Goal: Complete application form

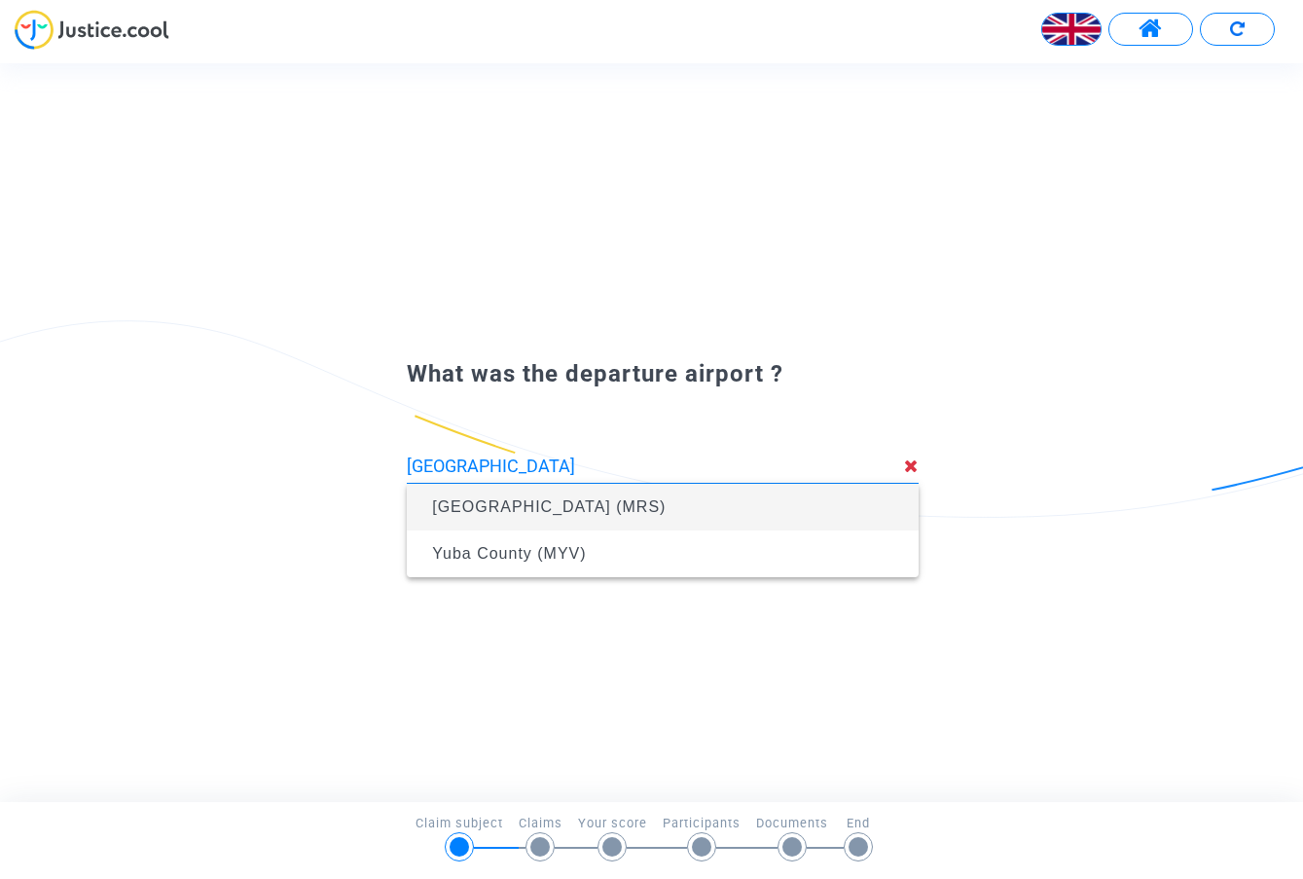
type input "[GEOGRAPHIC_DATA] (MRS)"
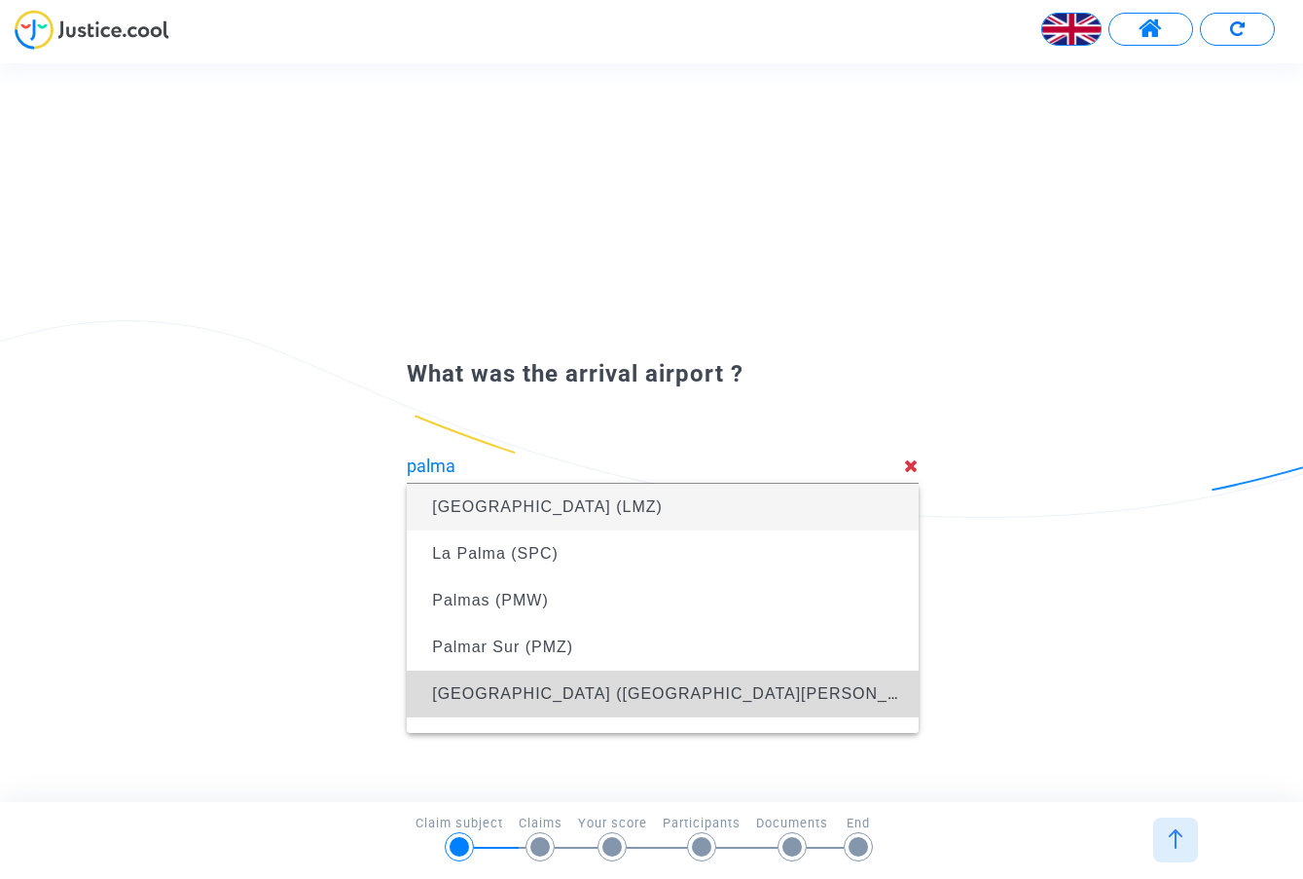
click at [506, 696] on span "[GEOGRAPHIC_DATA] ([GEOGRAPHIC_DATA][PERSON_NAME]) (PMI)" at bounding box center [713, 693] width 563 height 17
type input "[GEOGRAPHIC_DATA] ([GEOGRAPHIC_DATA][PERSON_NAME]) (PMI)"
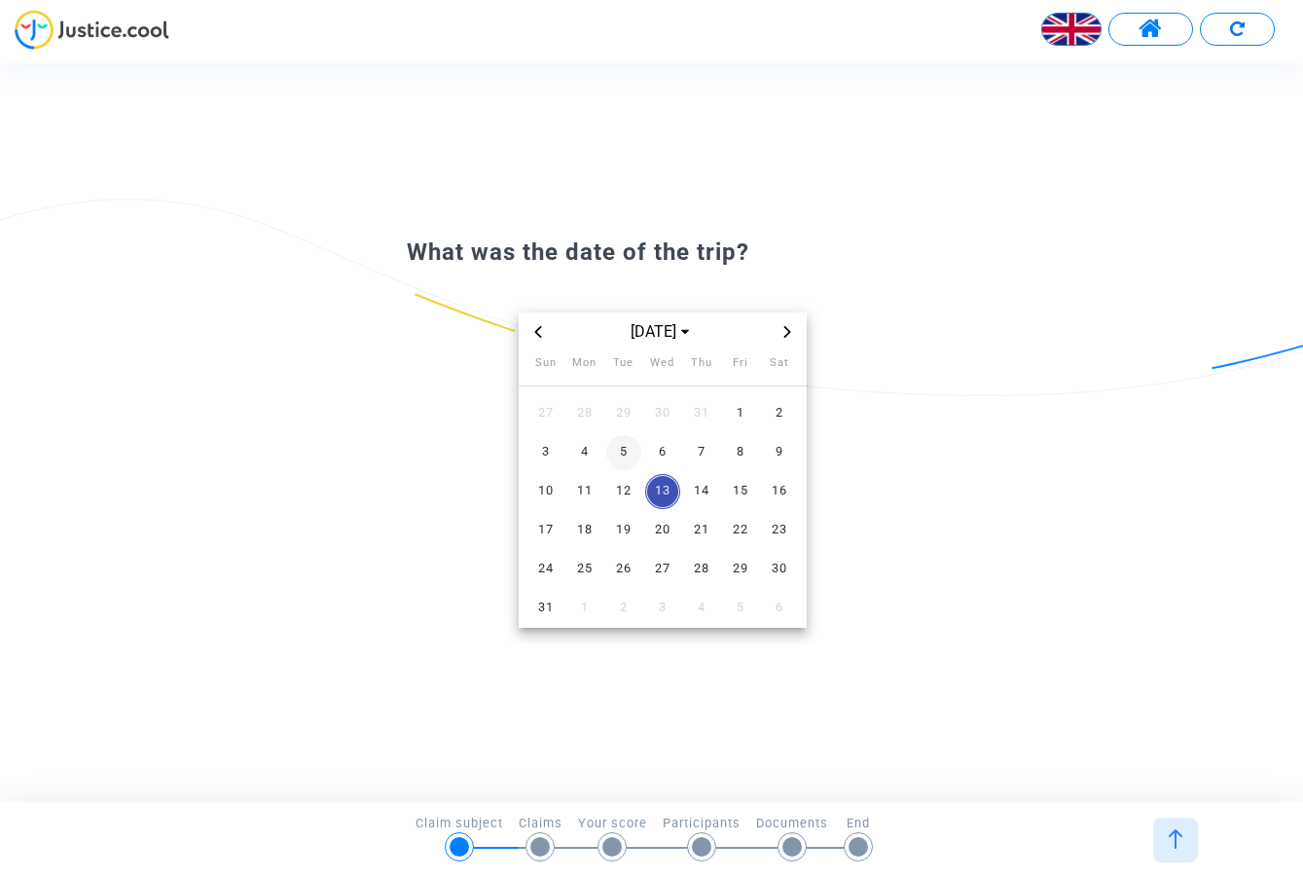
click at [625, 452] on span "5" at bounding box center [623, 452] width 35 height 35
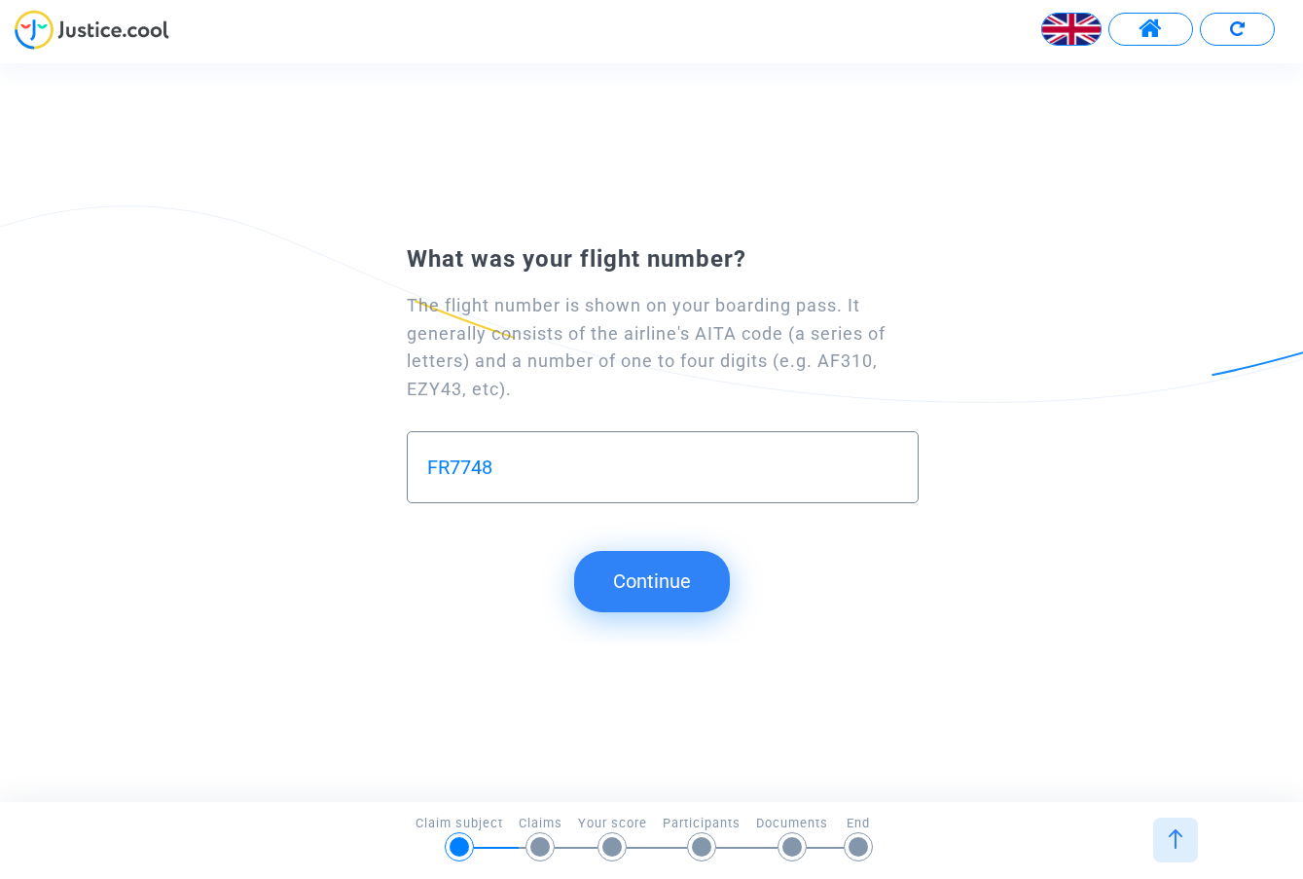
type input "FR7748"
click at [591, 601] on button "Continue" at bounding box center [652, 581] width 156 height 60
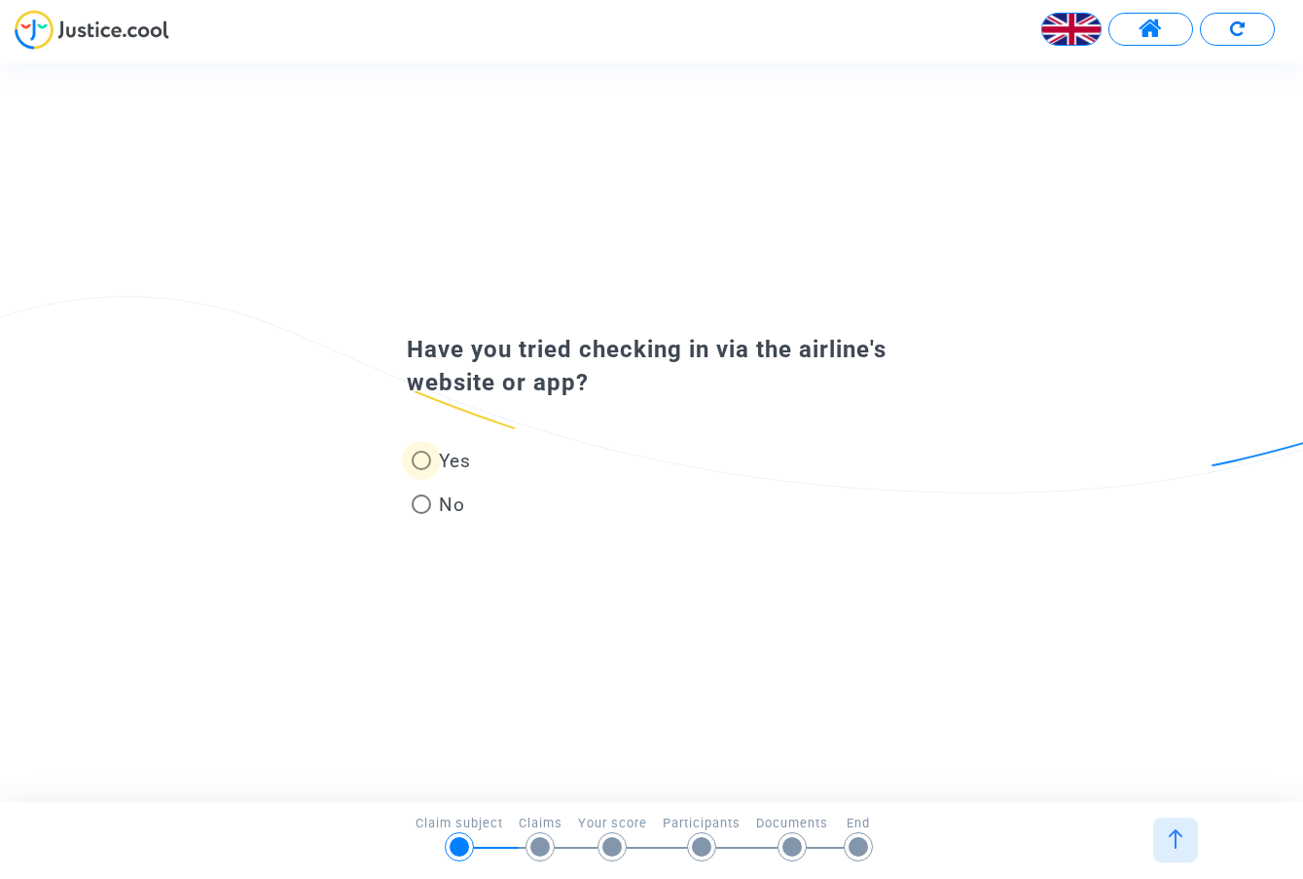
click at [424, 462] on span at bounding box center [421, 460] width 19 height 19
click at [421, 470] on input "Yes" at bounding box center [420, 470] width 1 height 1
radio input "true"
click at [425, 465] on span at bounding box center [421, 460] width 19 height 19
click at [421, 470] on input "Yes" at bounding box center [420, 470] width 1 height 1
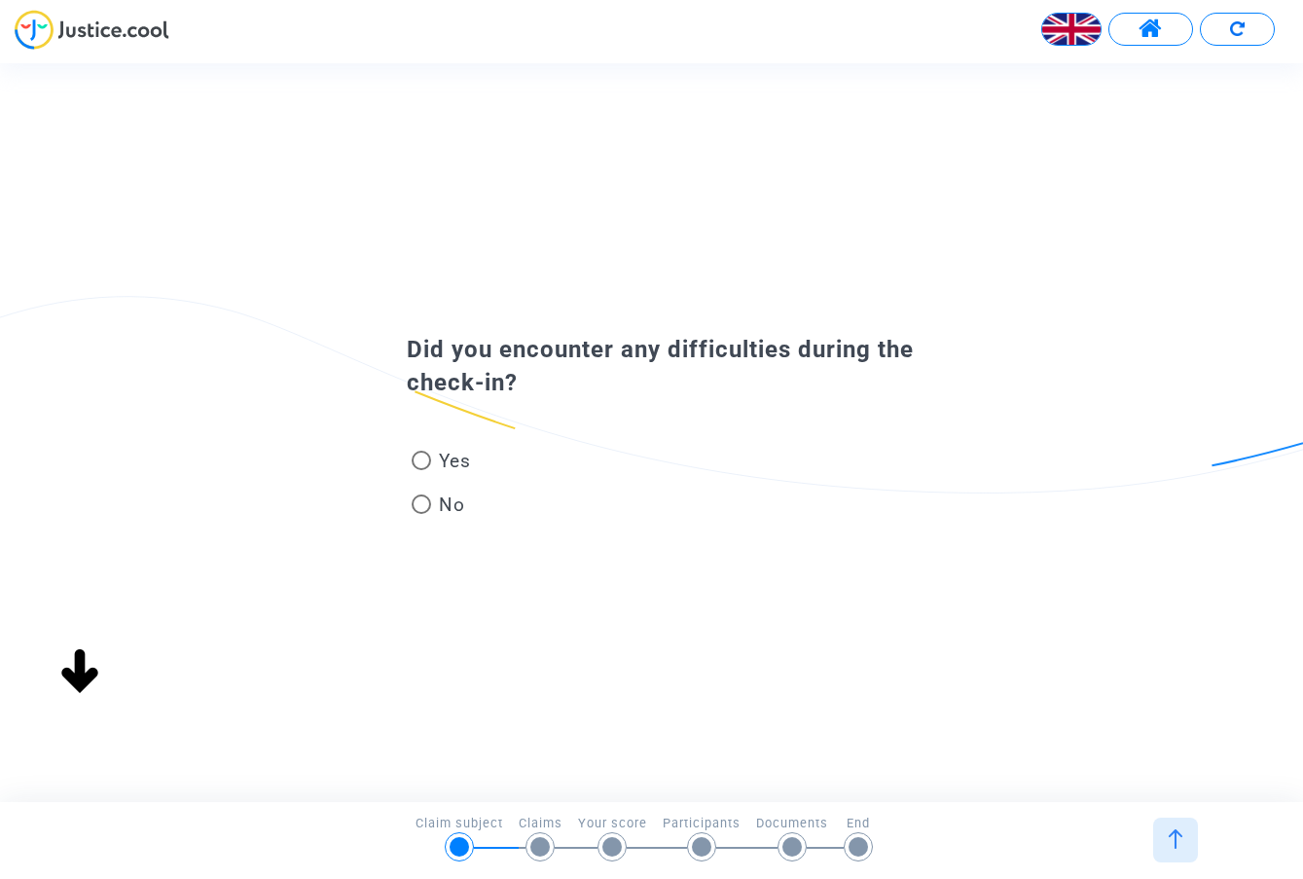
radio input "true"
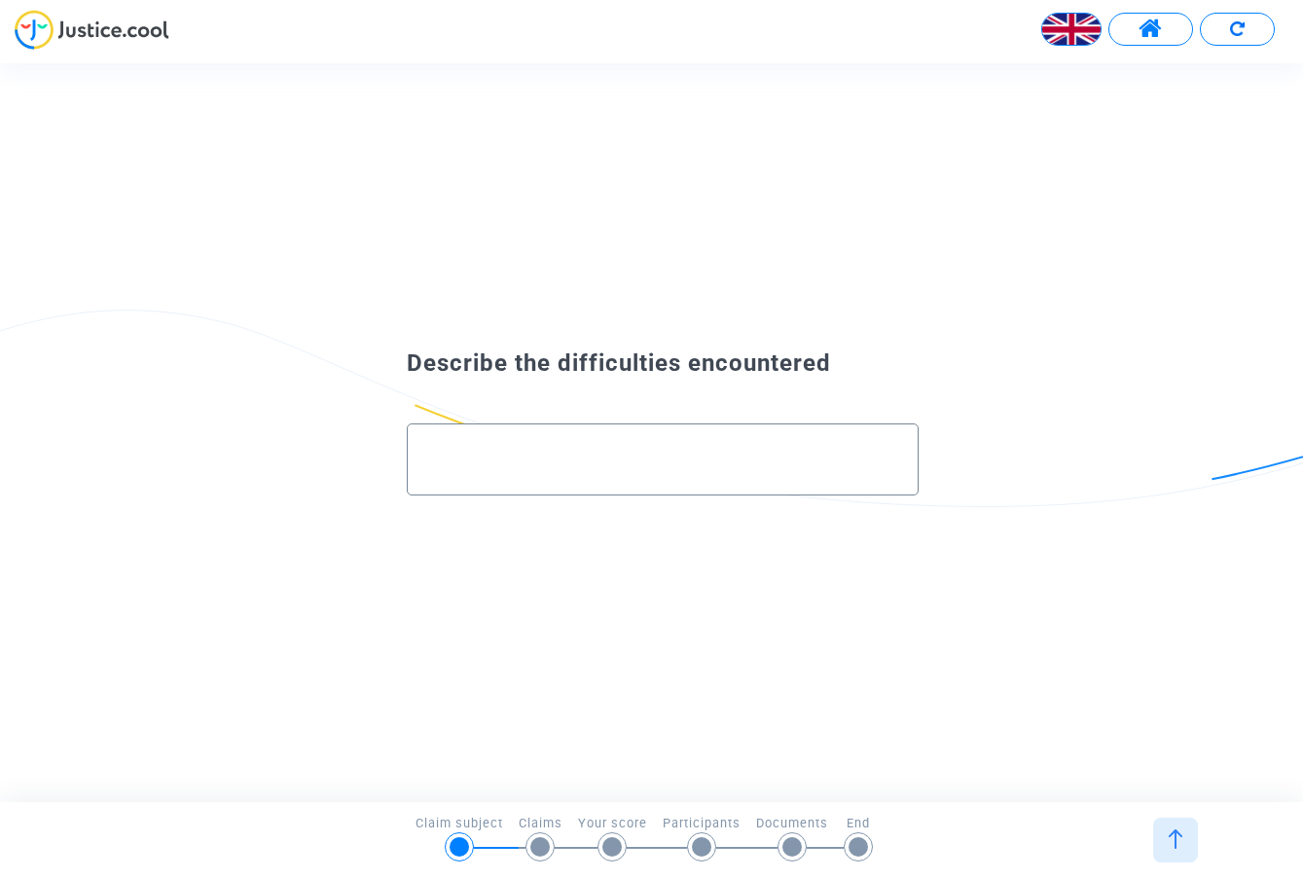
drag, startPoint x: 859, startPoint y: 362, endPoint x: 423, endPoint y: 337, distance: 436.7
click at [423, 337] on div "Describe the difficulties encountered" at bounding box center [651, 432] width 1303 height 216
copy span "Describe the difficulties encountered"
click at [545, 474] on div at bounding box center [662, 451] width 471 height 54
paste input "I booked my Ryanair flight through eDreams (reference: 23395766346). I tried to…"
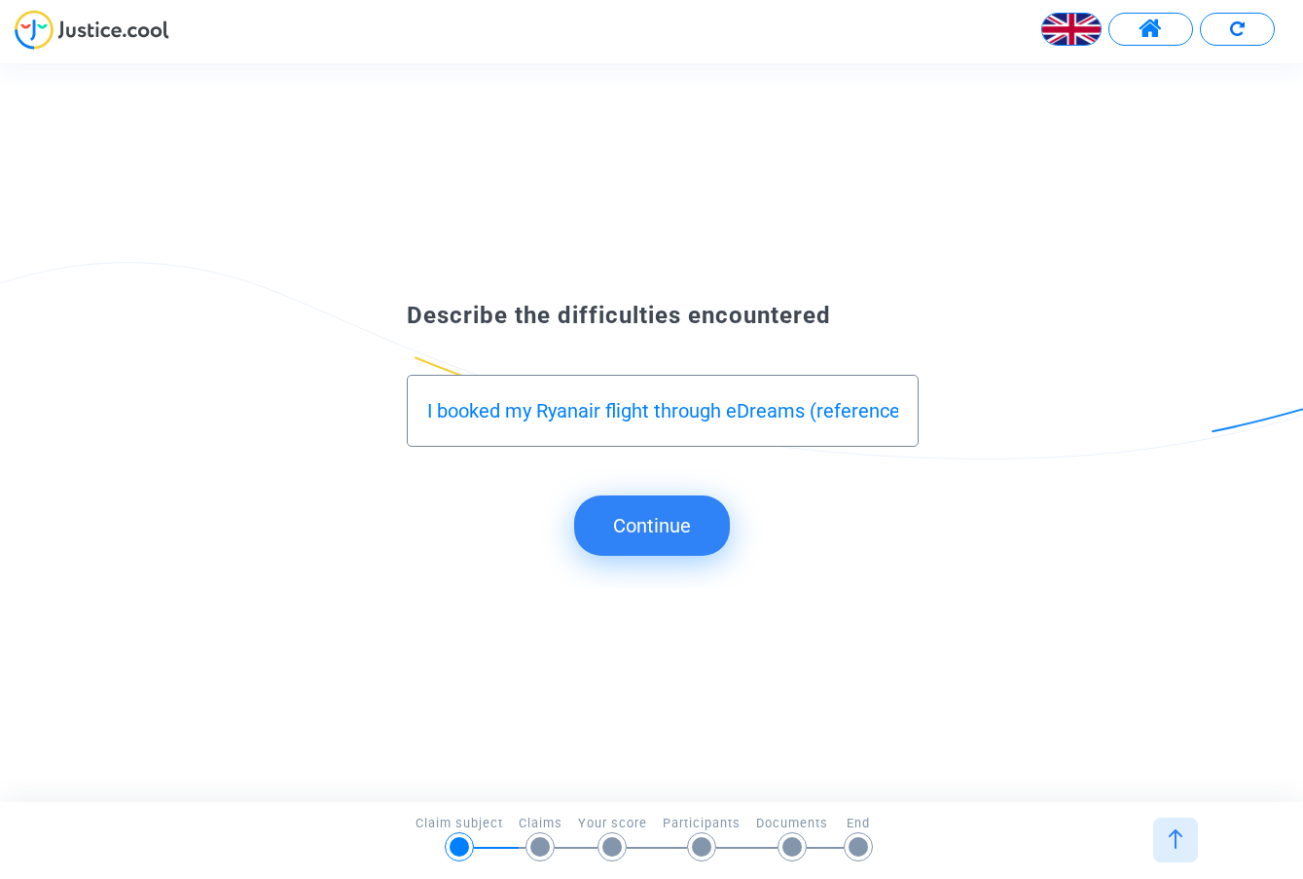
type input "I booked my Ryanair flight through eDreams (reference: 23395766346). I tried to…"
click at [670, 528] on button "Continue" at bounding box center [652, 525] width 156 height 60
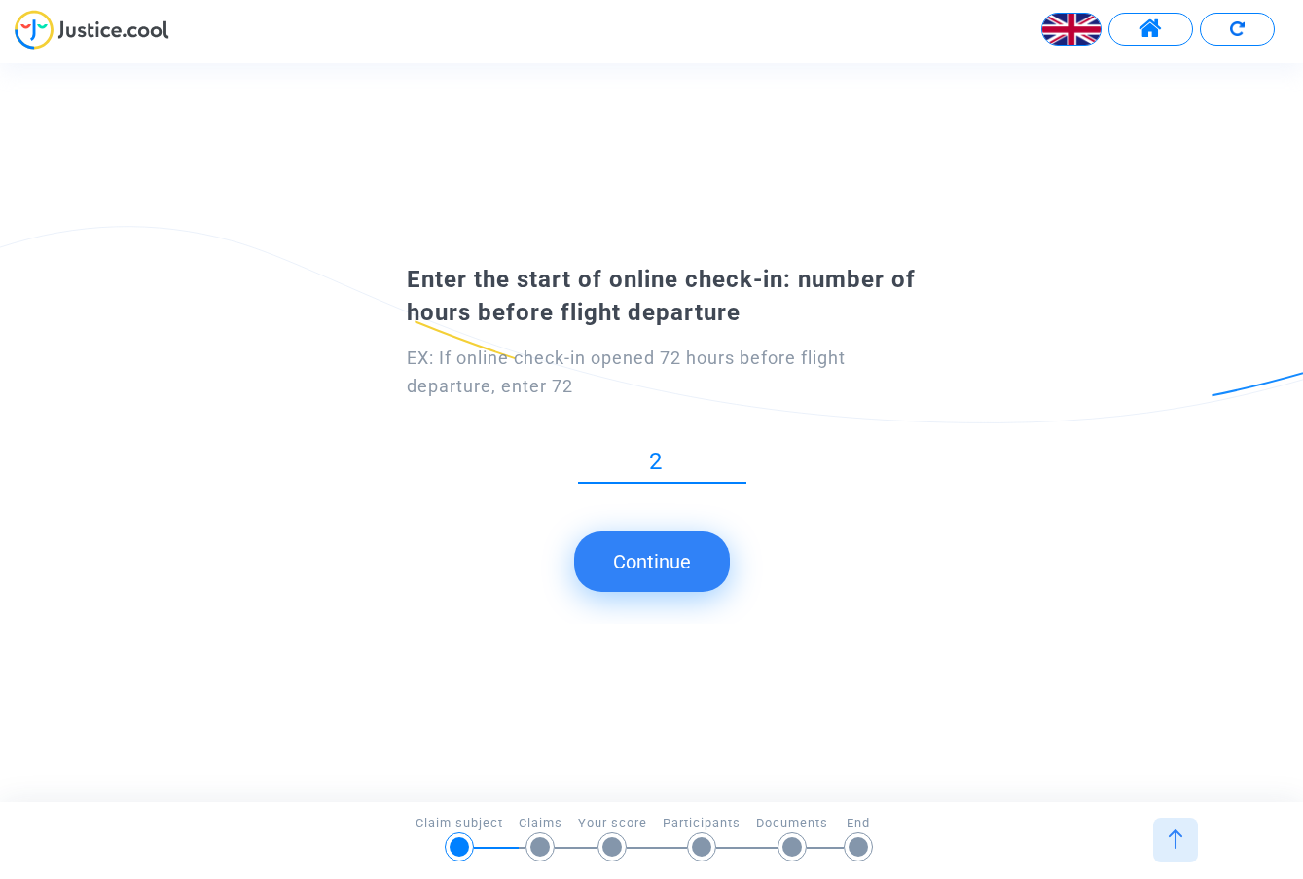
type input "24"
click at [644, 562] on button "Continue" at bounding box center [652, 561] width 156 height 60
type input "2"
click at [651, 554] on button "Continue" at bounding box center [652, 561] width 156 height 60
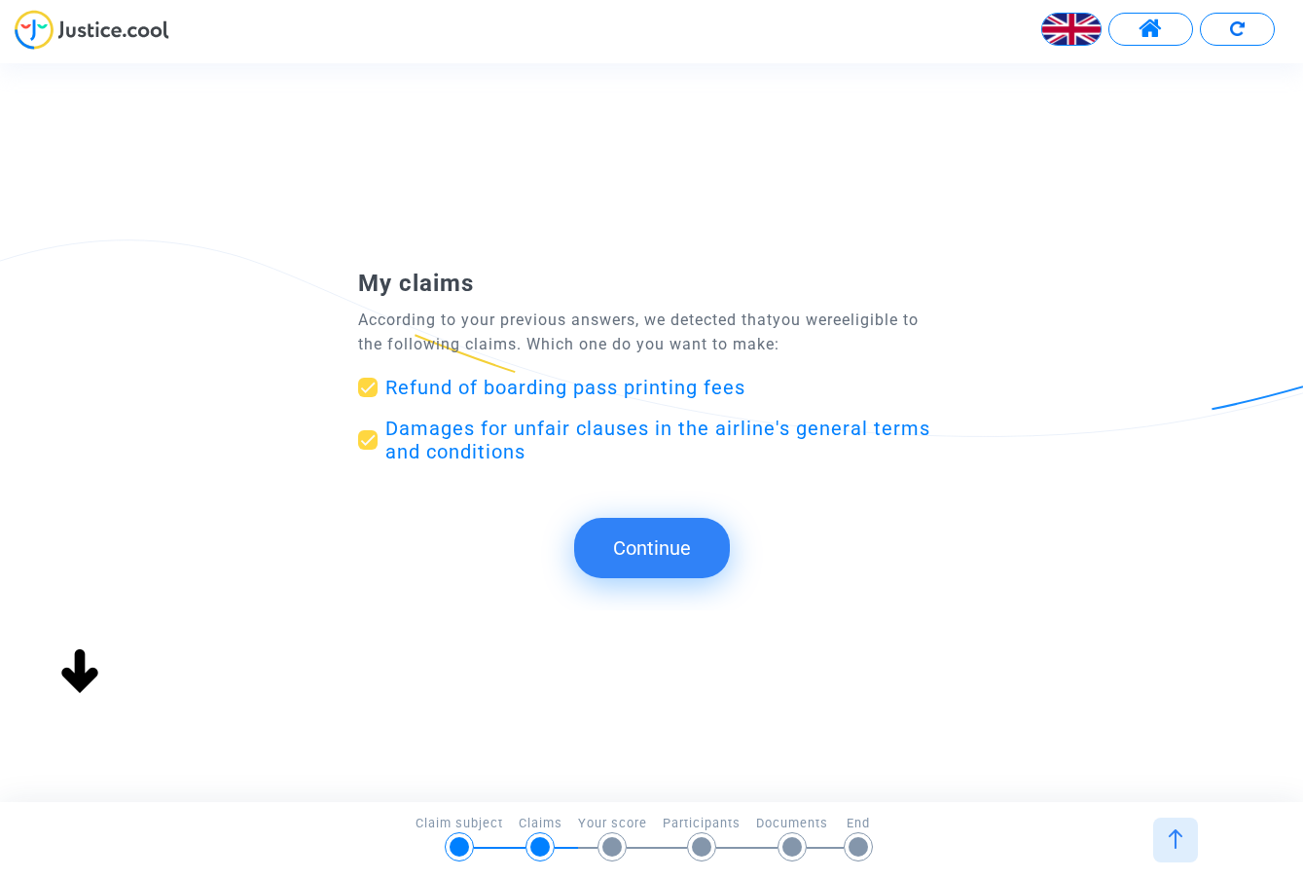
click at [657, 552] on button "Continue" at bounding box center [652, 548] width 156 height 60
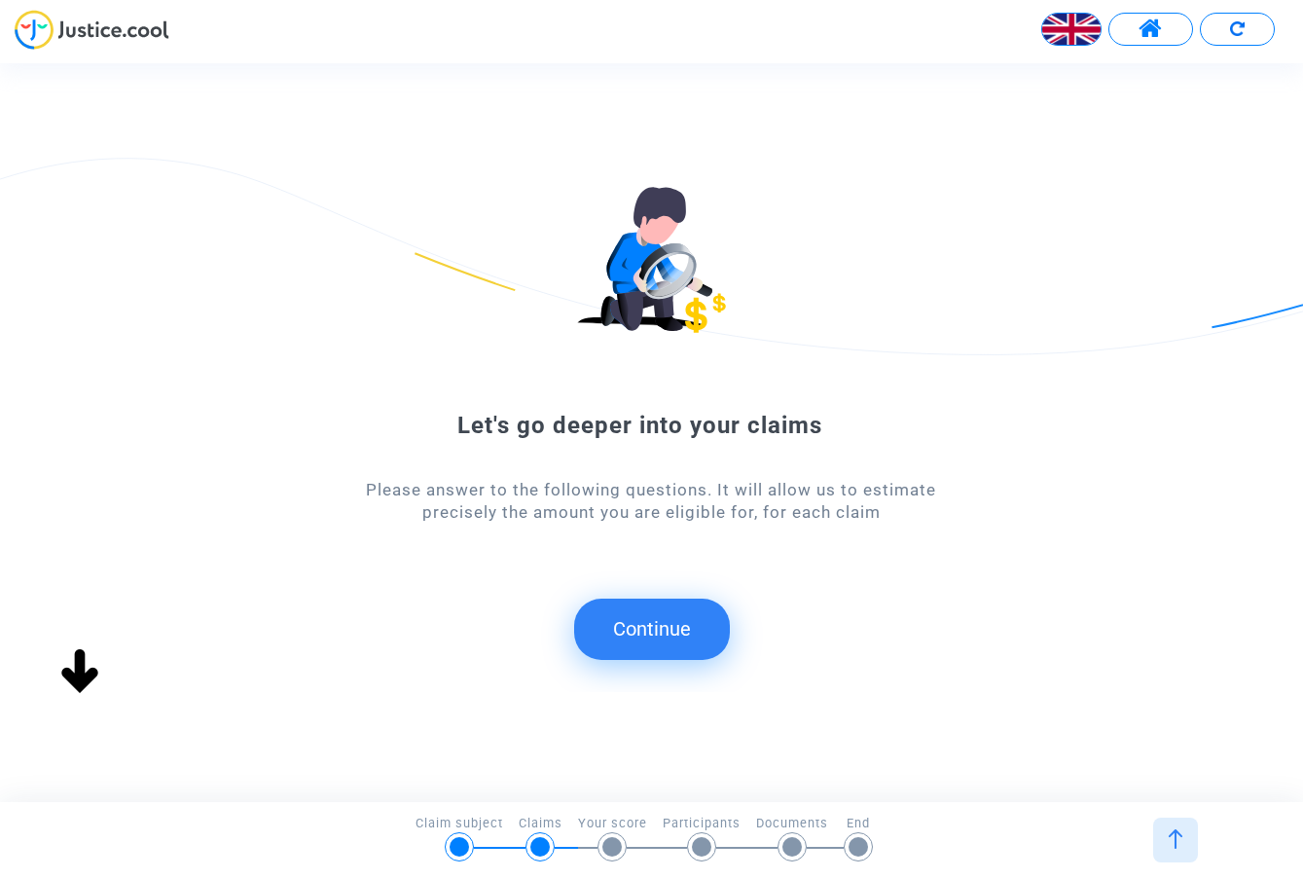
click at [667, 635] on button "Continue" at bounding box center [652, 628] width 156 height 60
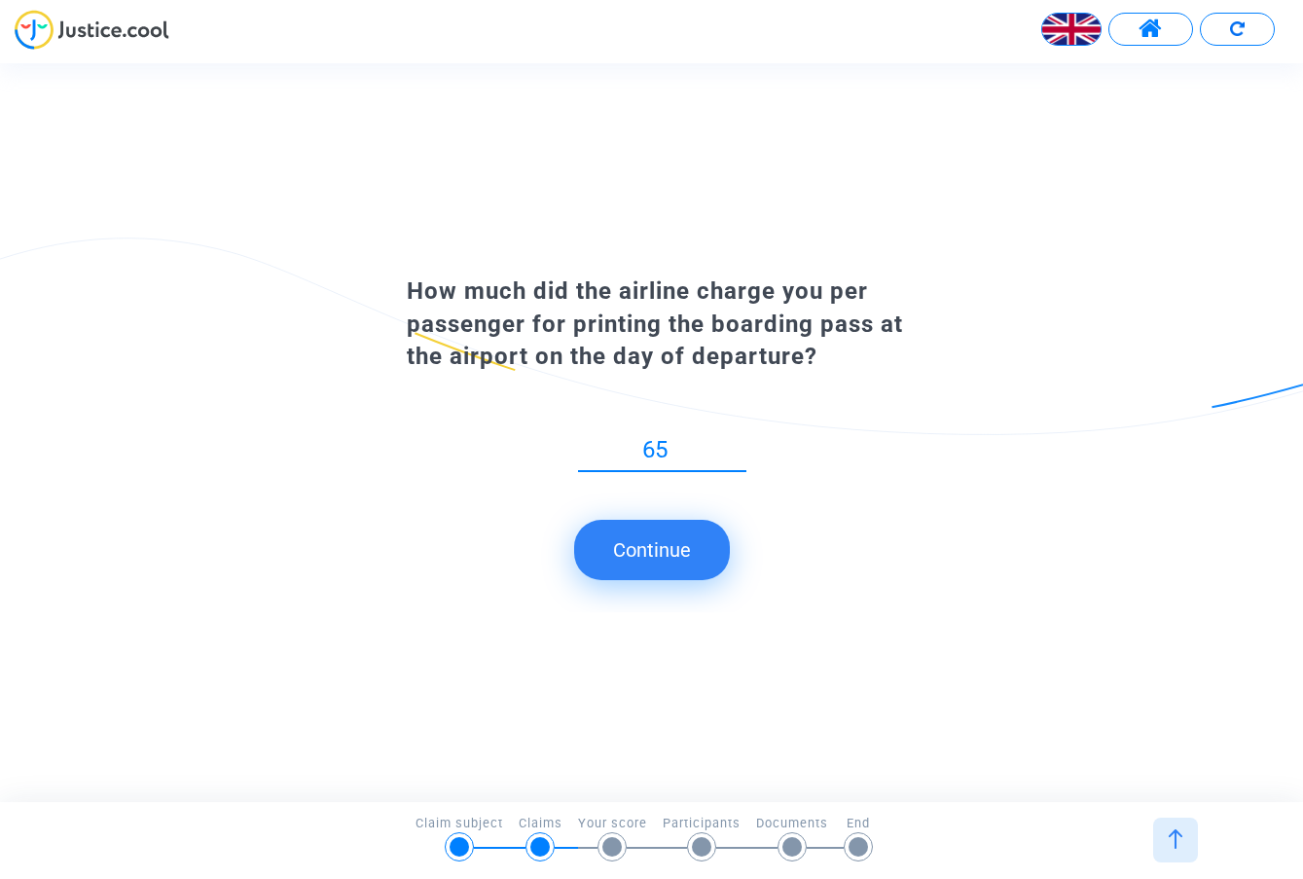
type input "65"
click at [650, 553] on button "Continue" at bounding box center [652, 550] width 156 height 60
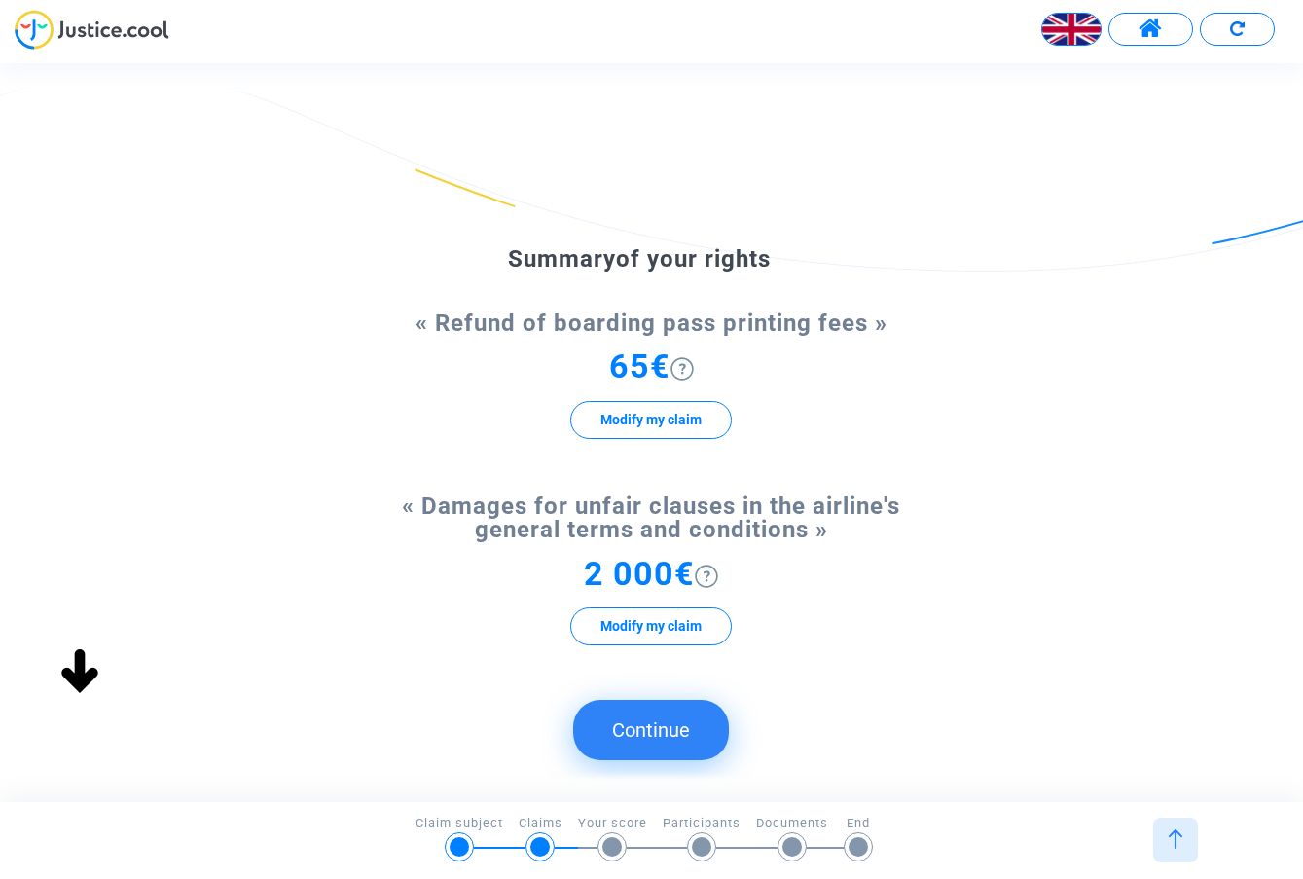
click at [668, 416] on button "Modify my claim" at bounding box center [651, 420] width 162 height 38
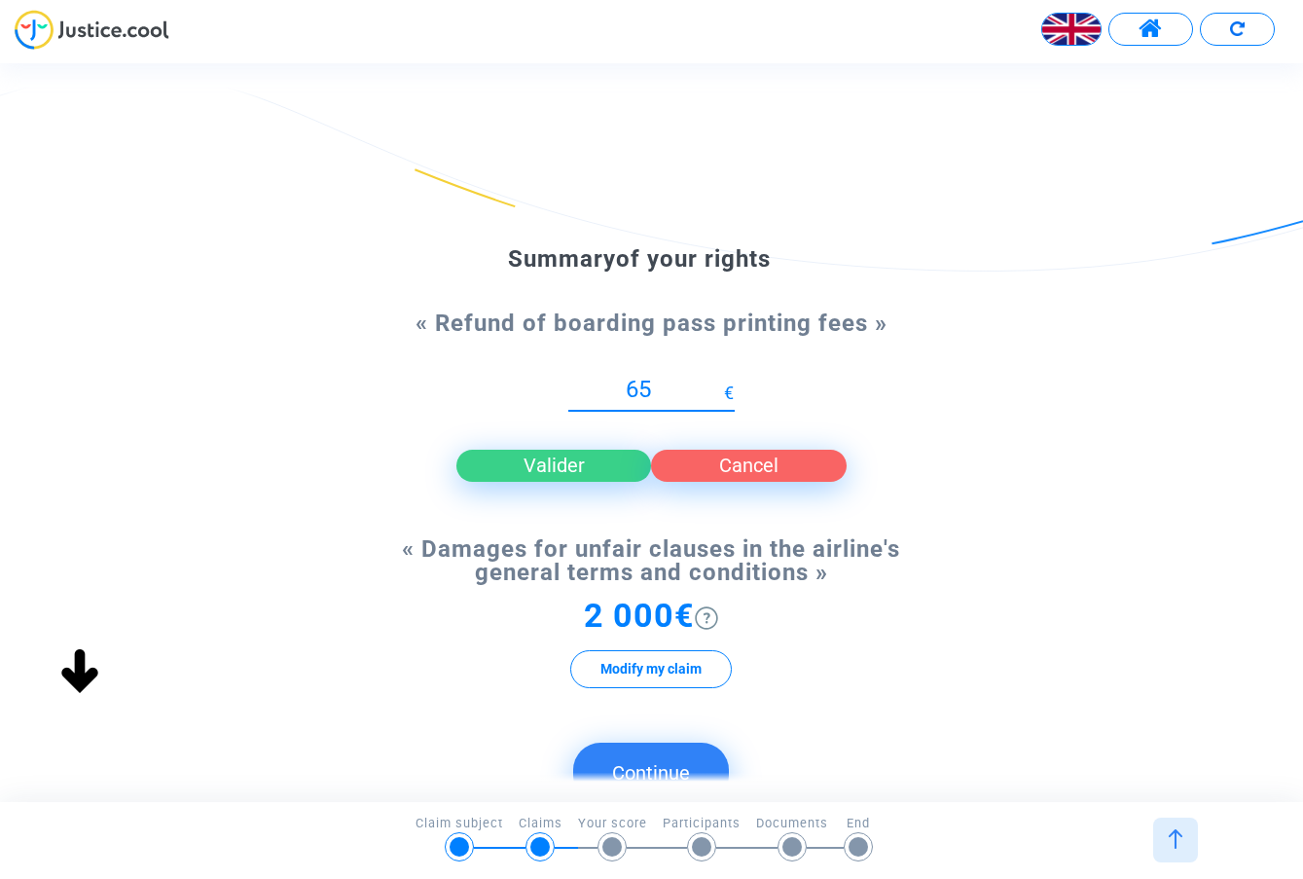
drag, startPoint x: 663, startPoint y: 384, endPoint x: 601, endPoint y: 388, distance: 61.4
click at [601, 388] on input "65" at bounding box center [646, 390] width 156 height 26
type input "165"
click at [551, 463] on button "Valider" at bounding box center [554, 465] width 196 height 31
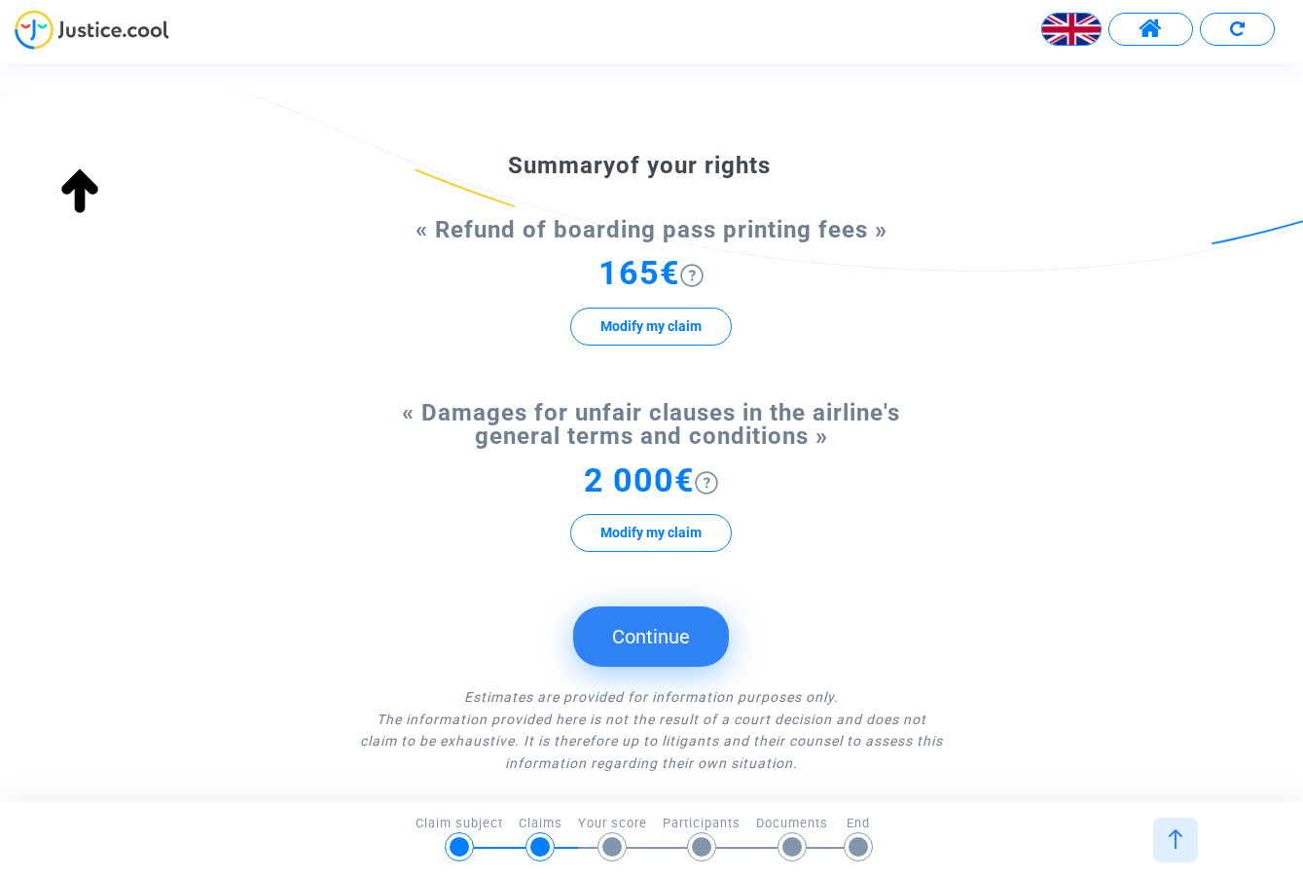
scroll to position [147, 0]
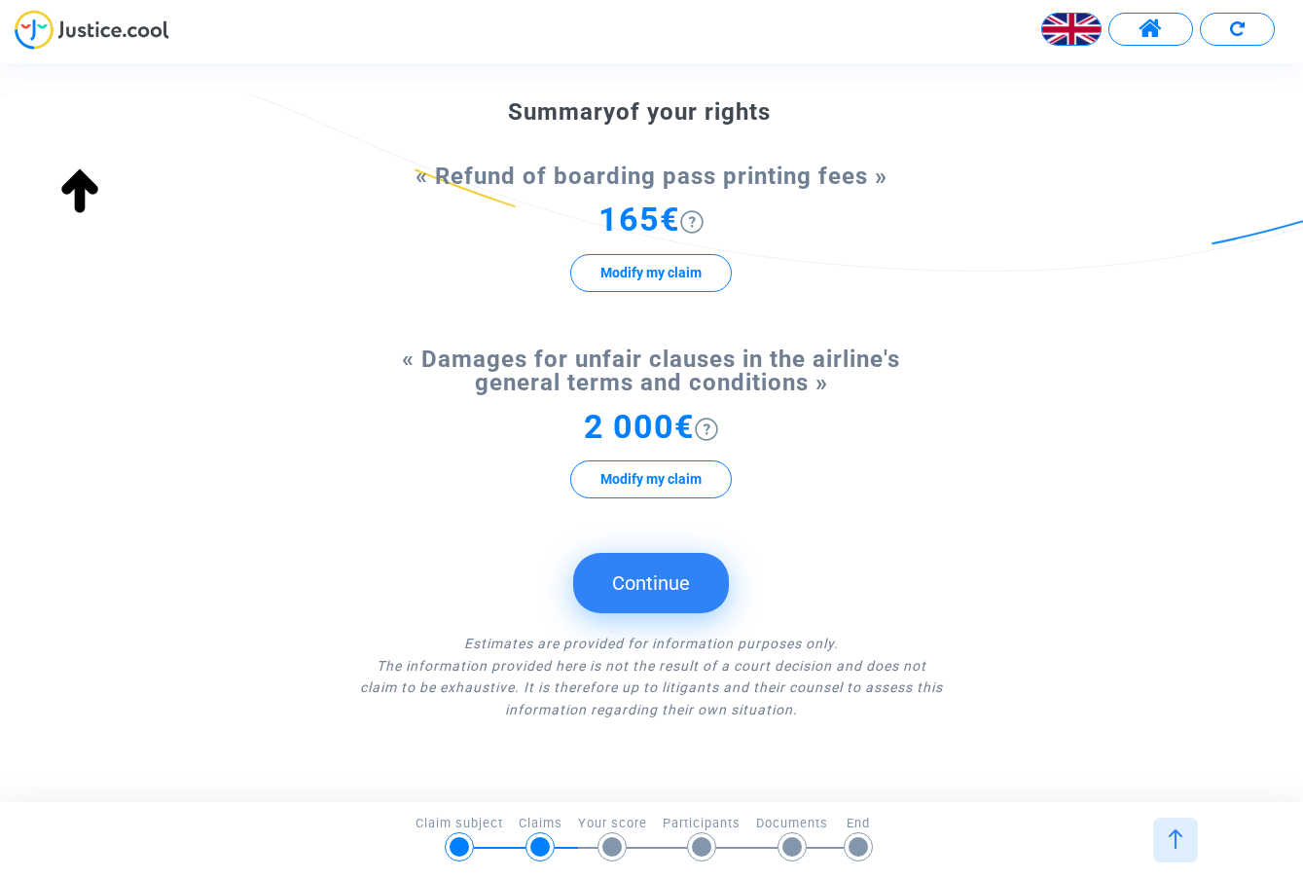
click at [629, 579] on button "Continue" at bounding box center [651, 583] width 156 height 60
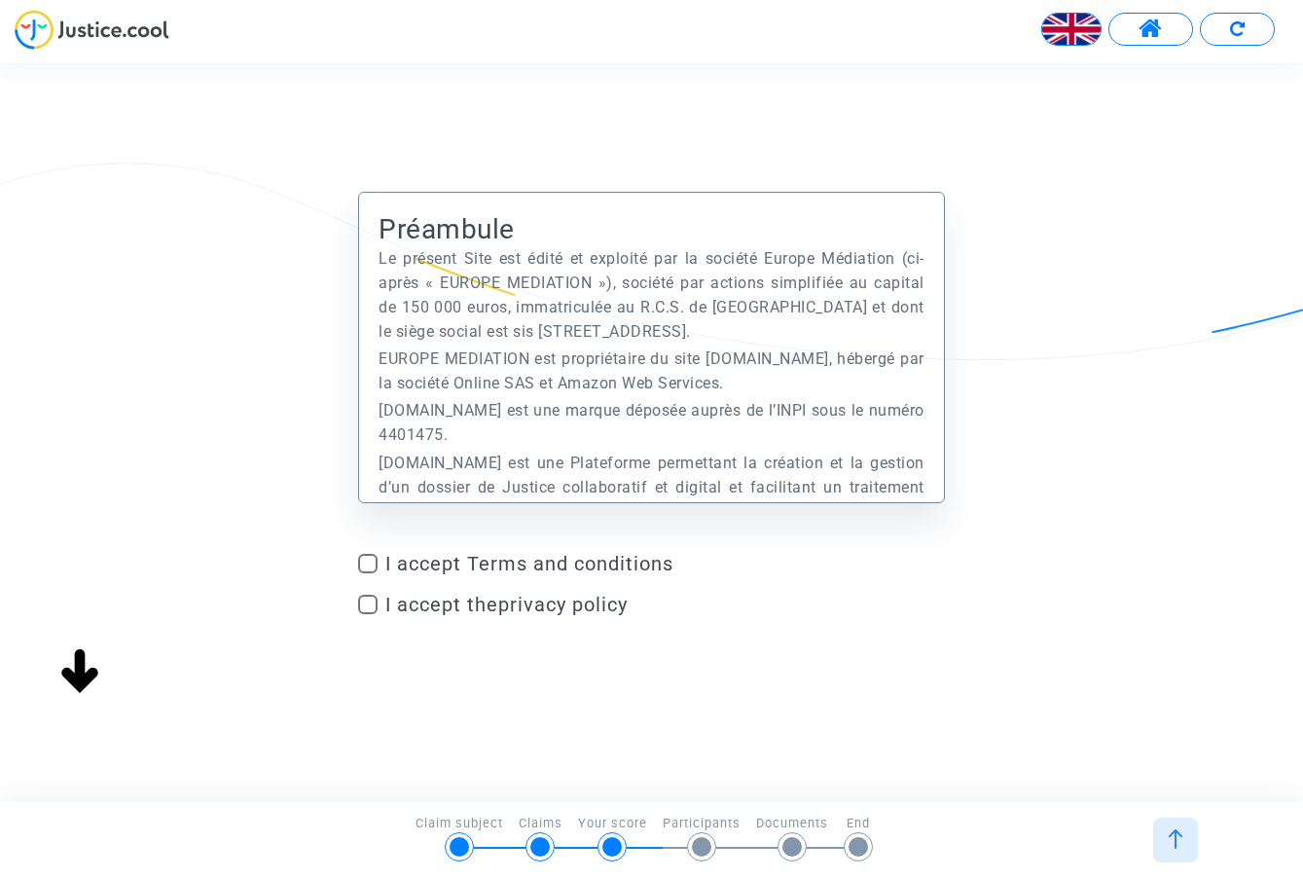
click at [527, 566] on span "I accept Terms and conditions" at bounding box center [665, 563] width 560 height 23
click at [368, 573] on input "I accept Terms and conditions" at bounding box center [367, 573] width 1 height 1
checkbox input "true"
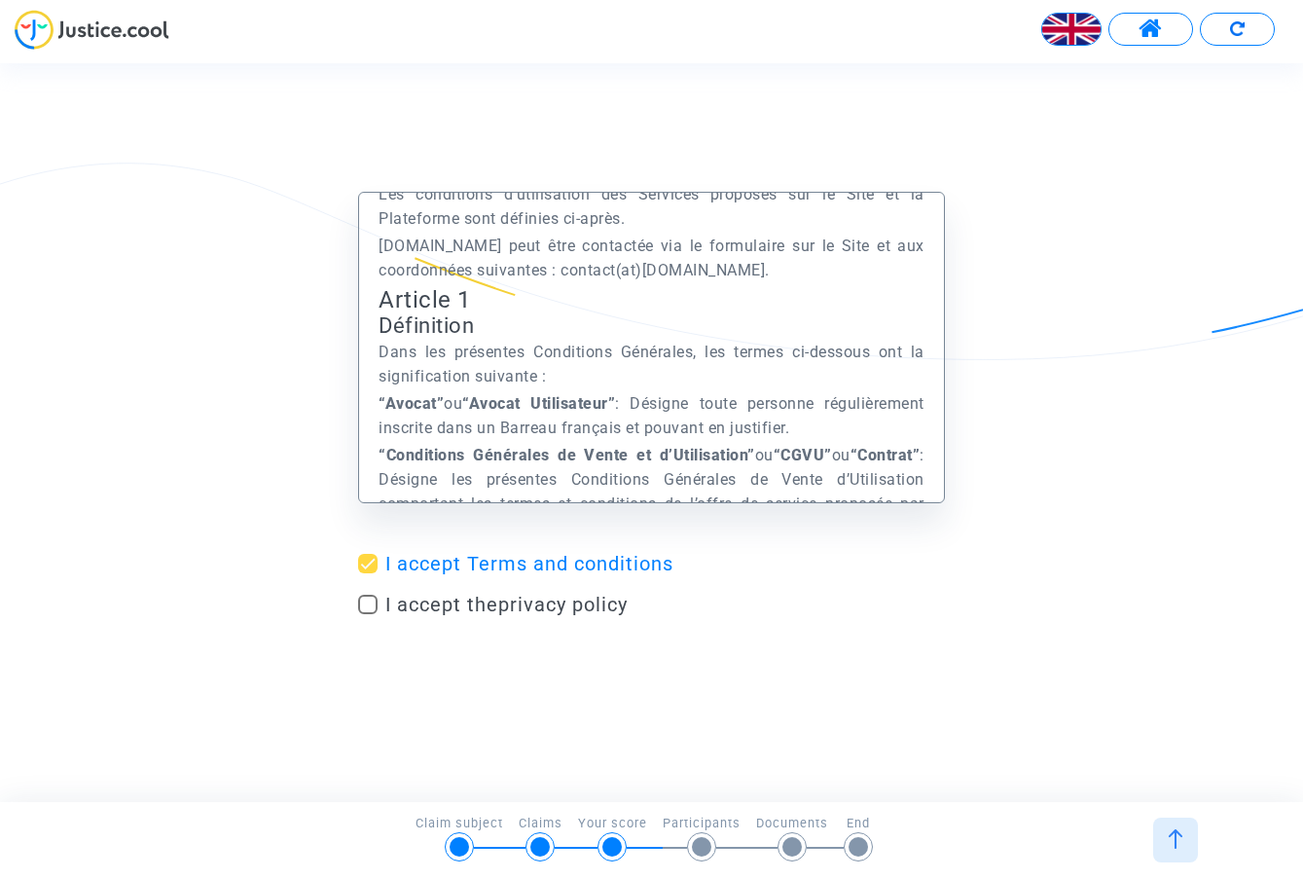
scroll to position [576, 0]
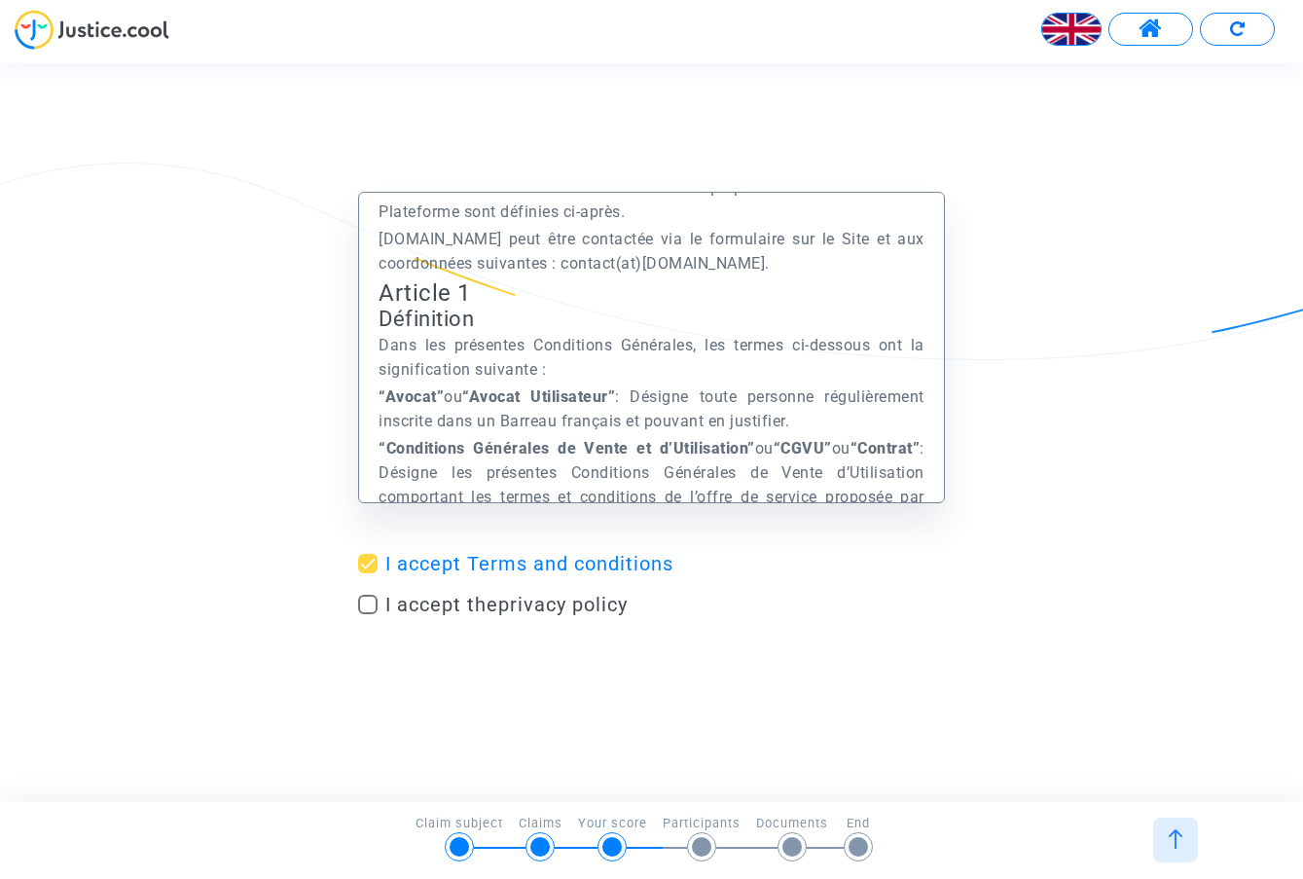
click at [501, 413] on p "“Avocat” ou “Avocat Utilisateur” : Désigne toute personne régulièrement inscrit…" at bounding box center [652, 408] width 546 height 49
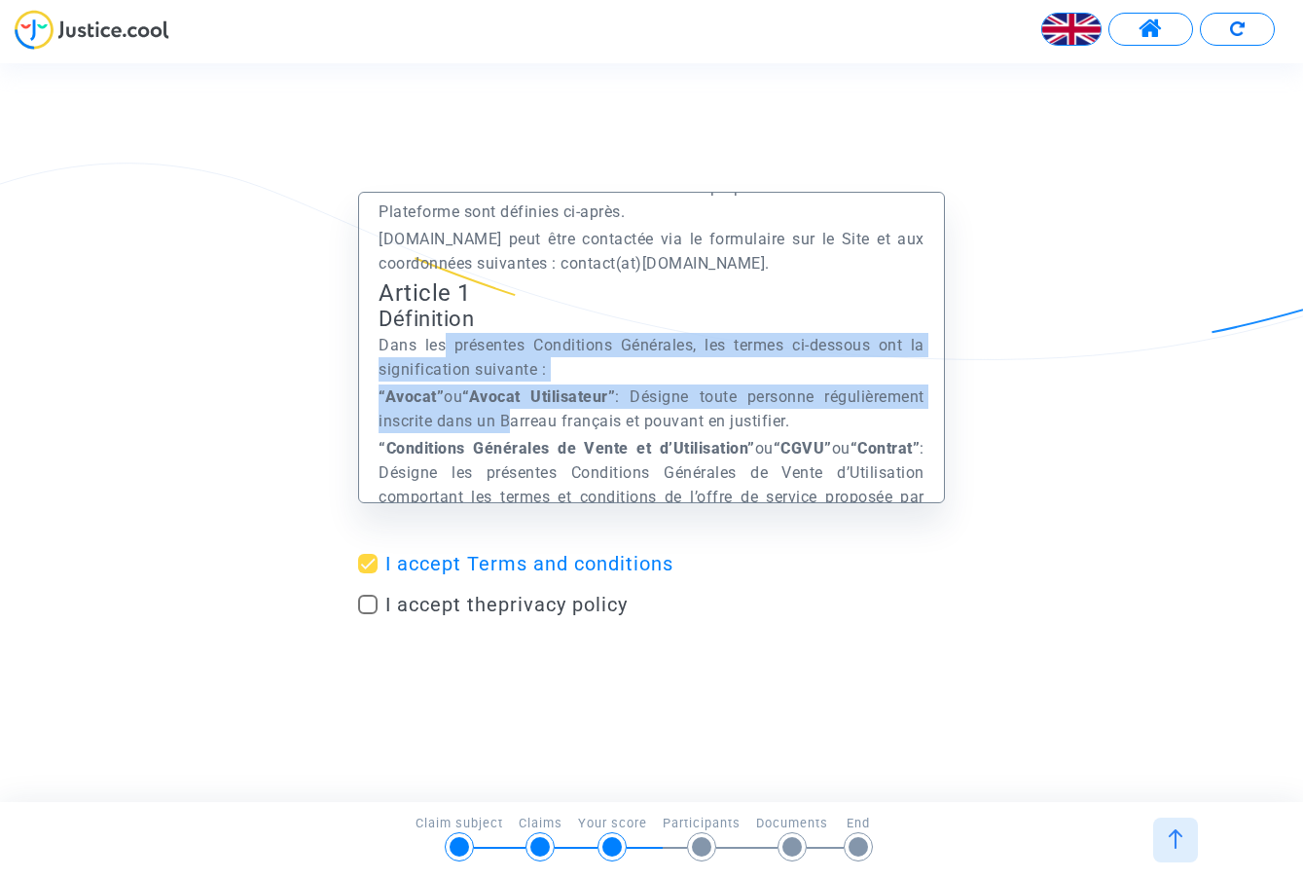
drag, startPoint x: 501, startPoint y: 413, endPoint x: 446, endPoint y: 337, distance: 94.0
click at [446, 337] on div "Préambule Le présent Site est édité et exploité par la société Europe Médiation…" at bounding box center [651, 347] width 587 height 311
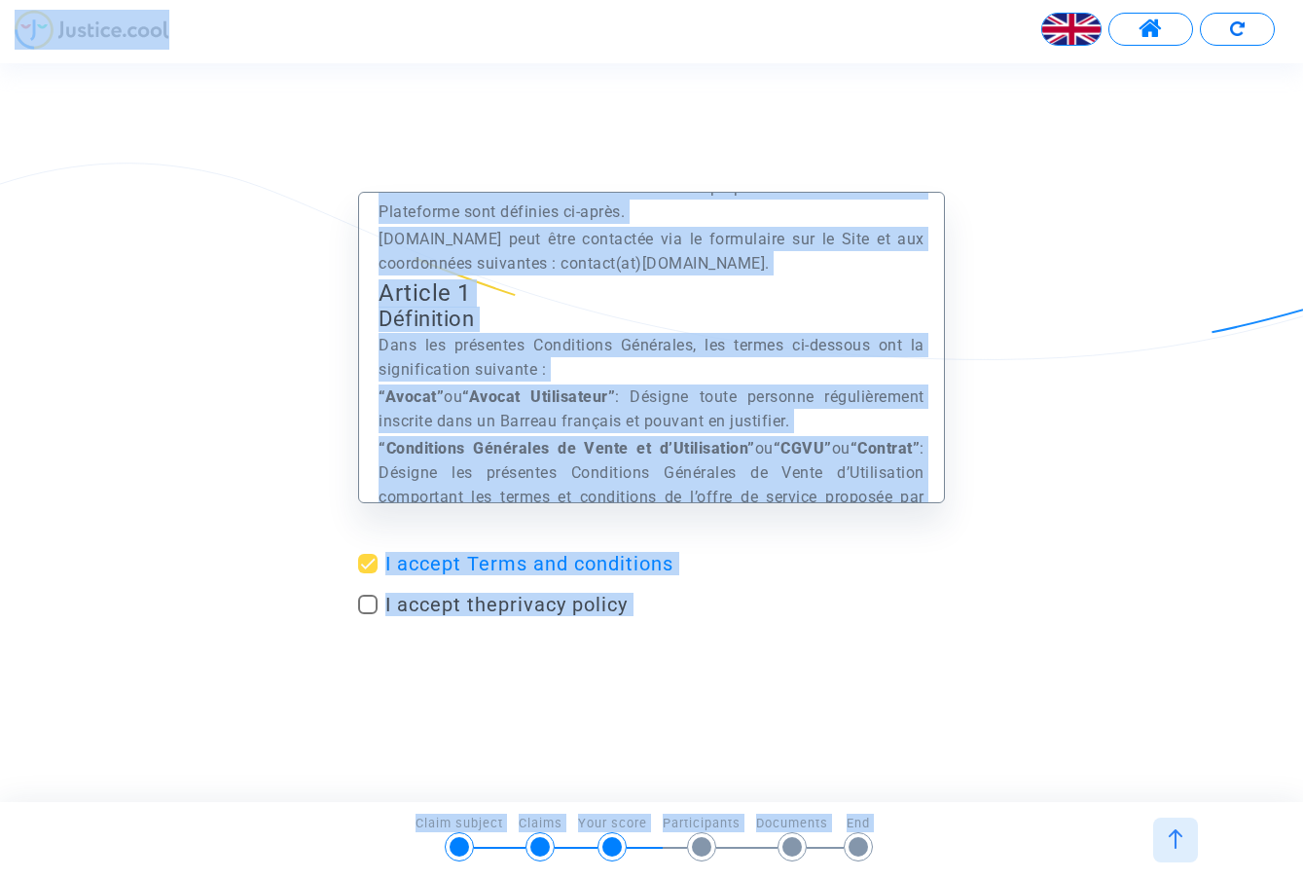
copy body "Français Transfer of your answer... Continue Continue Continue Continue Continu…"
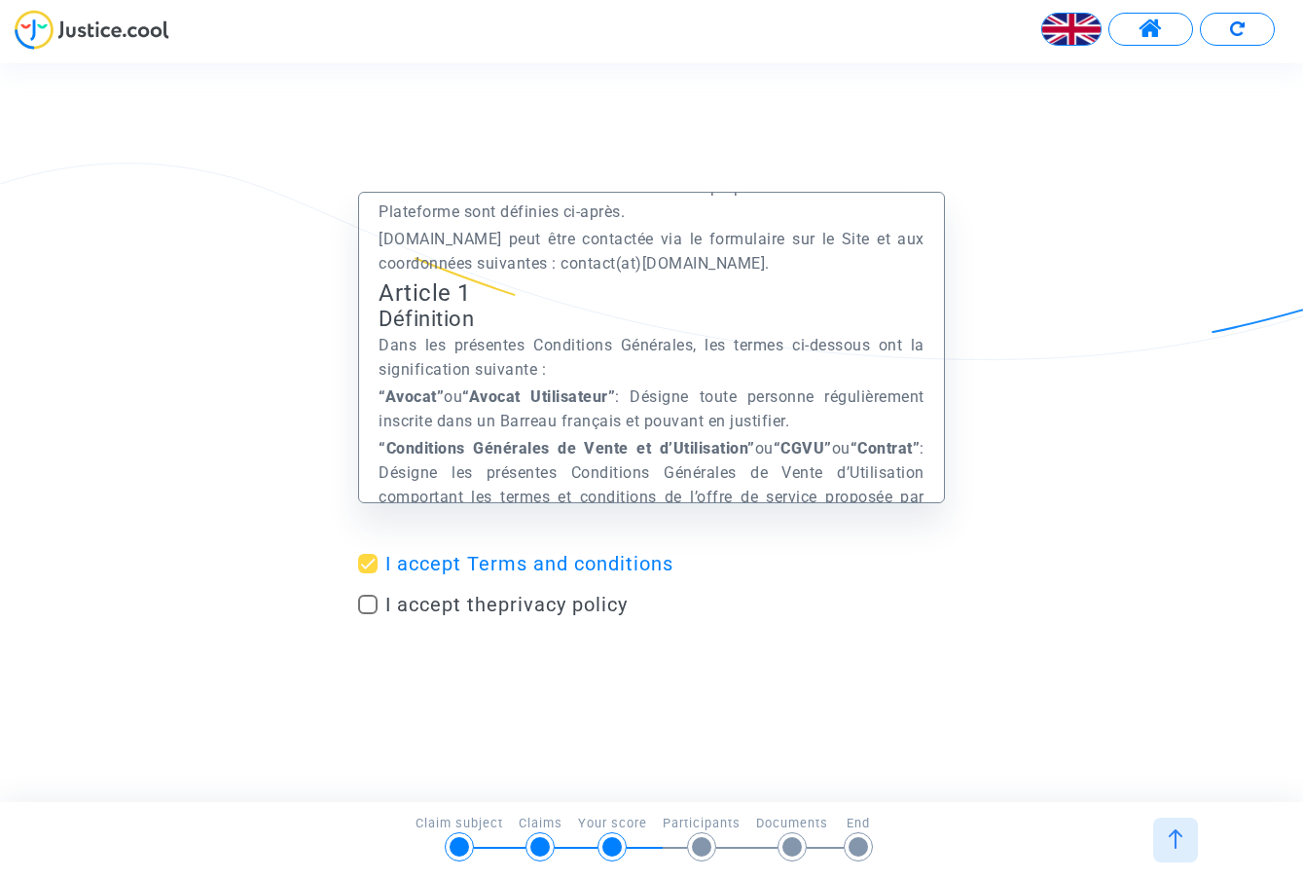
click at [552, 355] on p "Dans les présentes Conditions Générales, les termes ci-dessous ont la significa…" at bounding box center [652, 357] width 546 height 49
click at [554, 401] on strong "“Avocat Utilisateur”" at bounding box center [538, 396] width 153 height 18
click at [491, 356] on p "Dans les présentes Conditions Générales, les termes ci-dessous ont la significa…" at bounding box center [652, 357] width 546 height 49
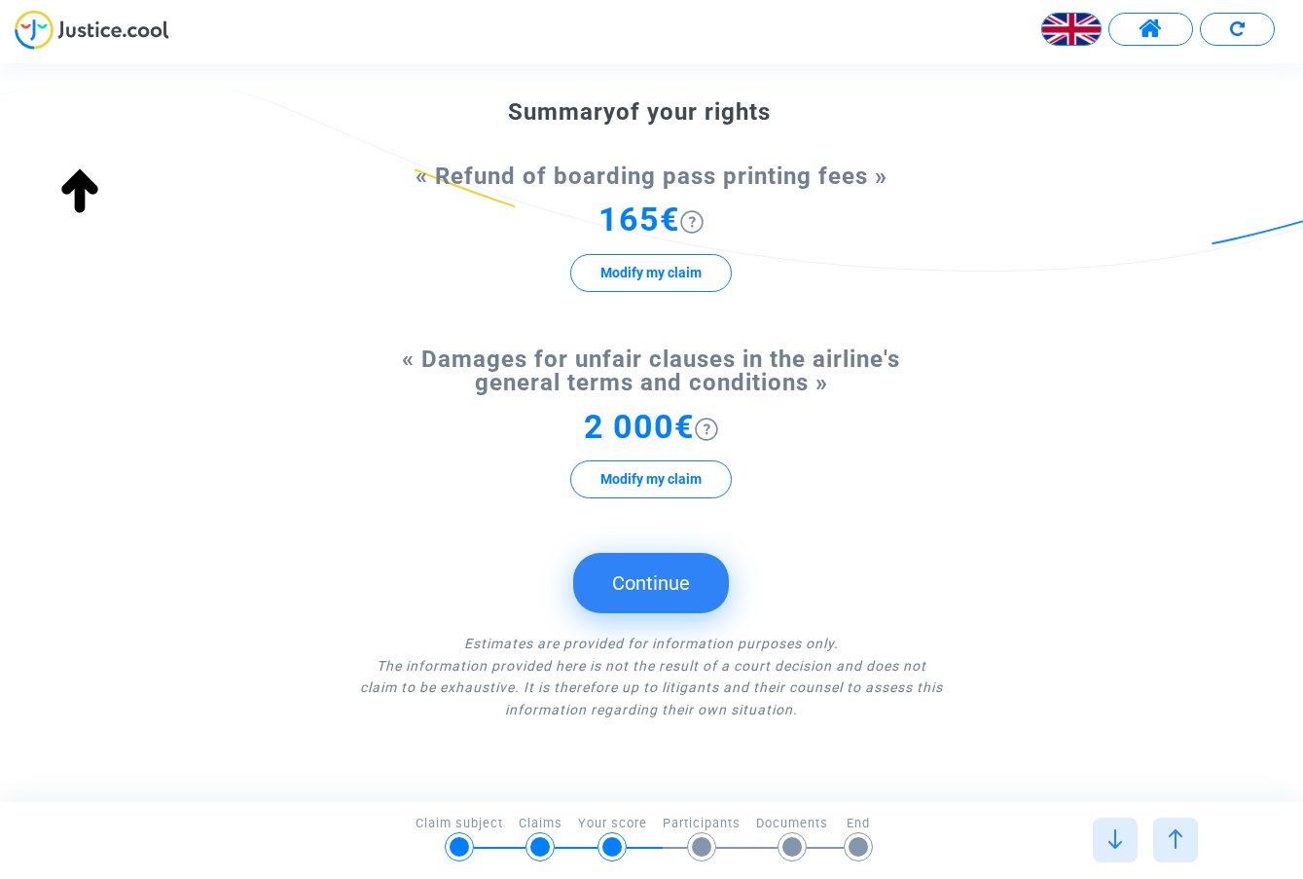
scroll to position [0, 0]
click at [624, 581] on button "Continue" at bounding box center [651, 583] width 156 height 60
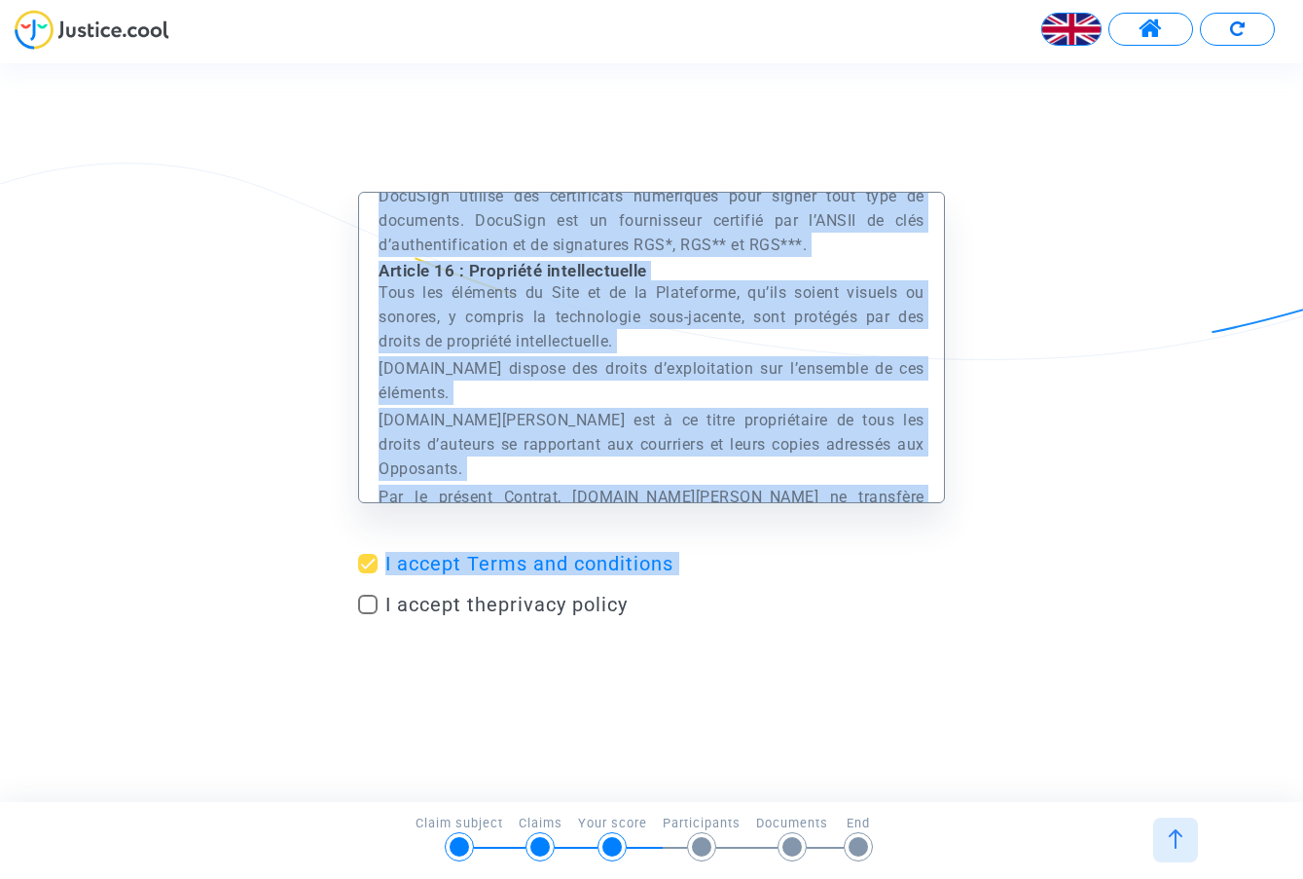
scroll to position [40768, 0]
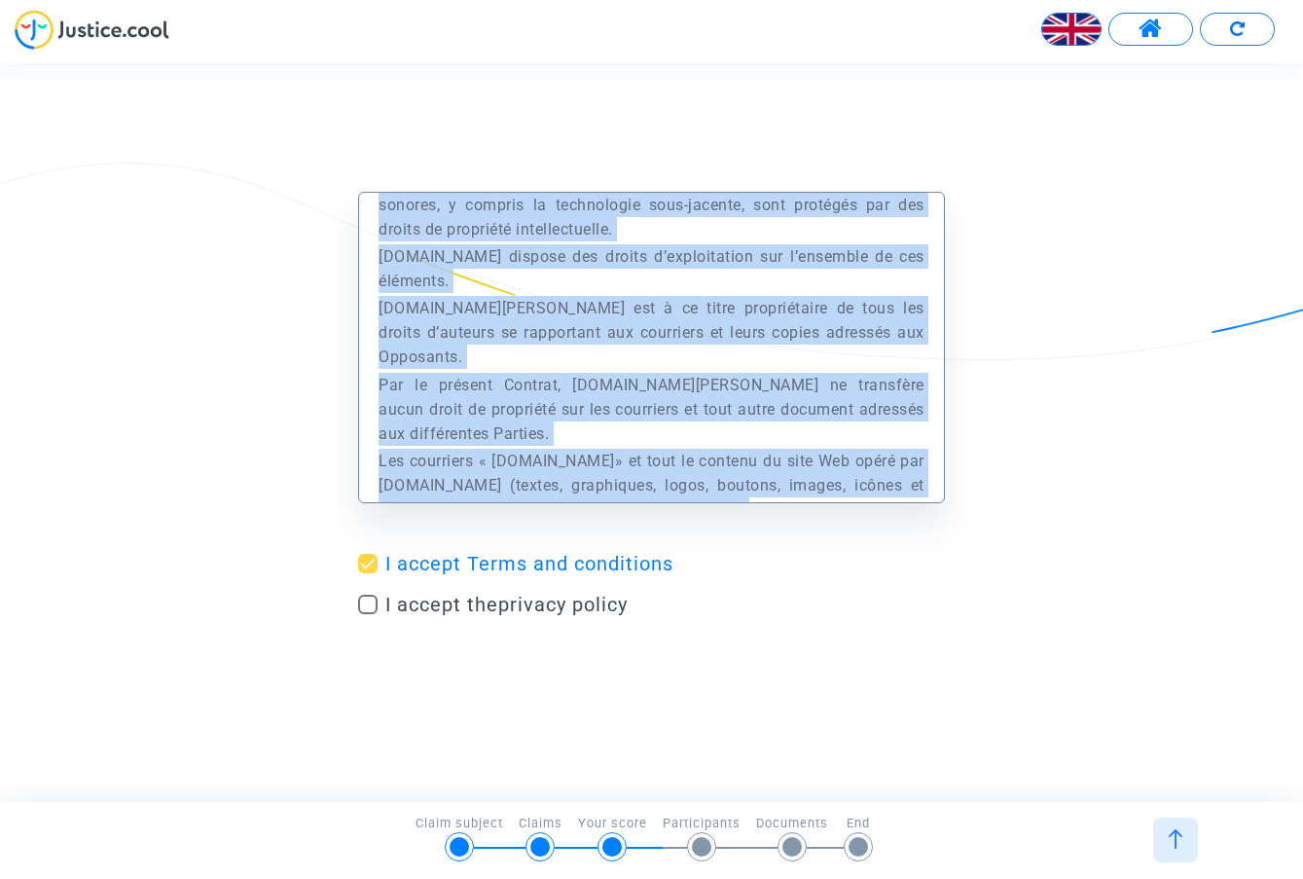
drag, startPoint x: 376, startPoint y: 227, endPoint x: 814, endPoint y: 494, distance: 514.0
click at [814, 494] on div "Préambule Le présent Site est édité et exploité par la société Europe Médiation…" at bounding box center [651, 347] width 587 height 311
copy div "Préambule Le présent Site est édité et exploité par la société Europe Médiation…"
click at [361, 609] on span at bounding box center [367, 604] width 19 height 19
click at [367, 614] on input "I accept the privacy policy" at bounding box center [367, 614] width 1 height 1
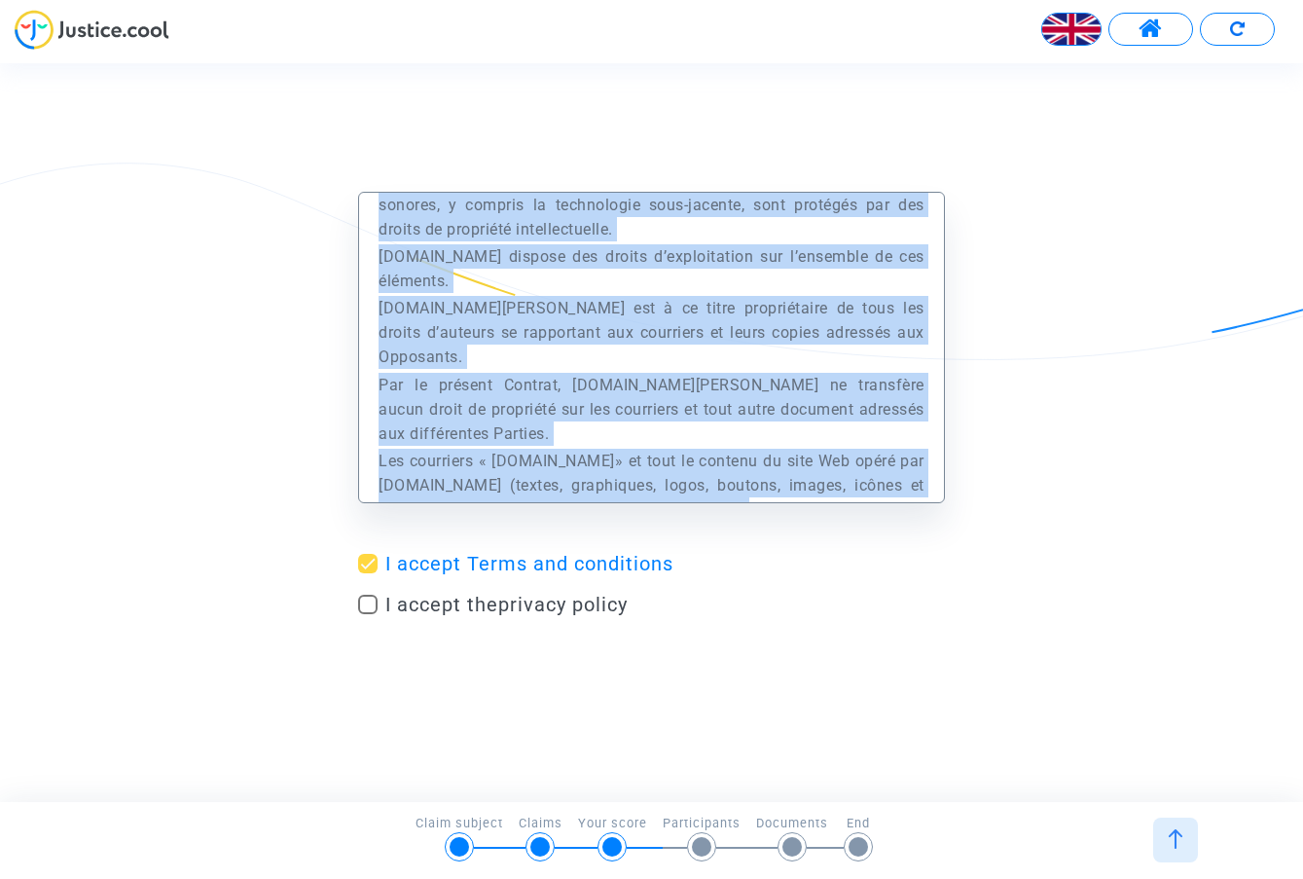
checkbox input "true"
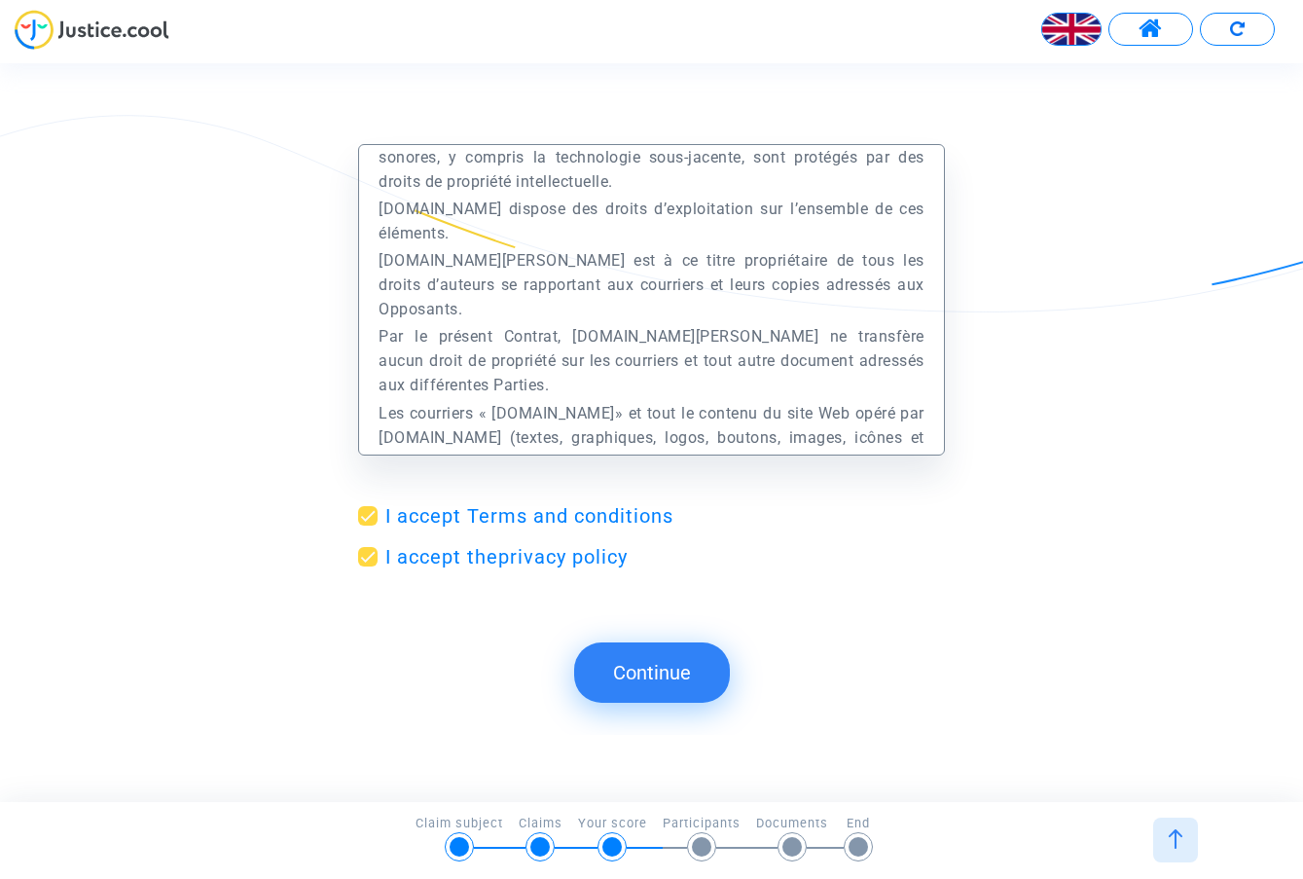
click at [641, 673] on button "Continue" at bounding box center [652, 672] width 156 height 60
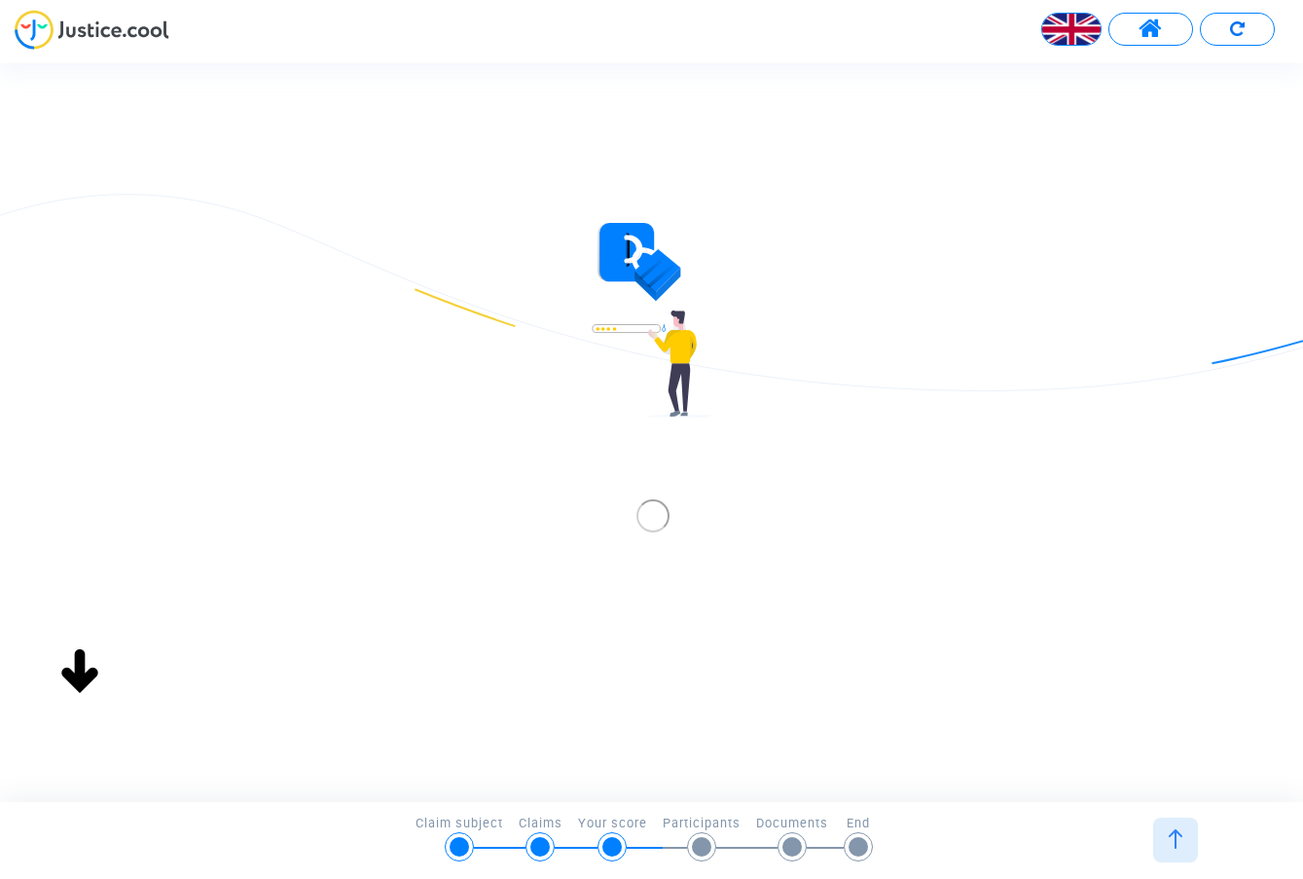
scroll to position [0, 0]
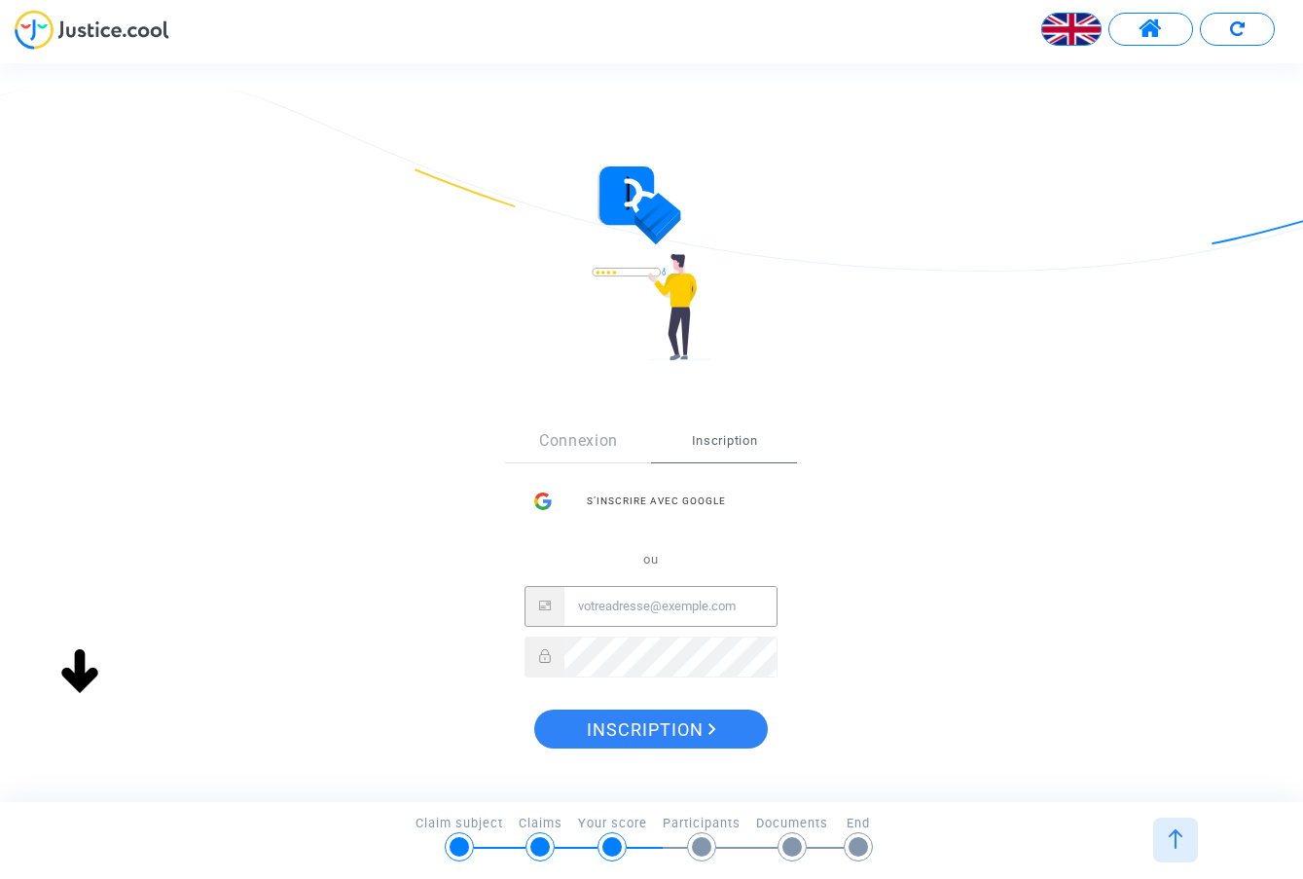
type input "[EMAIL_ADDRESS][DOMAIN_NAME]"
click at [655, 717] on span "Inscription" at bounding box center [651, 729] width 129 height 41
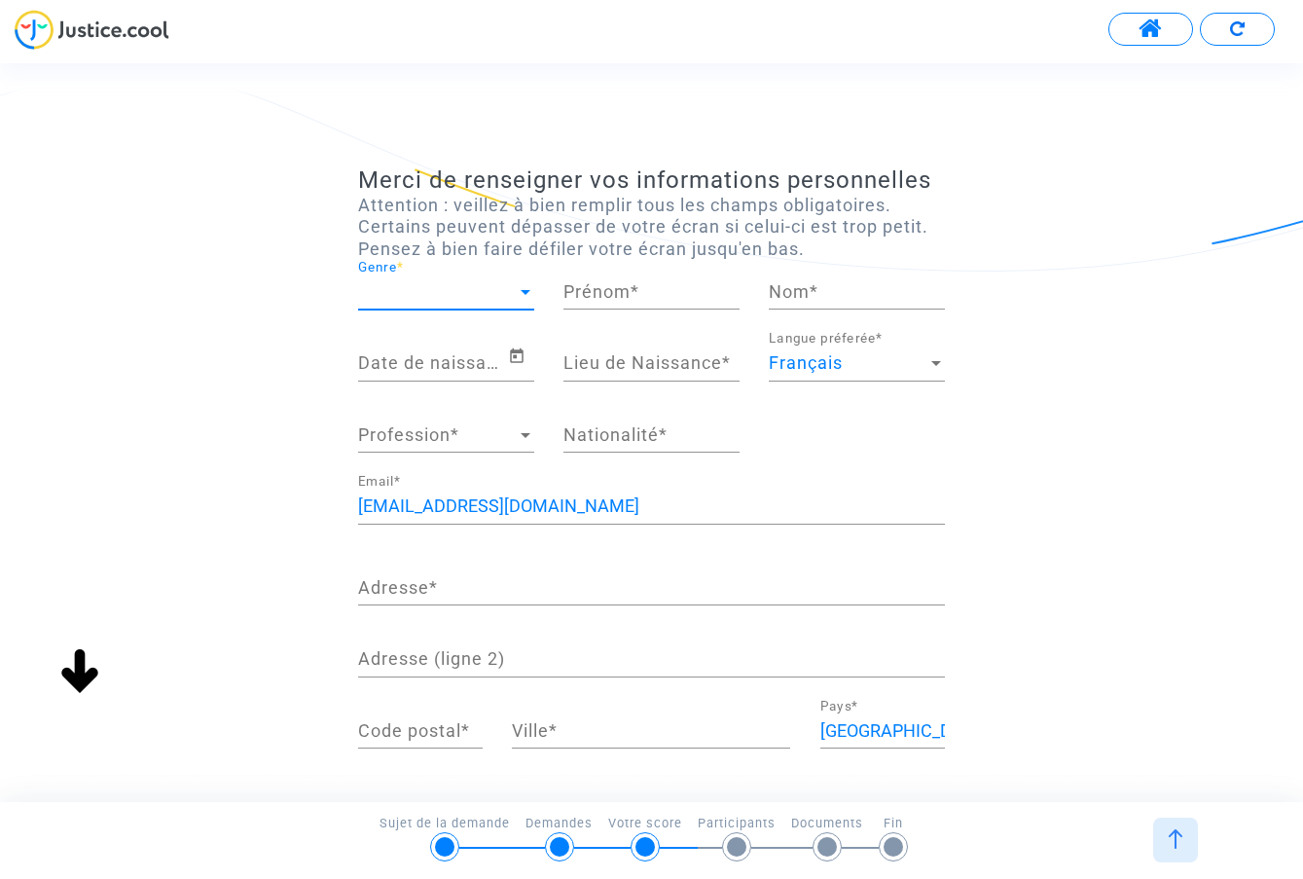
click at [422, 288] on span "Genre" at bounding box center [437, 291] width 159 height 19
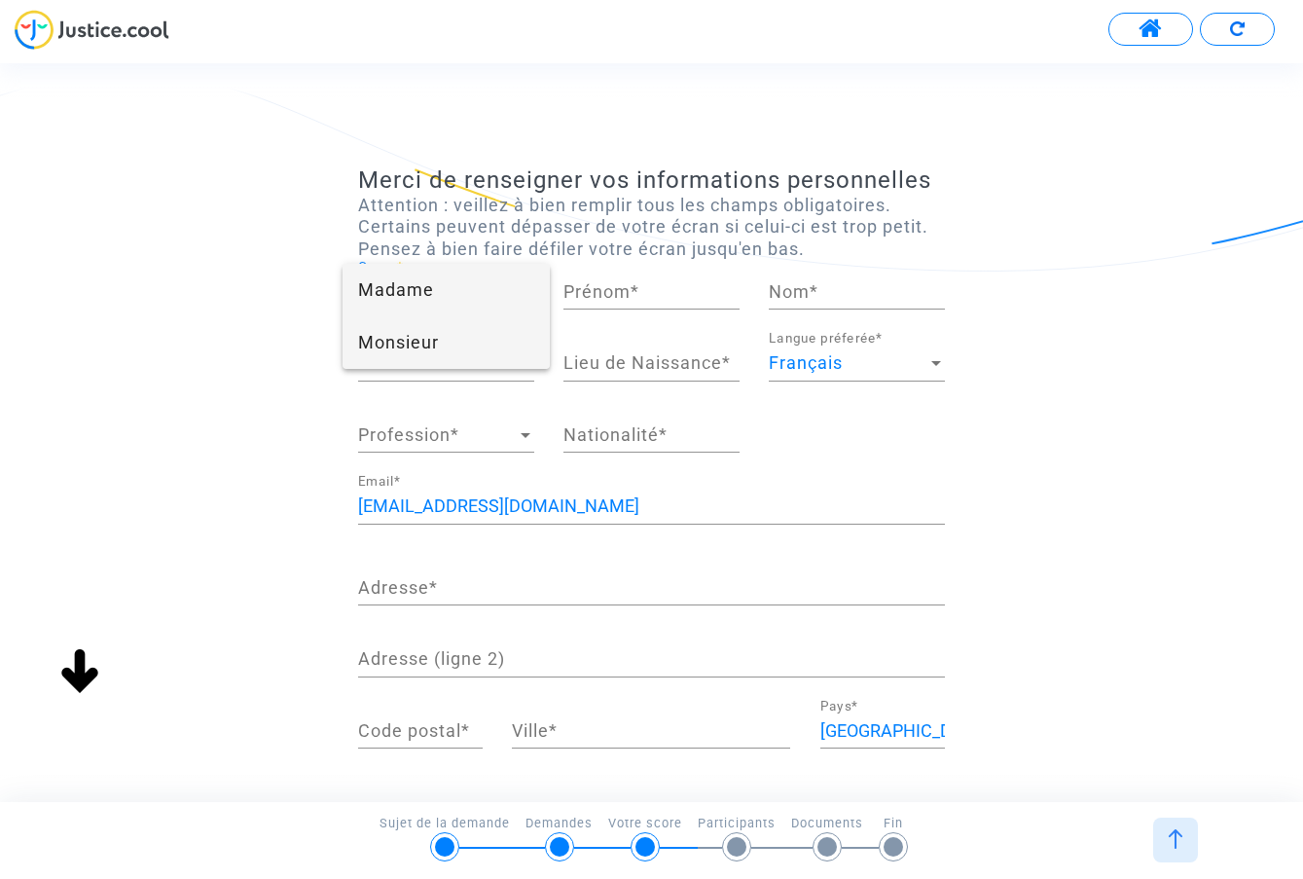
click at [411, 327] on span "Monsieur" at bounding box center [446, 342] width 176 height 53
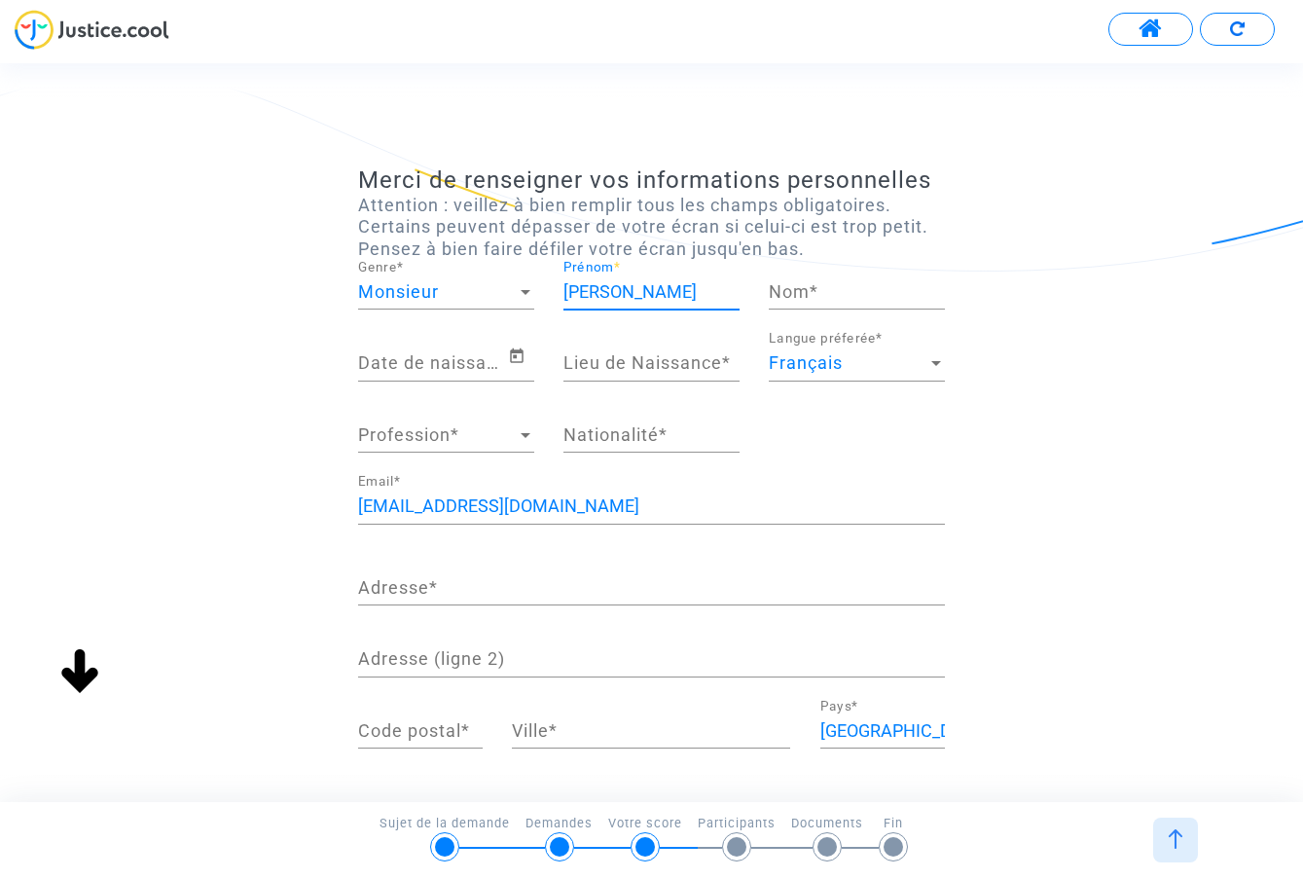
type input "[PERSON_NAME]"
type input "krivoshey"
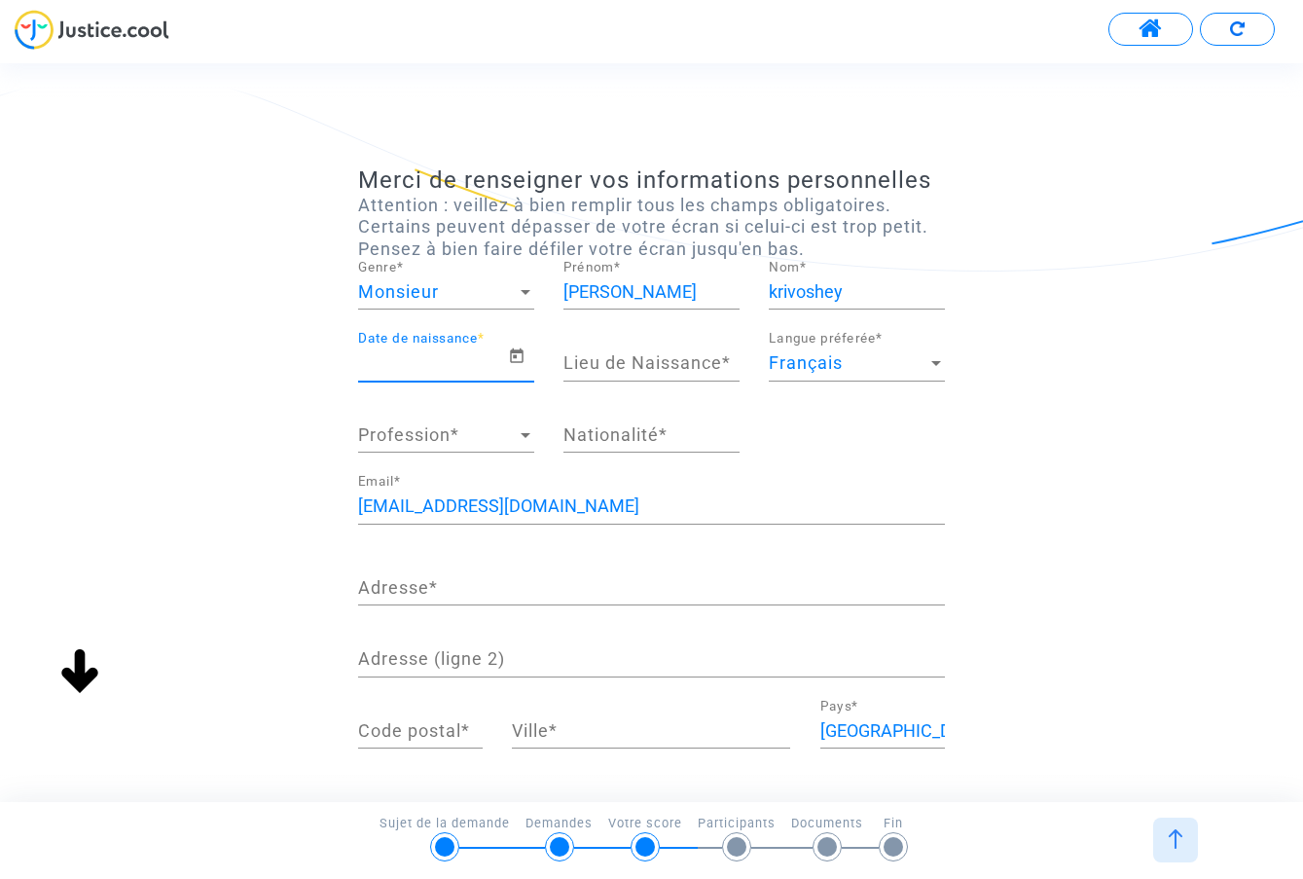
click at [462, 356] on input "Date de naissance *" at bounding box center [433, 362] width 150 height 19
click at [524, 357] on icon "Open calendar" at bounding box center [517, 355] width 18 height 23
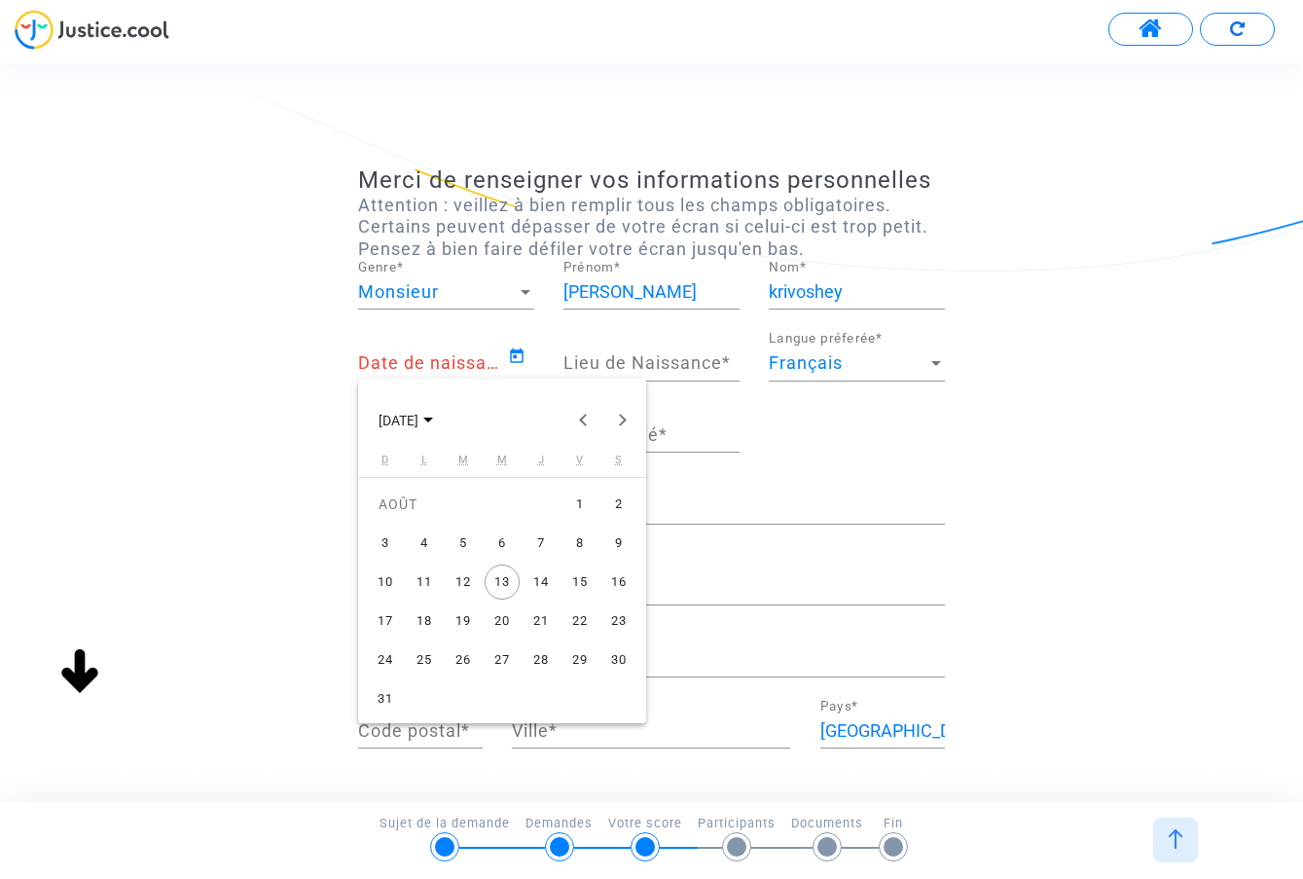
click at [443, 358] on div at bounding box center [651, 439] width 1303 height 879
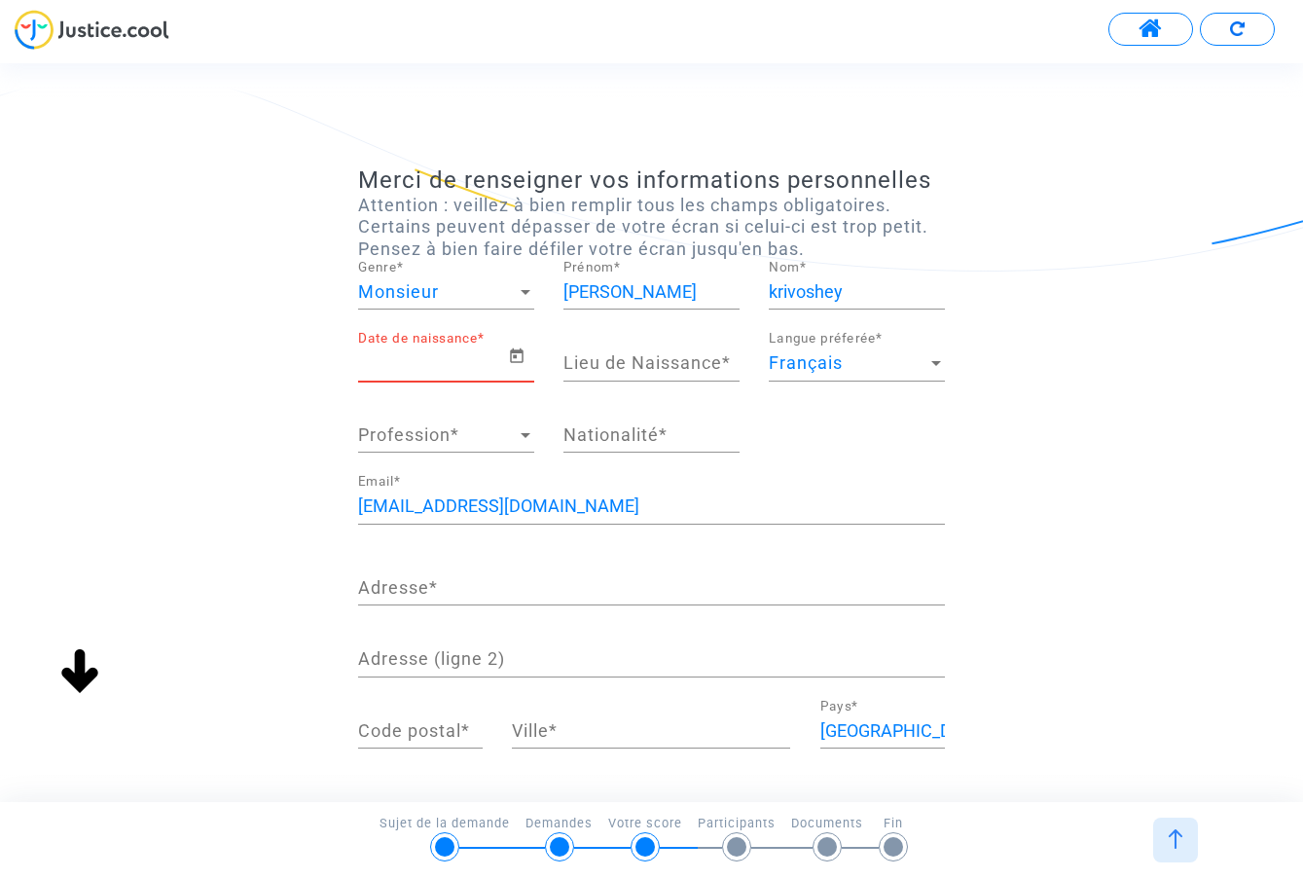
click at [443, 358] on input "Date de naissance *" at bounding box center [433, 362] width 150 height 19
click at [509, 351] on icon "Open calendar" at bounding box center [517, 355] width 18 height 23
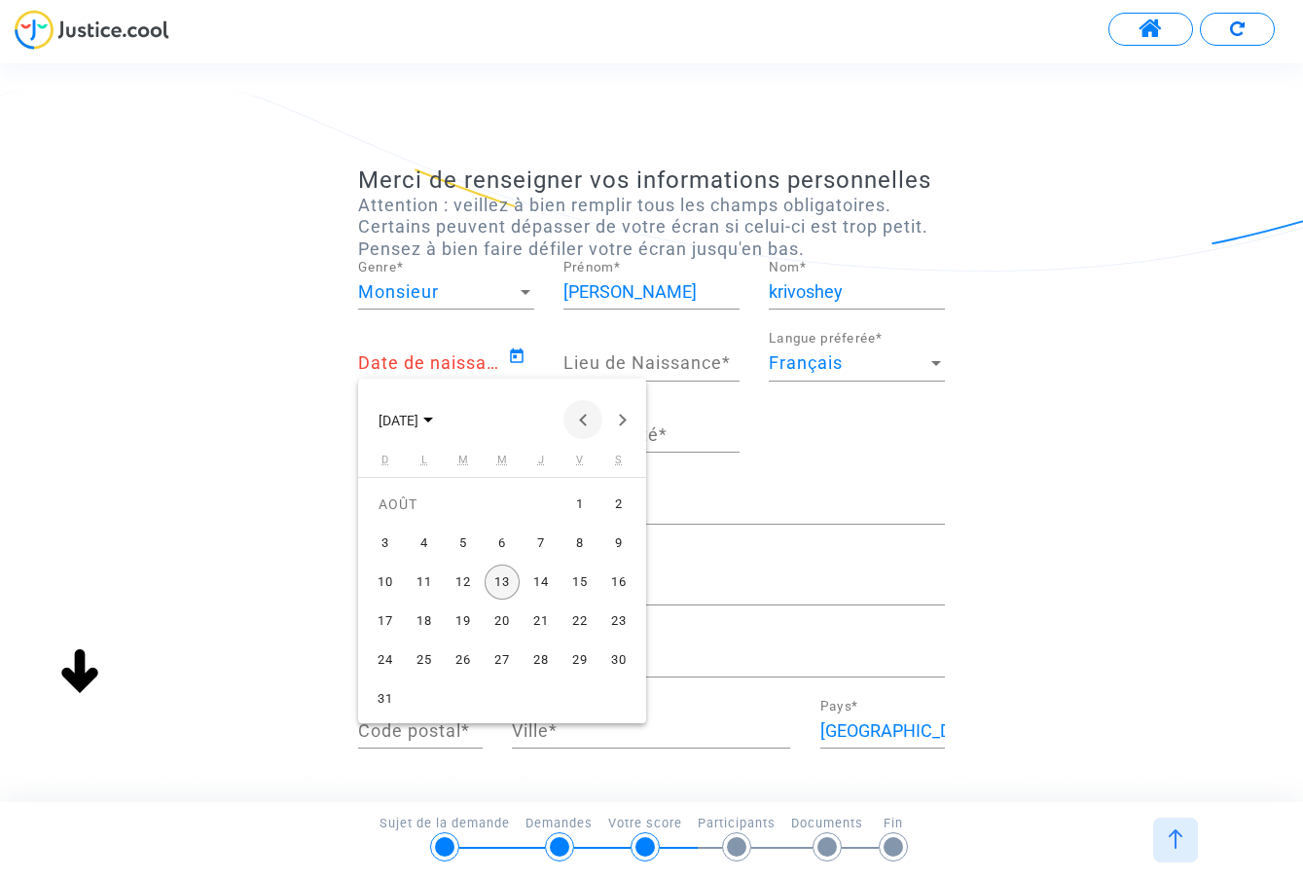
click at [594, 423] on button "Previous month" at bounding box center [582, 419] width 39 height 39
click at [433, 416] on span "AVR. 2025" at bounding box center [406, 420] width 54 height 16
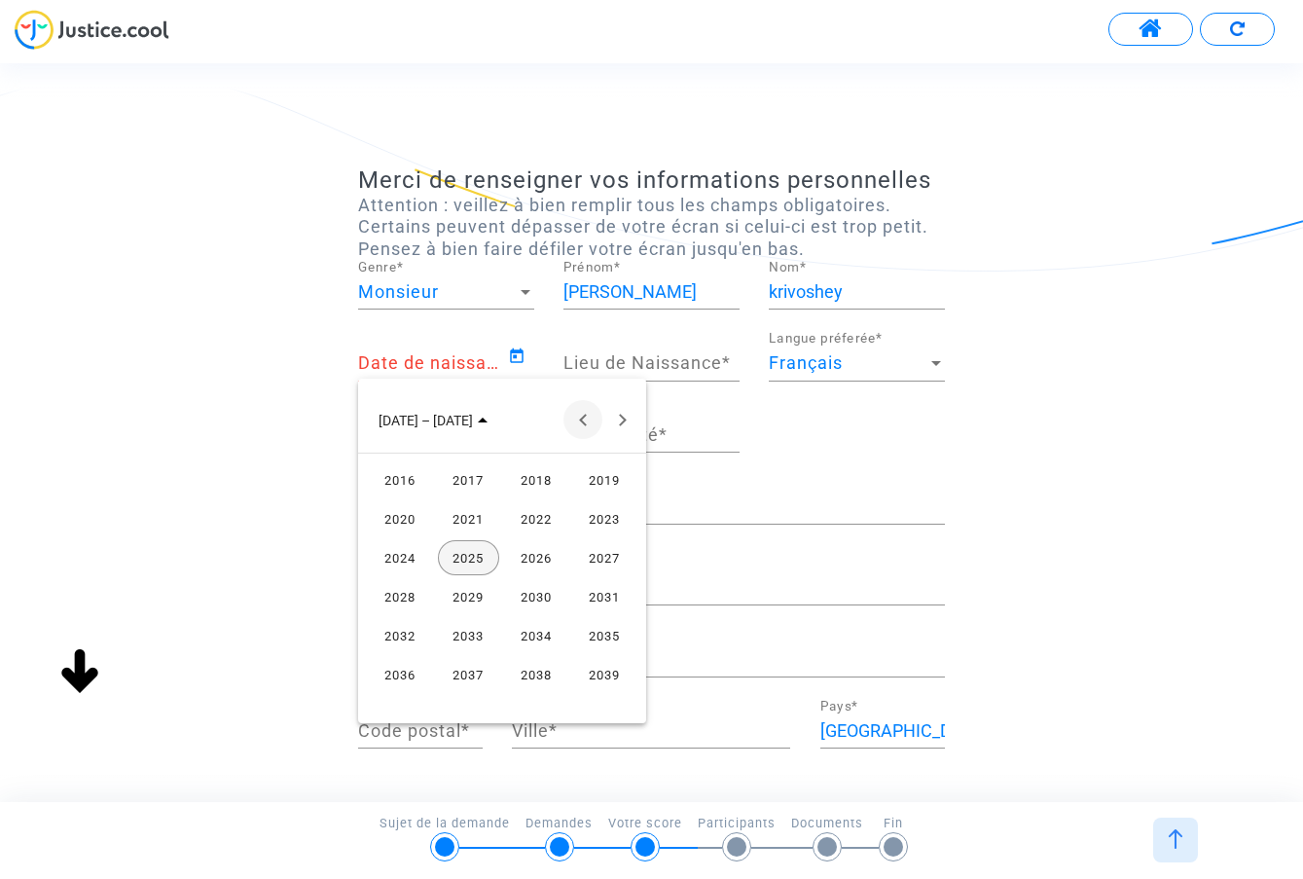
click at [577, 416] on button "Previous 24 years" at bounding box center [582, 419] width 39 height 39
click at [410, 596] on div "1980" at bounding box center [400, 596] width 61 height 35
click at [408, 517] on div "JANV." at bounding box center [400, 518] width 61 height 35
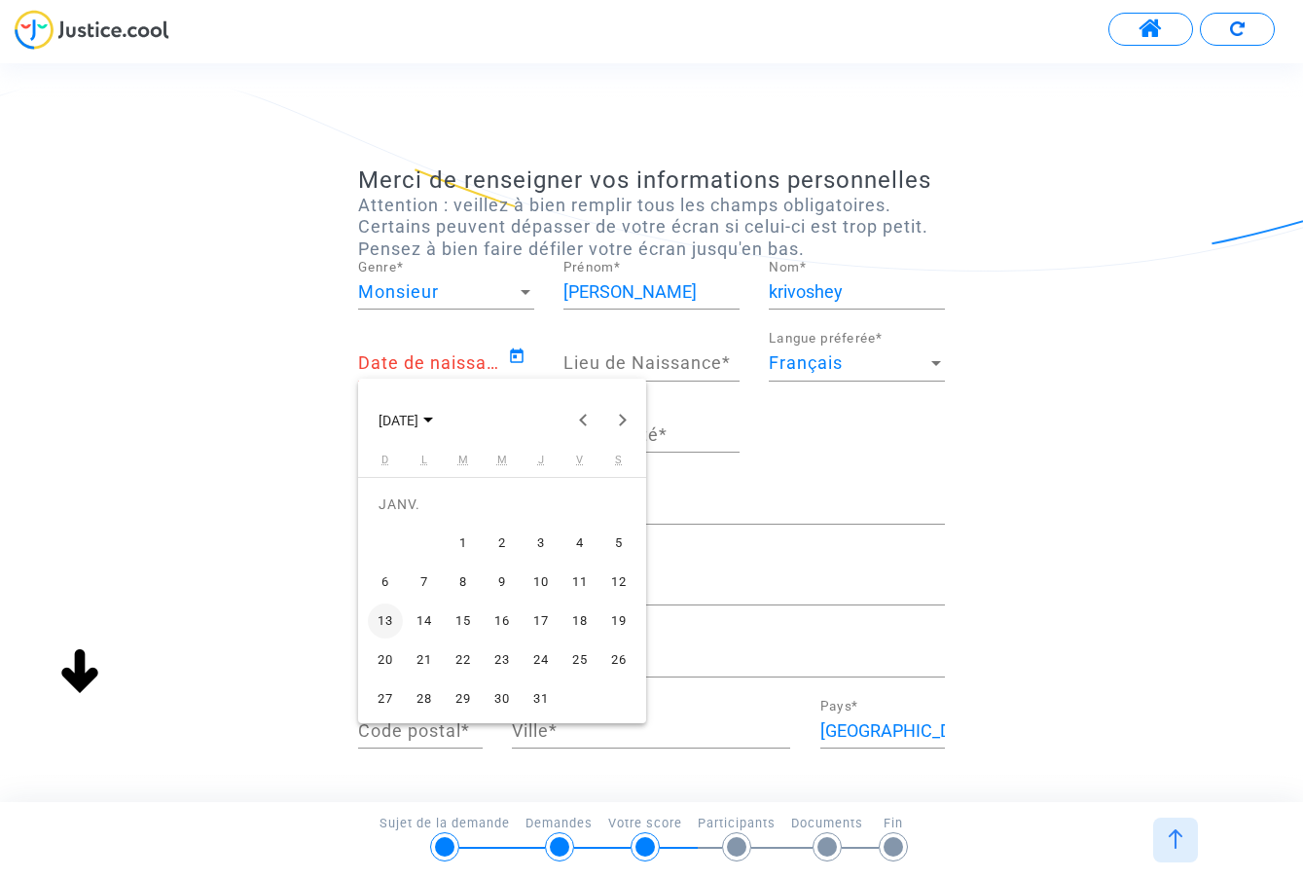
click at [577, 539] on div "4" at bounding box center [579, 542] width 35 height 35
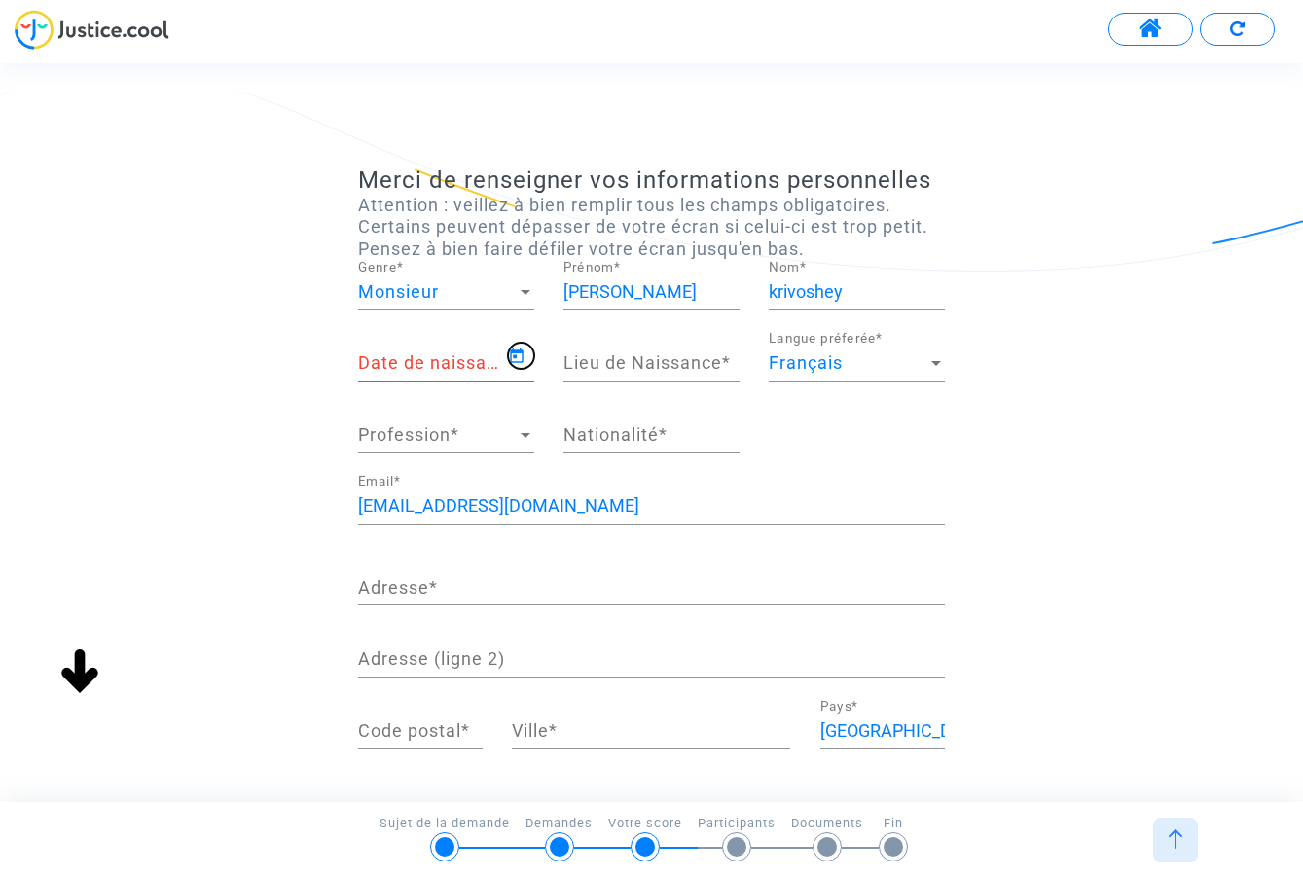
type input "[DATE]"
click at [636, 343] on div "Lieu de Naissance *" at bounding box center [651, 357] width 176 height 50
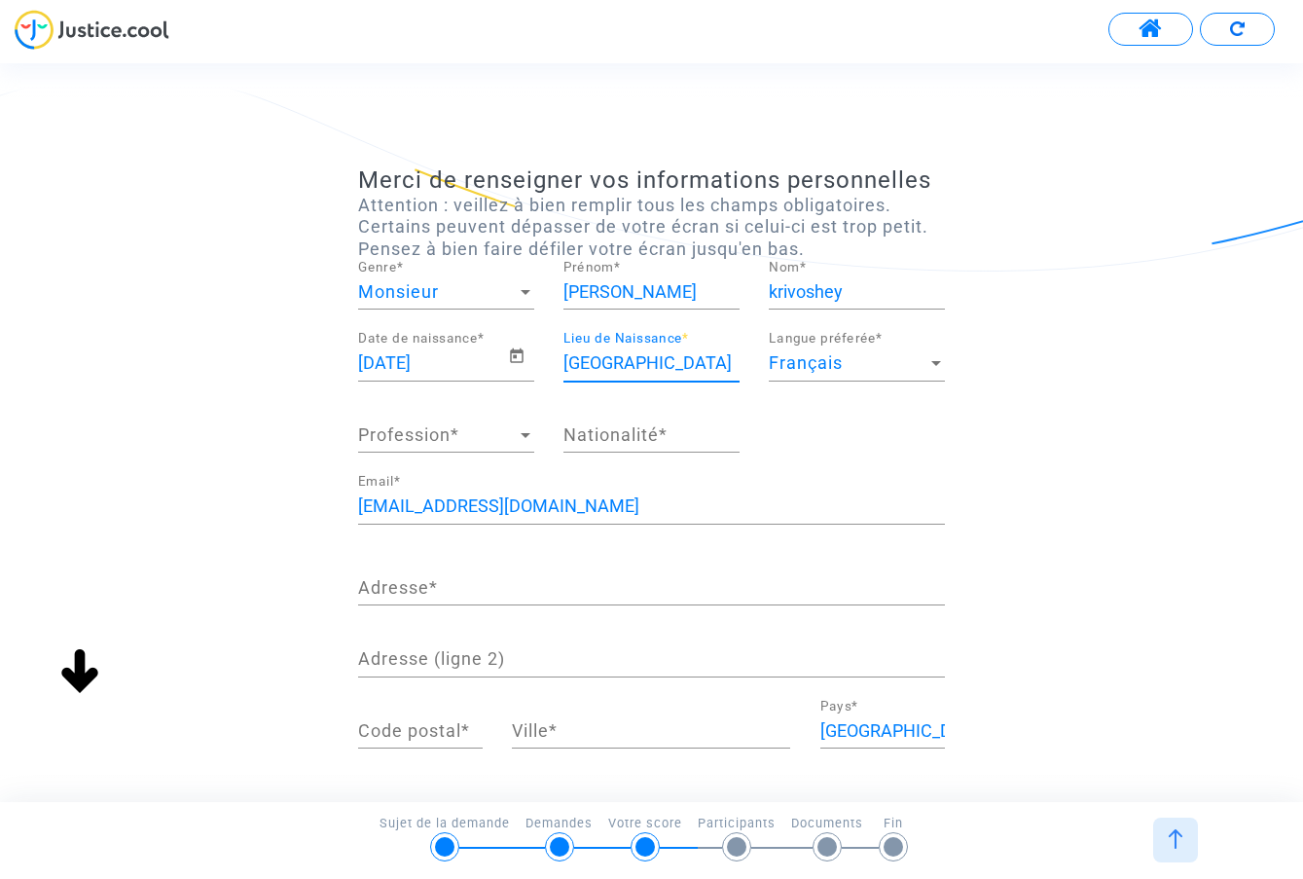
type input "[GEOGRAPHIC_DATA]"
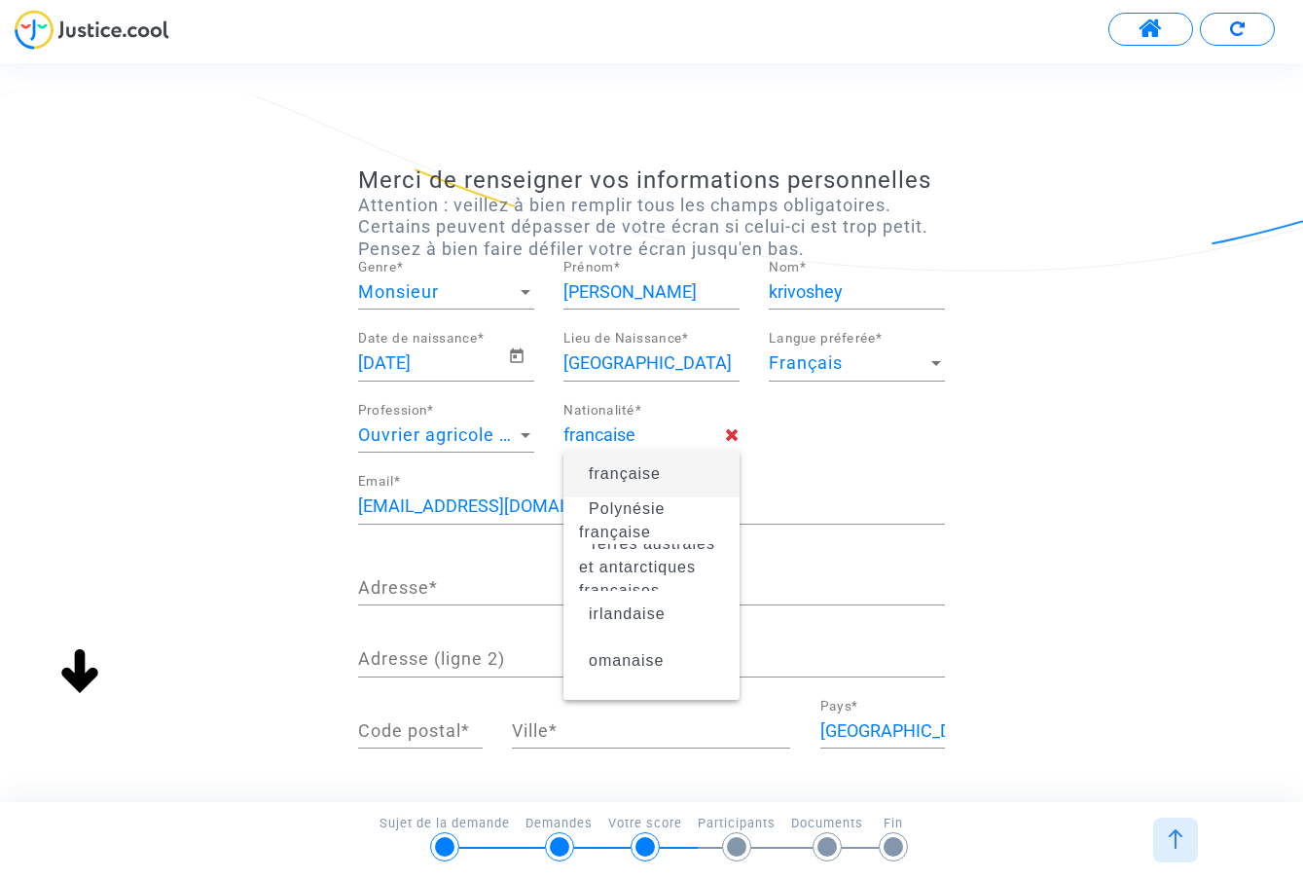
click at [432, 598] on div "Adresse *" at bounding box center [651, 581] width 587 height 50
type input "française"
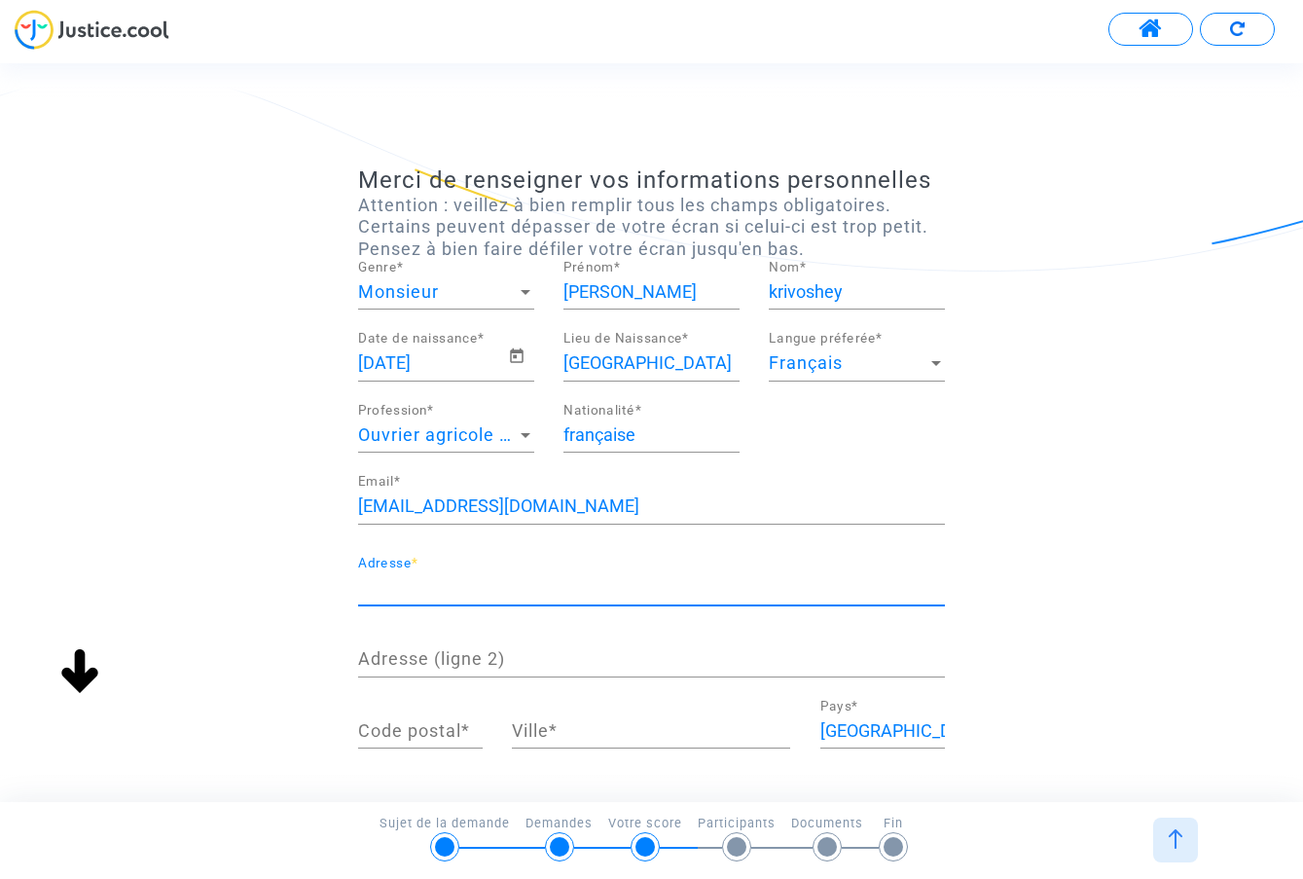
click at [432, 586] on input "Adresse *" at bounding box center [651, 587] width 587 height 19
click at [431, 581] on input "Adresse *" at bounding box center [651, 587] width 587 height 19
click at [493, 594] on input "113 rue de Clignacourt" at bounding box center [651, 587] width 587 height 19
type input "[STREET_ADDRESS]"
click at [412, 740] on div "Code postal *" at bounding box center [420, 724] width 125 height 50
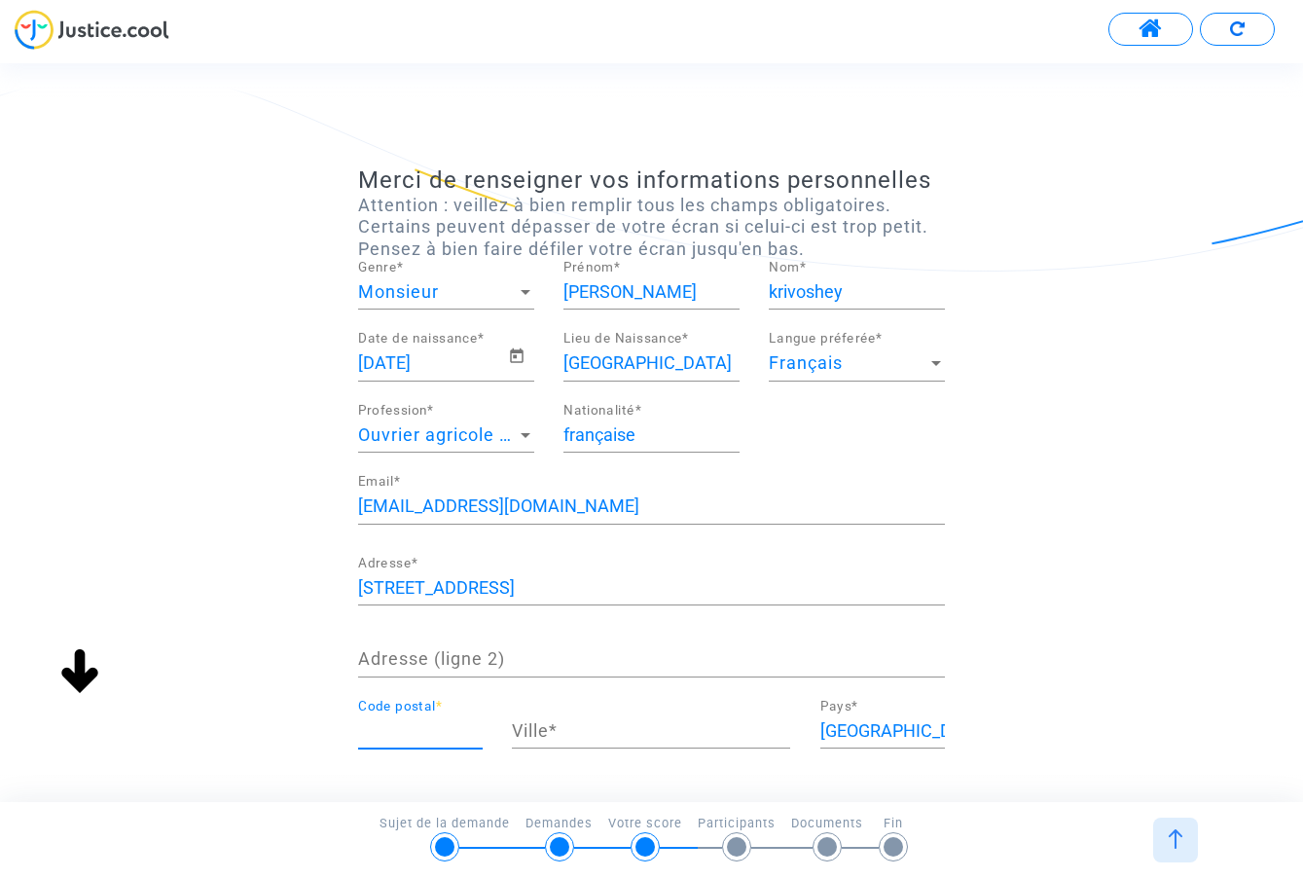
click at [412, 715] on div "Code postal *" at bounding box center [420, 724] width 125 height 50
type input "75018"
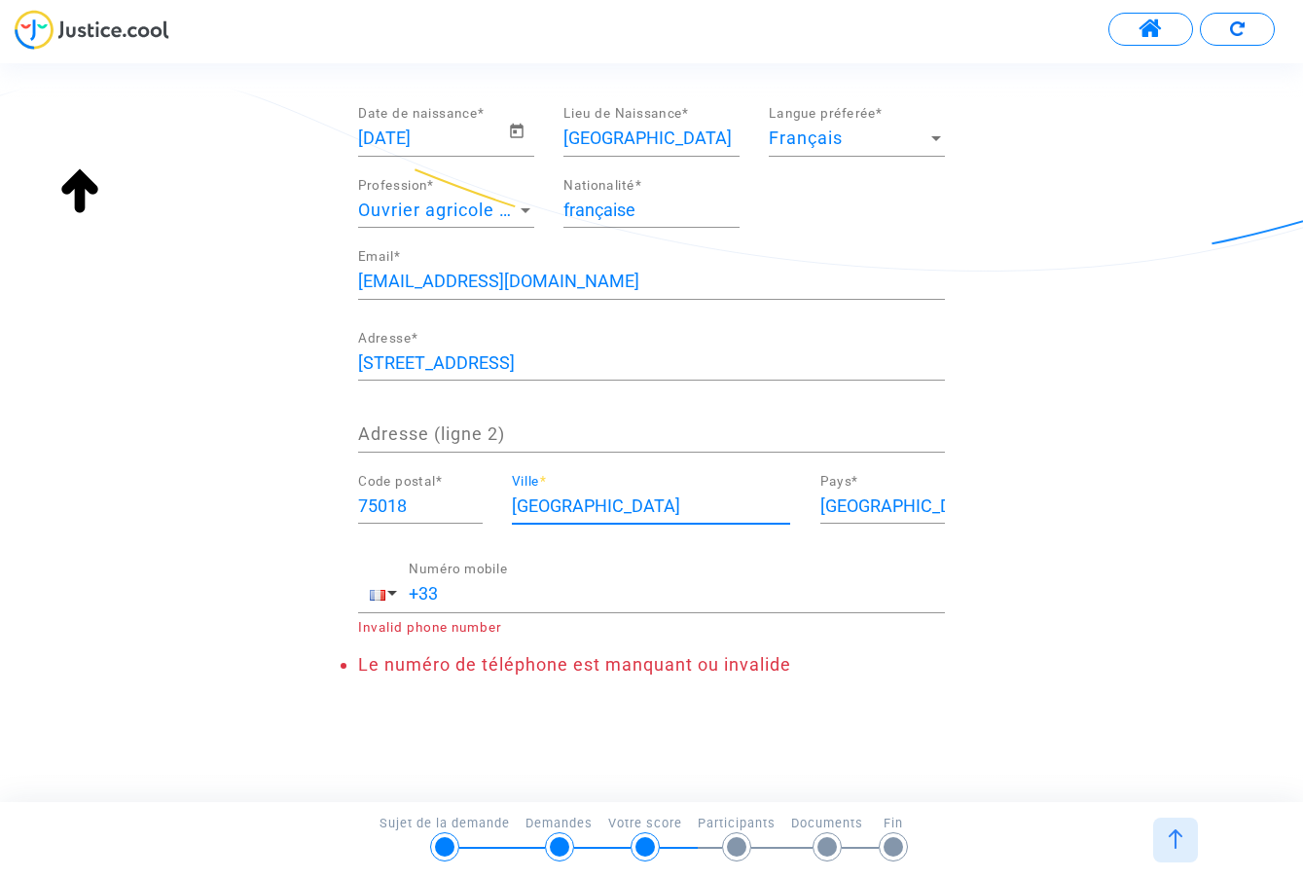
scroll to position [224, 0]
type input "[GEOGRAPHIC_DATA]"
click at [589, 593] on input "+33" at bounding box center [677, 594] width 536 height 19
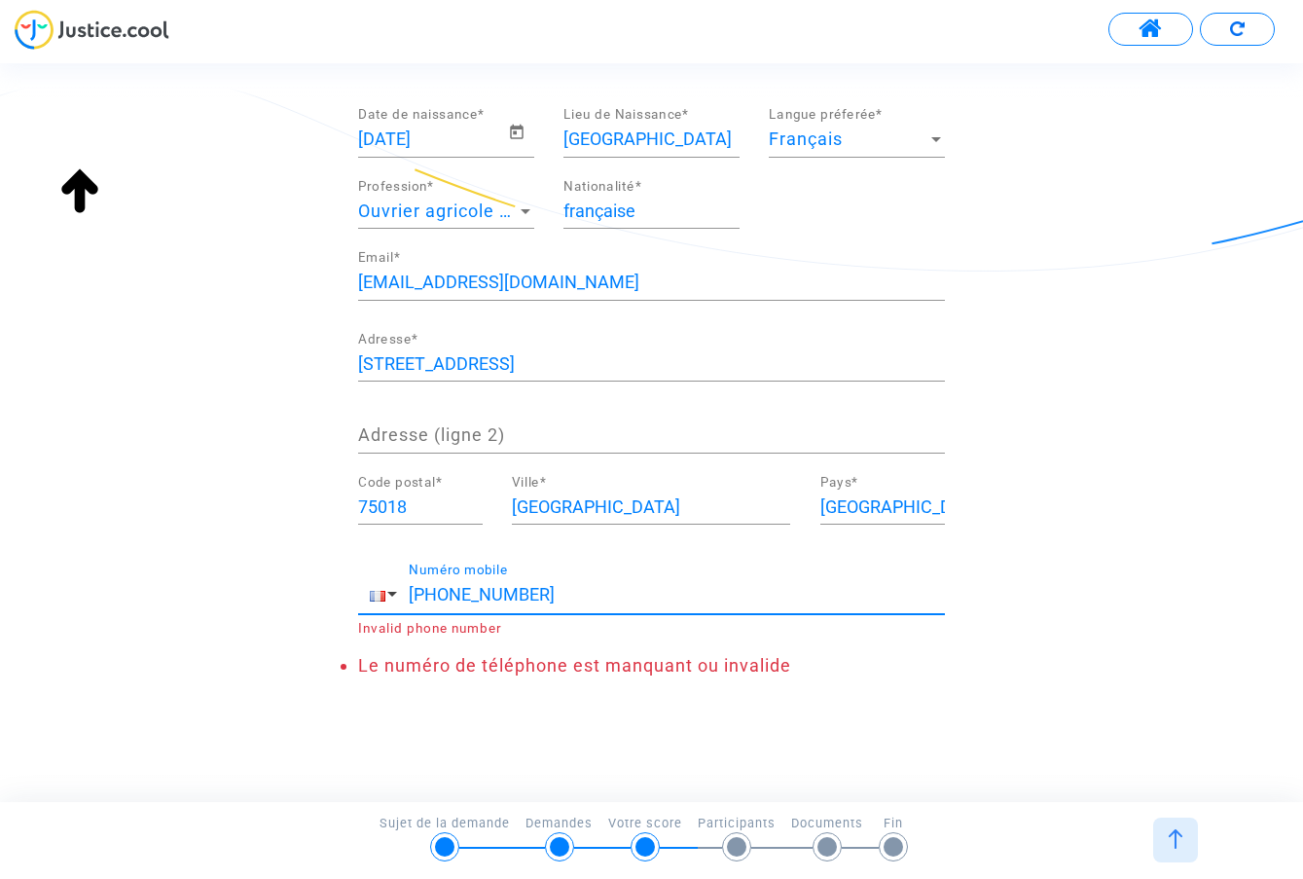
scroll to position [183, 0]
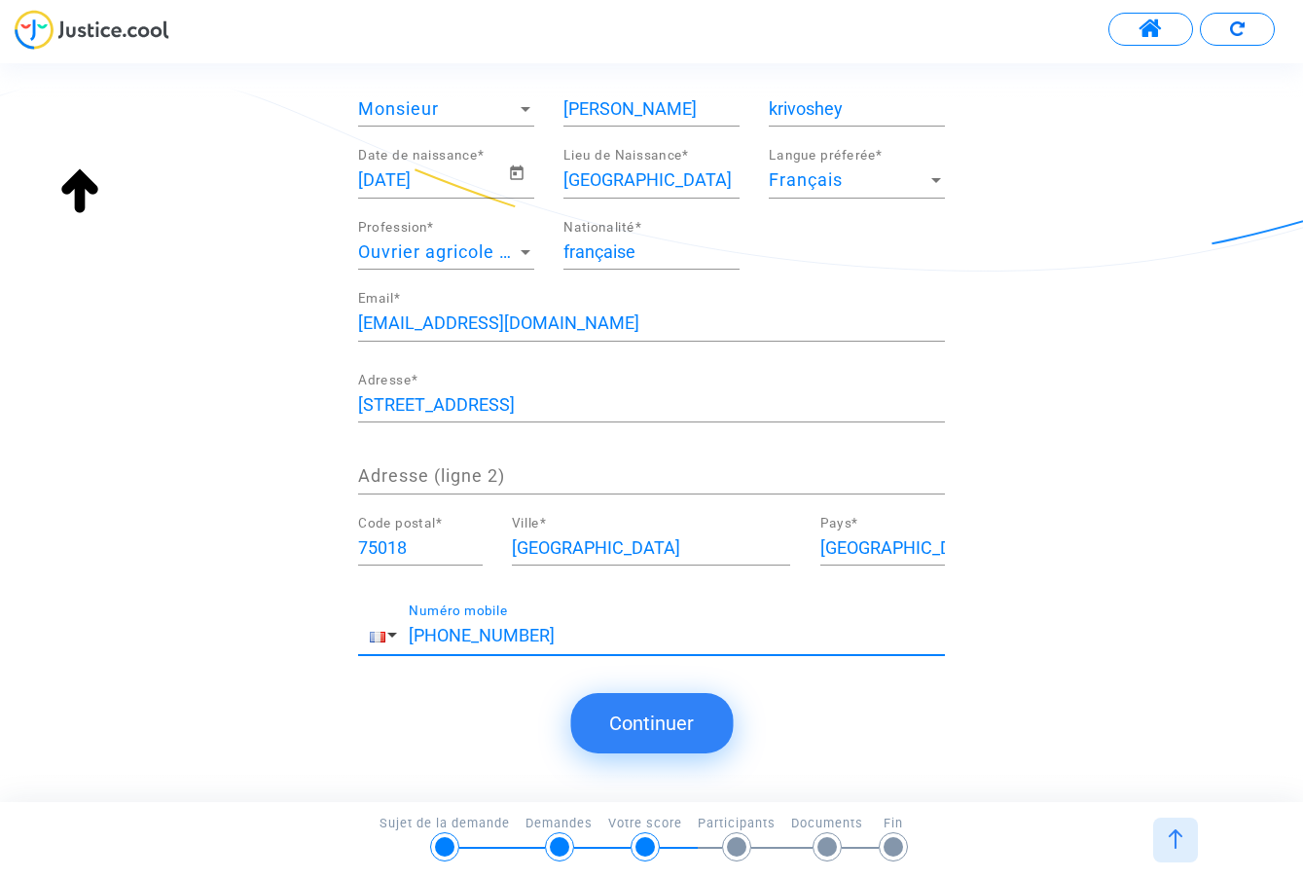
type input "[PHONE_NUMBER]"
click at [614, 707] on button "Continuer" at bounding box center [651, 723] width 163 height 60
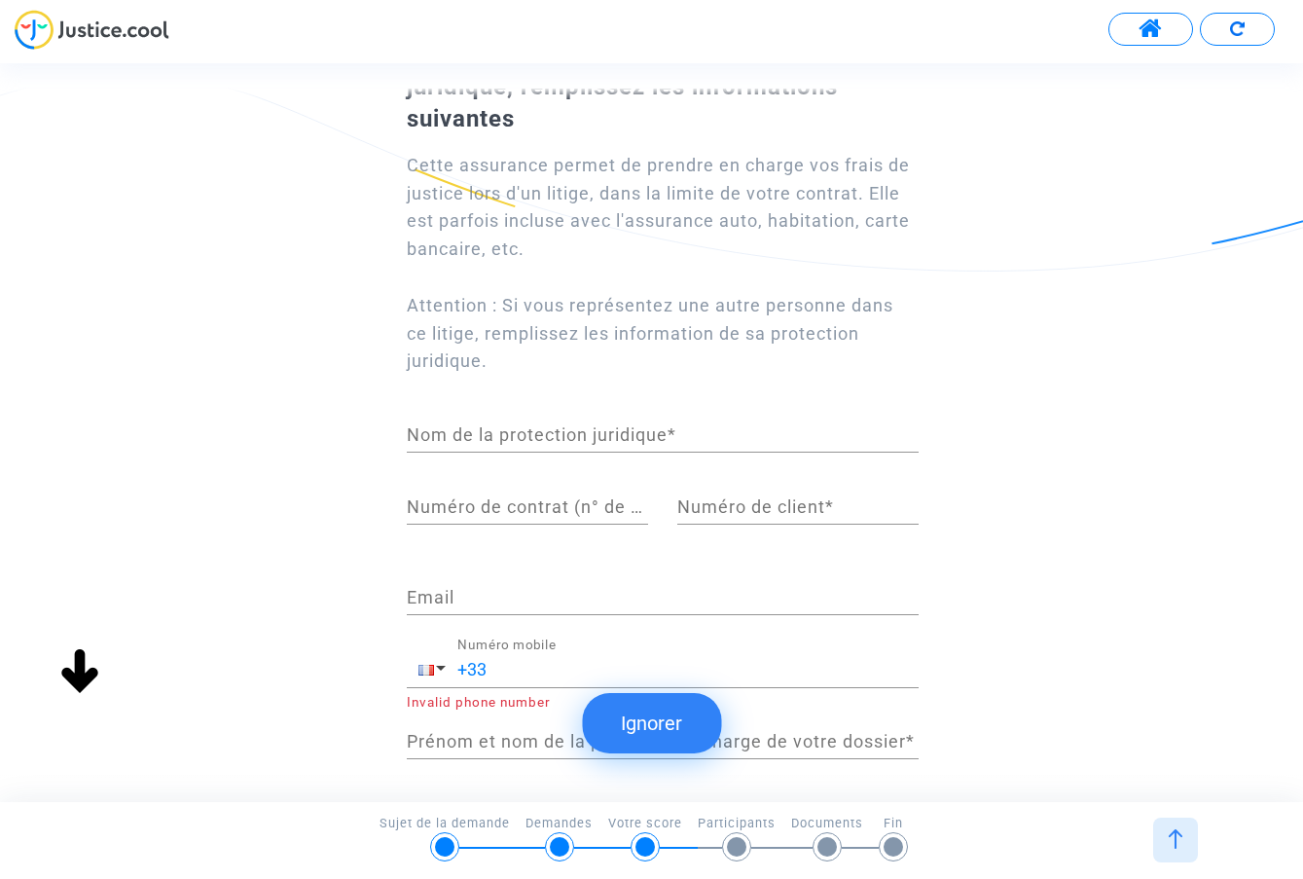
scroll to position [6, 0]
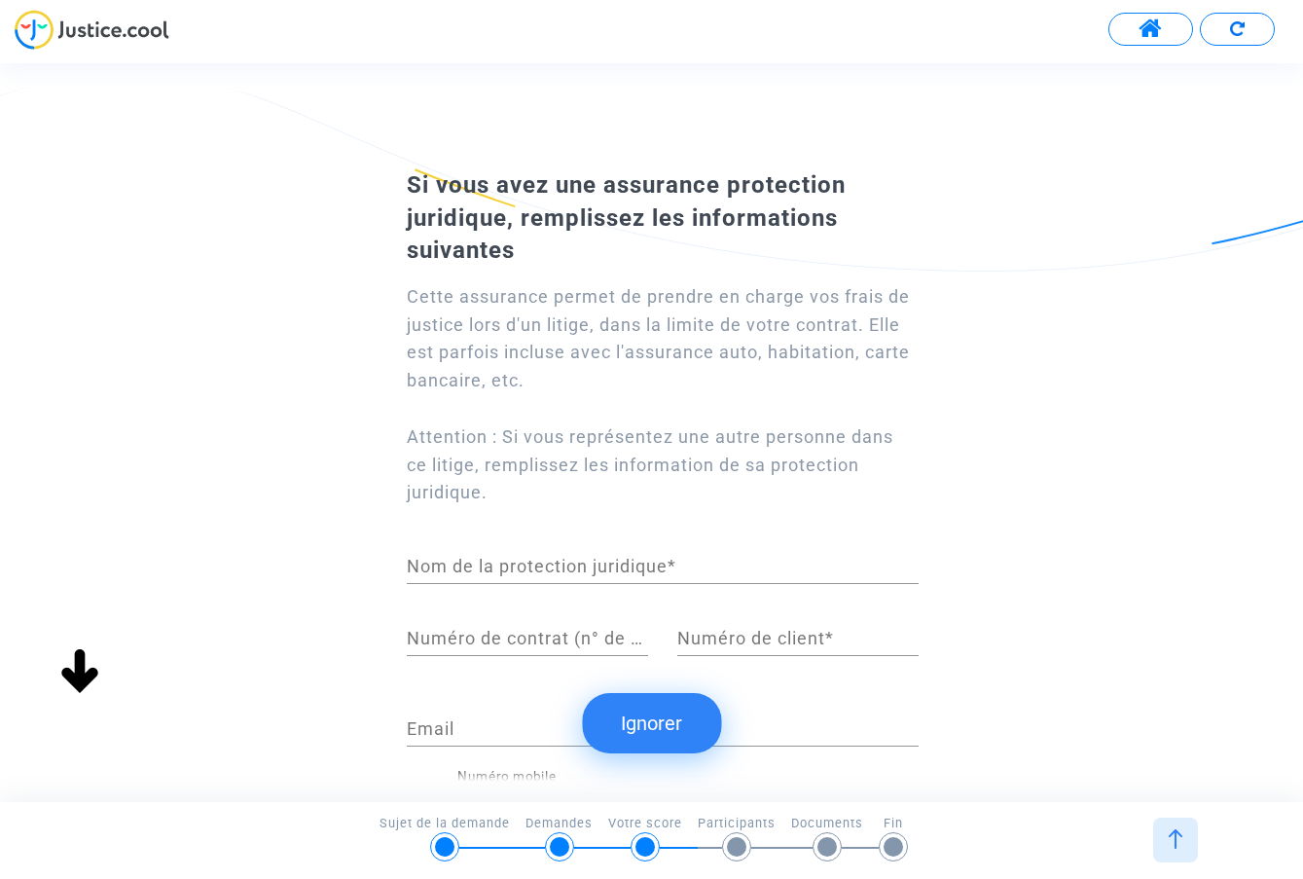
click at [634, 711] on button "Ignorer" at bounding box center [651, 723] width 139 height 60
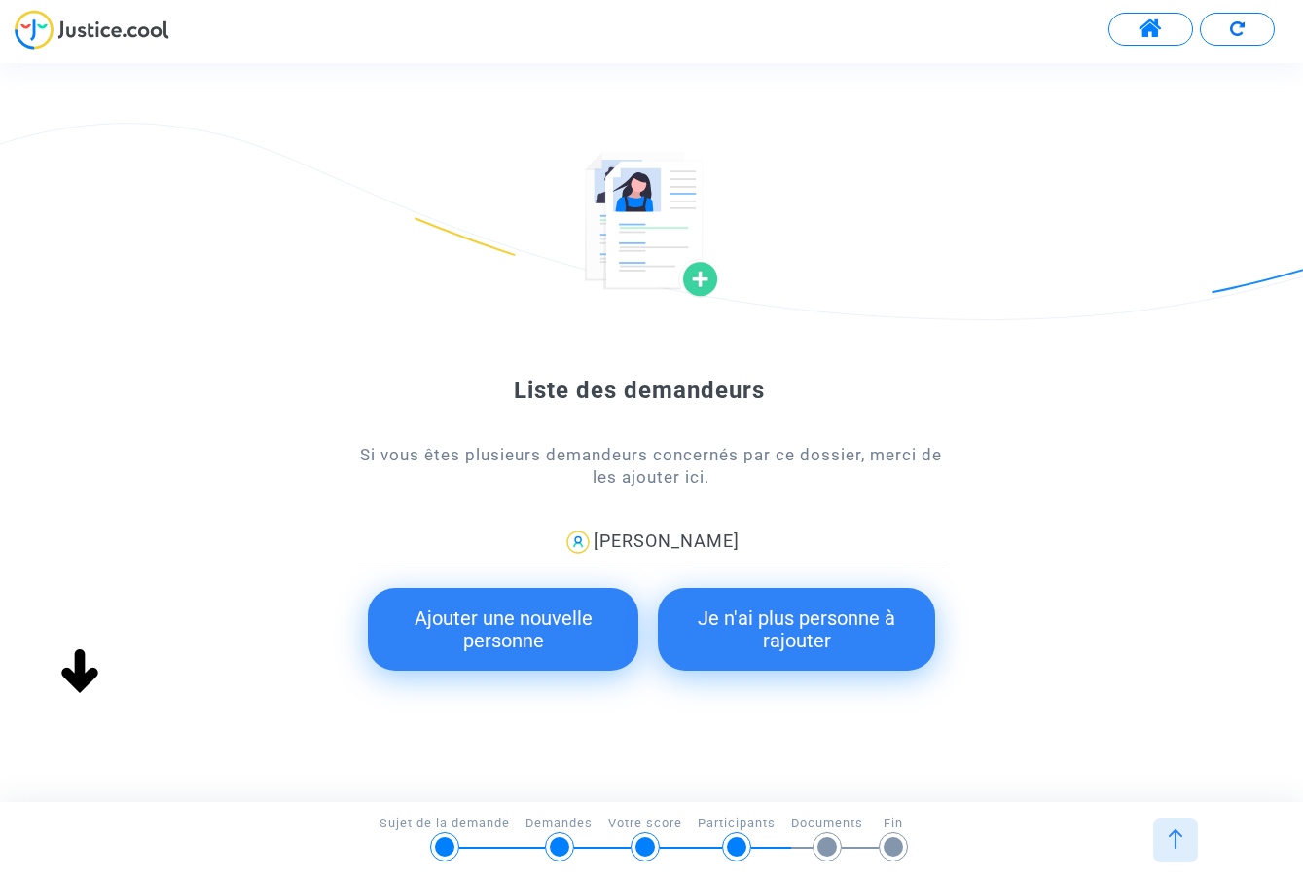
scroll to position [0, 0]
click at [534, 615] on button "Ajouter une nouvelle personne" at bounding box center [503, 629] width 271 height 83
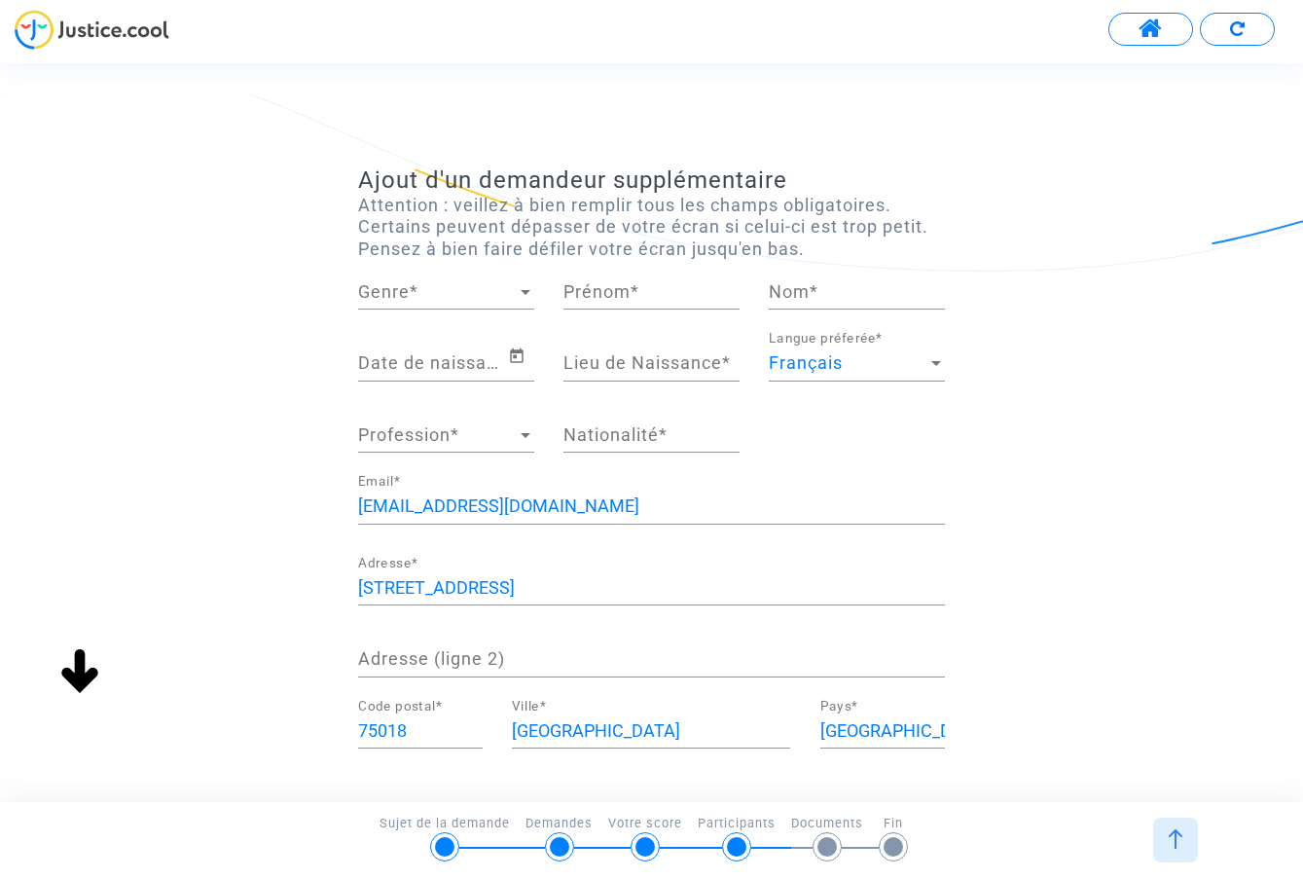
click at [429, 282] on span "Genre" at bounding box center [437, 291] width 159 height 19
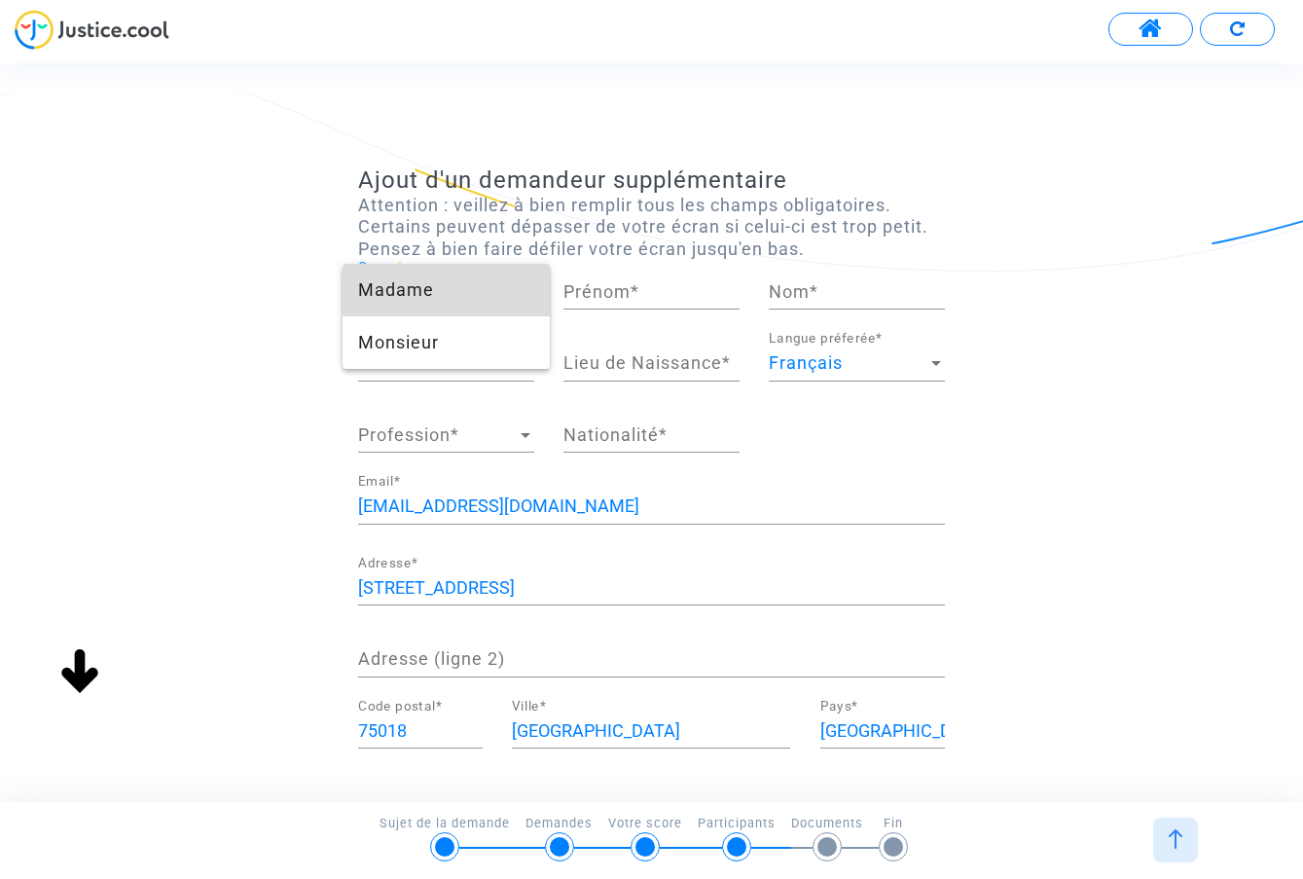
click at [425, 289] on span "Madame" at bounding box center [446, 290] width 176 height 53
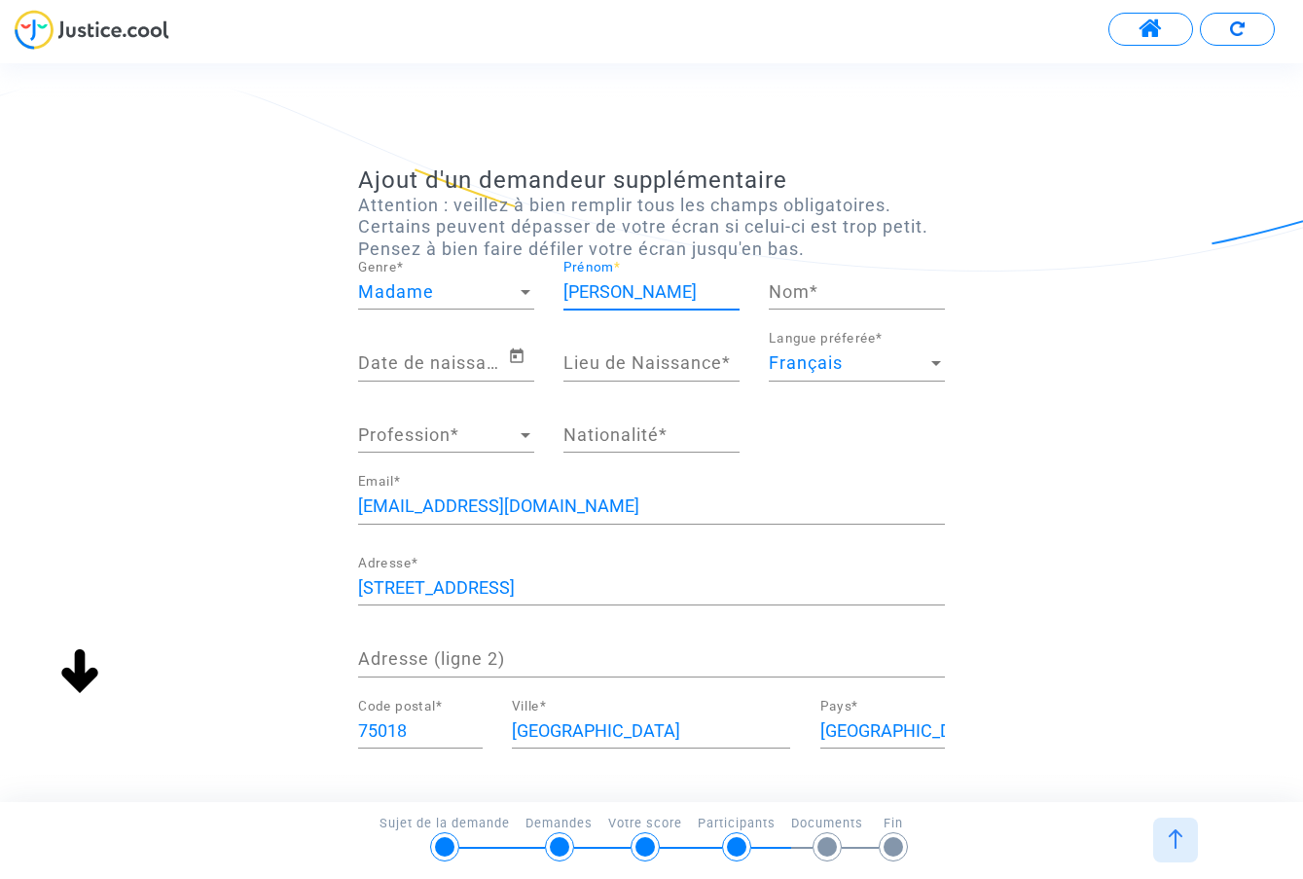
drag, startPoint x: 640, startPoint y: 288, endPoint x: 693, endPoint y: 290, distance: 52.6
click at [693, 290] on input "mathilde Hesse" at bounding box center [651, 291] width 176 height 19
type input "mathilde"
type input "hesse"
click at [370, 348] on div "Date de naissance *" at bounding box center [433, 357] width 150 height 50
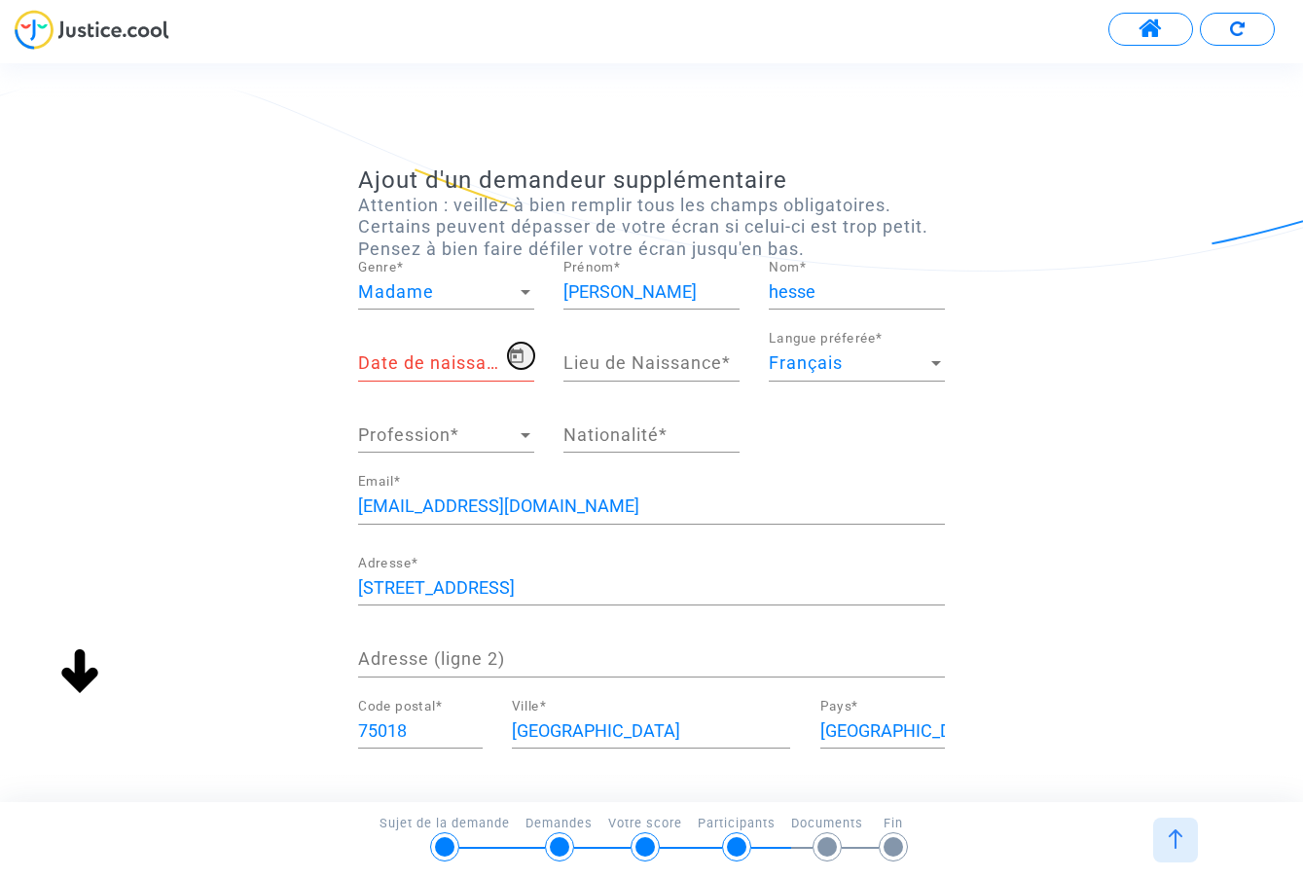
click at [517, 358] on icon "Open calendar" at bounding box center [517, 355] width 18 height 23
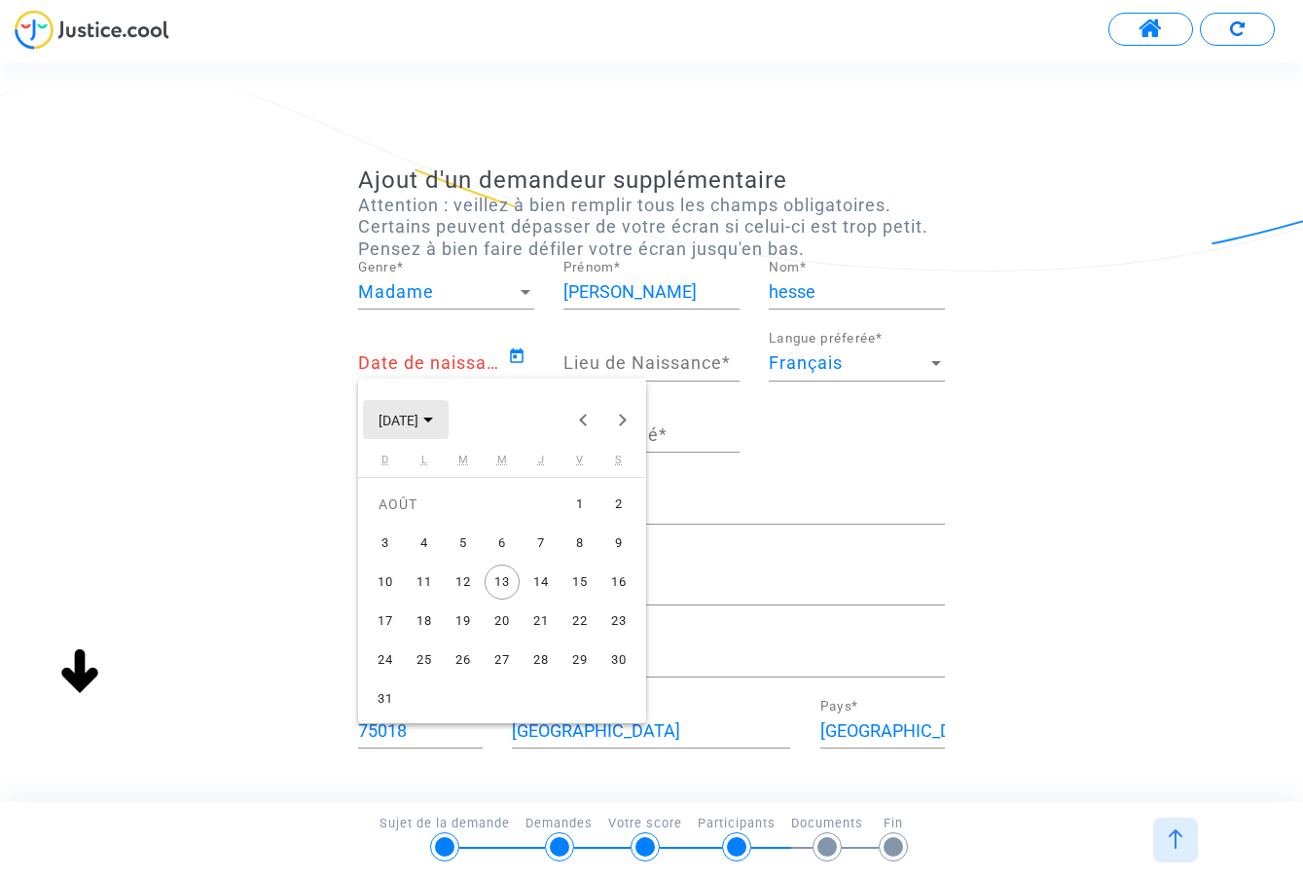
click at [418, 414] on span "AOÛT 2025" at bounding box center [399, 421] width 40 height 16
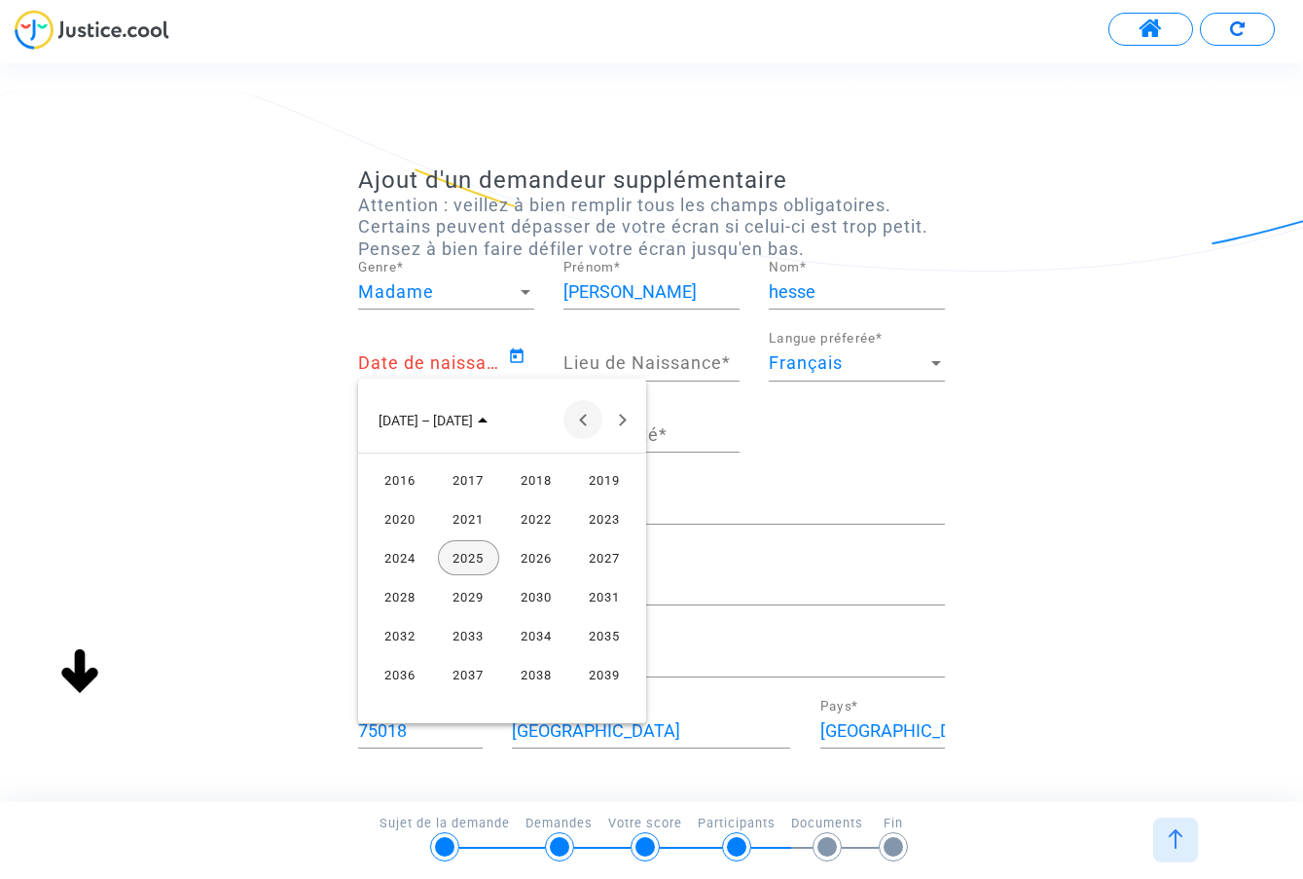
click at [576, 423] on button "Previous 24 years" at bounding box center [582, 419] width 39 height 39
click at [475, 634] on div "1985" at bounding box center [468, 635] width 61 height 35
click at [545, 595] on div "NOV." at bounding box center [536, 596] width 61 height 35
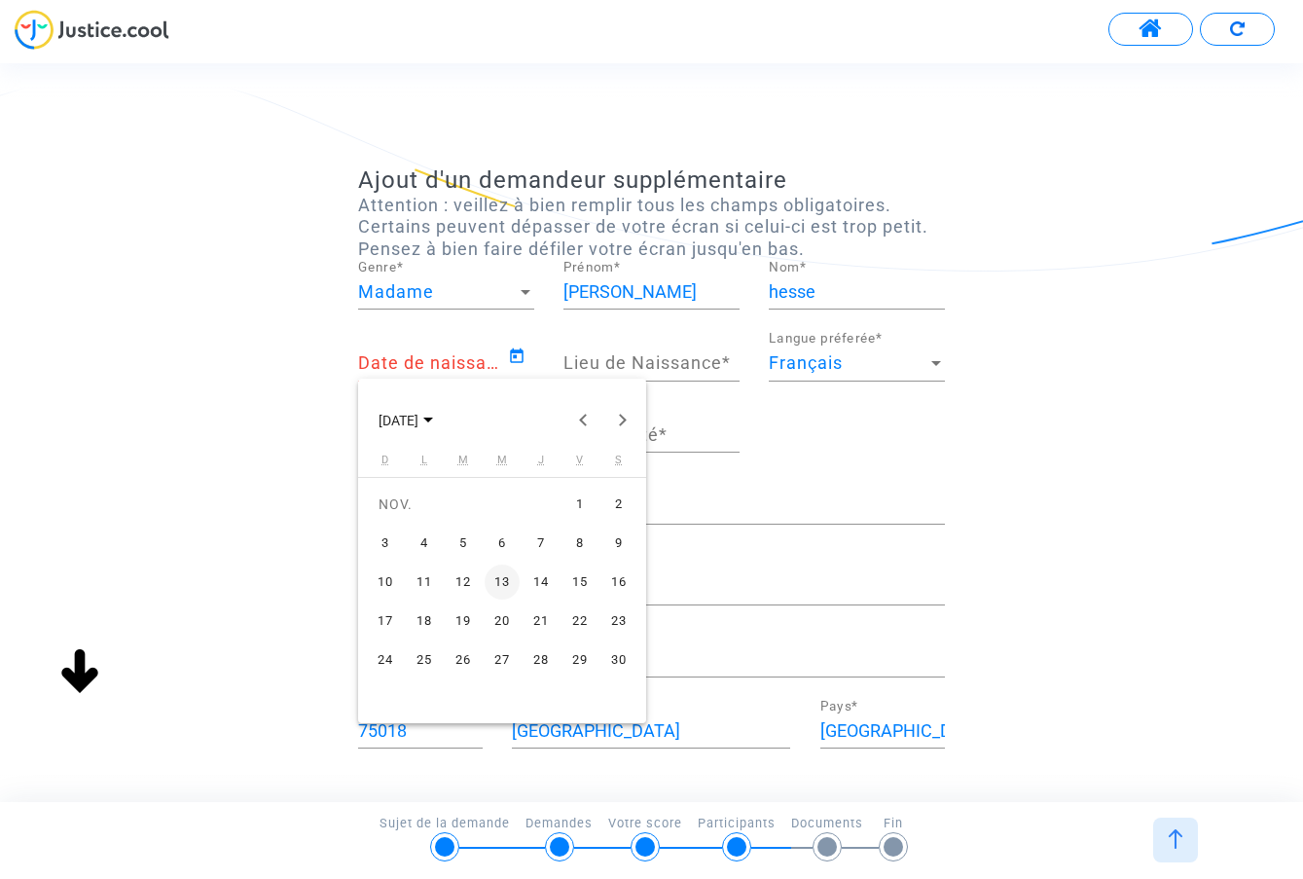
click at [583, 613] on div "22" at bounding box center [579, 620] width 35 height 35
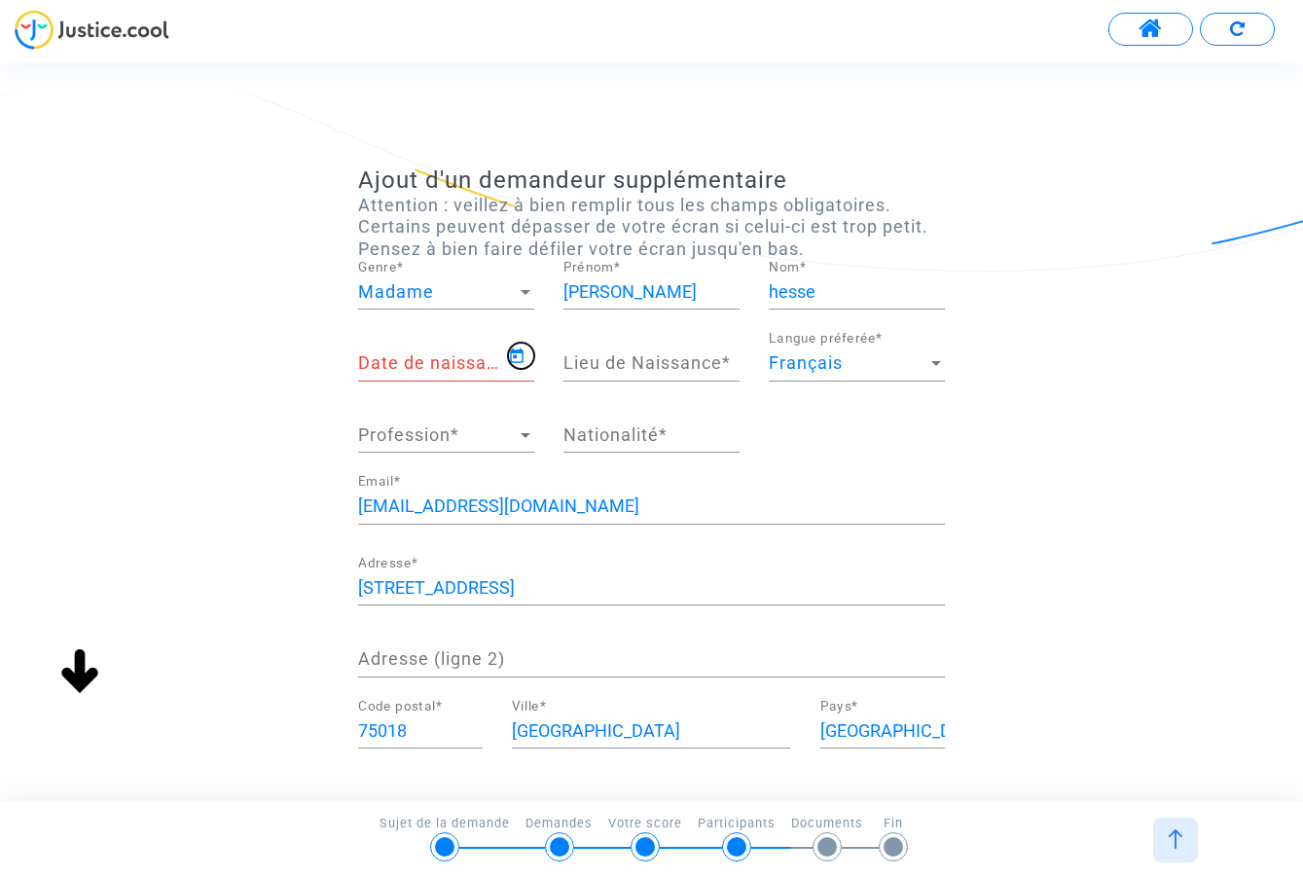
type input "22/11/1985"
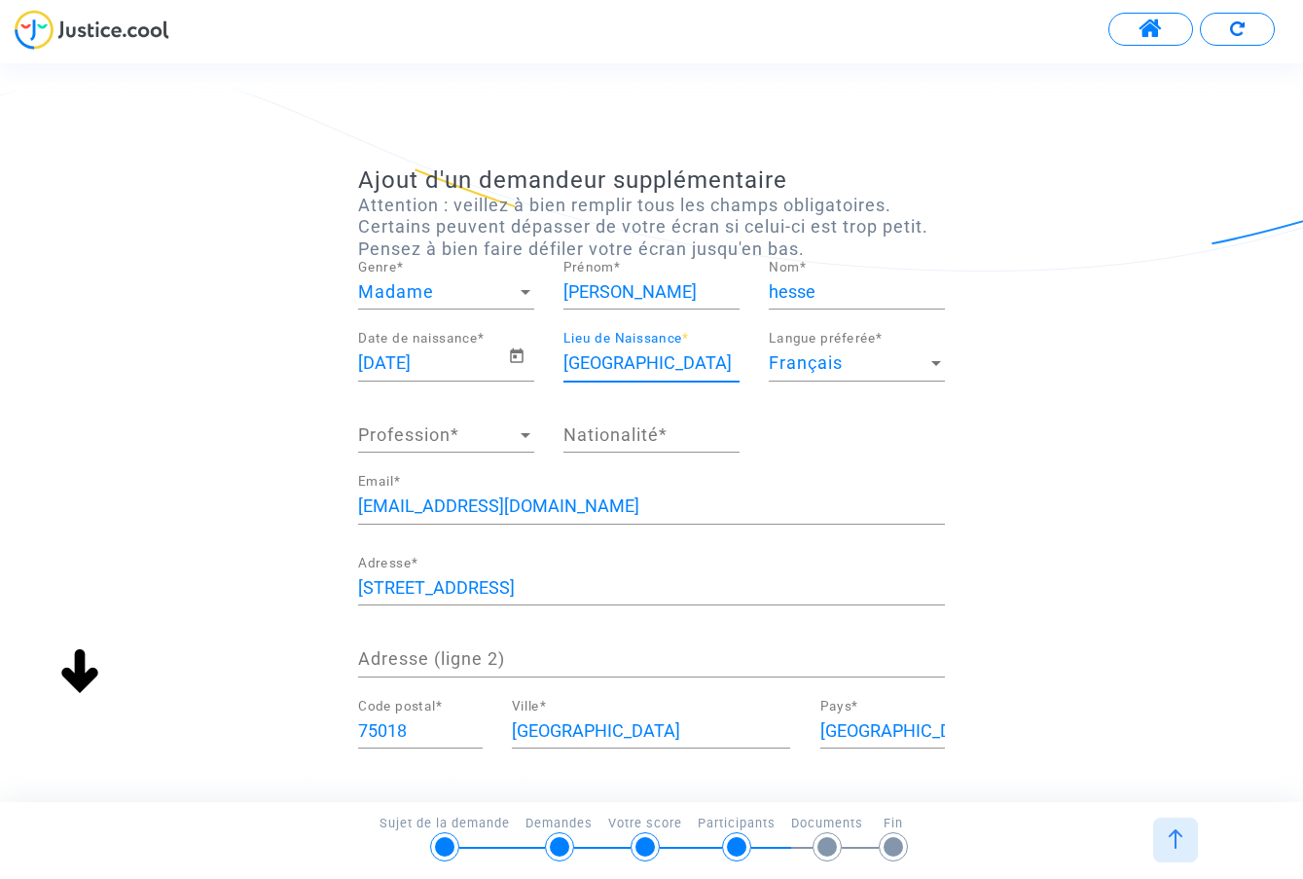
type input "dijon"
click at [450, 442] on span "Profession" at bounding box center [437, 434] width 159 height 19
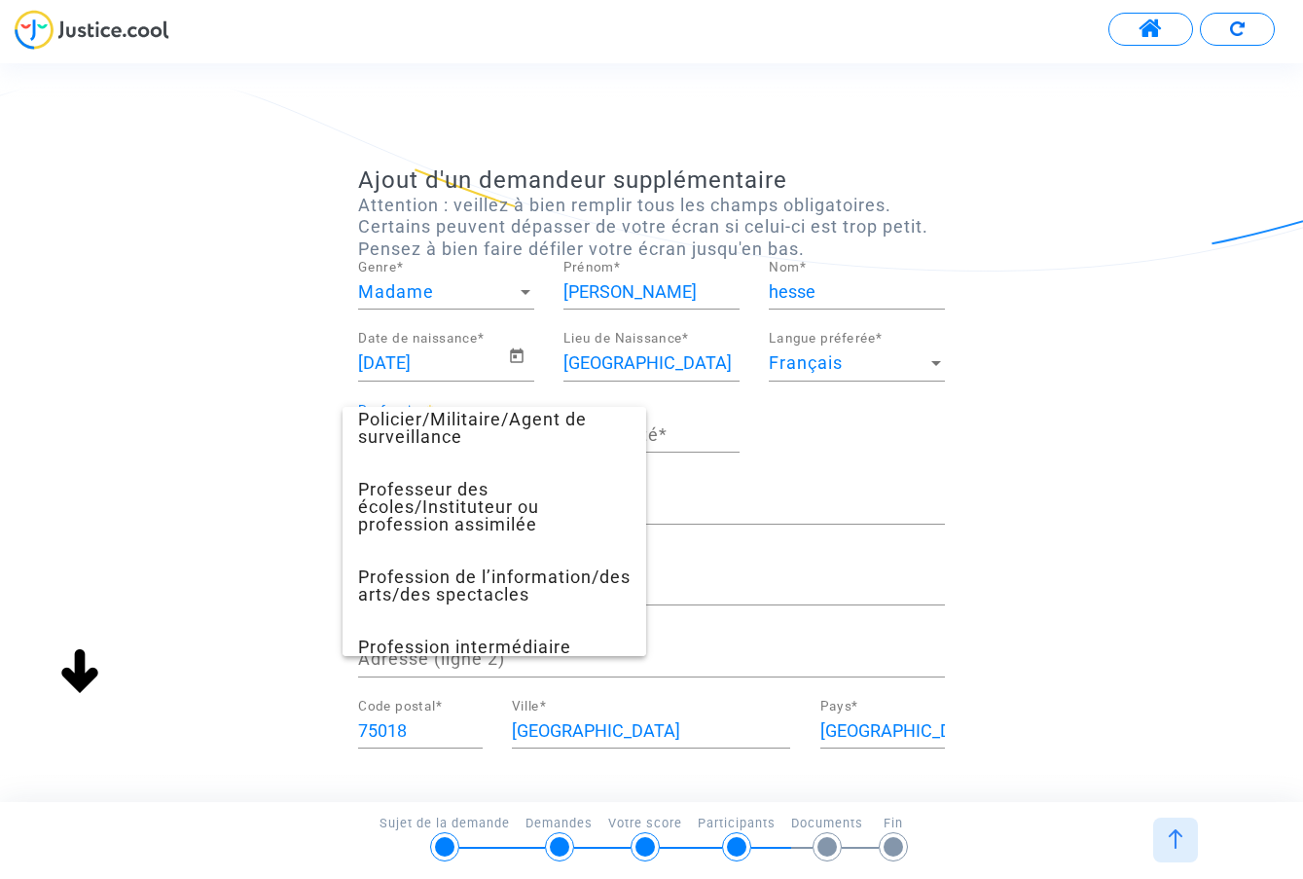
scroll to position [736, 0]
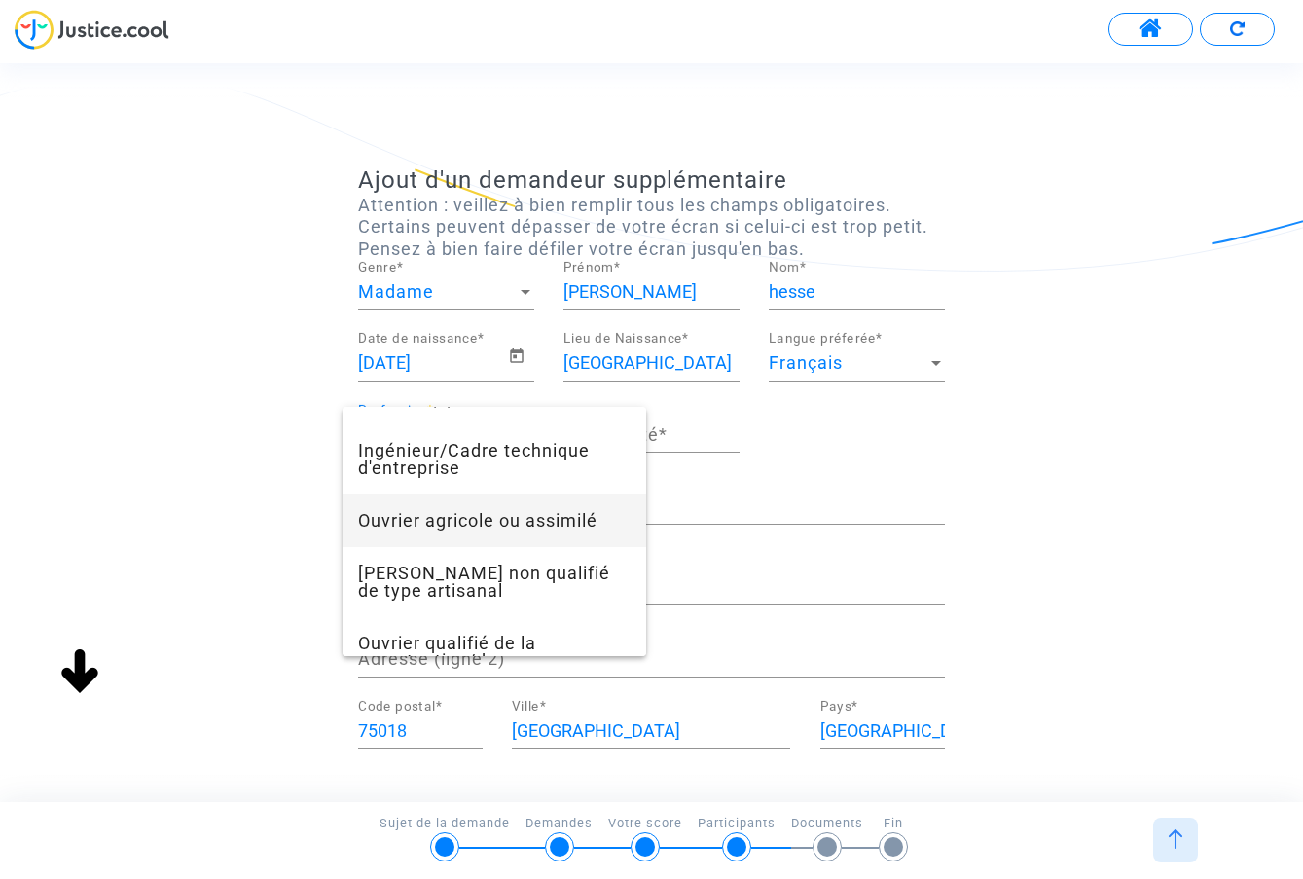
click at [231, 413] on div at bounding box center [651, 439] width 1303 height 879
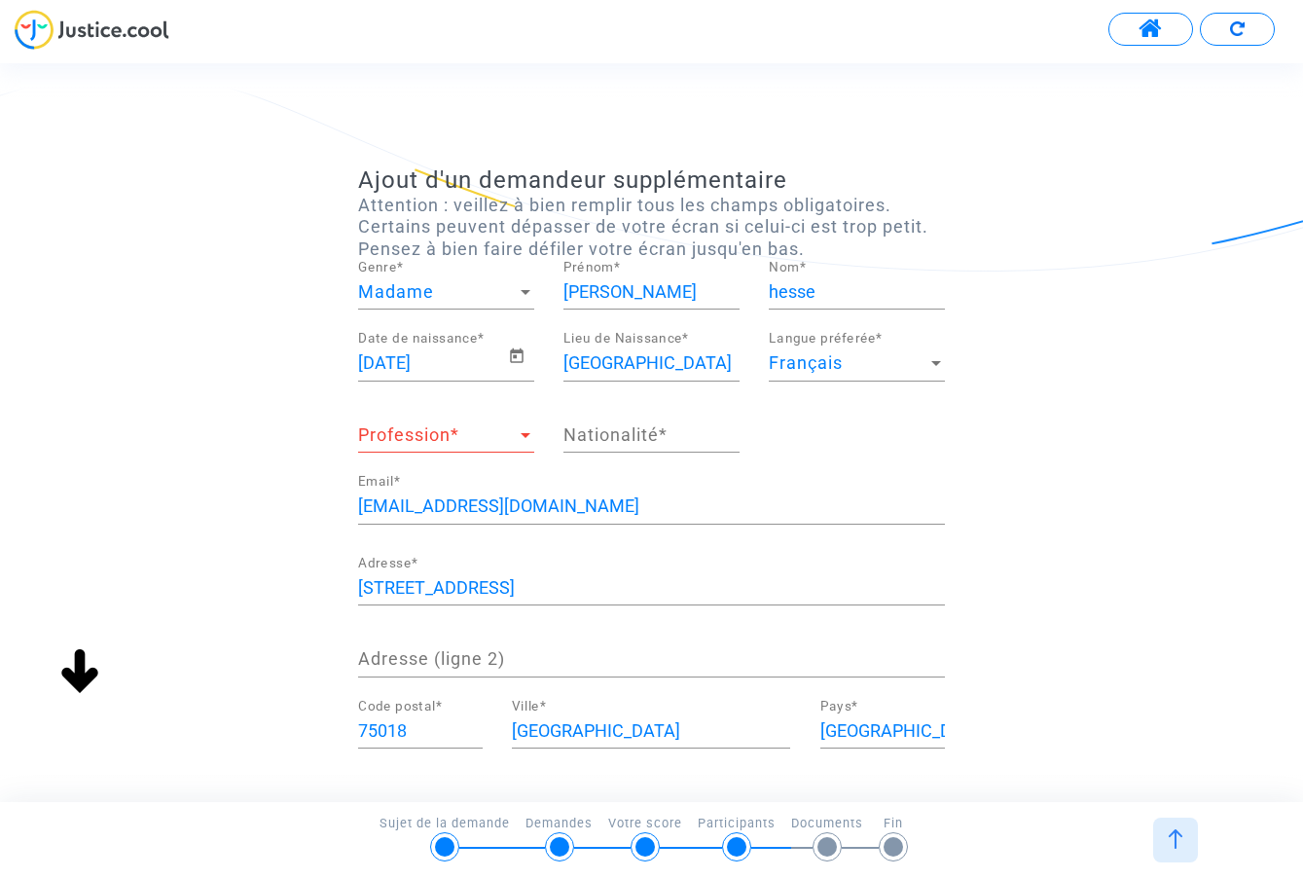
click at [439, 437] on span "Profession" at bounding box center [437, 434] width 159 height 19
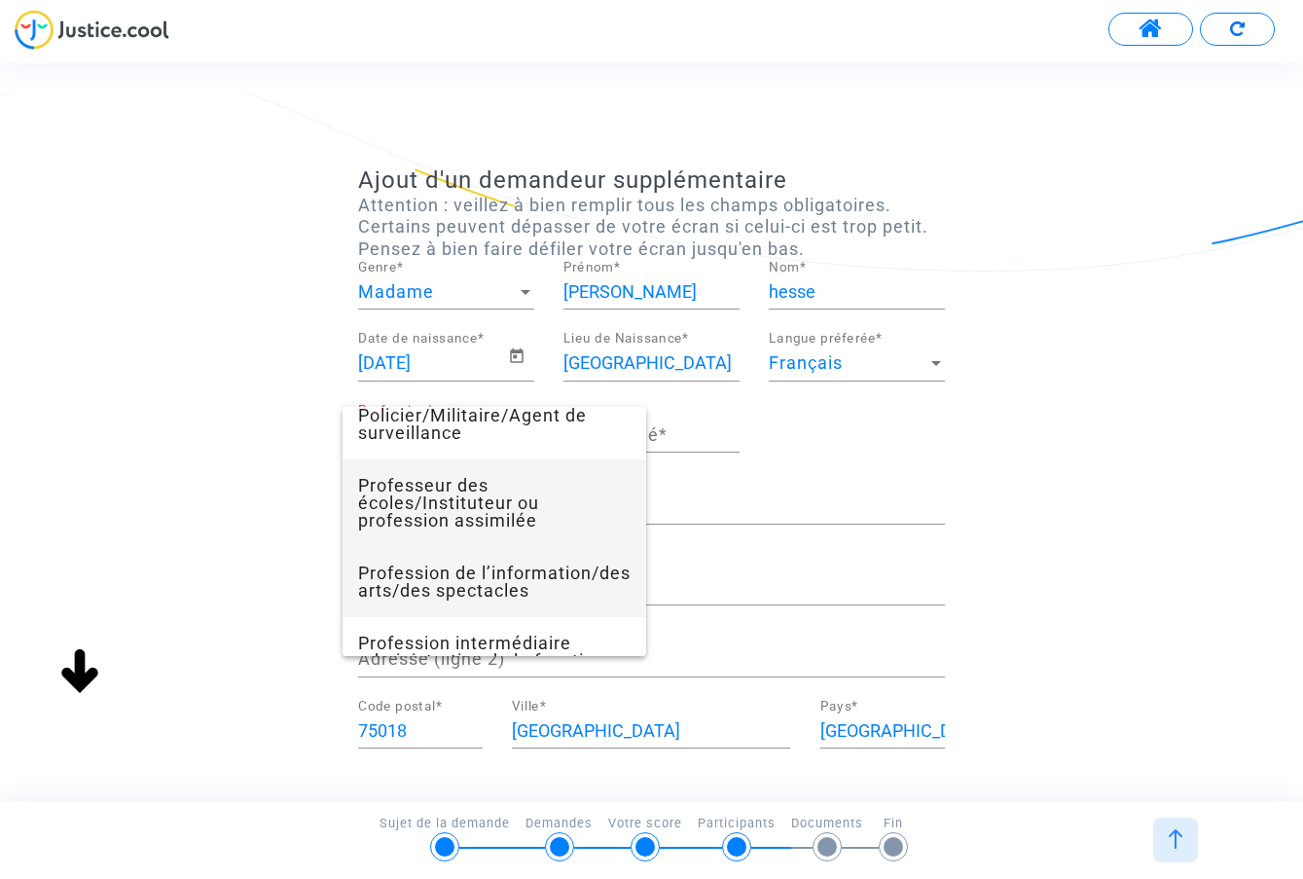
scroll to position [1356, 0]
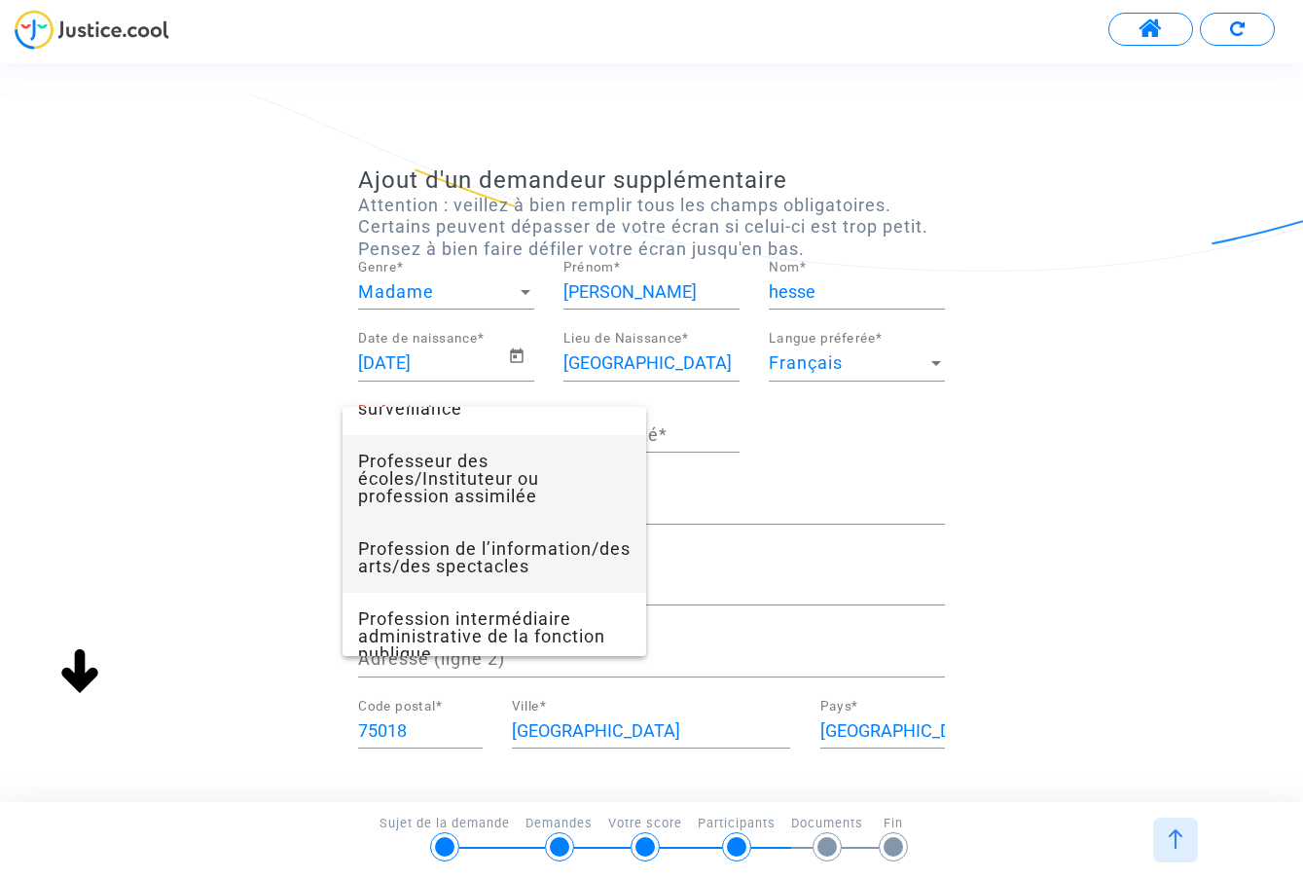
click at [421, 571] on span "Profession de l’information/des arts/des spectacles" at bounding box center [494, 558] width 272 height 70
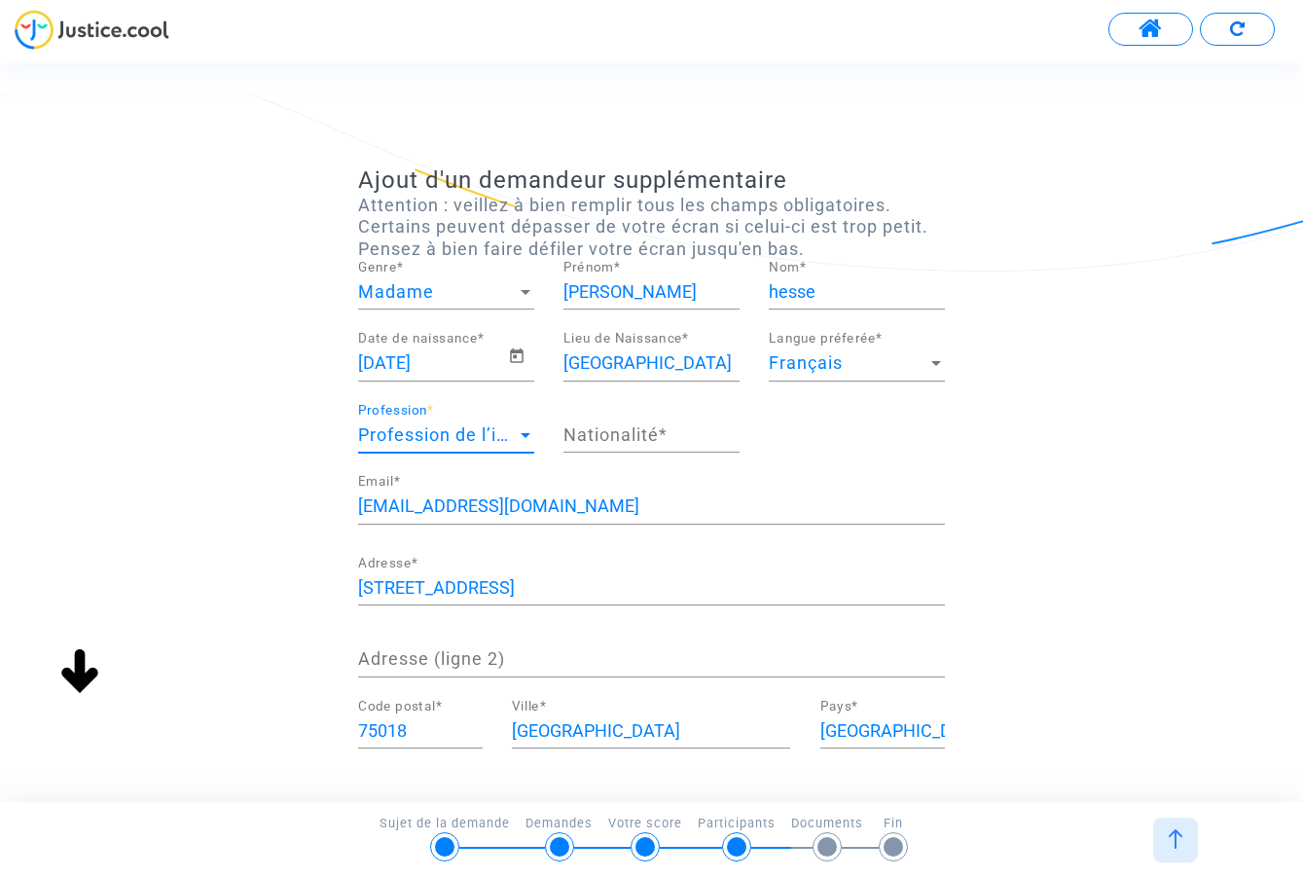
scroll to position [1209, 0]
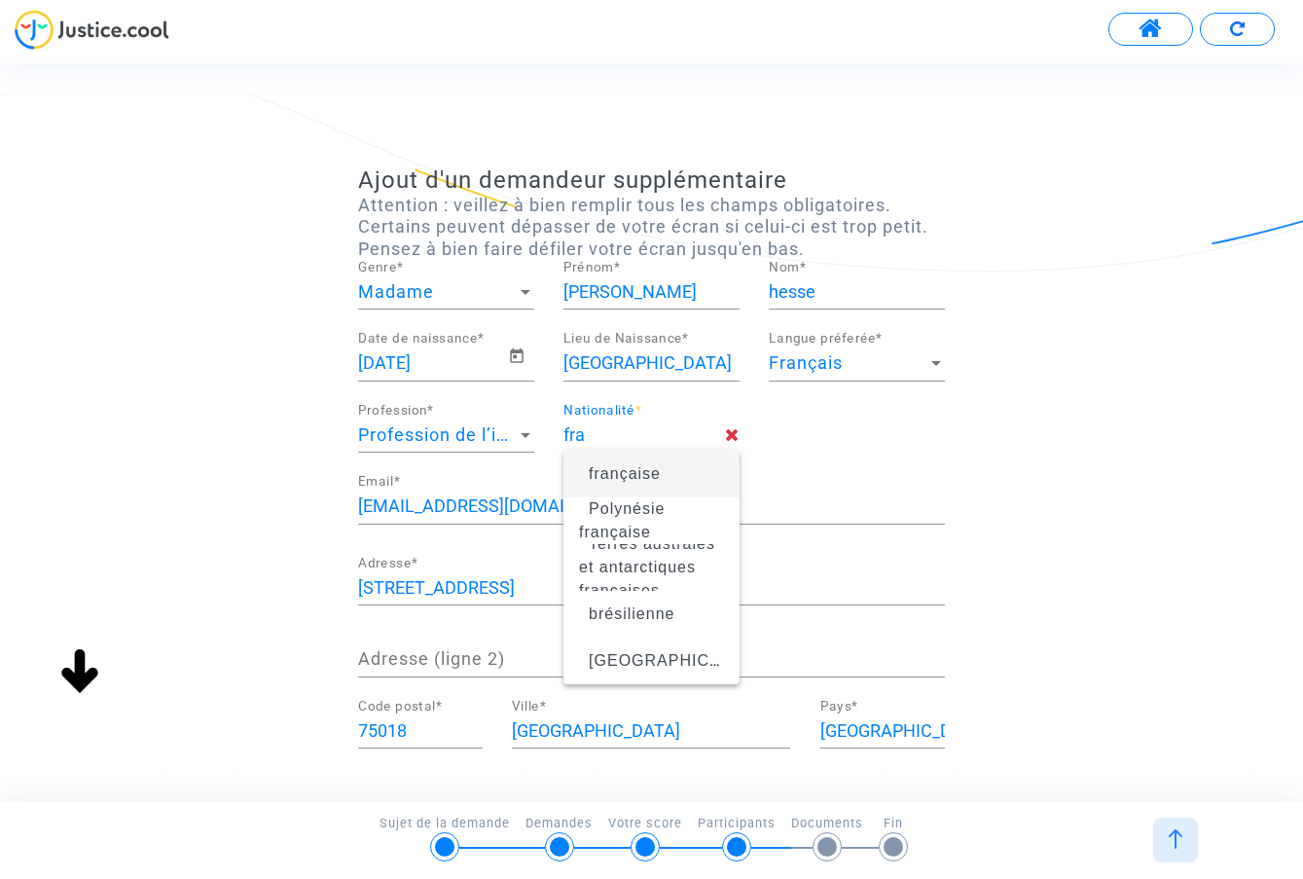
type input "française"
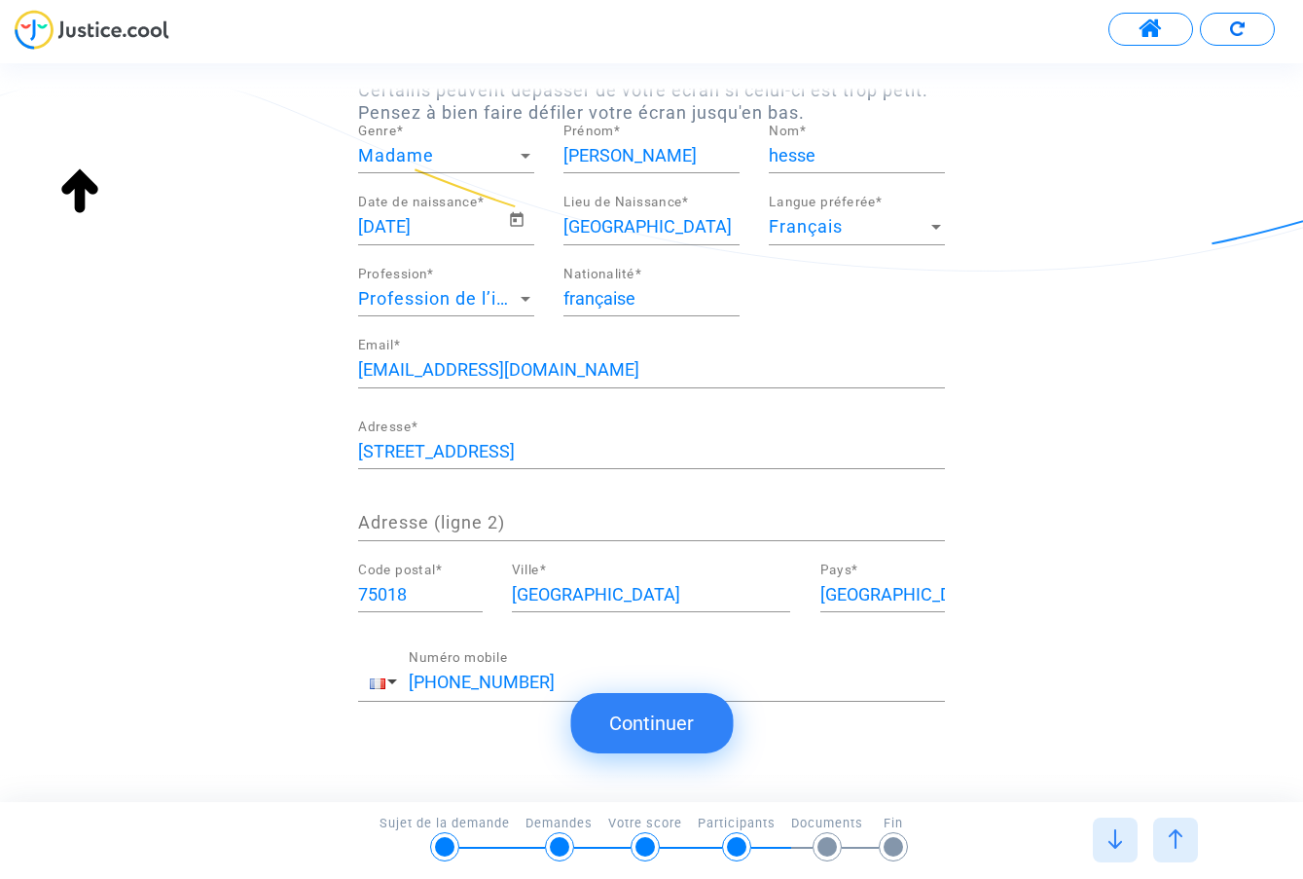
scroll to position [0, 0]
drag, startPoint x: 535, startPoint y: 679, endPoint x: 409, endPoint y: 680, distance: 126.5
click at [409, 679] on input "[PHONE_NUMBER]" at bounding box center [677, 681] width 536 height 19
type input "13 rue de Clignancourt"
click at [616, 712] on button "Continuer" at bounding box center [651, 723] width 163 height 60
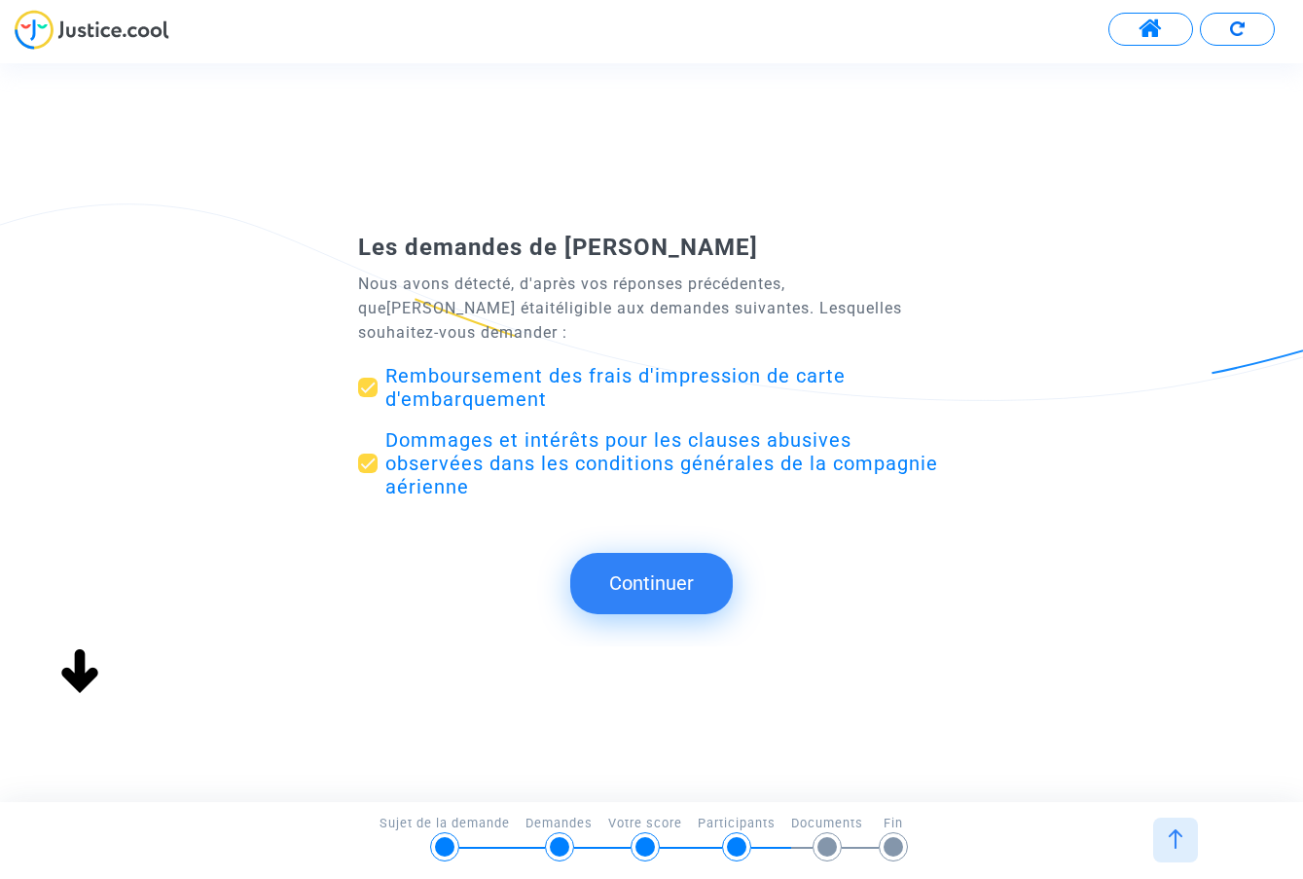
click at [626, 582] on button "Continuer" at bounding box center [651, 583] width 163 height 60
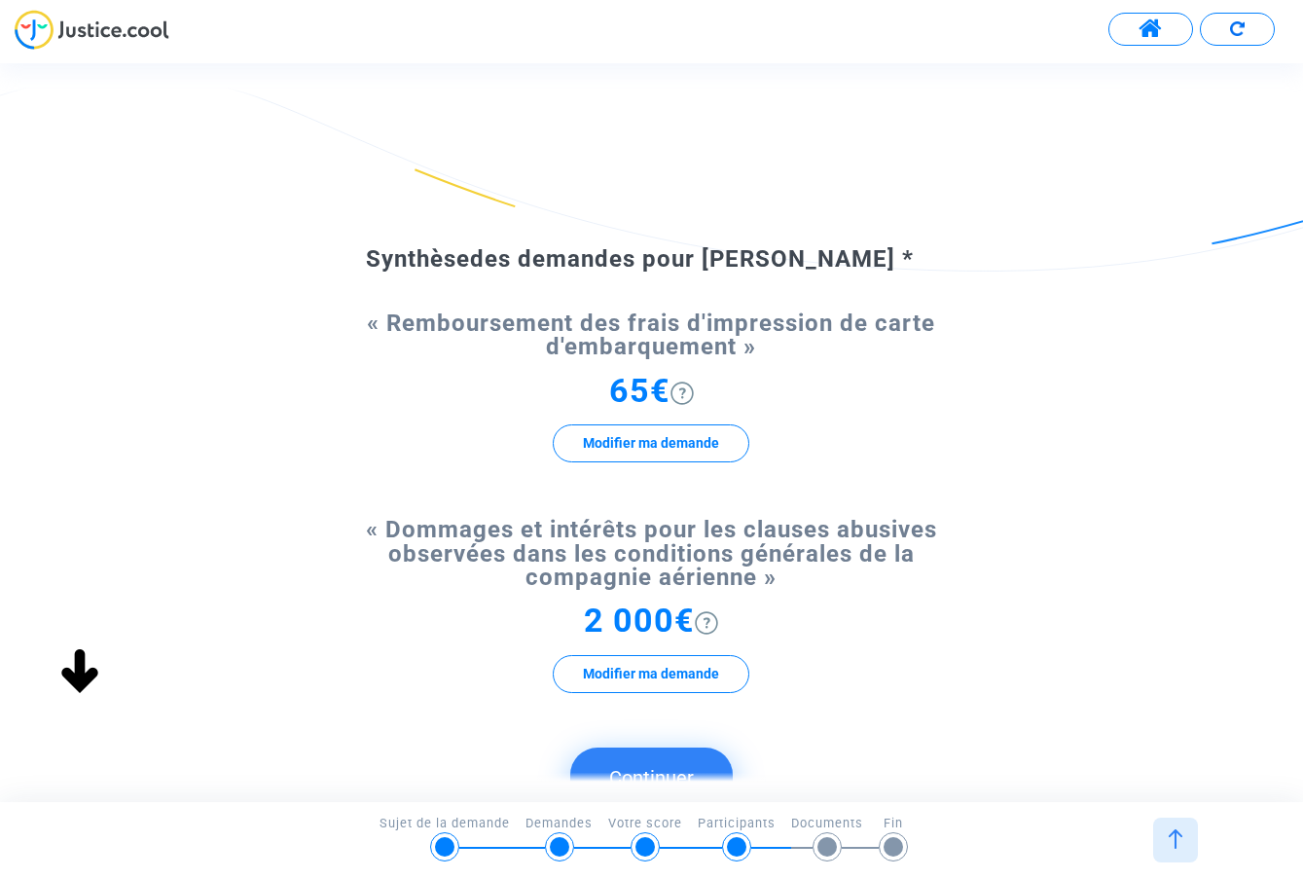
click at [716, 617] on img at bounding box center [706, 622] width 23 height 23
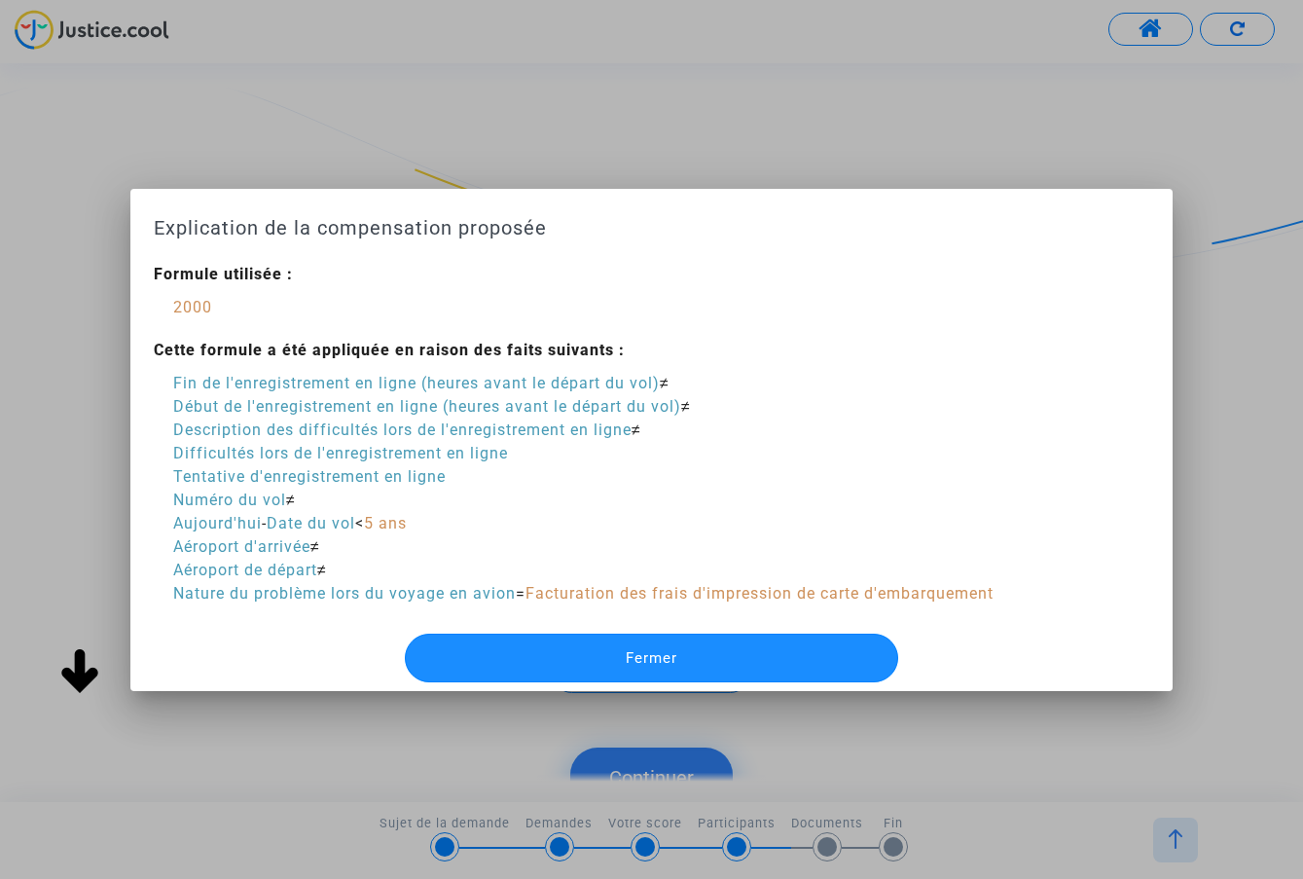
click at [683, 648] on button "Fermer" at bounding box center [652, 657] width 494 height 49
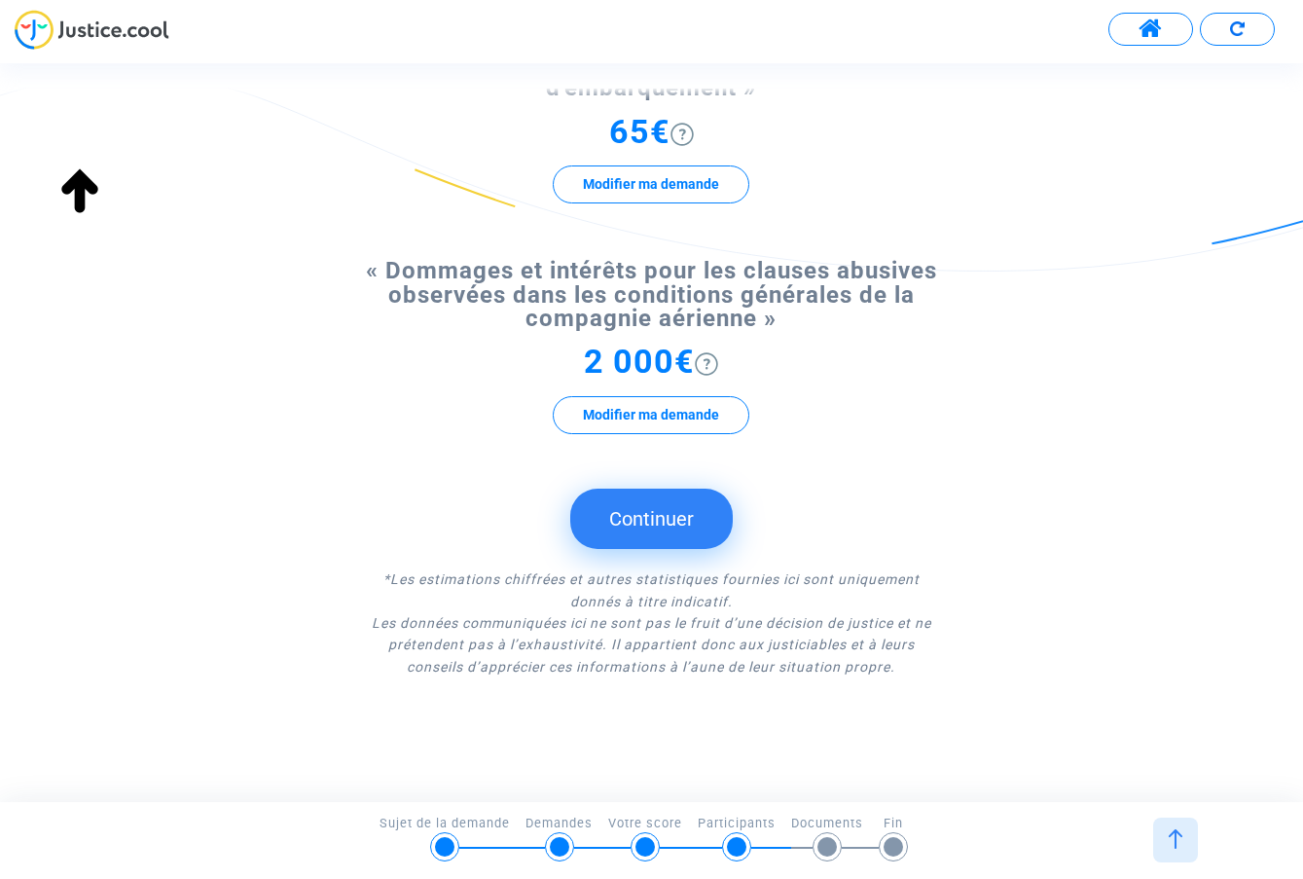
scroll to position [258, 0]
click at [669, 514] on button "Continuer" at bounding box center [651, 519] width 163 height 60
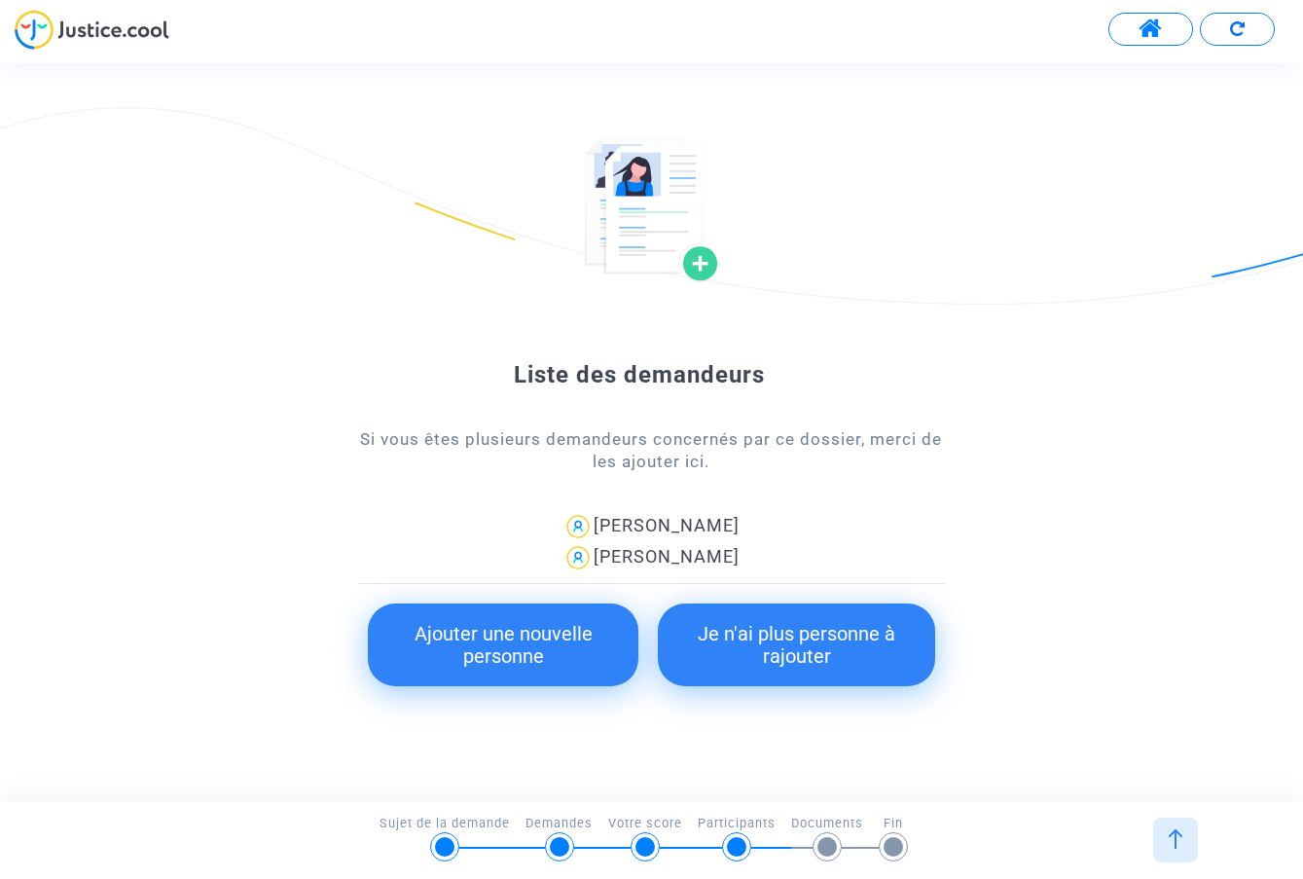
click at [664, 524] on div "[PERSON_NAME]" at bounding box center [651, 526] width 587 height 31
click at [562, 530] on img at bounding box center [577, 526] width 31 height 31
click at [741, 841] on div at bounding box center [736, 846] width 19 height 19
click at [740, 844] on div at bounding box center [736, 846] width 19 height 19
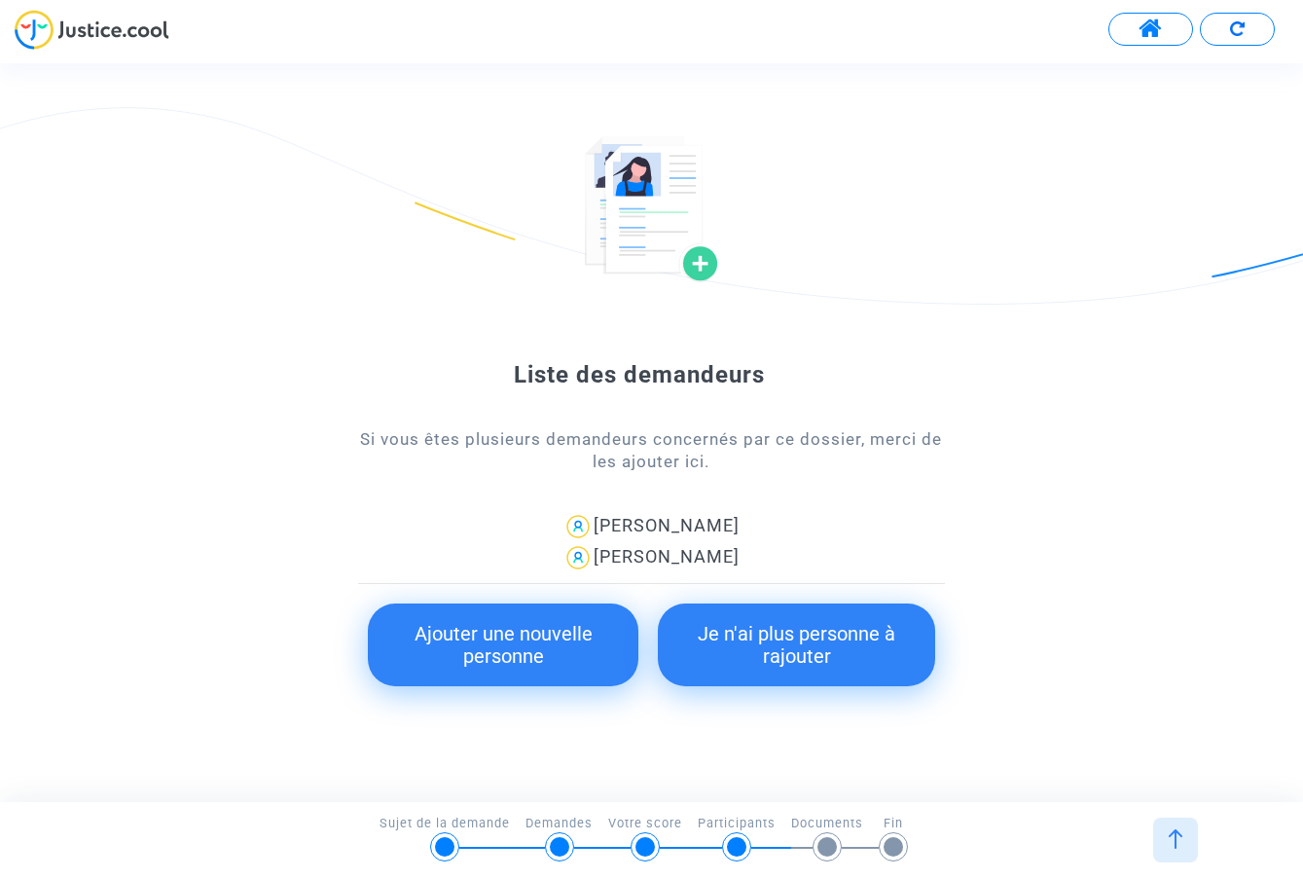
click at [563, 842] on div at bounding box center [559, 846] width 19 height 19
click at [562, 529] on img at bounding box center [577, 526] width 31 height 31
click at [562, 524] on img at bounding box center [577, 526] width 31 height 31
click at [504, 656] on button "Ajouter une nouvelle personne" at bounding box center [503, 644] width 271 height 83
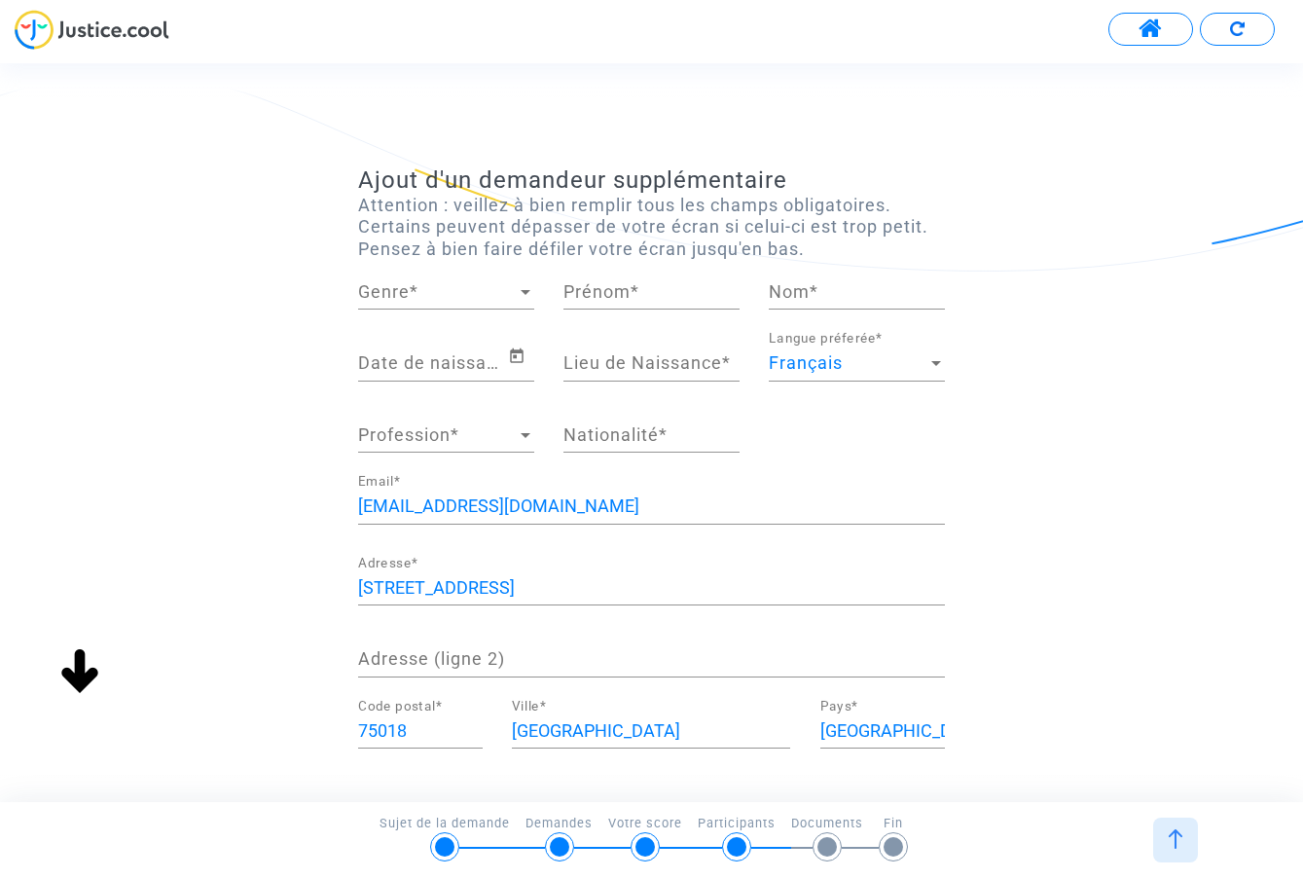
click at [421, 287] on span "Genre" at bounding box center [437, 291] width 159 height 19
click at [415, 287] on span "Madame" at bounding box center [446, 290] width 176 height 53
type input "paloma"
type input "krivoshey-hesse"
click at [408, 360] on input "Date de naissance *" at bounding box center [433, 362] width 150 height 19
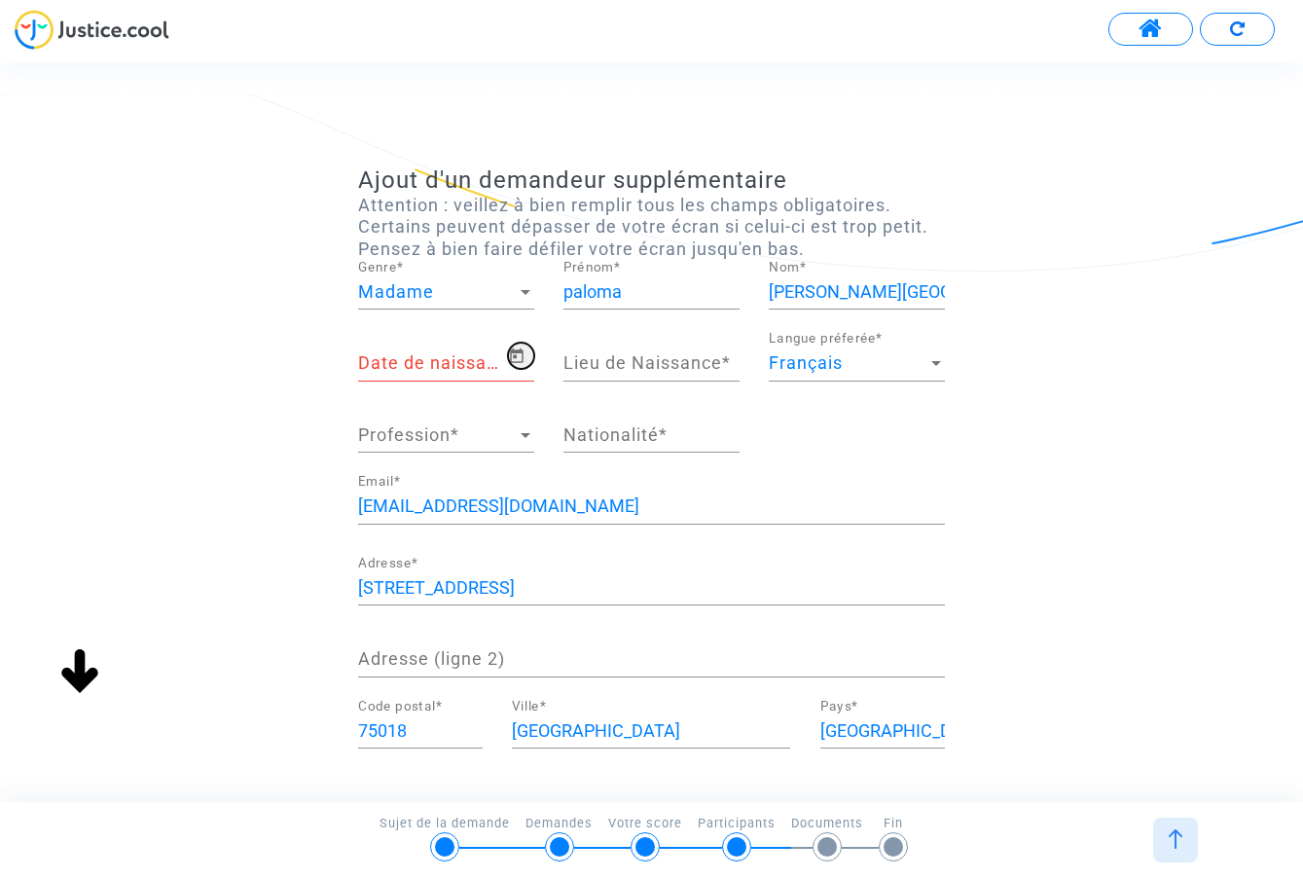
click at [516, 356] on icon "Open calendar" at bounding box center [517, 355] width 14 height 15
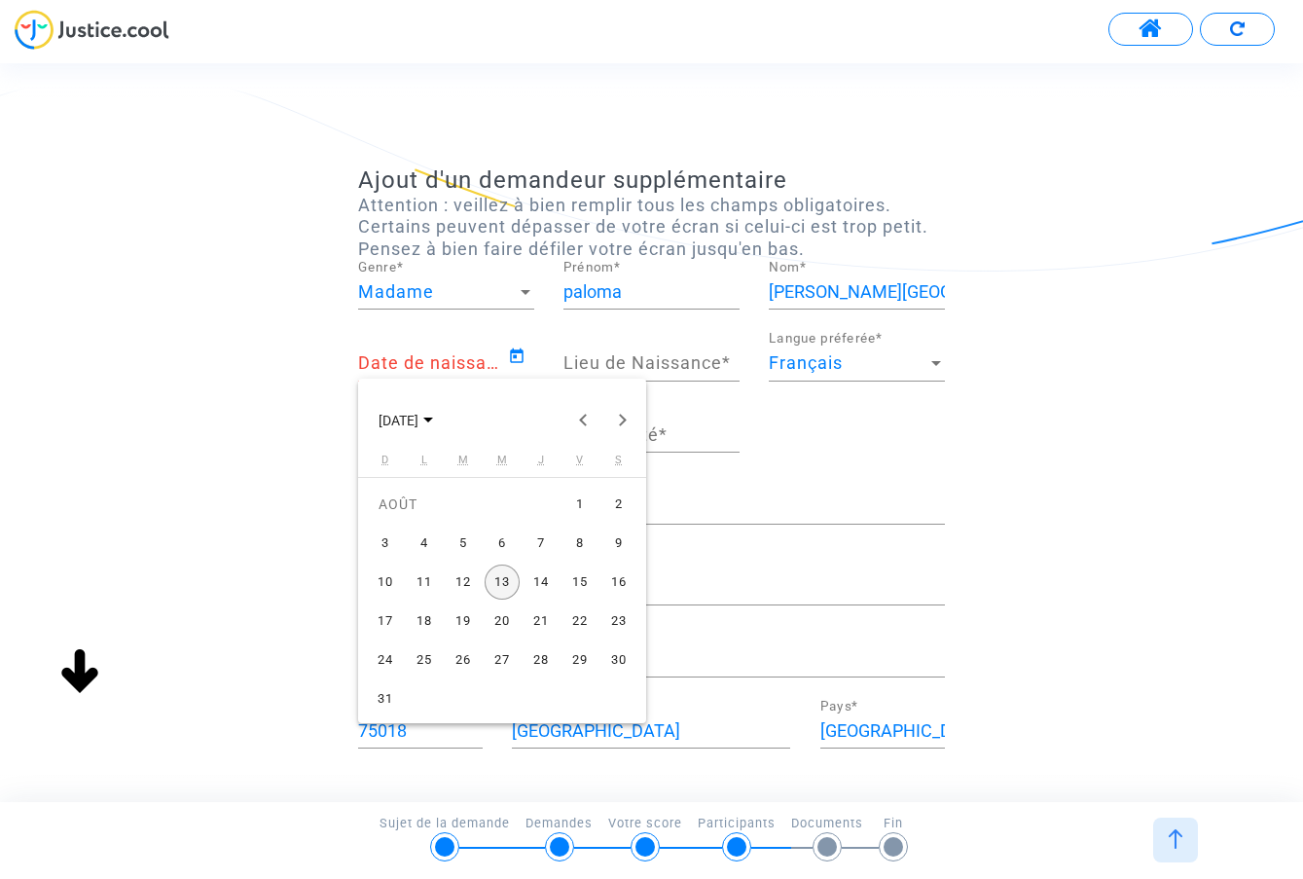
click at [433, 412] on span "AOÛT 2025" at bounding box center [406, 420] width 54 height 16
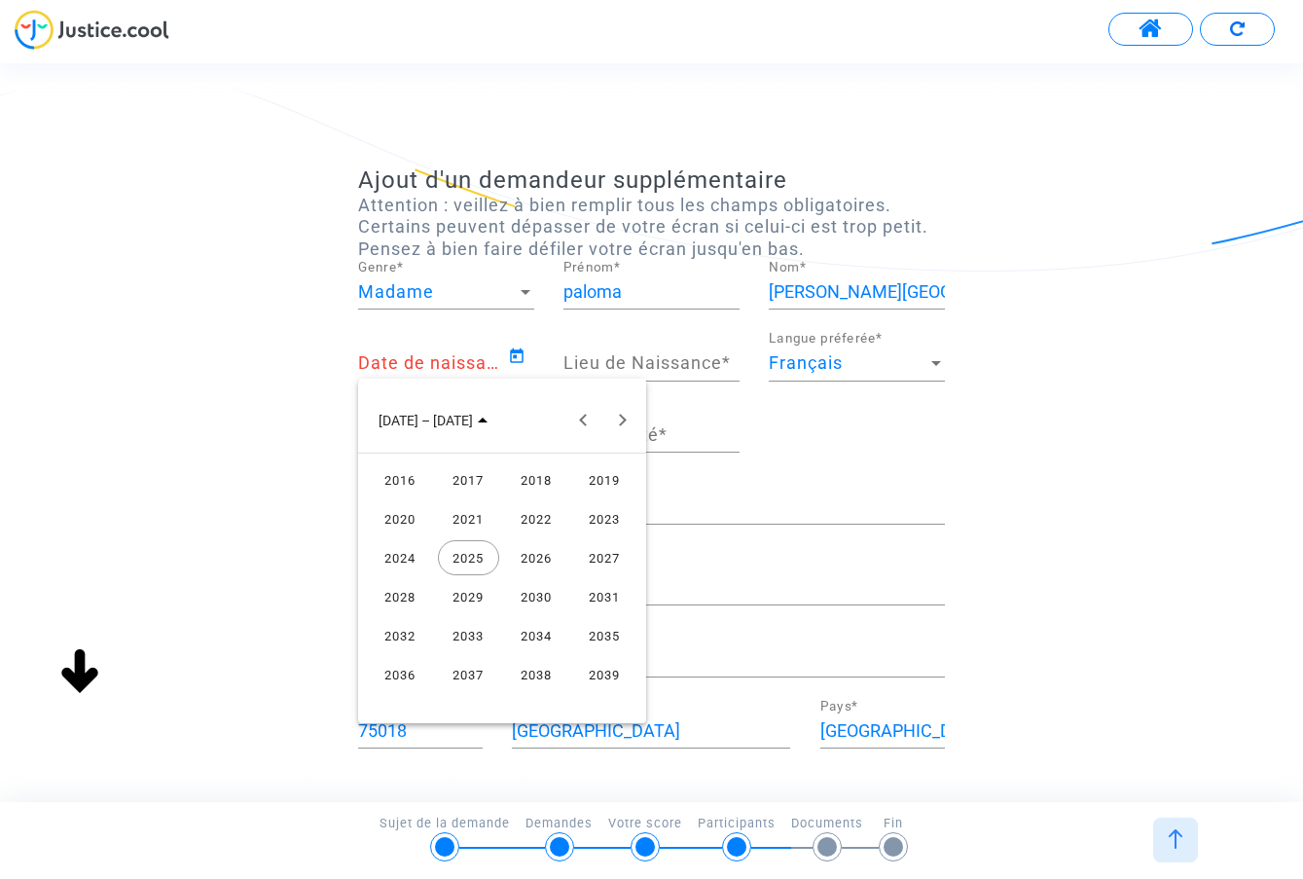
click at [463, 520] on div "2021" at bounding box center [468, 518] width 61 height 35
click at [530, 597] on div "NOV." at bounding box center [536, 596] width 61 height 35
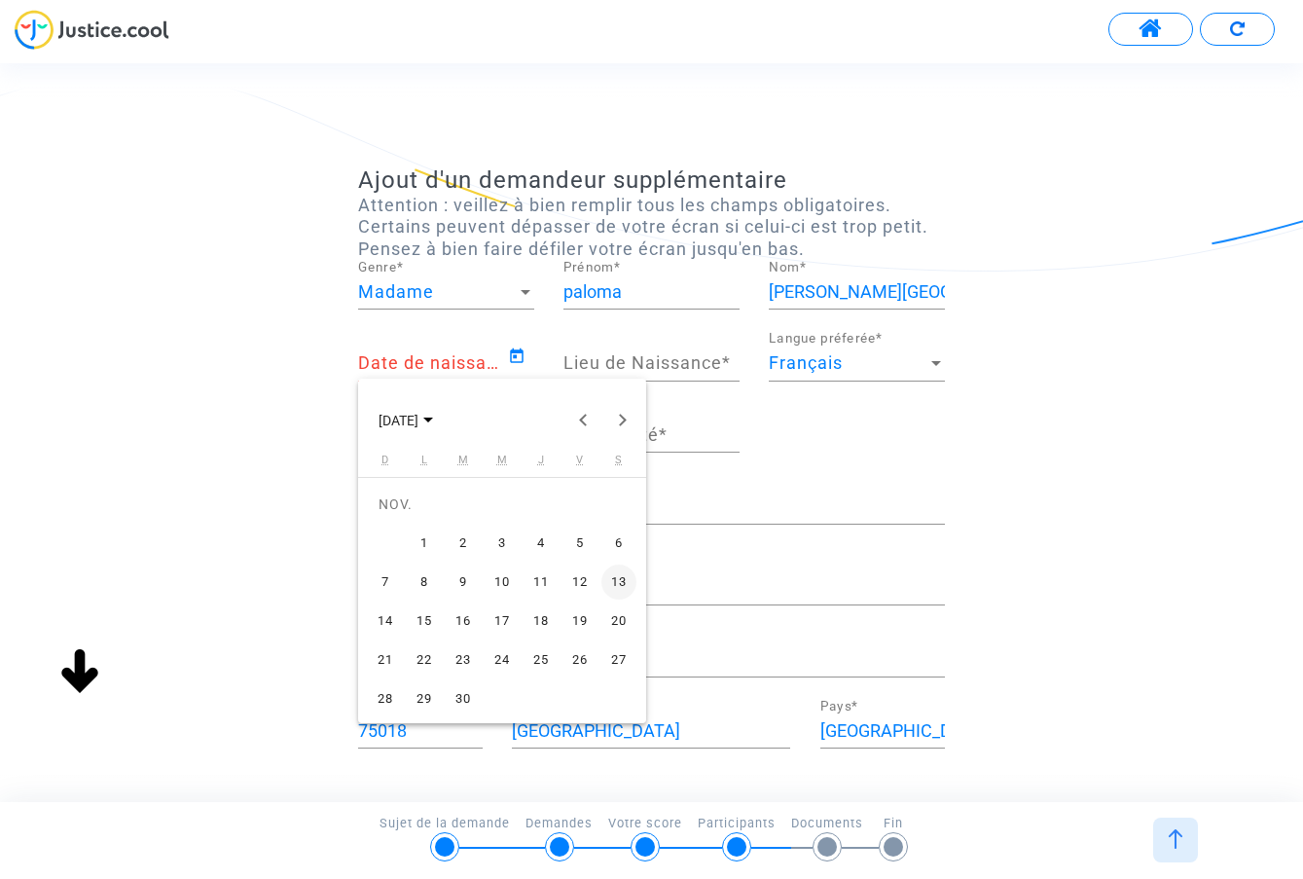
click at [454, 624] on div "16" at bounding box center [463, 620] width 35 height 35
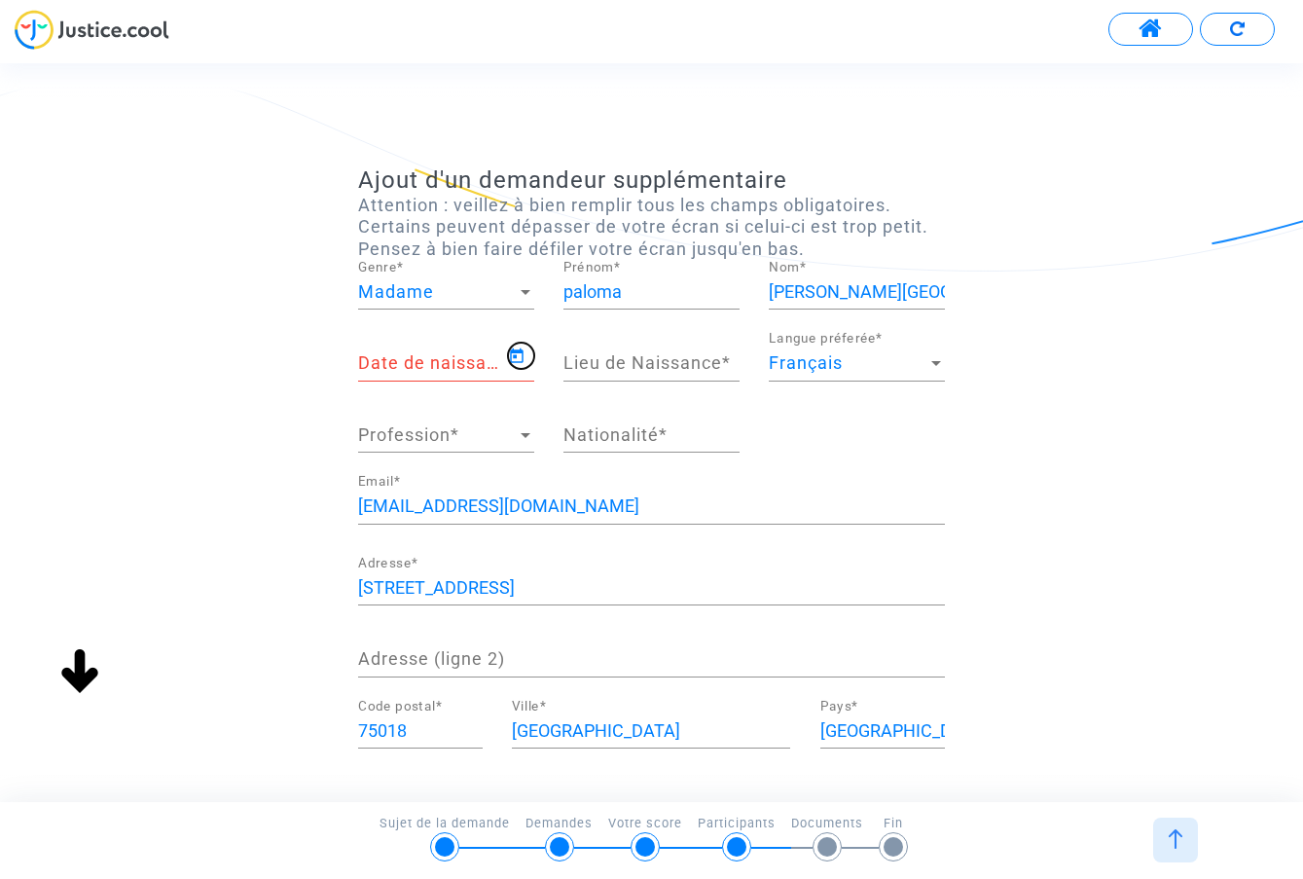
type input "16/11/2021"
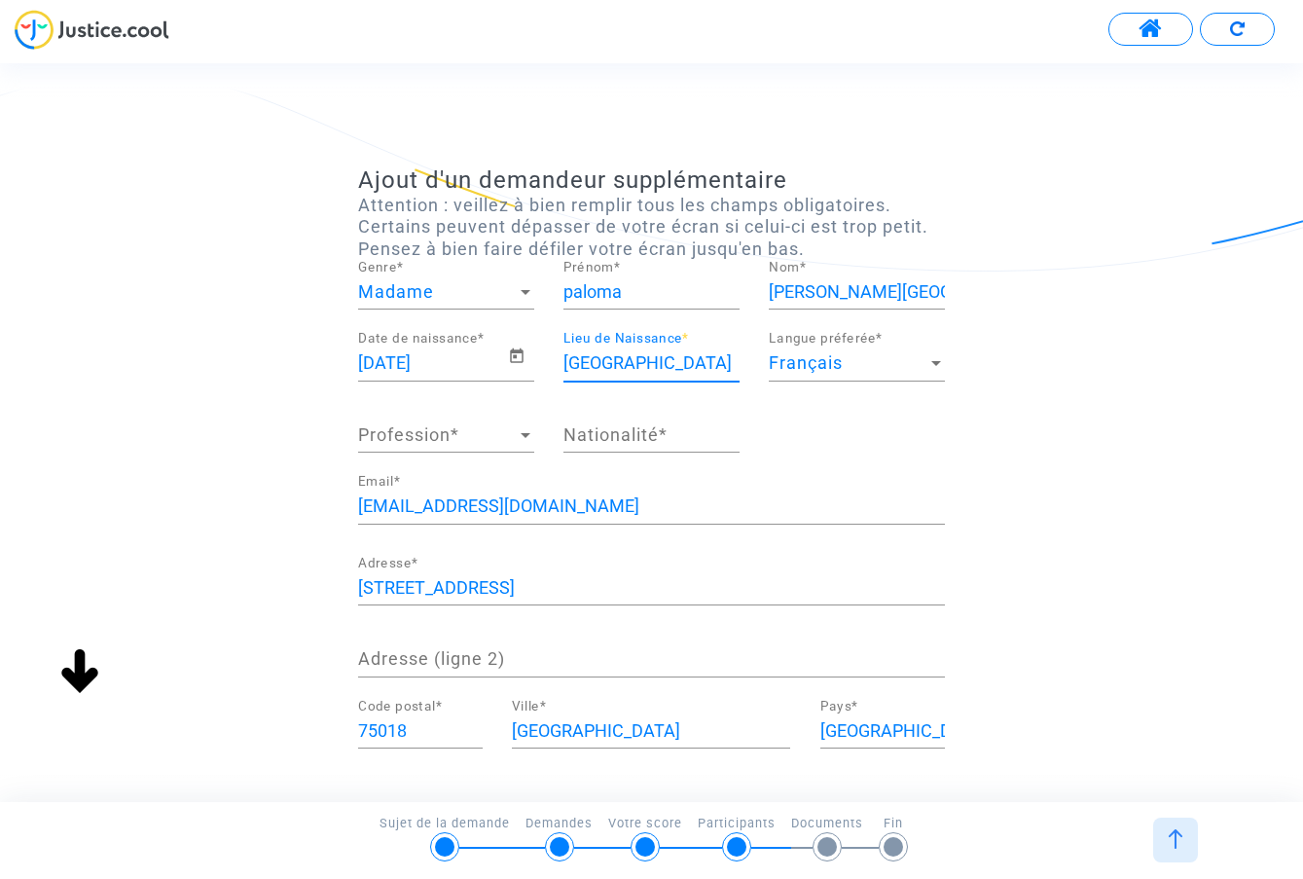
type input "paris"
click at [481, 431] on span "Profession" at bounding box center [437, 434] width 159 height 19
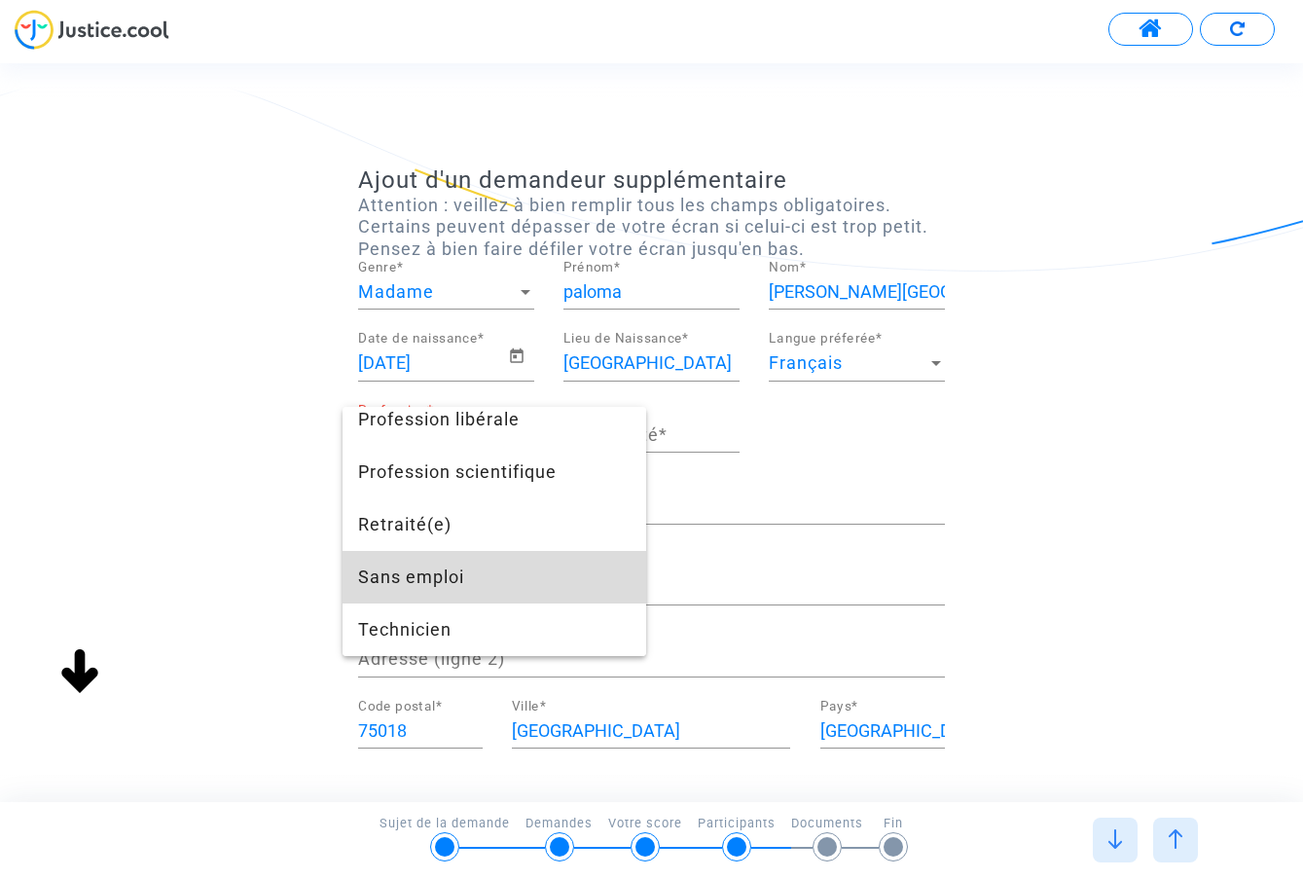
click at [447, 575] on span "Sans emploi" at bounding box center [494, 577] width 272 height 53
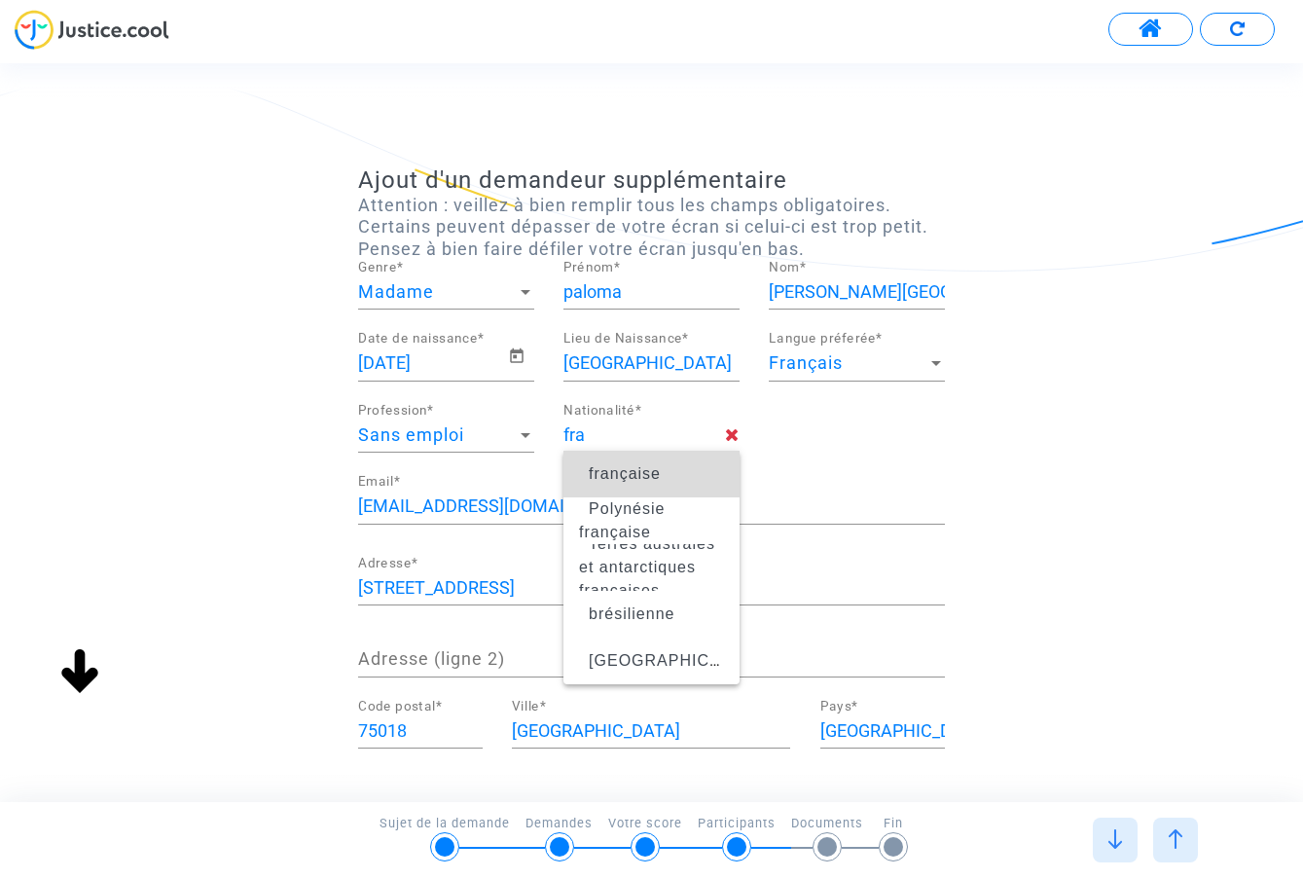
click at [610, 477] on span "française" at bounding box center [625, 473] width 72 height 17
type input "française"
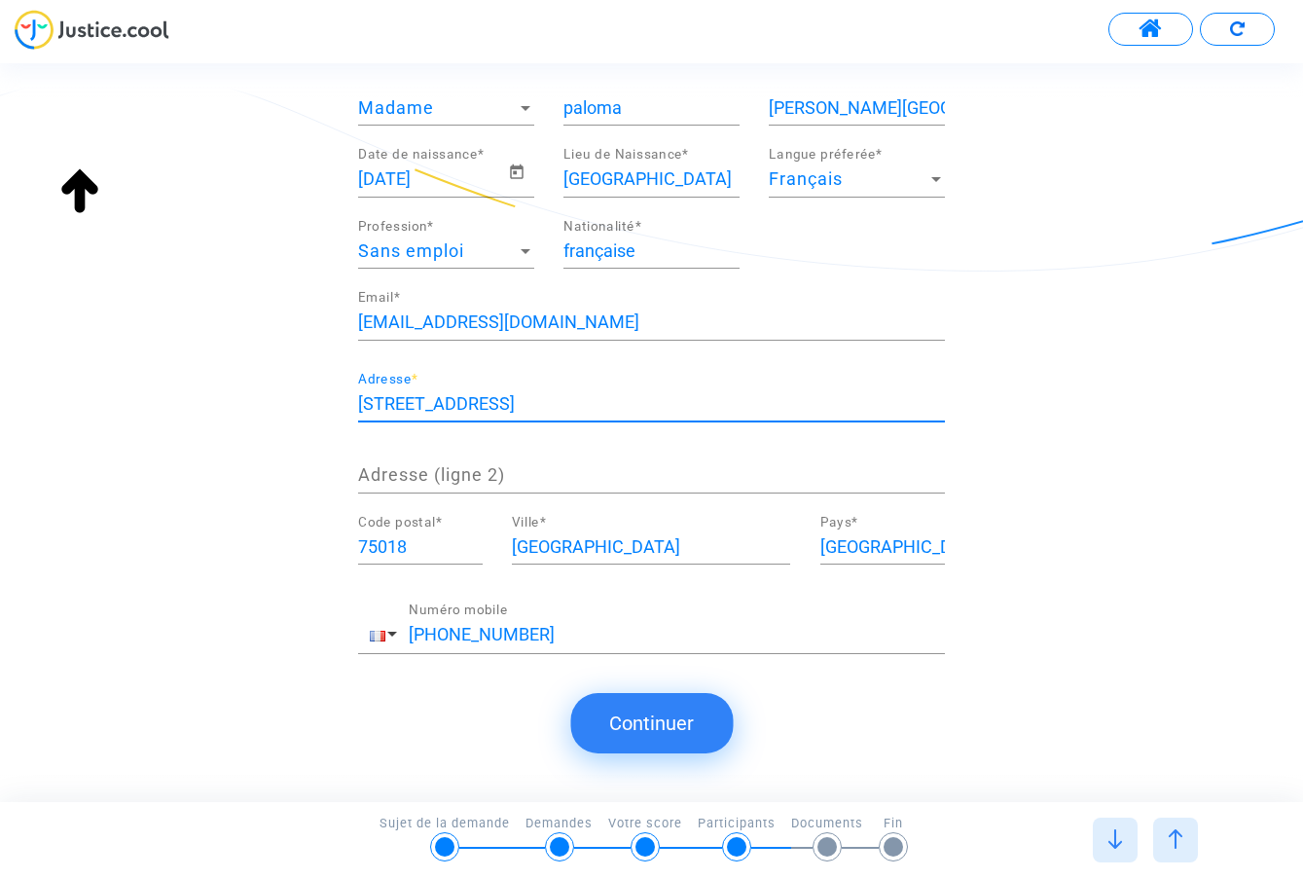
scroll to position [183, 0]
type input "13 rue de Clignancourt"
click at [647, 713] on button "Continuer" at bounding box center [651, 723] width 163 height 60
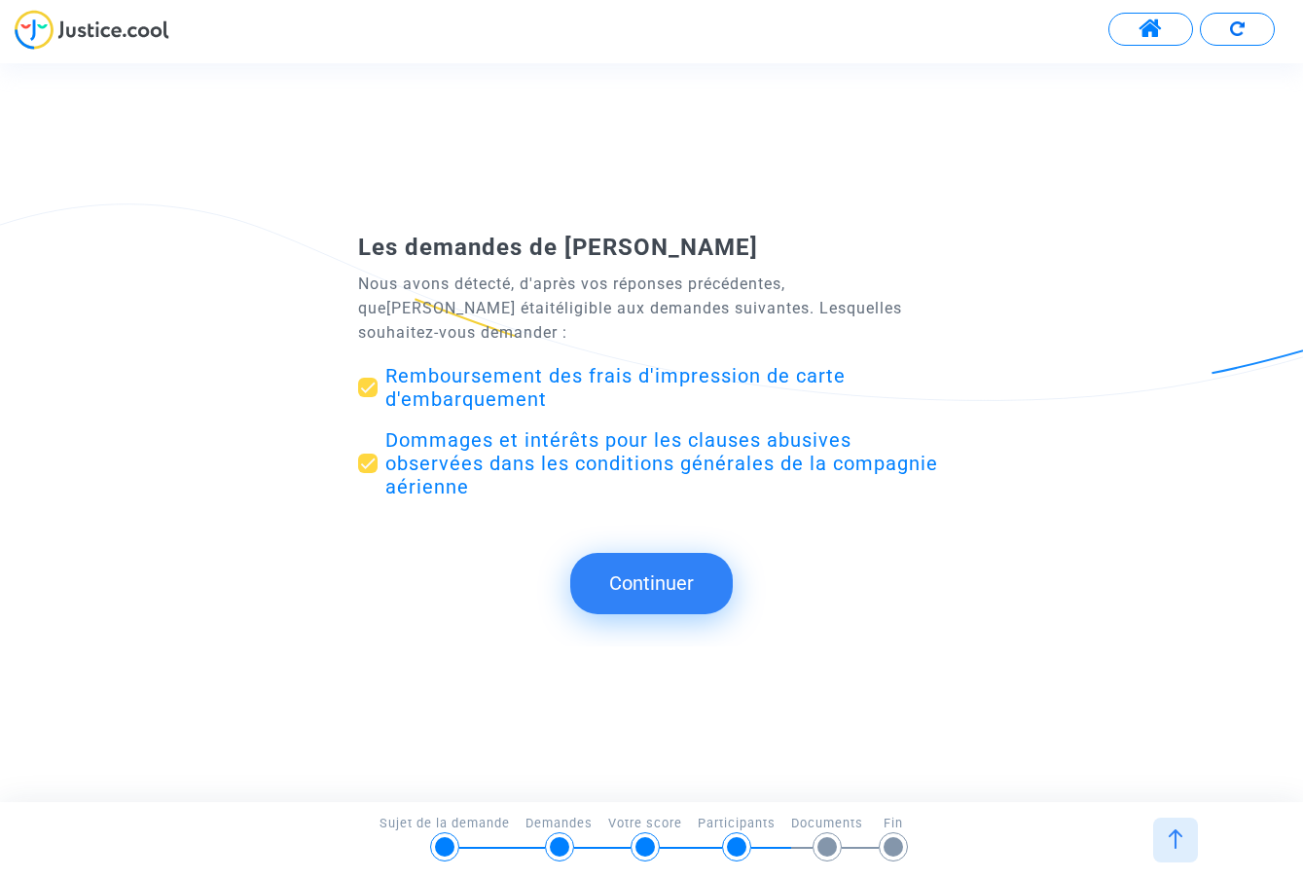
click at [653, 597] on button "Continuer" at bounding box center [651, 583] width 163 height 60
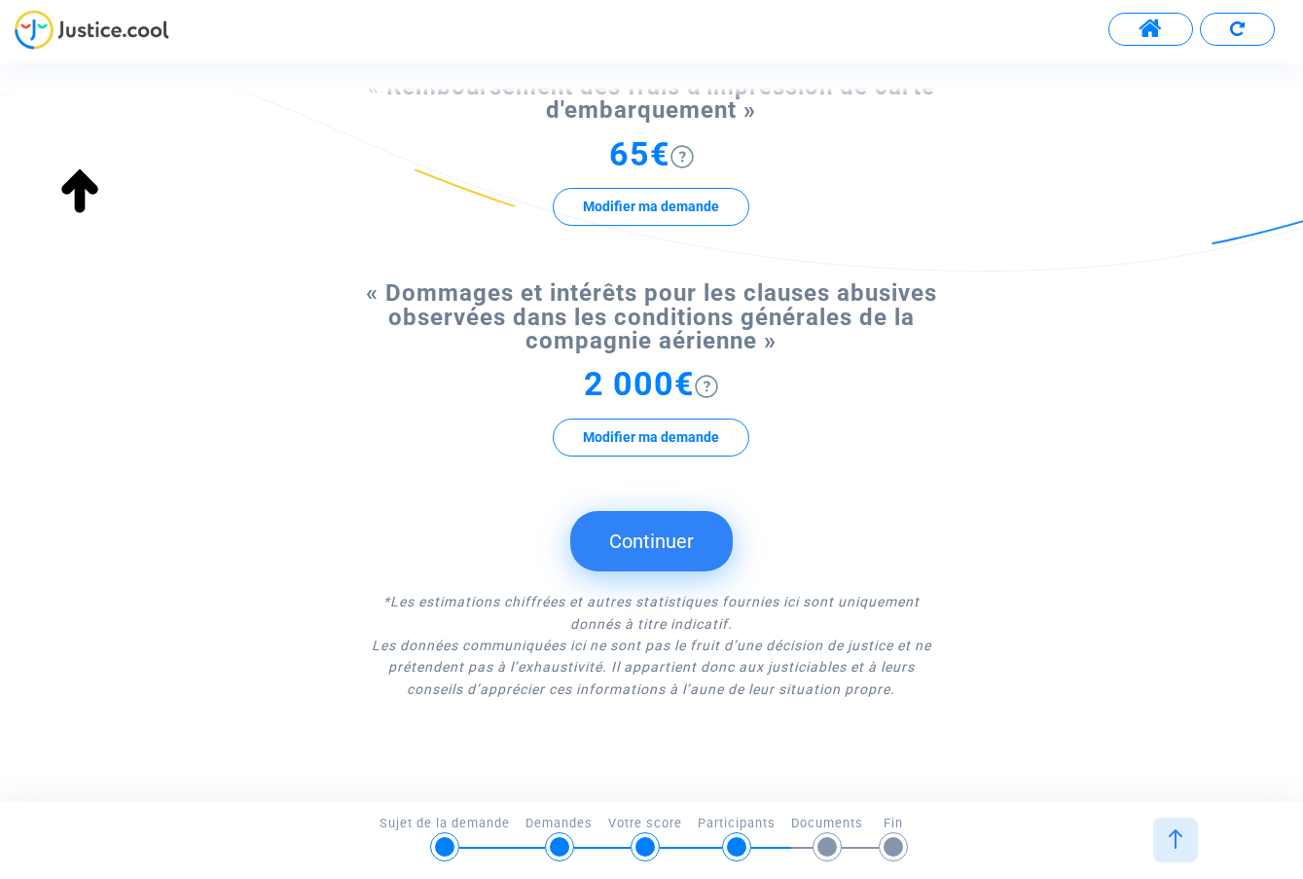
scroll to position [243, 0]
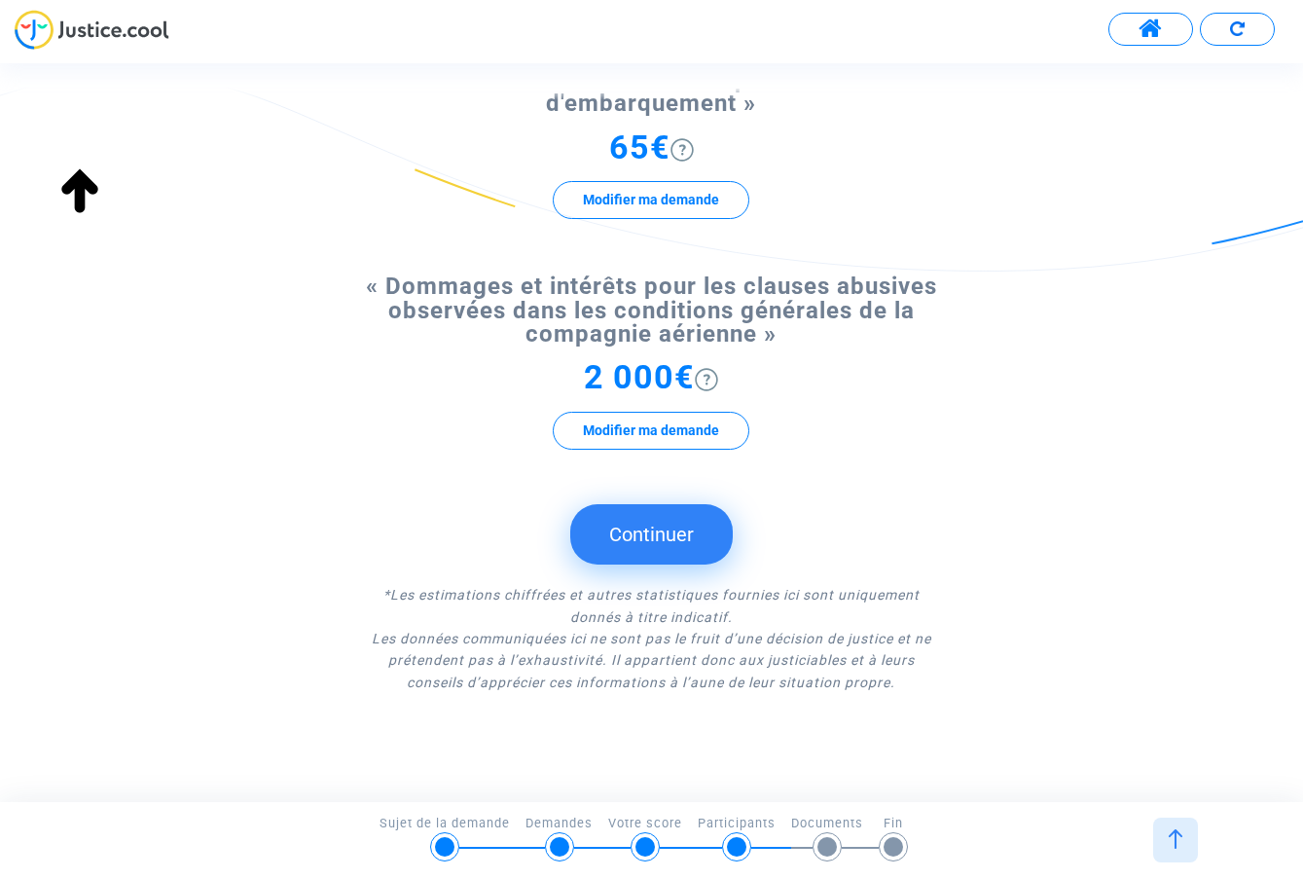
click at [667, 564] on button "Continuer" at bounding box center [651, 534] width 163 height 60
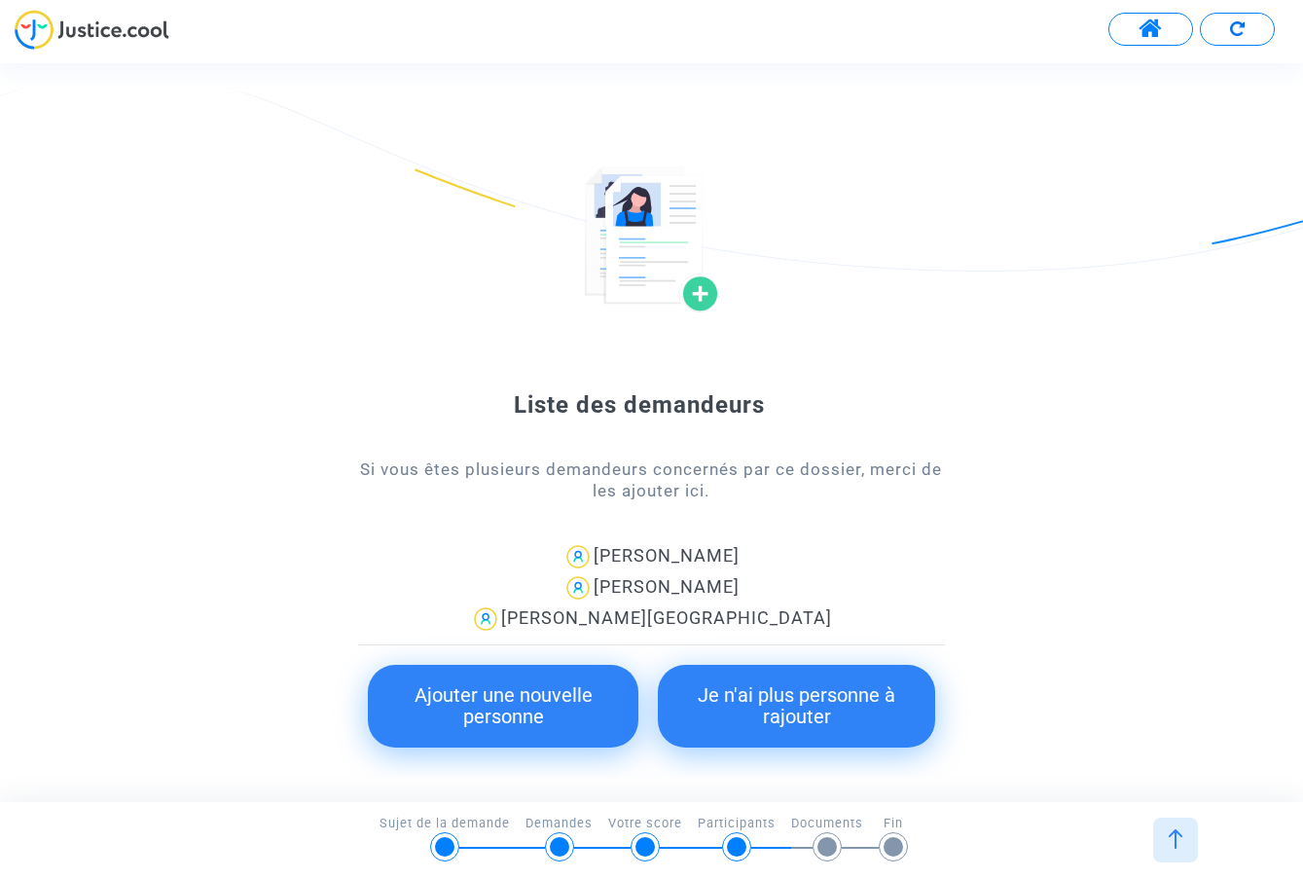
click at [774, 712] on button "Je n'ai plus personne à rajouter" at bounding box center [796, 706] width 276 height 83
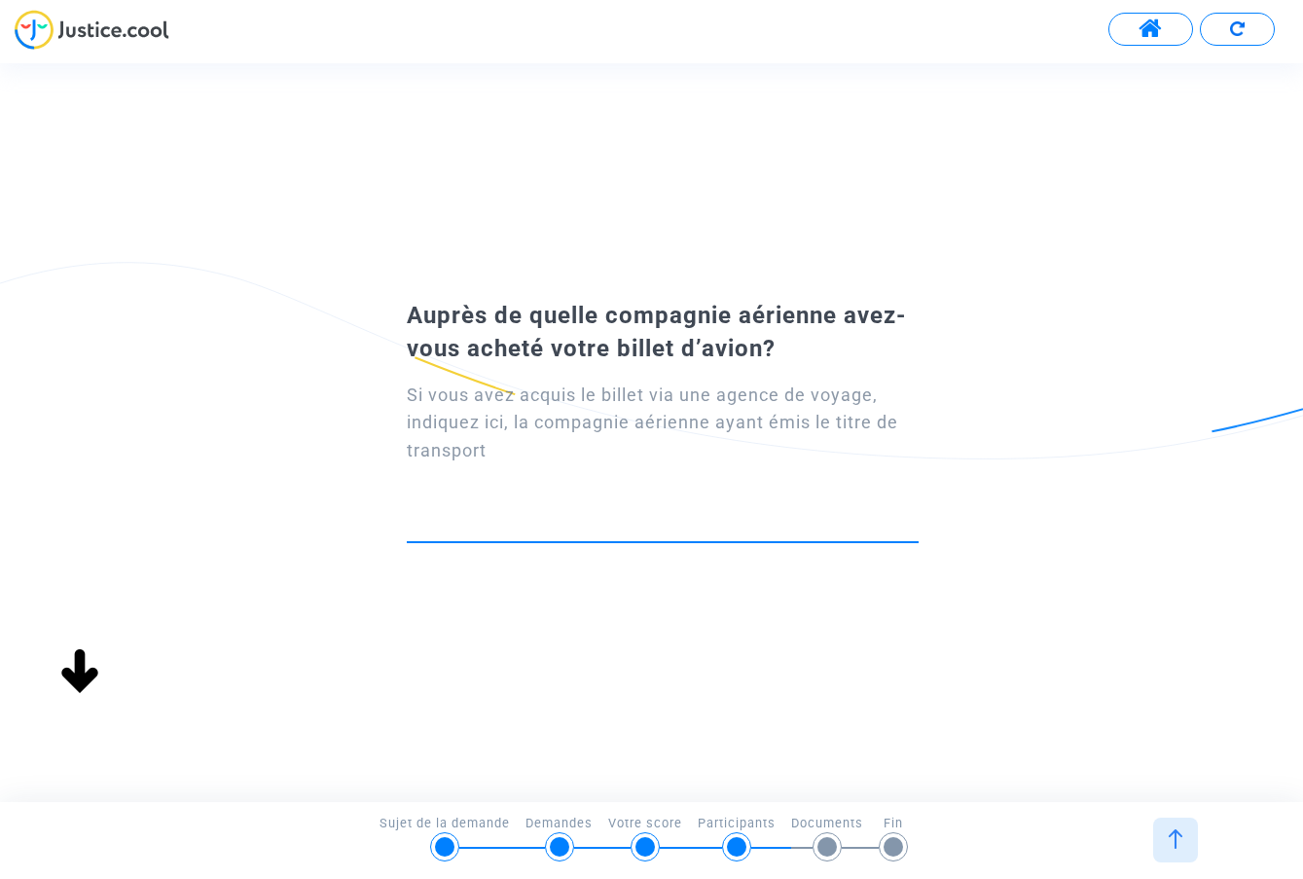
scroll to position [0, 0]
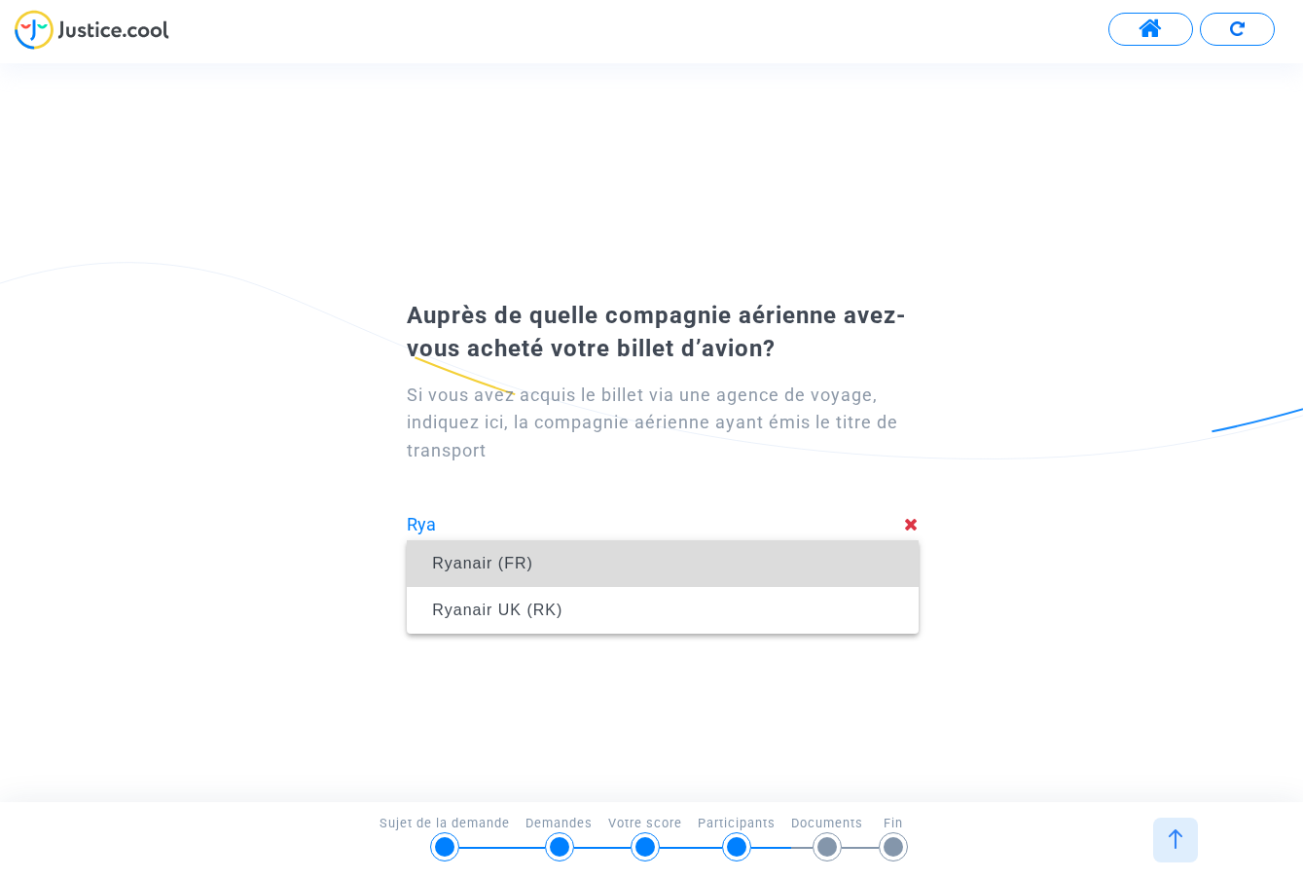
click at [538, 570] on span "Ryanair (FR)" at bounding box center [662, 563] width 481 height 54
type input "Ryanair (FR)"
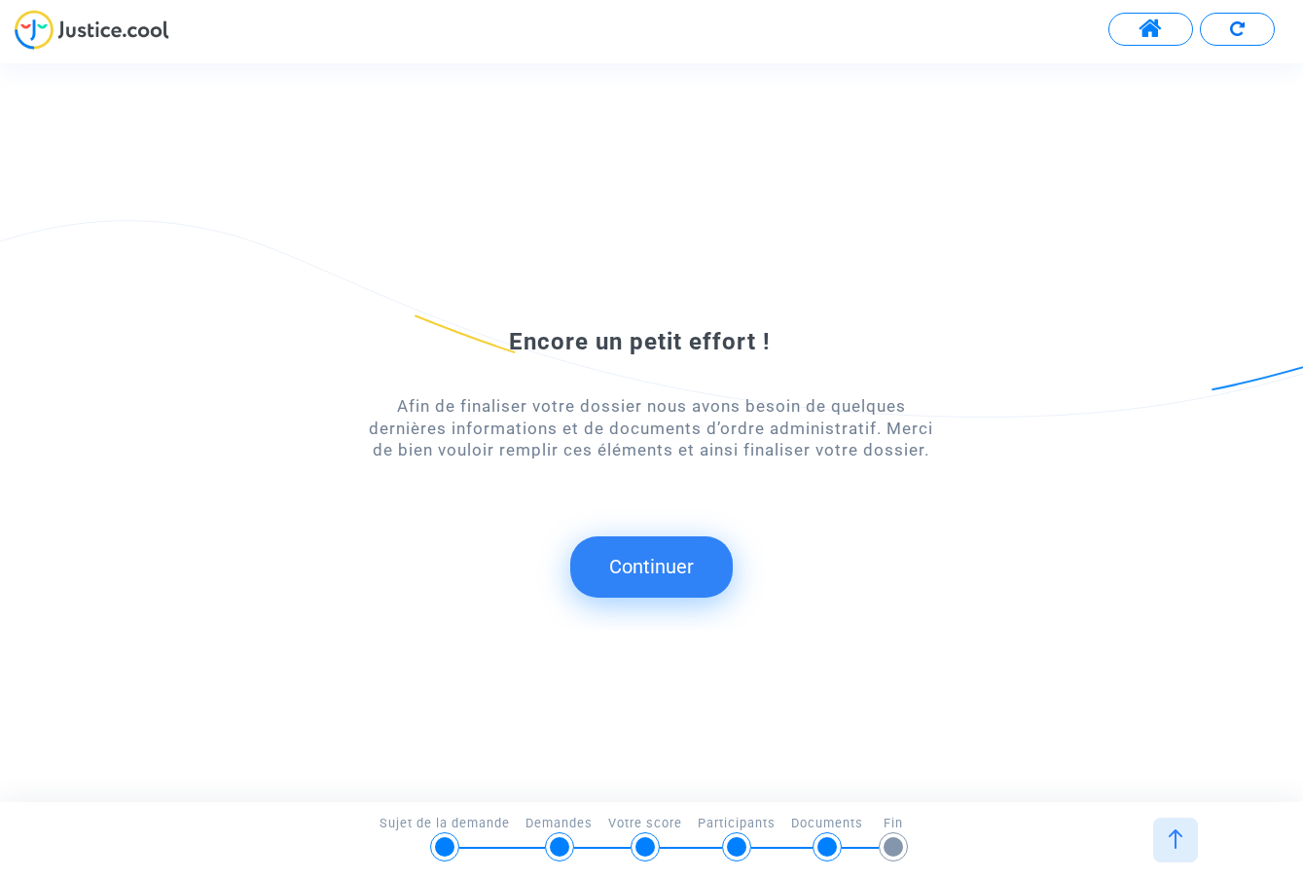
click at [732, 845] on div at bounding box center [736, 846] width 19 height 19
click at [1168, 840] on img at bounding box center [1175, 838] width 19 height 19
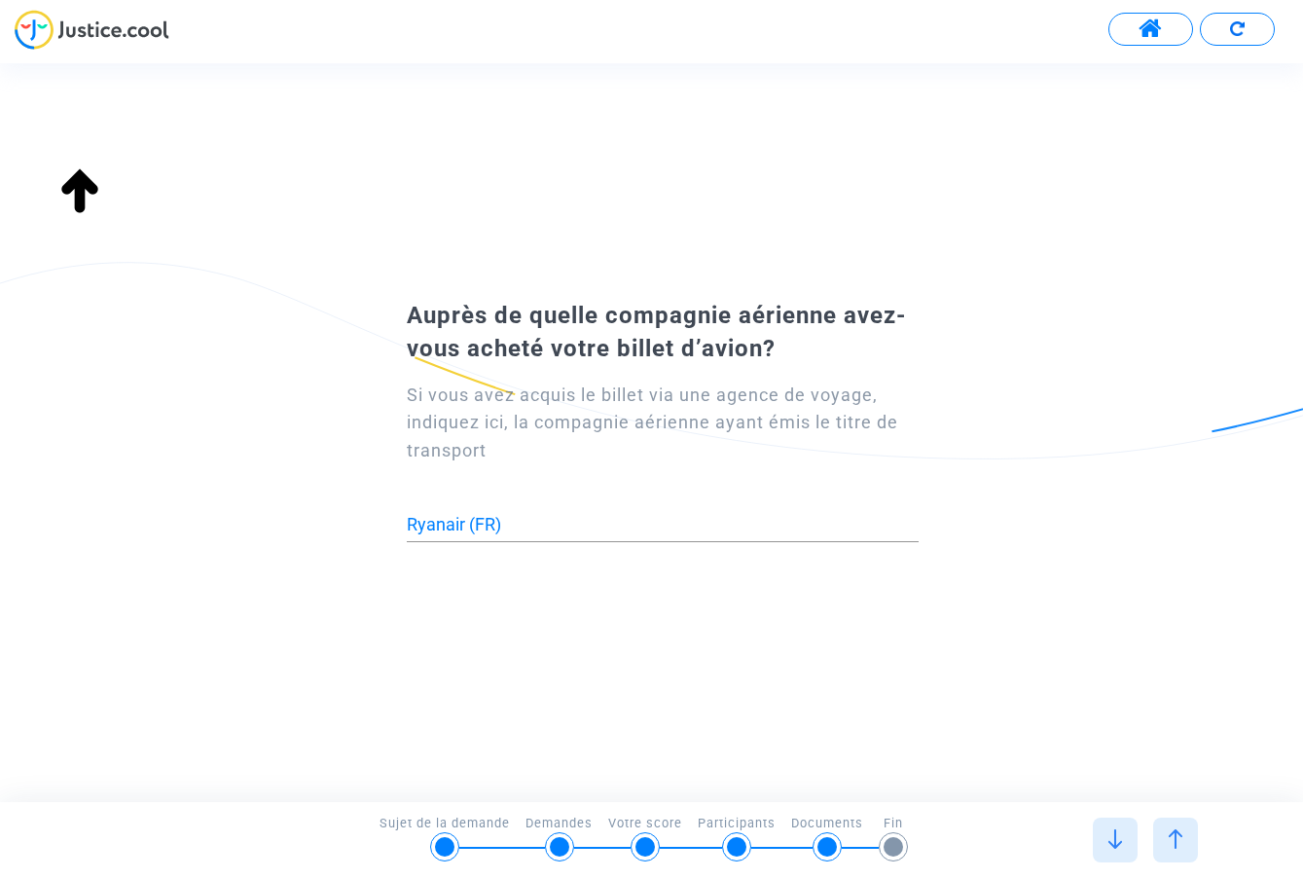
click at [1175, 840] on img at bounding box center [1175, 838] width 19 height 19
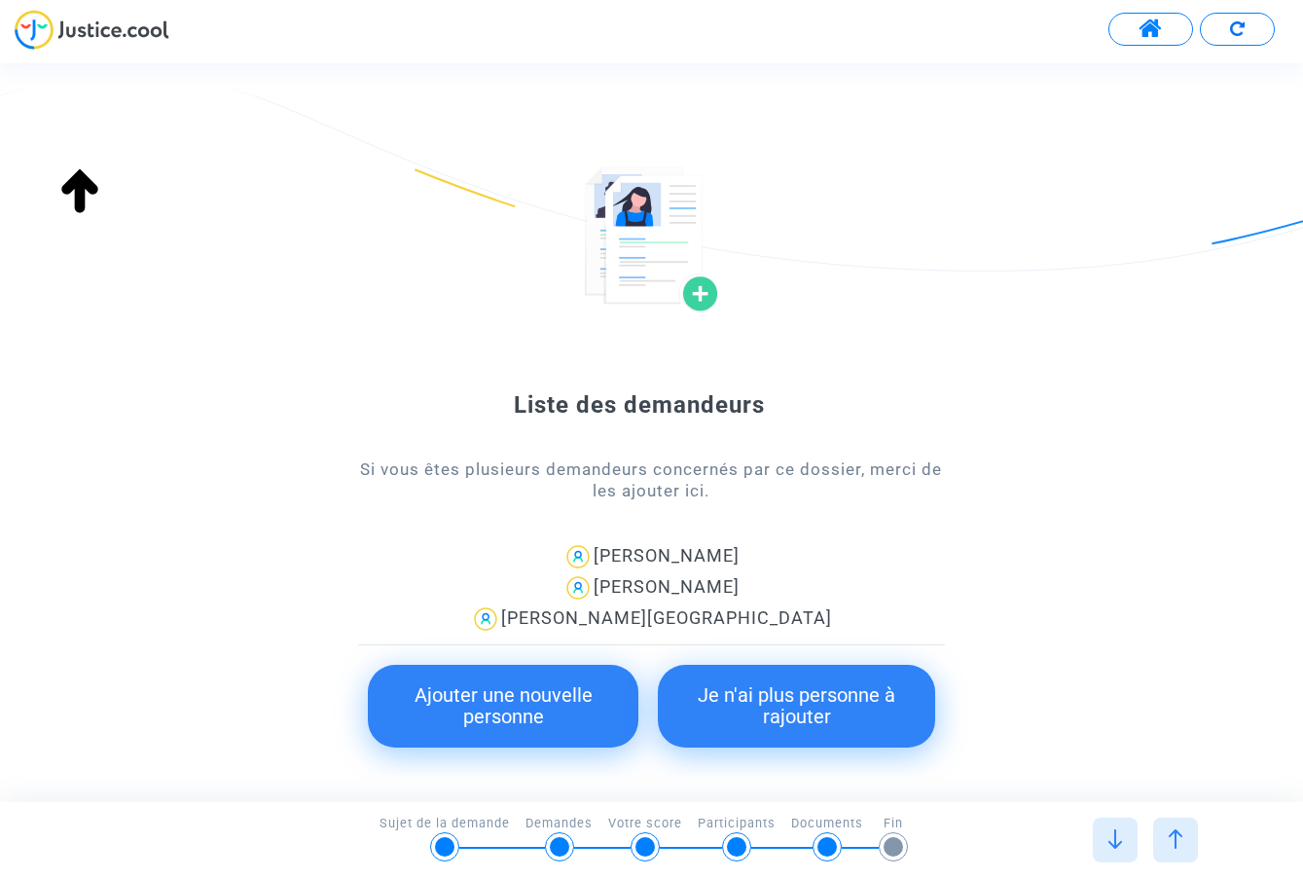
click at [1175, 840] on img at bounding box center [1175, 838] width 19 height 19
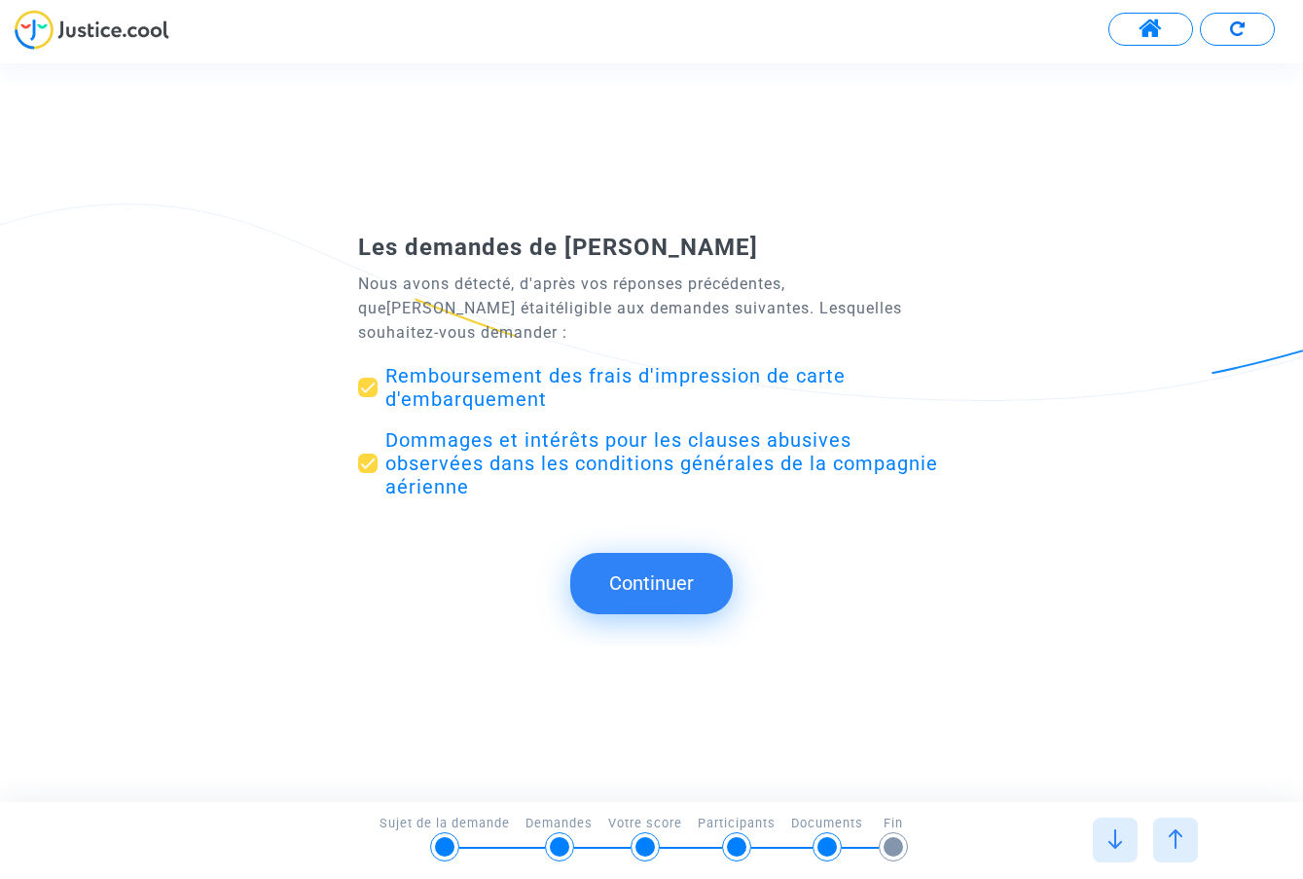
click at [1175, 840] on img at bounding box center [1175, 838] width 19 height 19
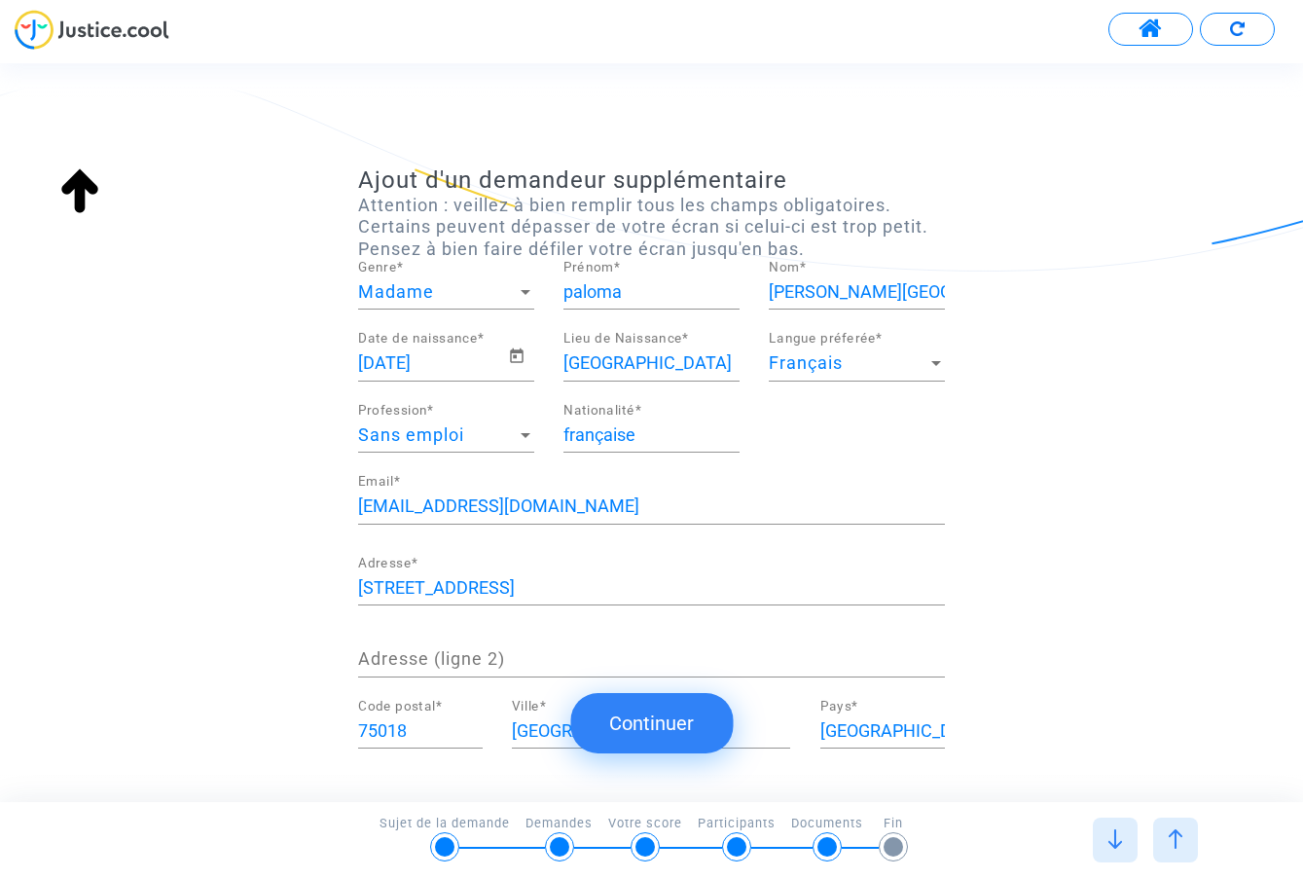
click at [1175, 840] on img at bounding box center [1175, 838] width 19 height 19
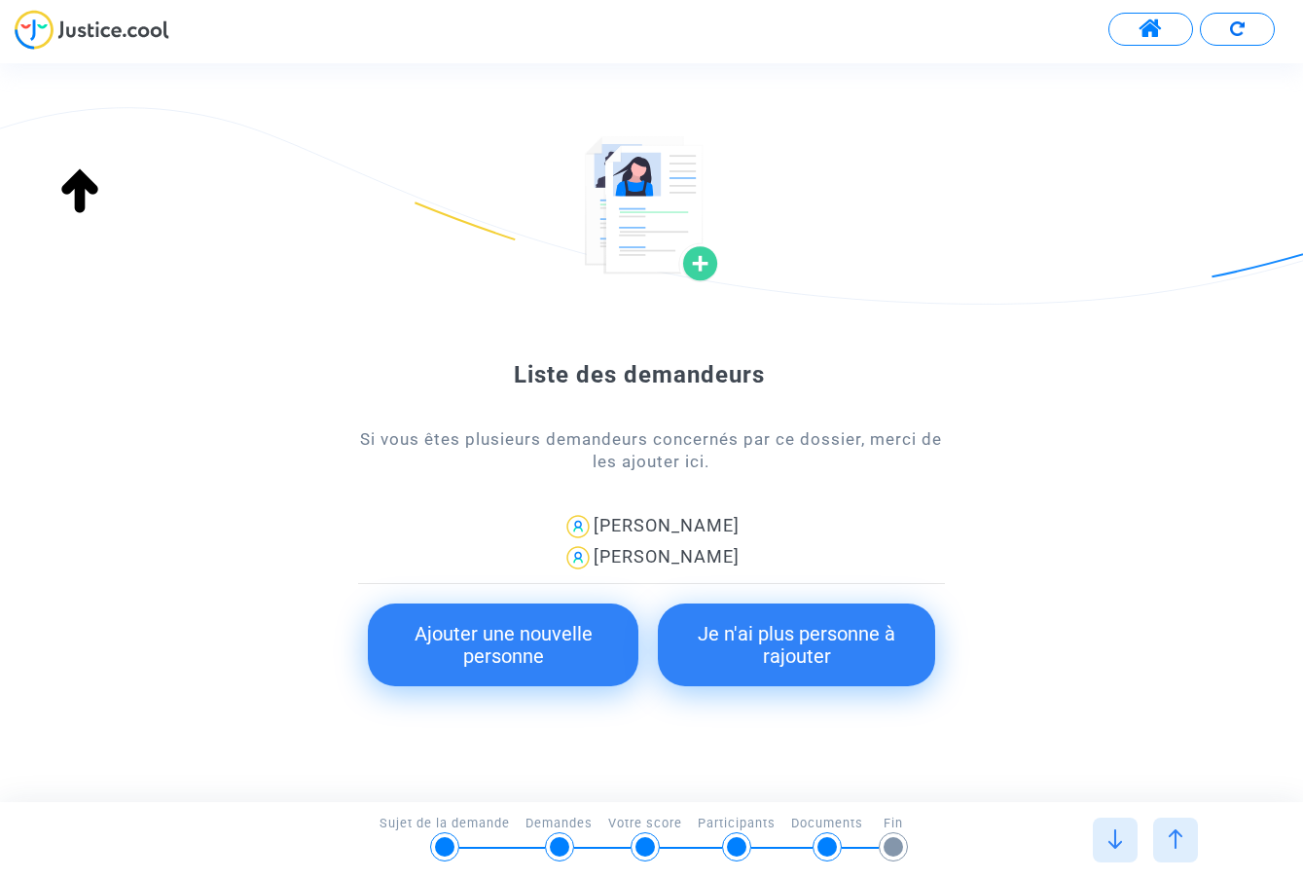
click at [1171, 837] on img at bounding box center [1175, 838] width 19 height 19
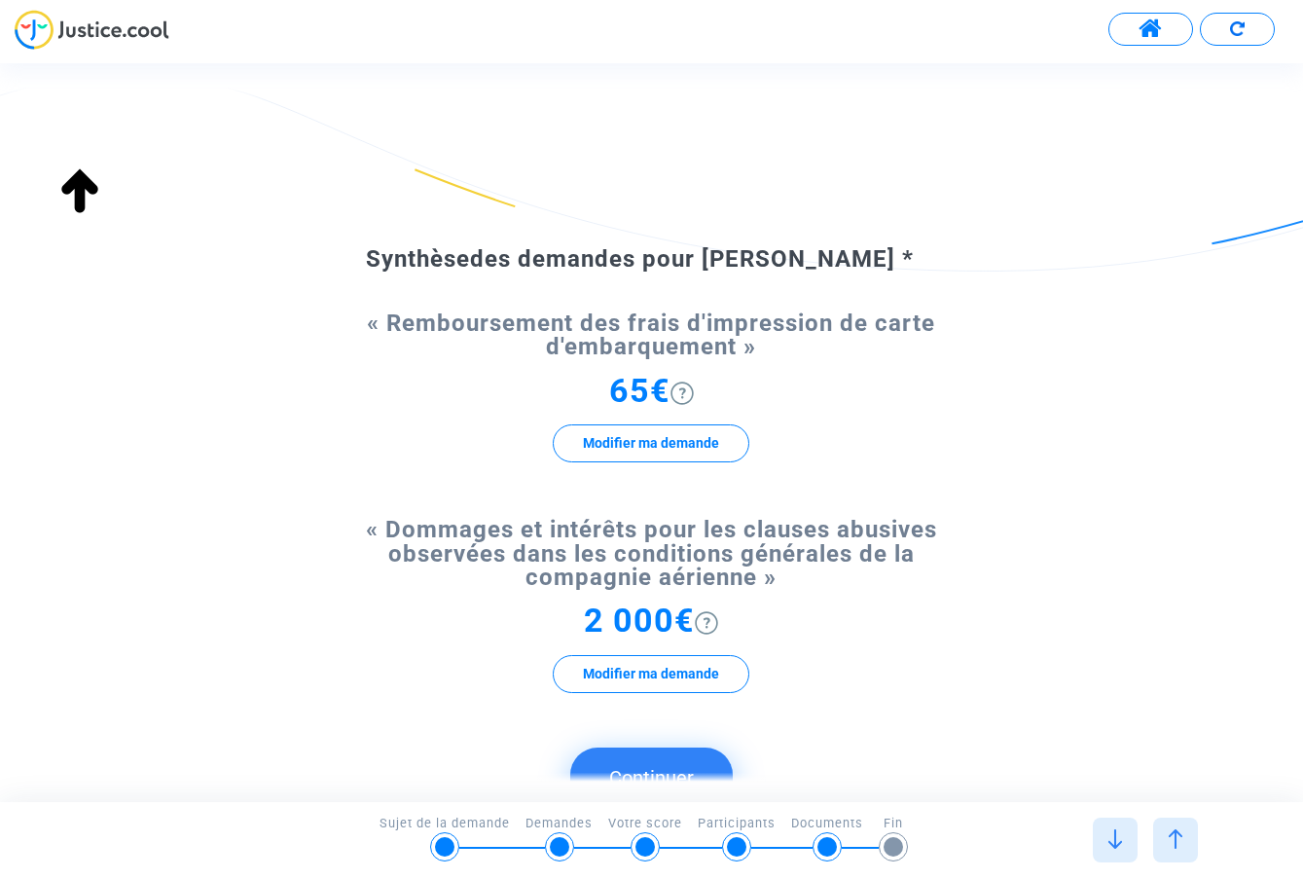
click at [1171, 837] on img at bounding box center [1175, 838] width 19 height 19
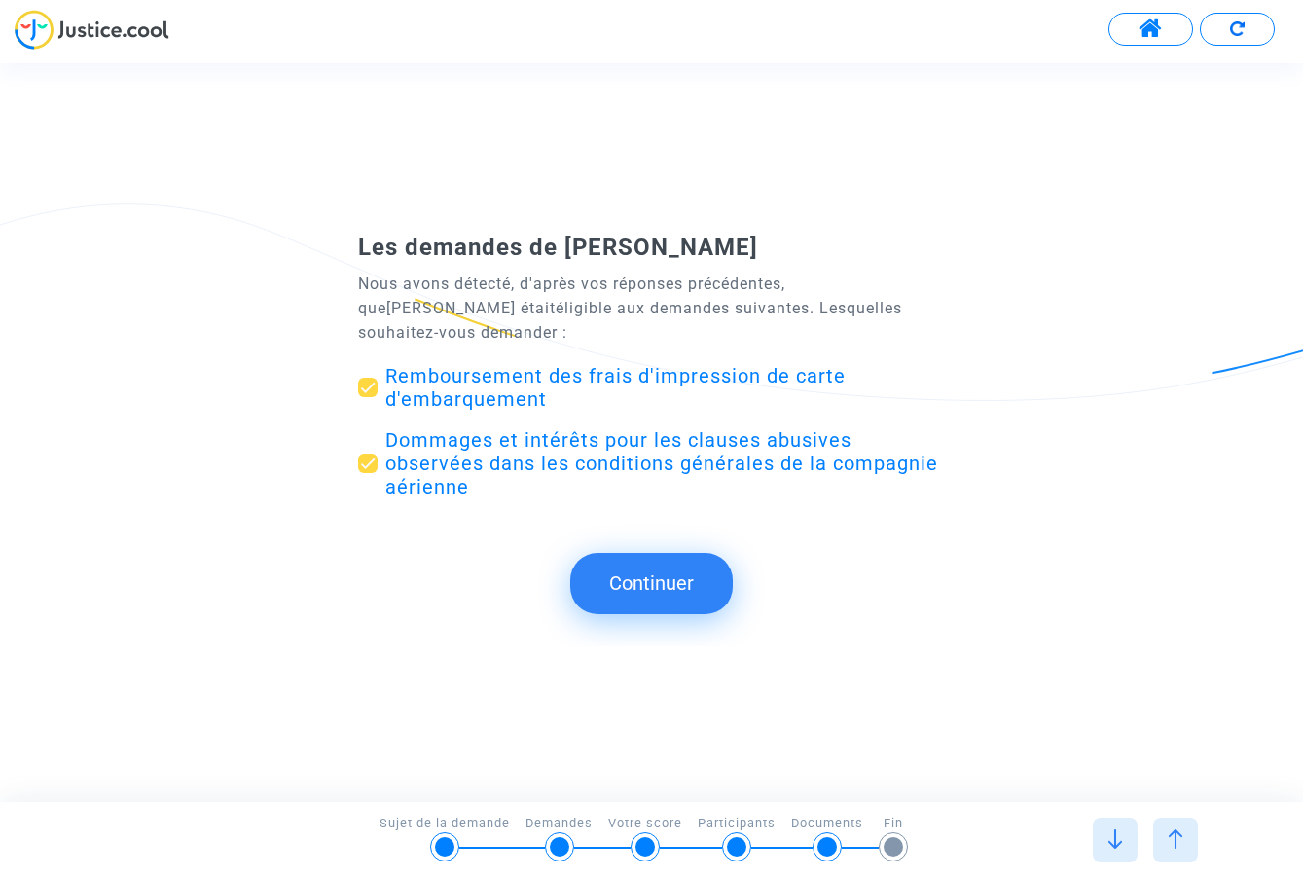
click at [1171, 837] on img at bounding box center [1175, 838] width 19 height 19
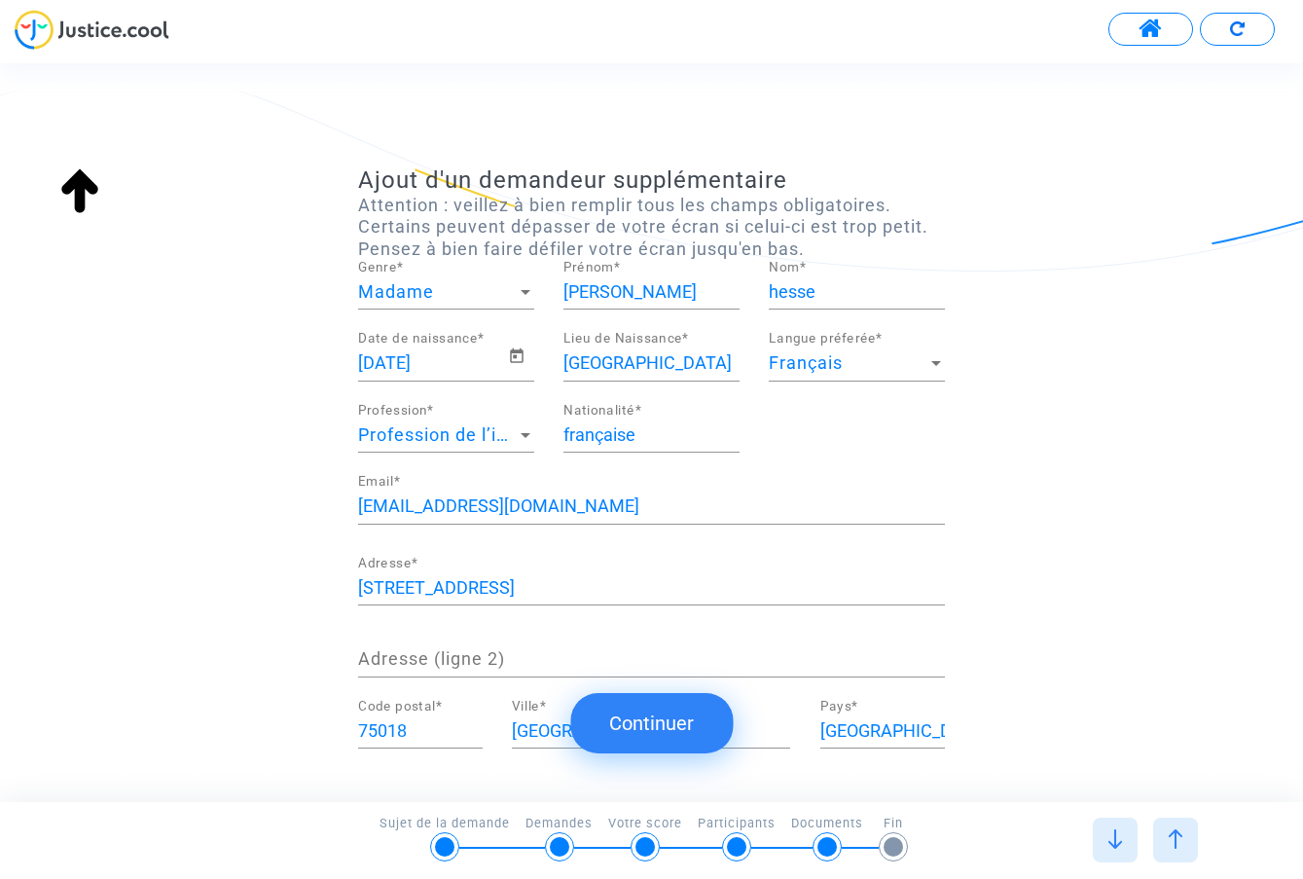
click at [1171, 837] on img at bounding box center [1175, 838] width 19 height 19
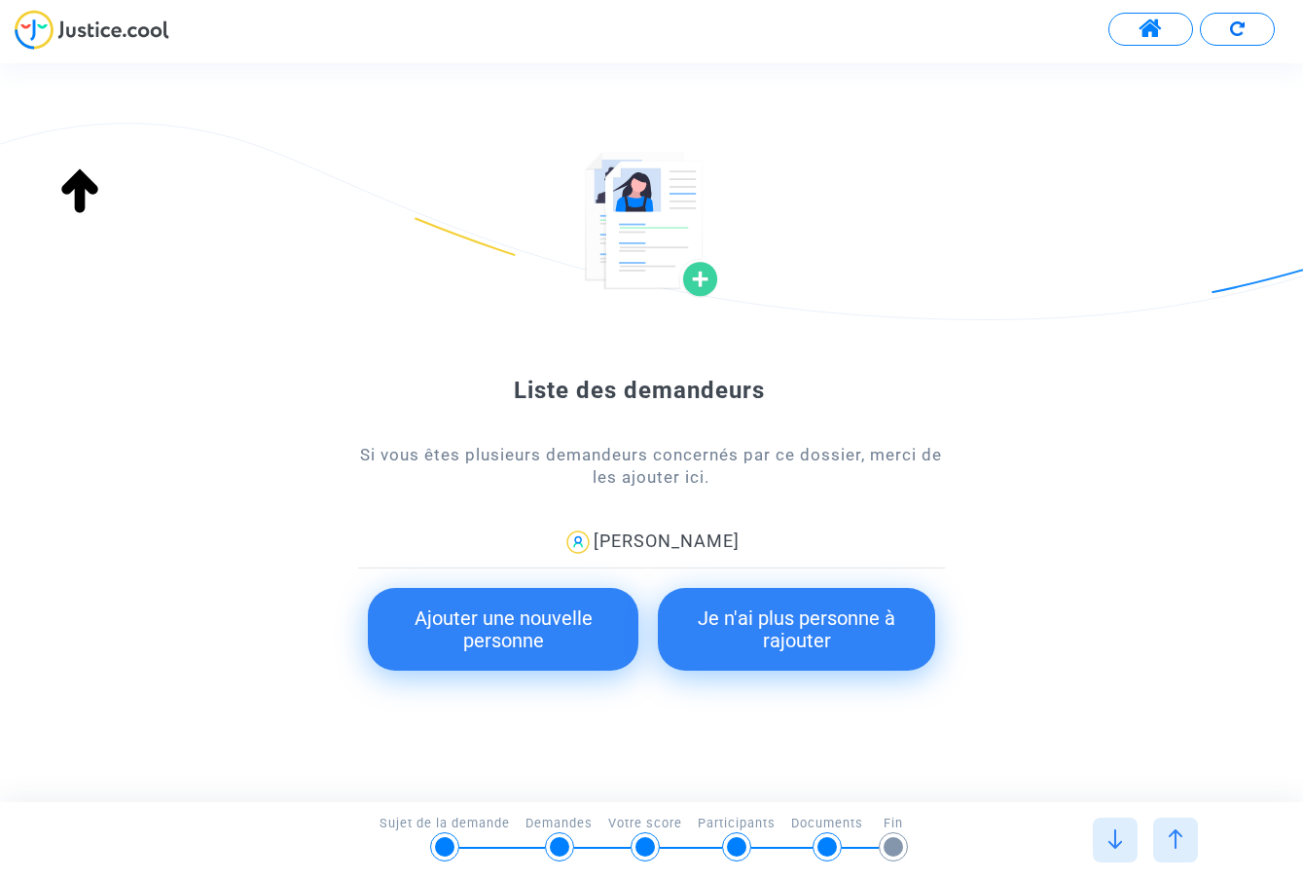
click at [1173, 841] on img at bounding box center [1175, 838] width 19 height 19
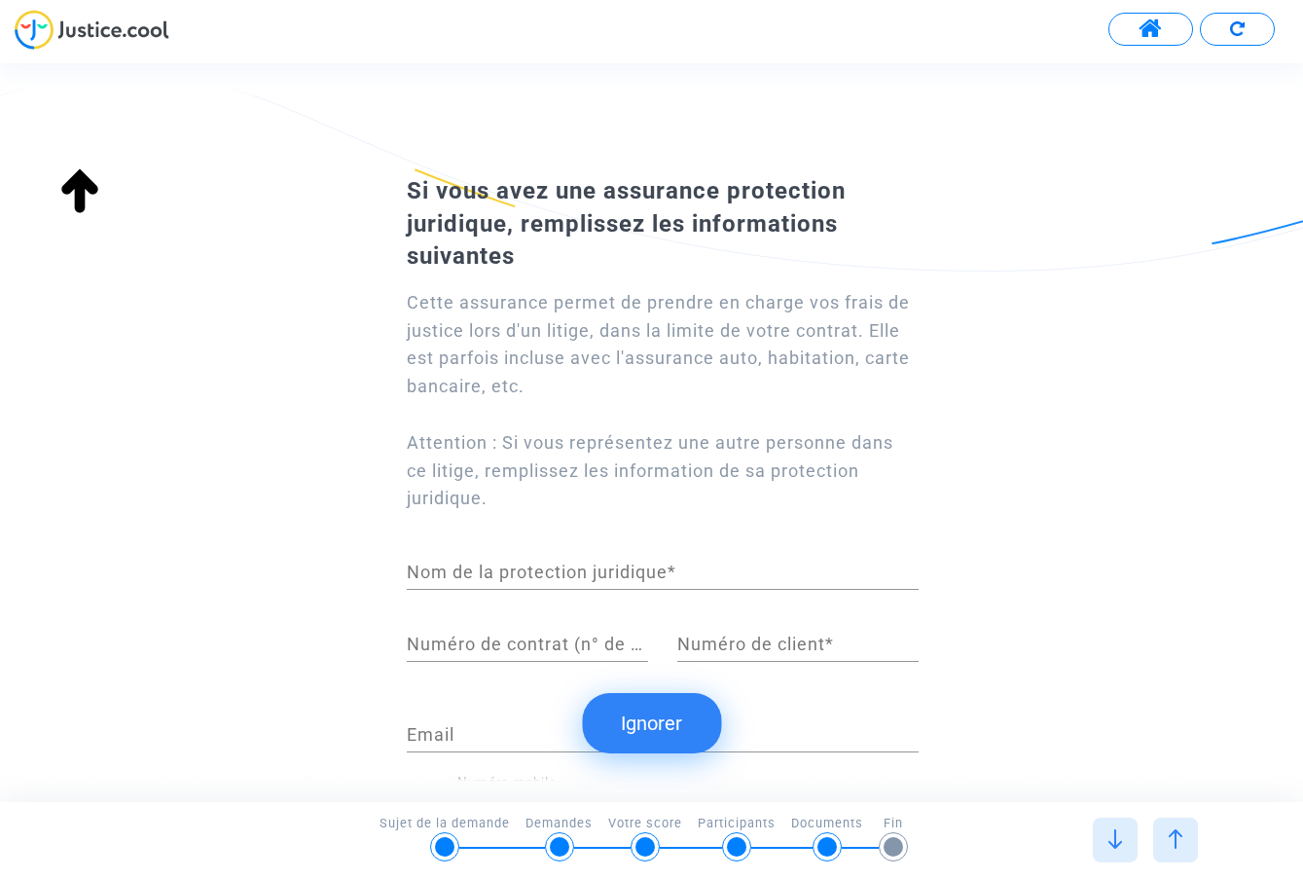
type input "française"
click at [1165, 841] on div at bounding box center [1175, 839] width 45 height 45
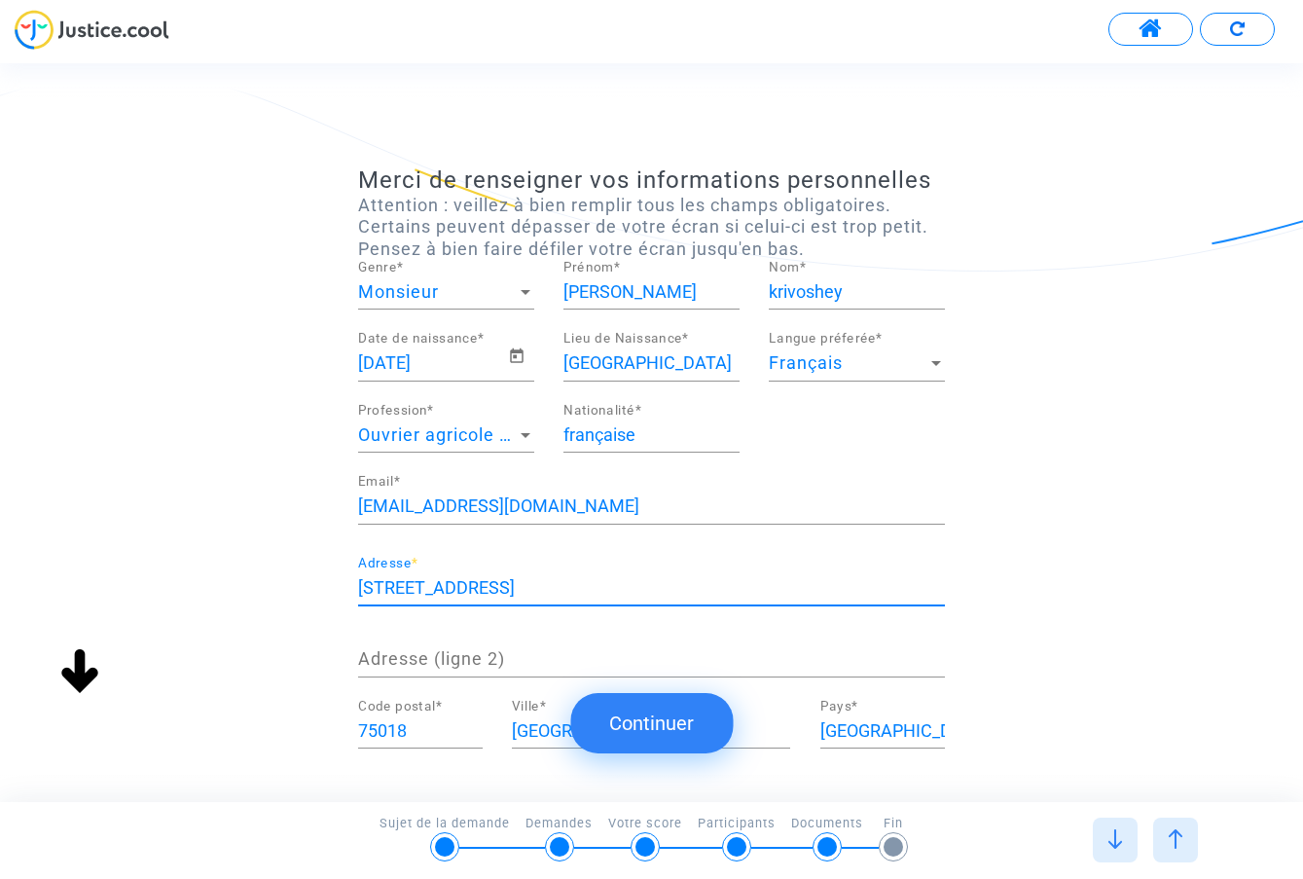
type input "13 rue de Clignancourt"
click at [528, 433] on div at bounding box center [526, 435] width 10 height 5
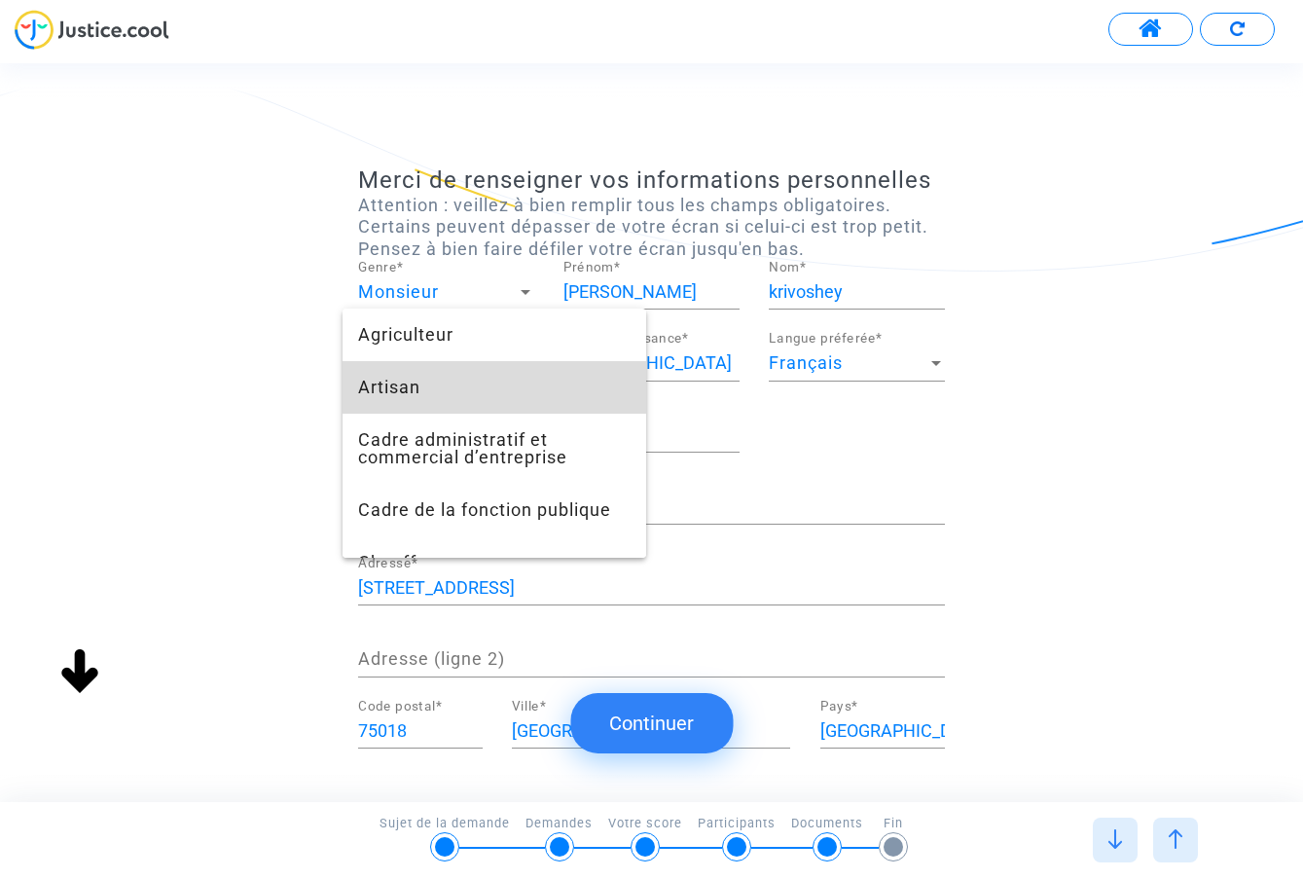
click at [437, 394] on span "Artisan" at bounding box center [494, 387] width 272 height 53
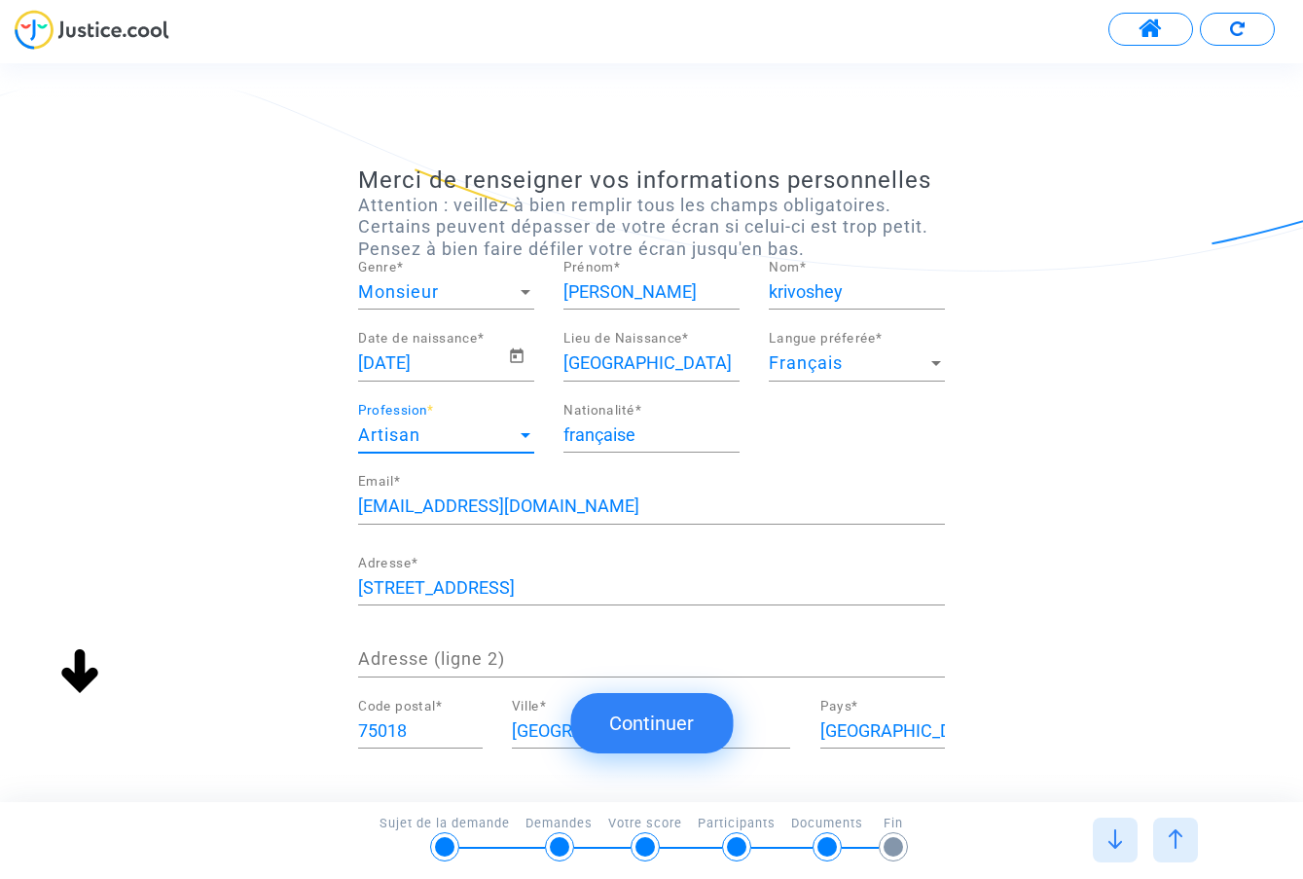
click at [443, 435] on div "Artisan" at bounding box center [437, 434] width 159 height 19
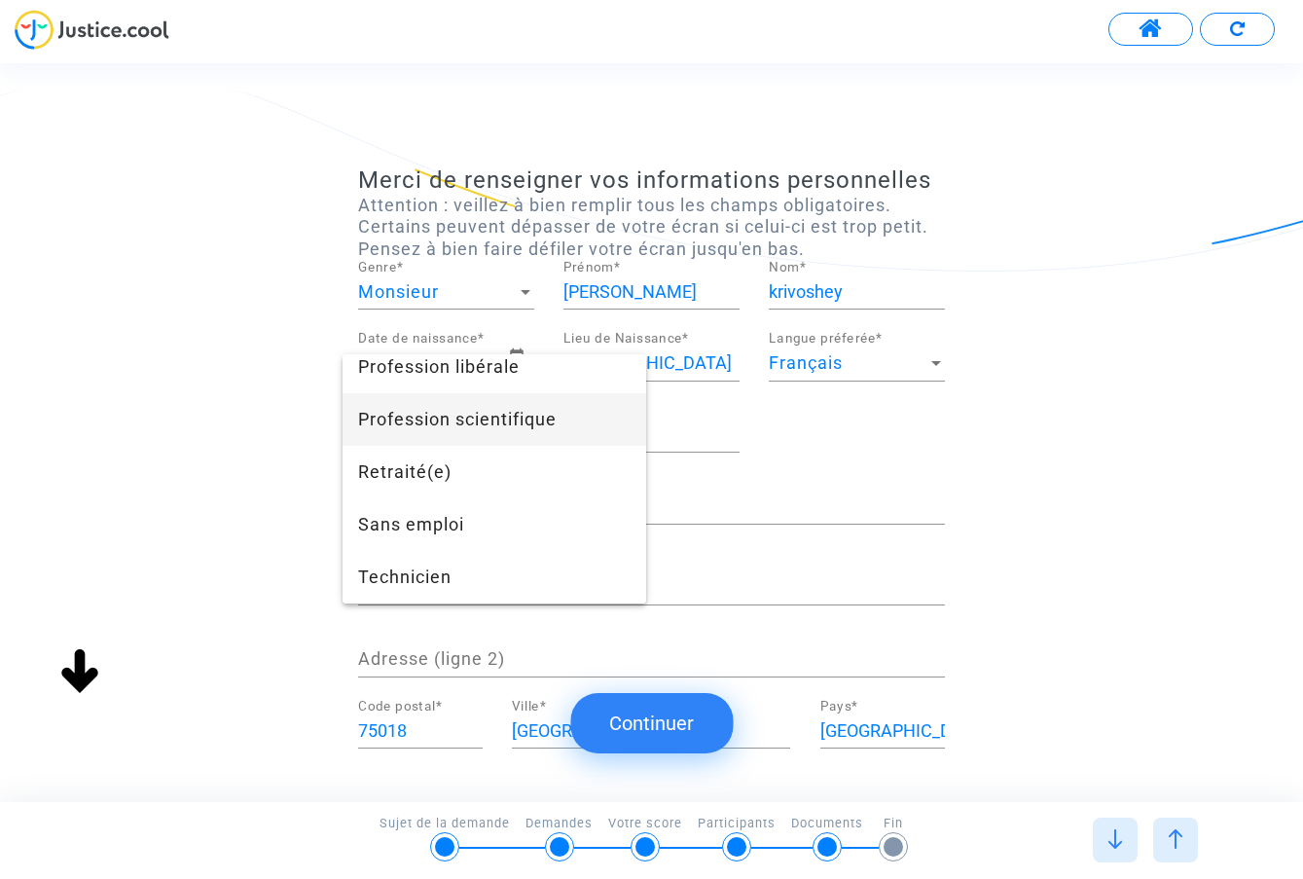
scroll to position [1818, 0]
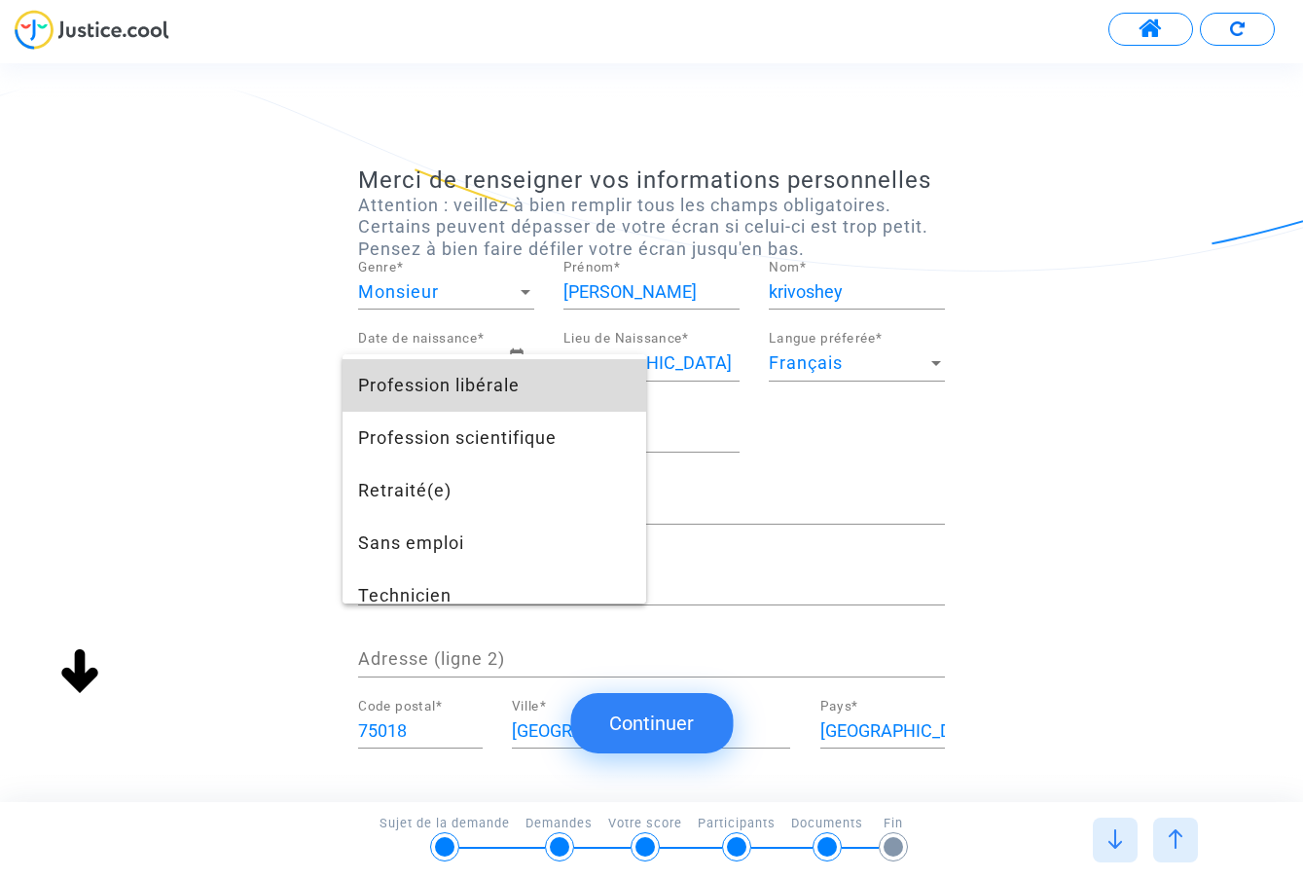
click at [440, 398] on span "Profession libérale" at bounding box center [494, 385] width 272 height 53
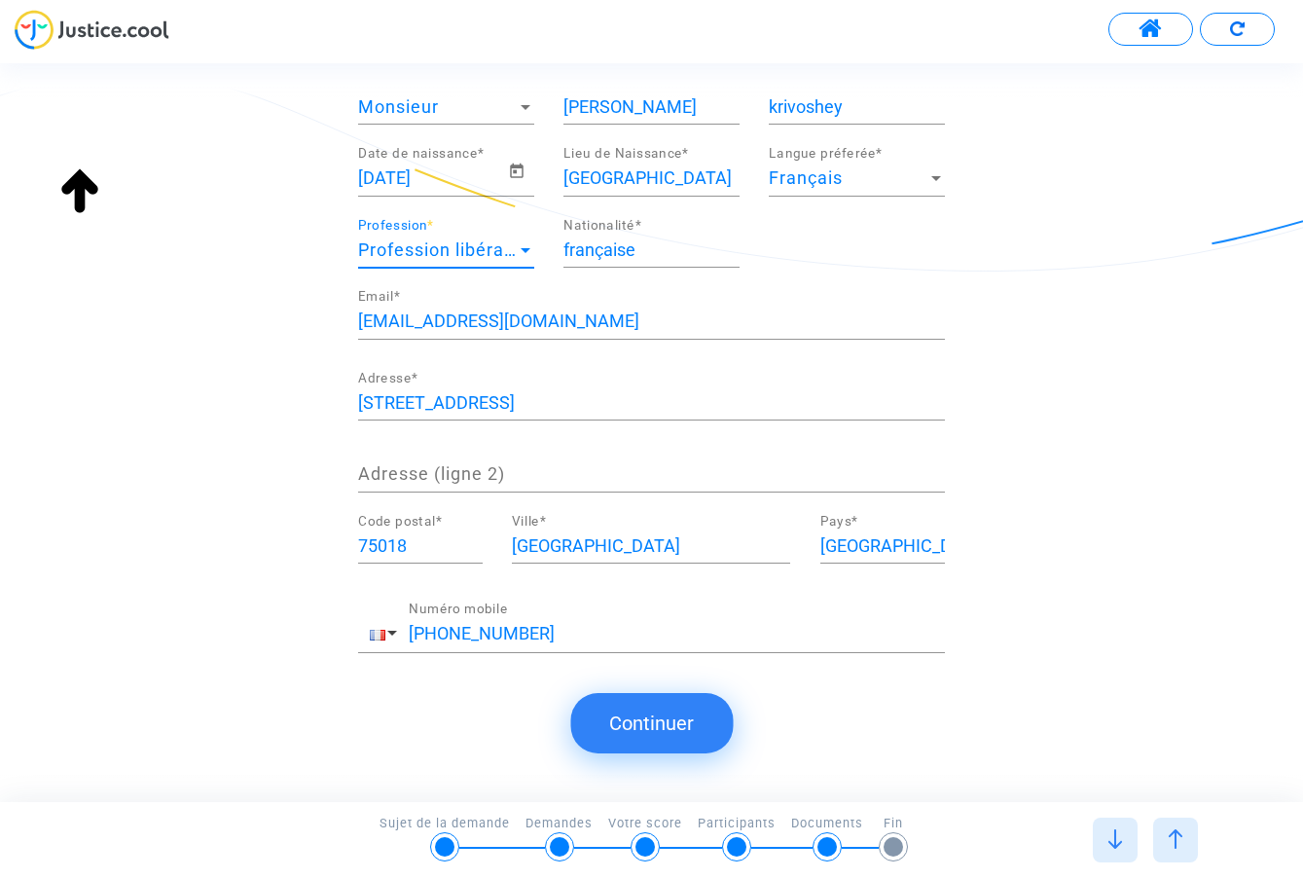
scroll to position [183, 0]
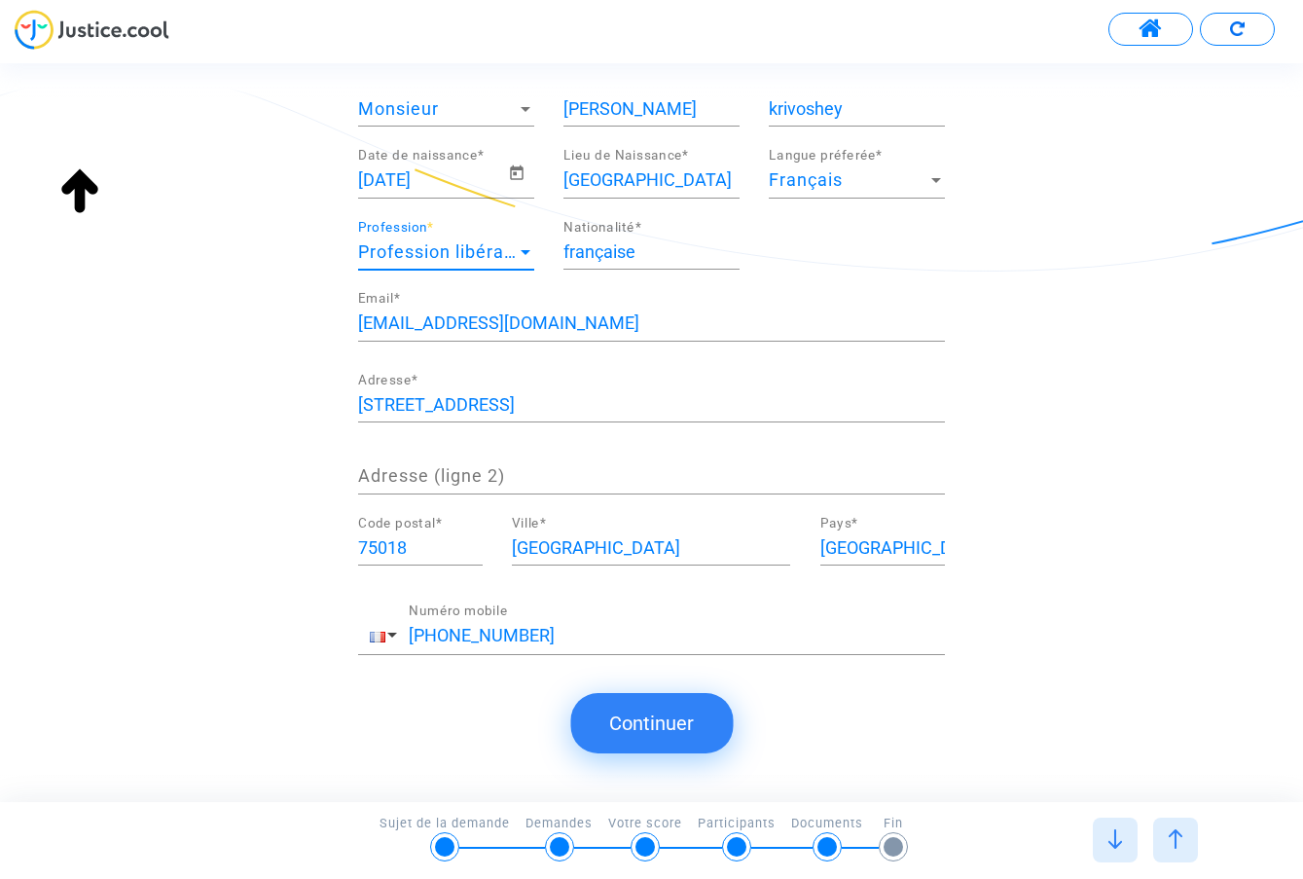
click at [1113, 837] on img at bounding box center [1114, 838] width 19 height 19
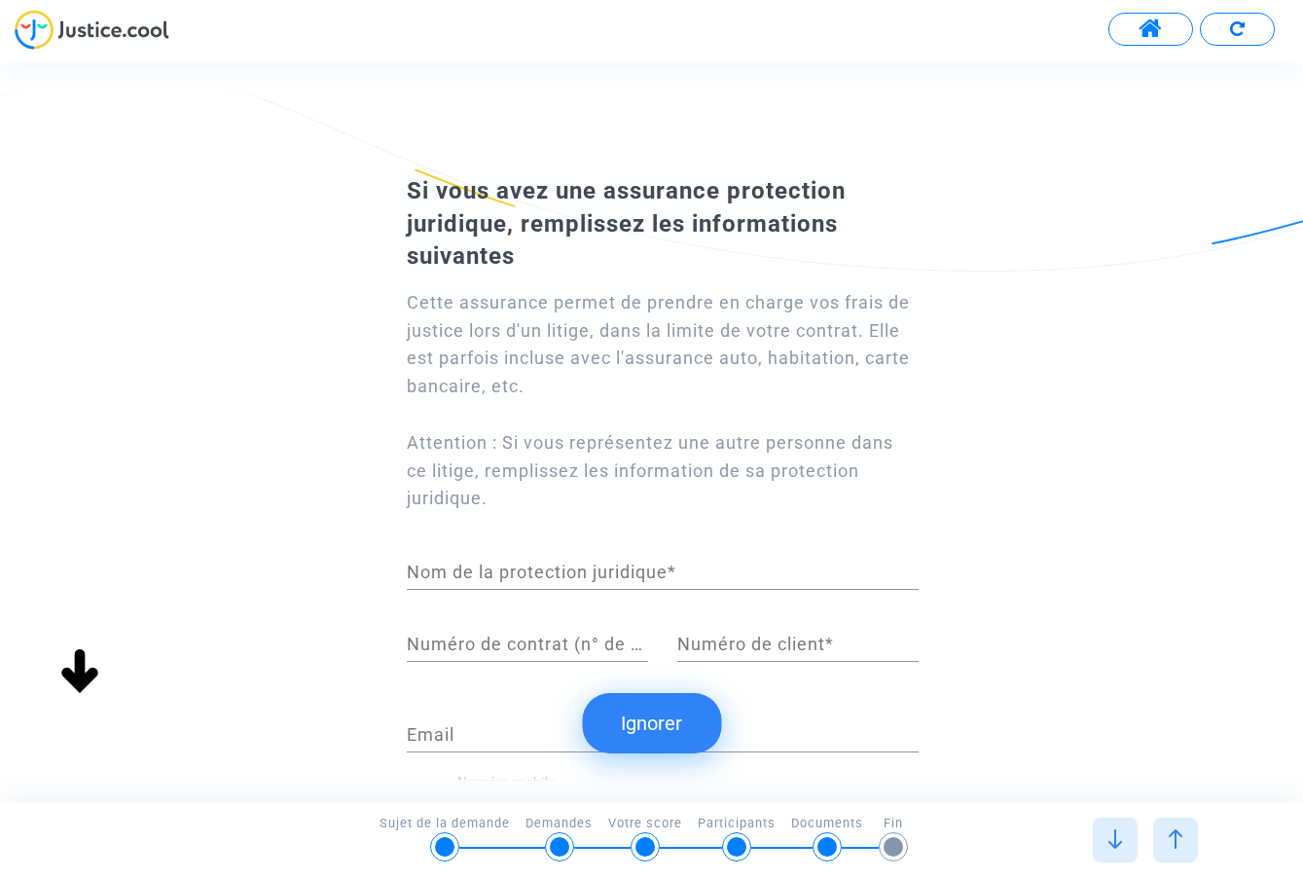
click at [1113, 836] on img at bounding box center [1114, 838] width 19 height 19
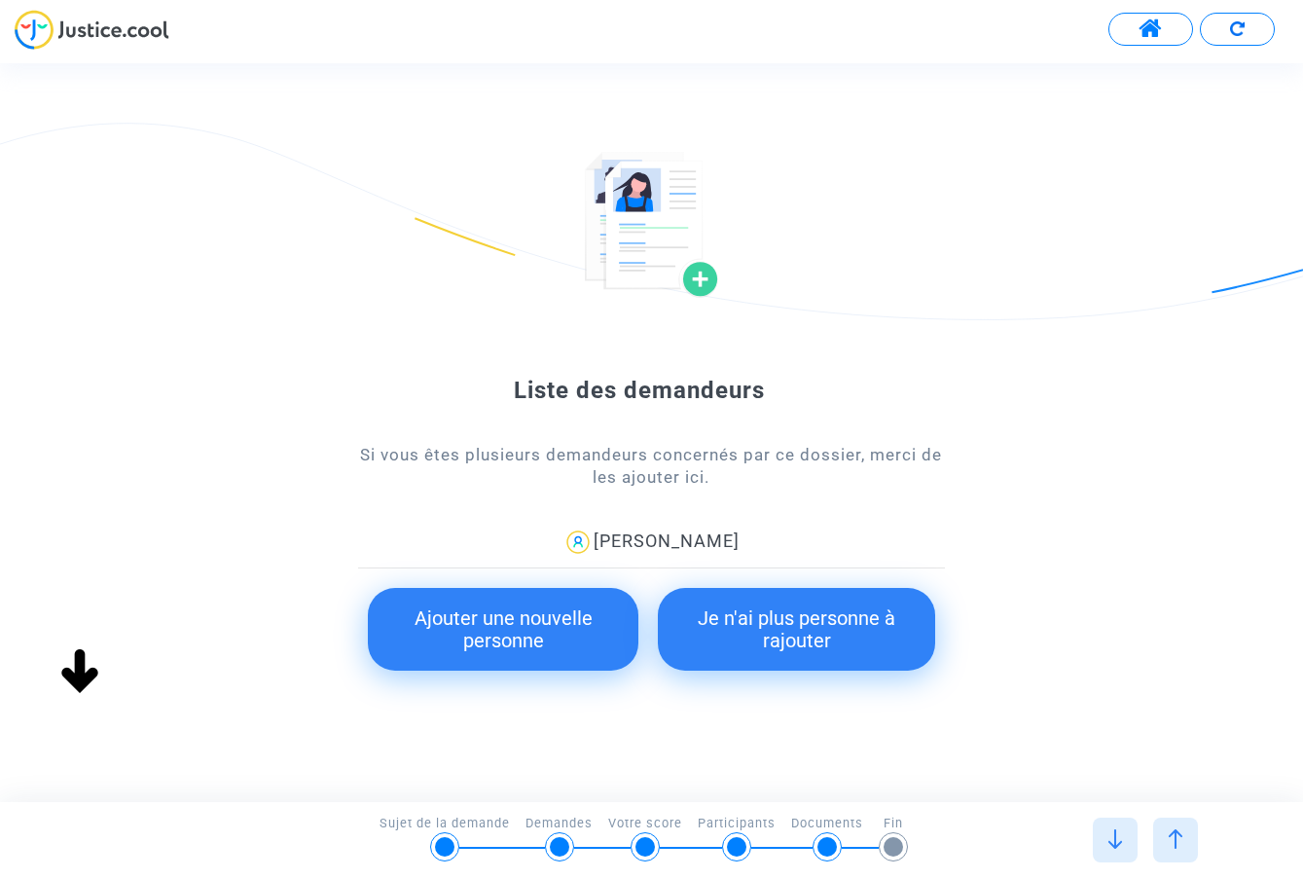
scroll to position [0, 0]
type input "française"
click at [1113, 836] on img at bounding box center [1114, 838] width 19 height 19
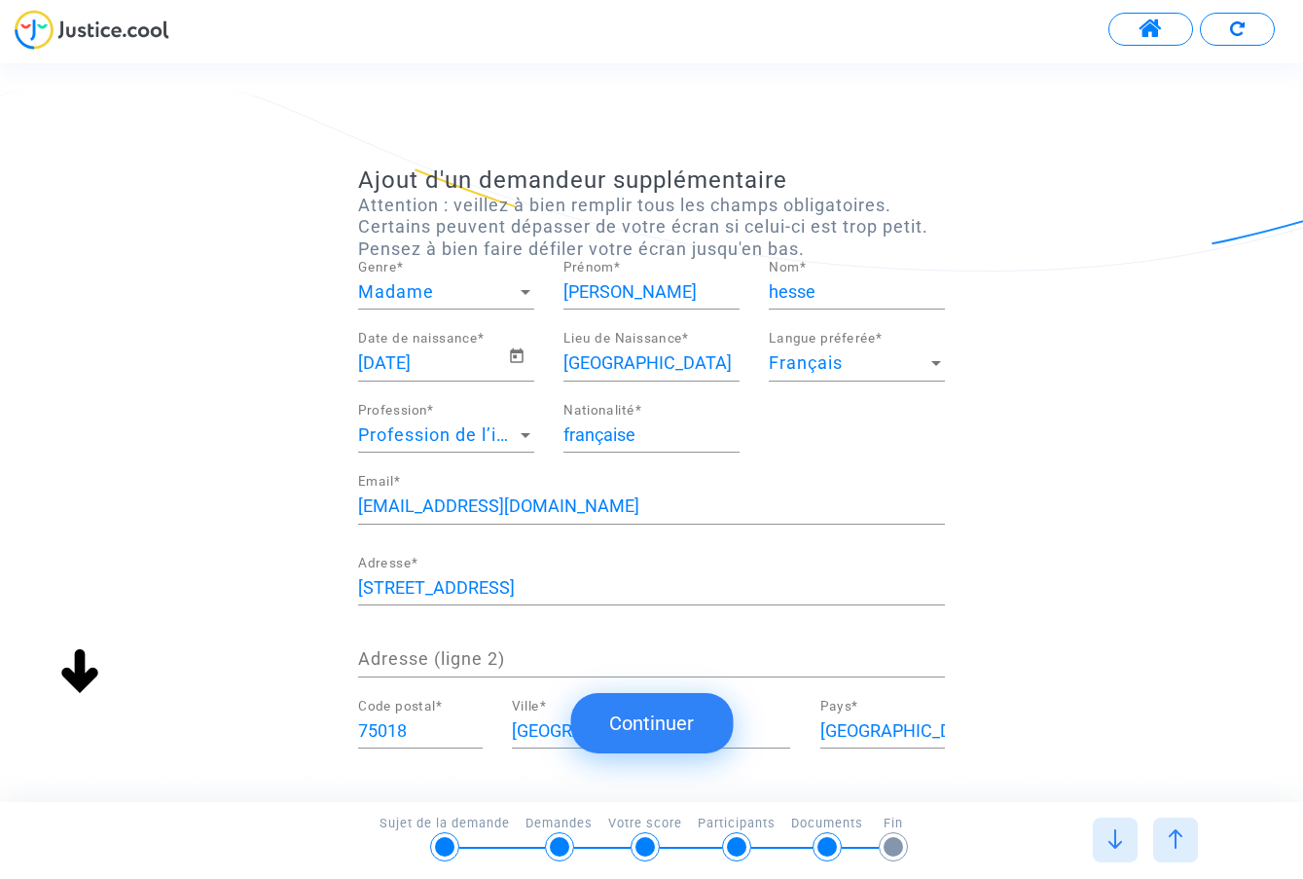
click at [1117, 835] on img at bounding box center [1114, 838] width 19 height 19
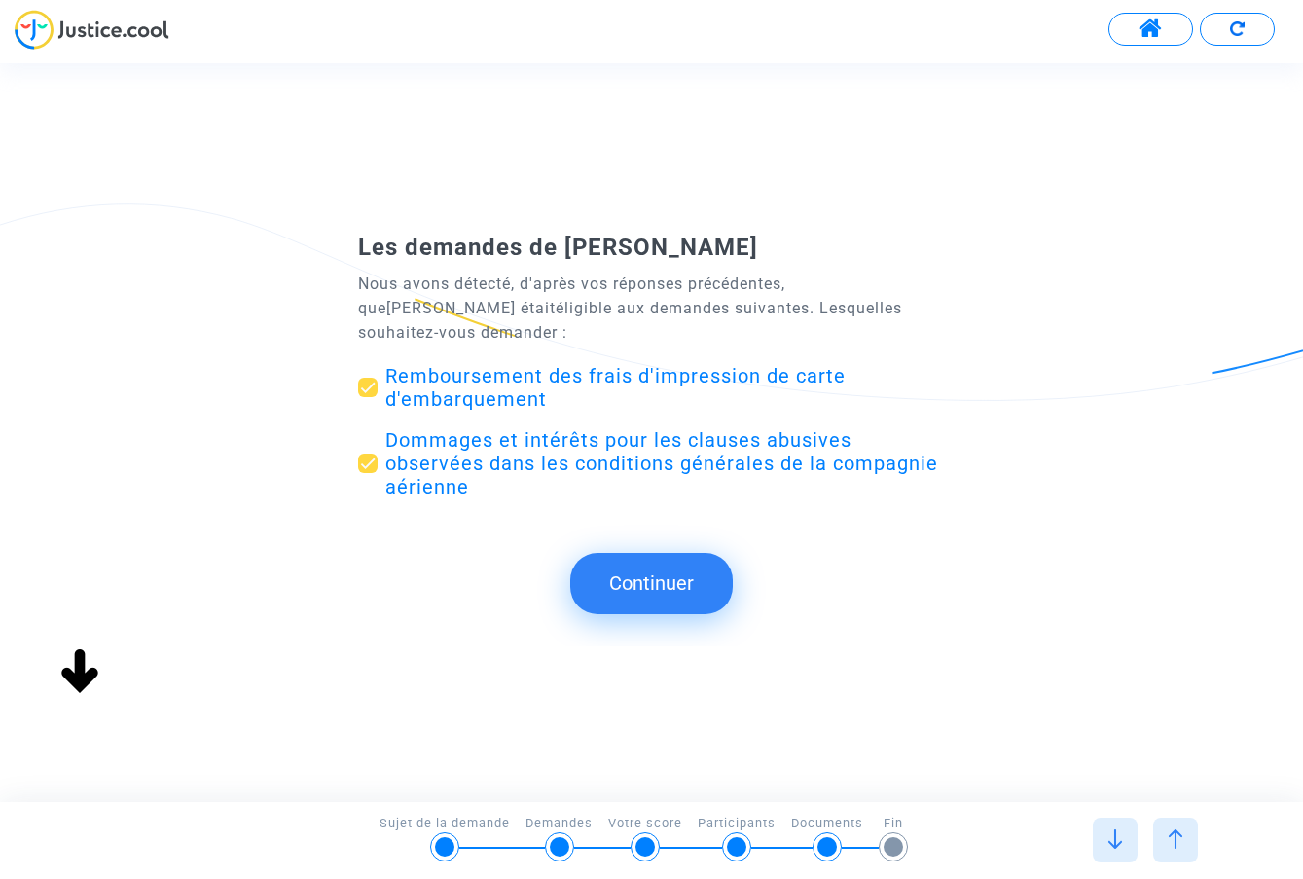
click at [1117, 835] on img at bounding box center [1114, 838] width 19 height 19
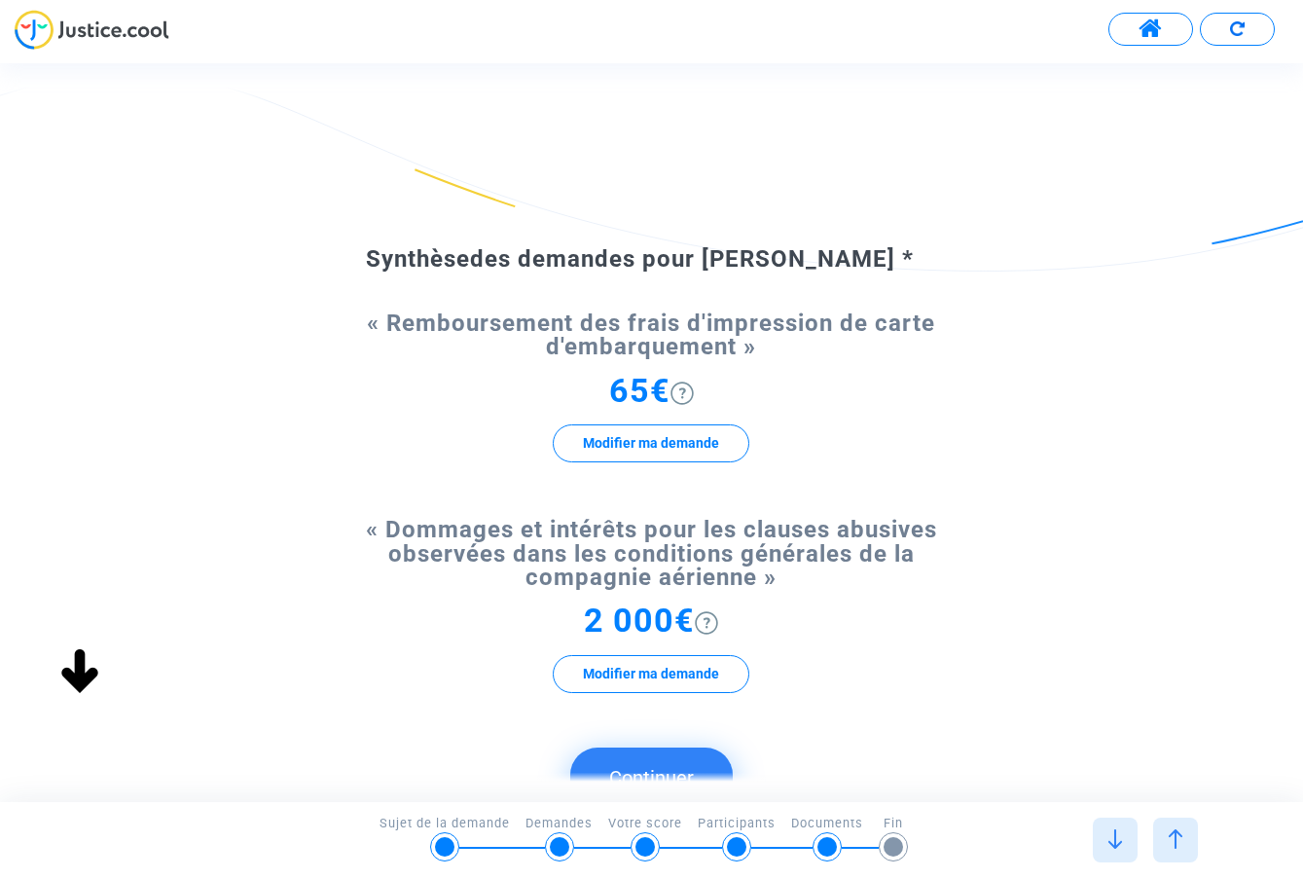
click at [1169, 827] on div at bounding box center [1175, 839] width 45 height 45
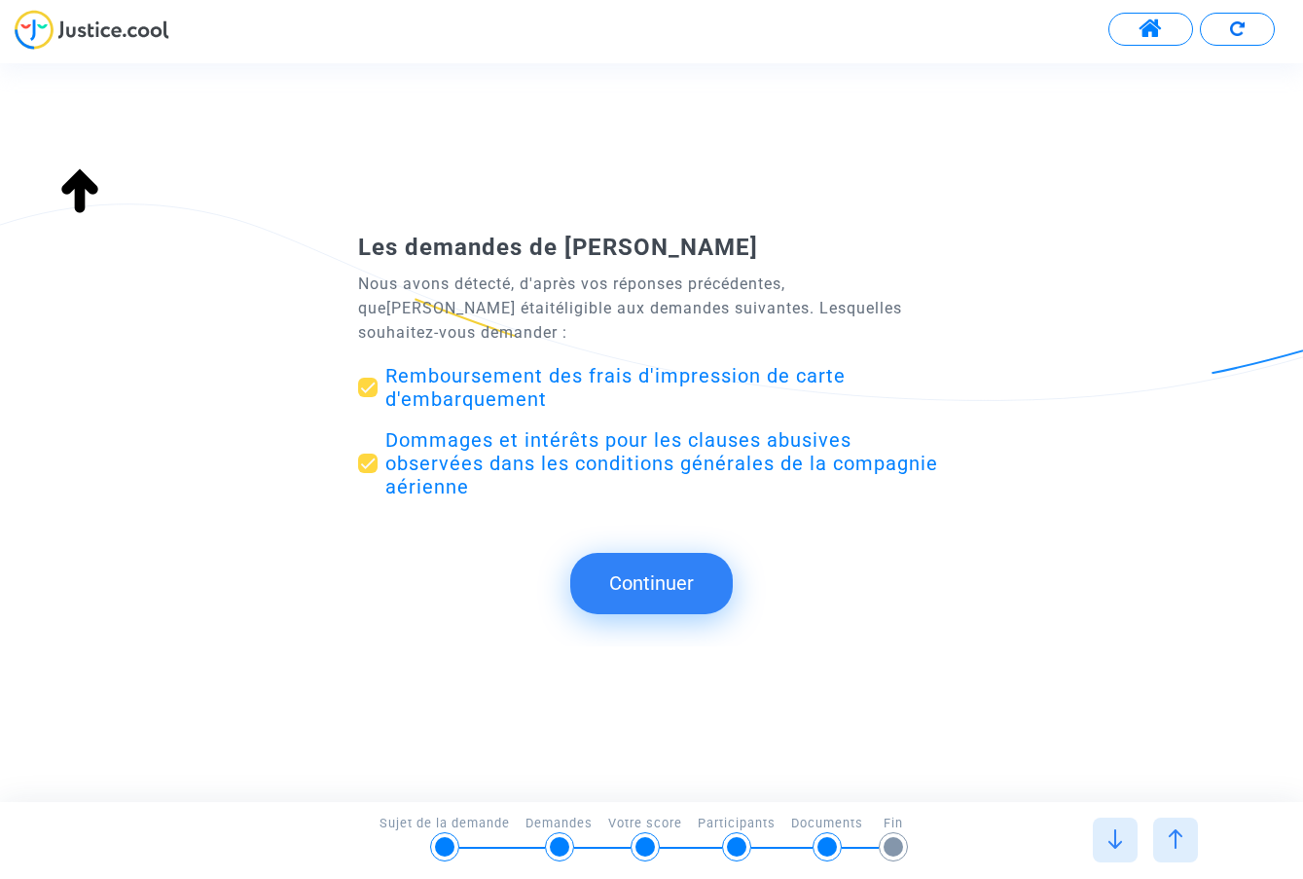
type input "française"
click at [1170, 828] on div at bounding box center [1175, 839] width 45 height 45
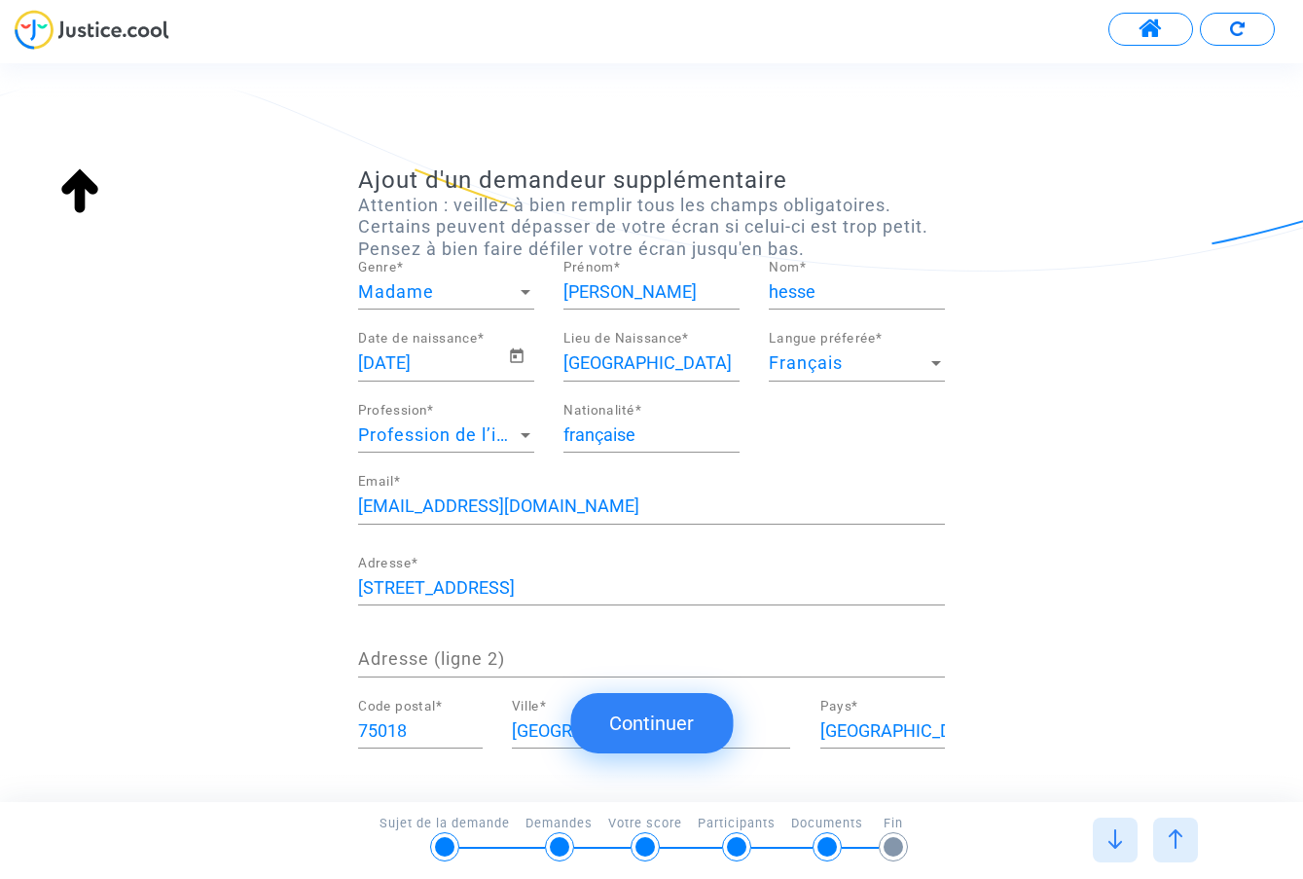
click at [1172, 832] on img at bounding box center [1175, 838] width 19 height 19
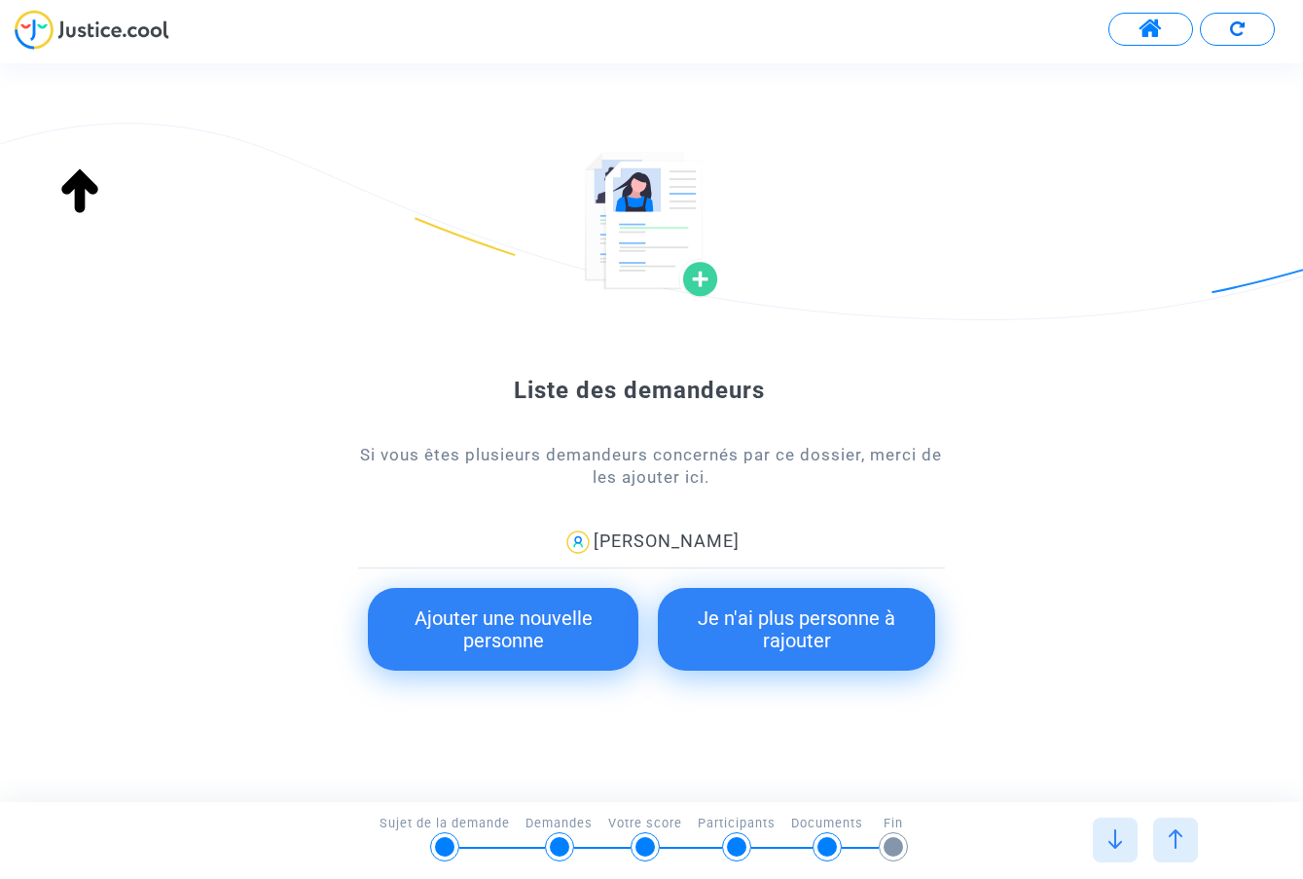
click at [1172, 832] on img at bounding box center [1175, 838] width 19 height 19
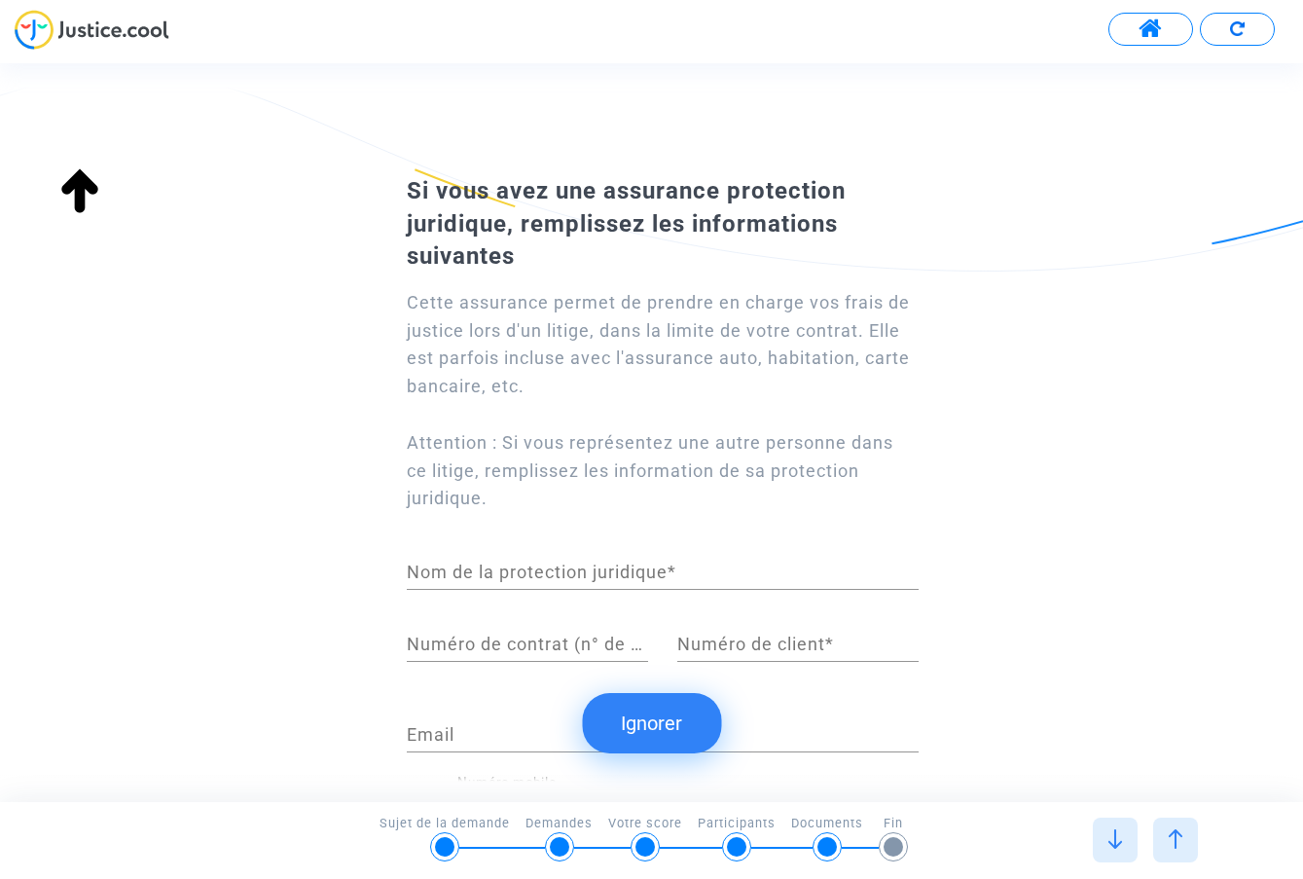
type input "française"
click at [1172, 832] on img at bounding box center [1175, 838] width 19 height 19
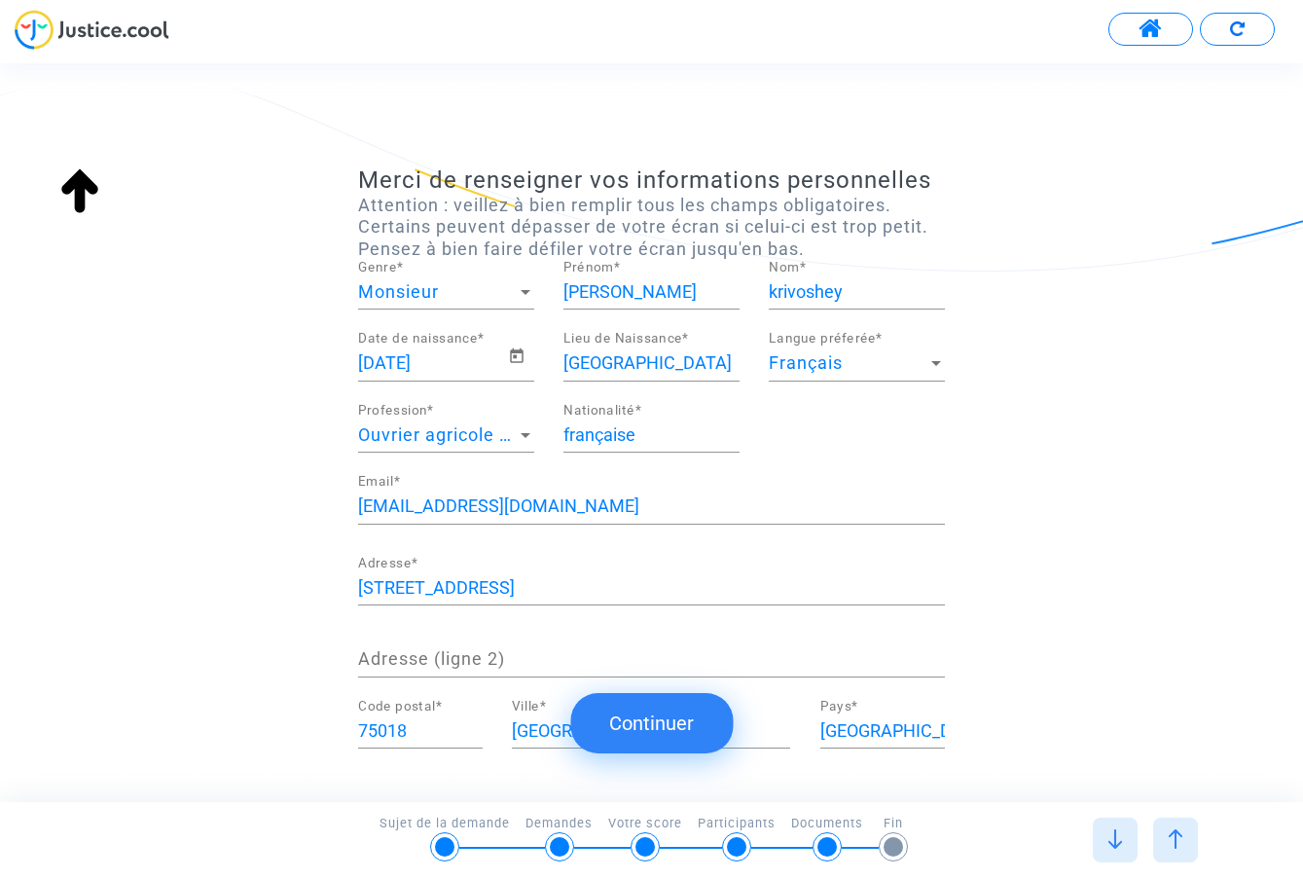
click at [1172, 832] on img at bounding box center [1175, 838] width 19 height 19
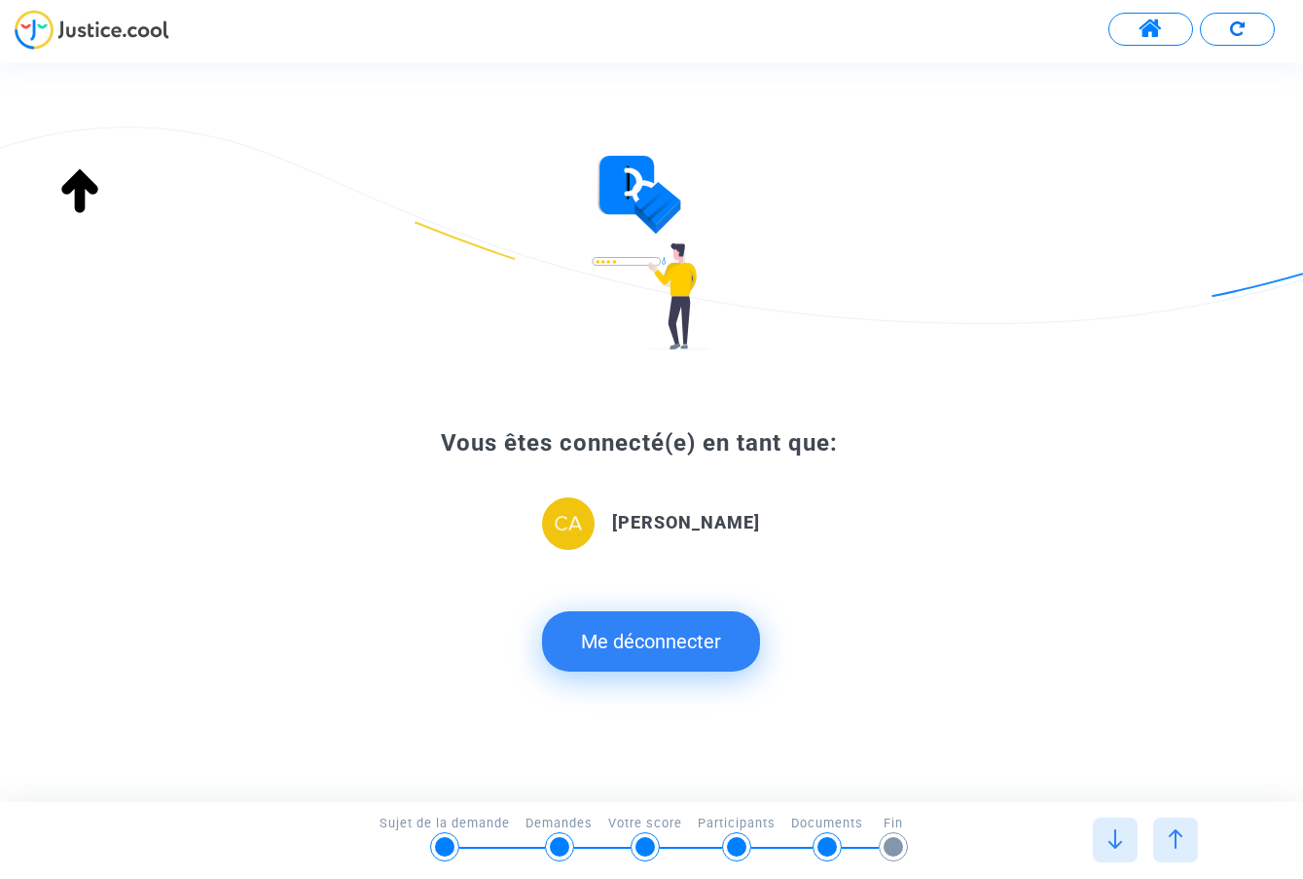
click at [1172, 832] on img at bounding box center [1175, 838] width 19 height 19
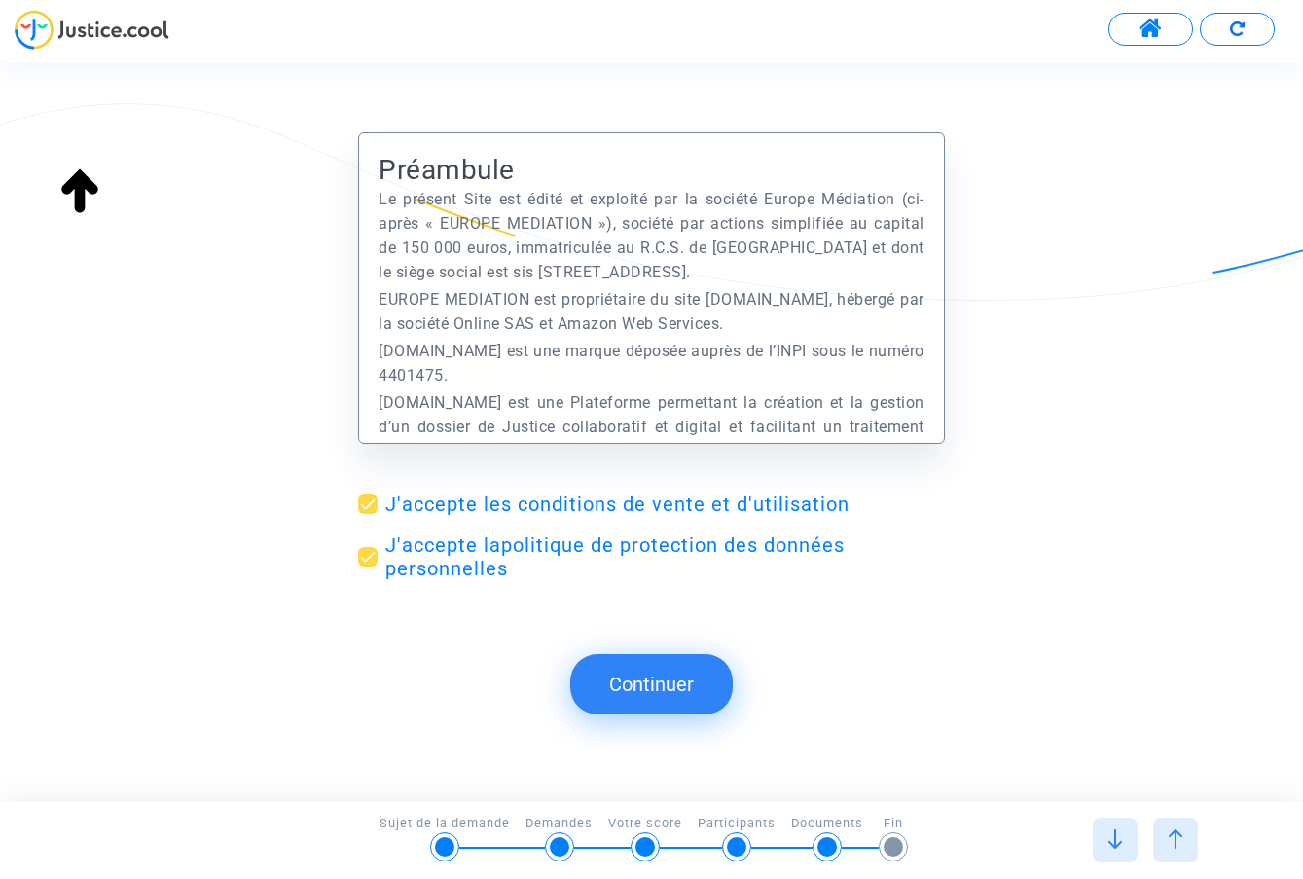
click at [1172, 832] on img at bounding box center [1175, 838] width 19 height 19
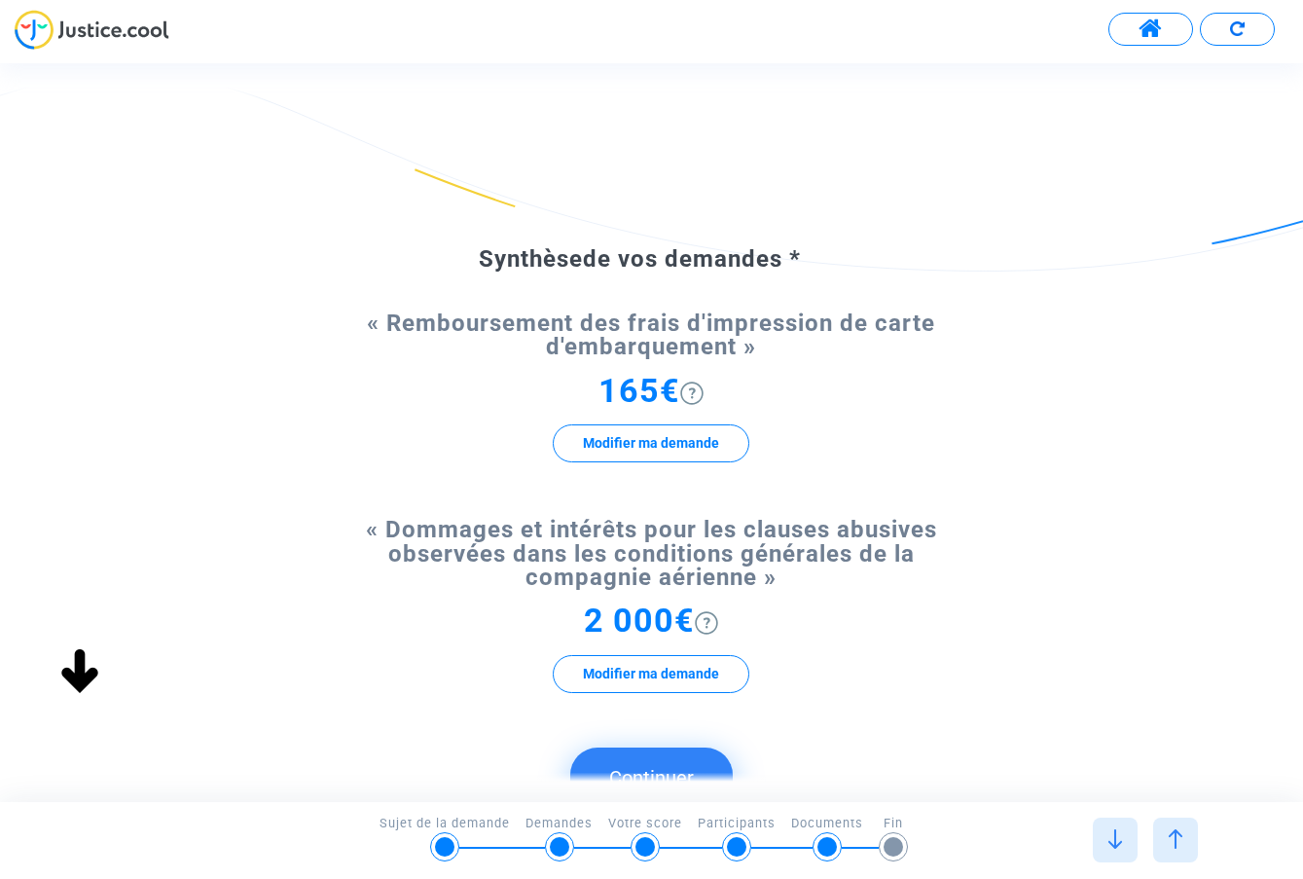
click at [613, 387] on span "165€" at bounding box center [639, 390] width 82 height 39
click at [612, 387] on span "165€" at bounding box center [639, 390] width 82 height 39
click at [604, 385] on span "165€" at bounding box center [639, 390] width 82 height 39
drag, startPoint x: 613, startPoint y: 385, endPoint x: 559, endPoint y: 385, distance: 54.5
click at [559, 385] on div "165€ Modifier ma demande" at bounding box center [651, 430] width 587 height 100
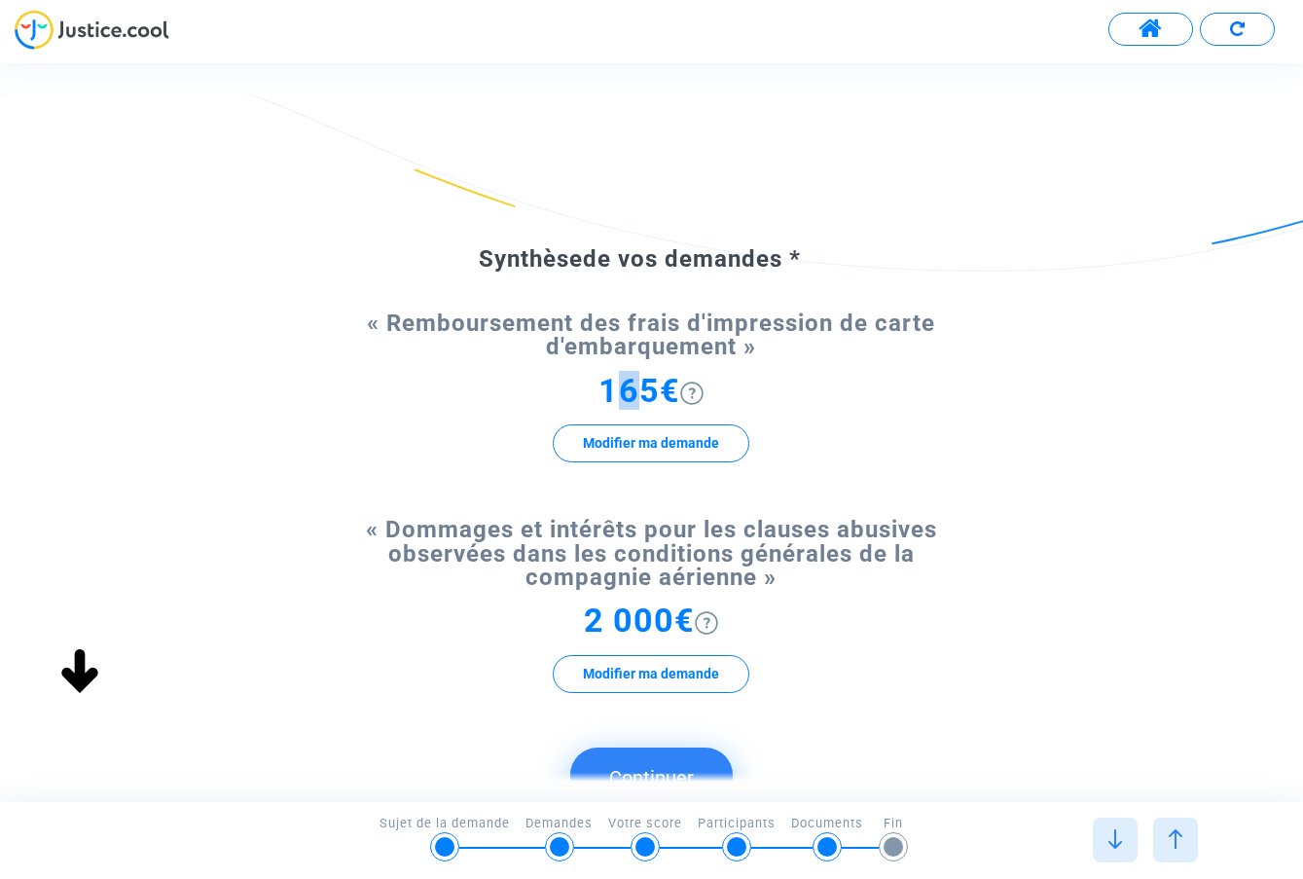
click at [628, 440] on button "Modifier ma demande" at bounding box center [651, 443] width 197 height 38
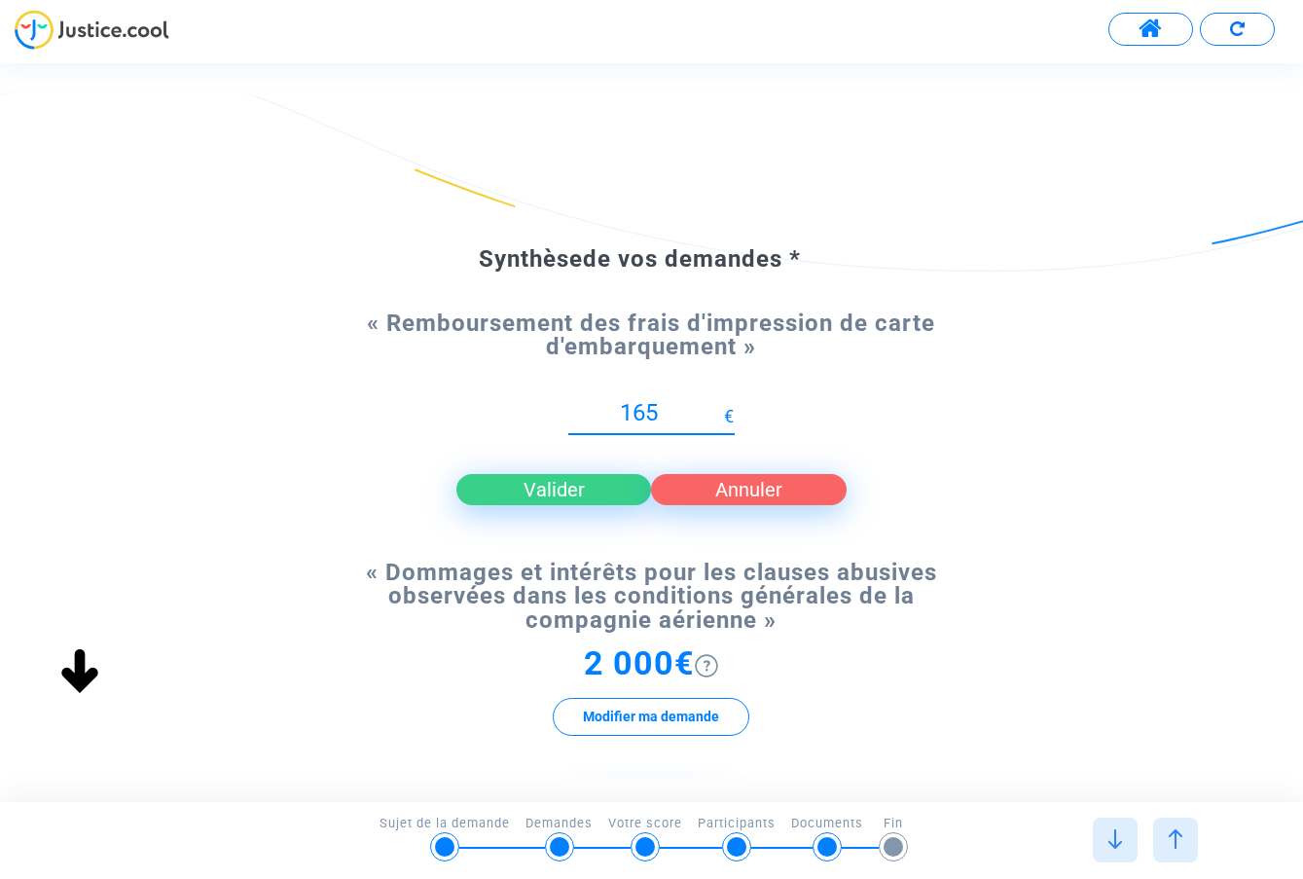
drag, startPoint x: 629, startPoint y: 414, endPoint x: 596, endPoint y: 414, distance: 33.1
click at [599, 414] on input "165" at bounding box center [646, 413] width 156 height 26
type input "65"
click at [556, 498] on button "Valider" at bounding box center [554, 489] width 196 height 31
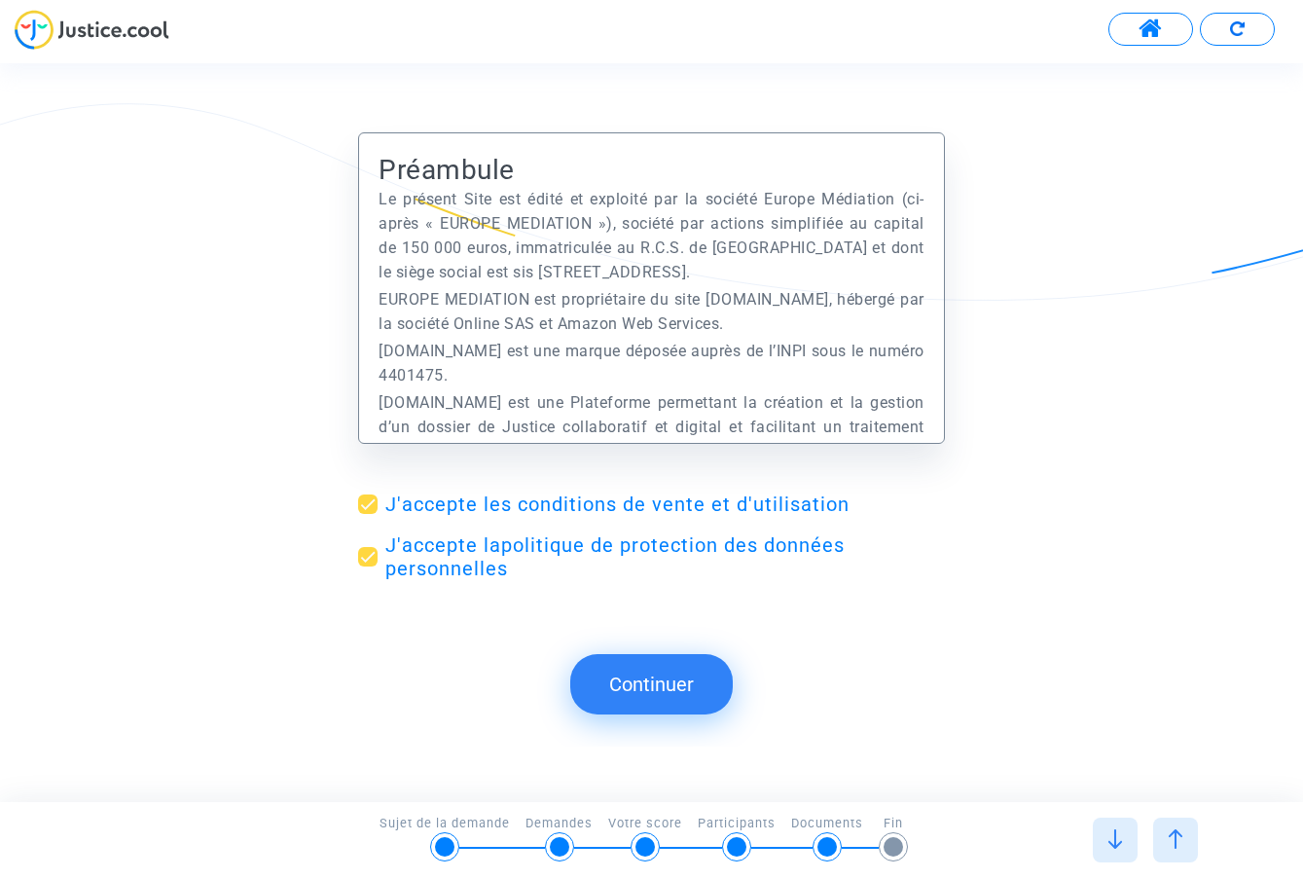
click at [1117, 841] on img at bounding box center [1114, 838] width 19 height 19
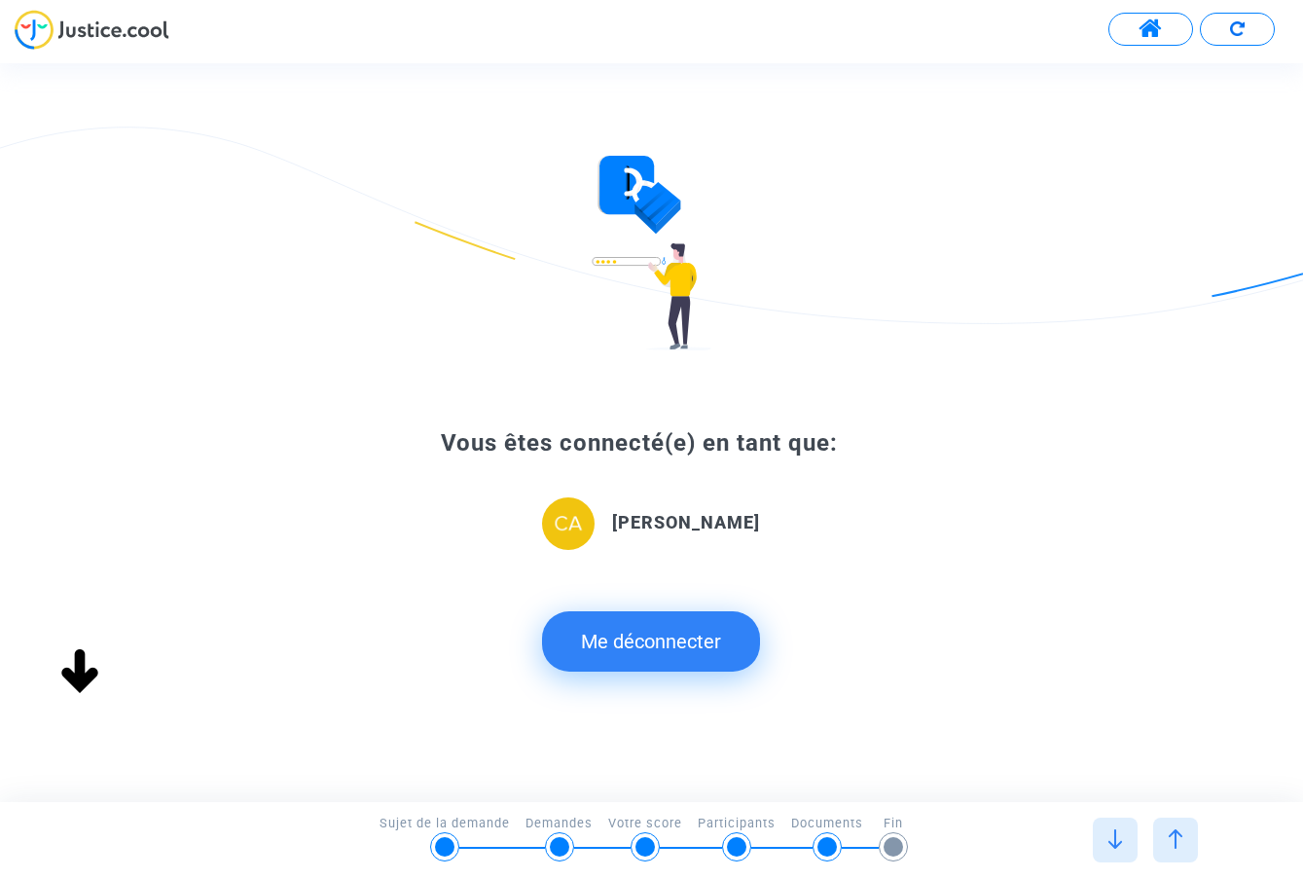
click at [1110, 839] on img at bounding box center [1114, 838] width 19 height 19
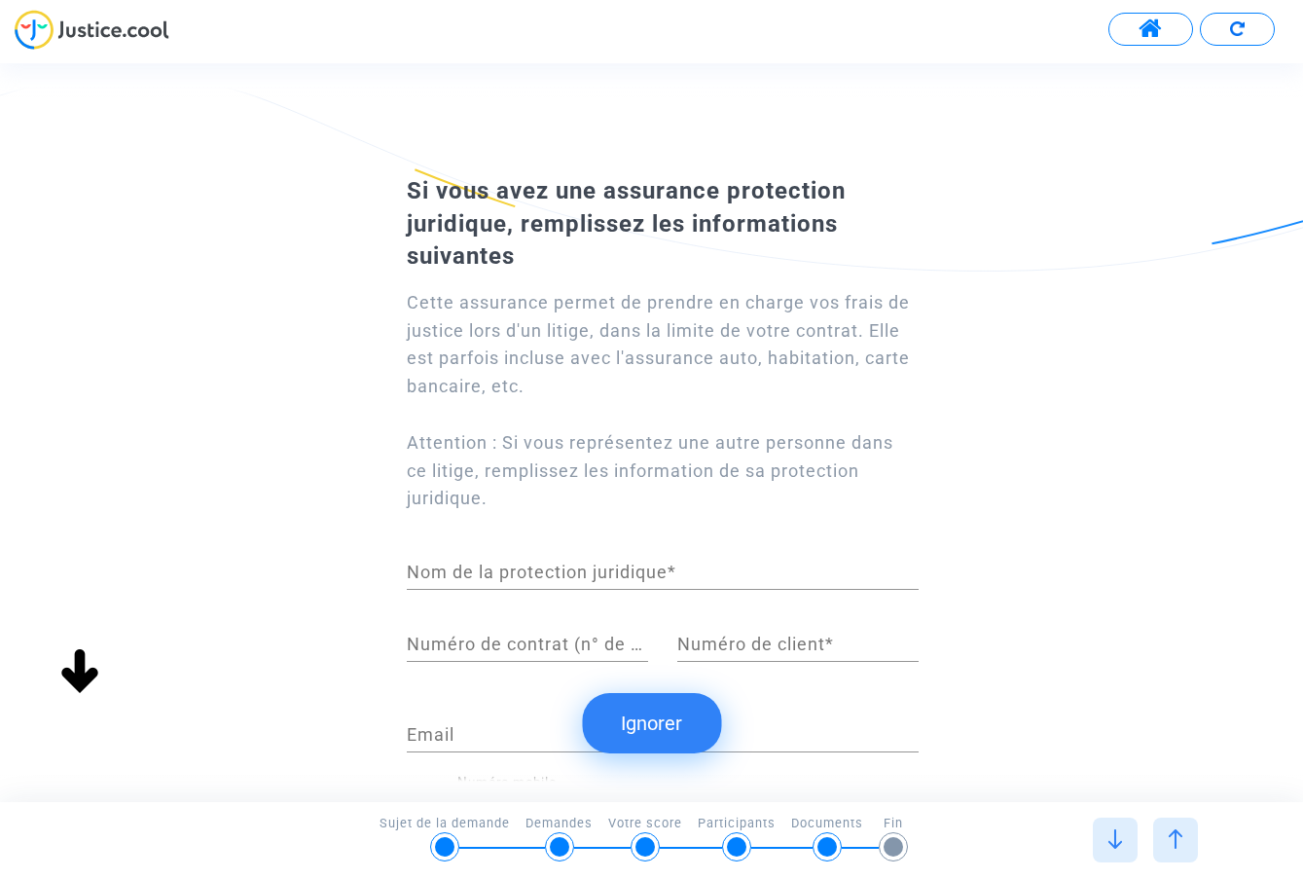
scroll to position [183, 0]
type input "13 rue de Clignancourt"
click at [1120, 835] on img at bounding box center [1114, 838] width 19 height 19
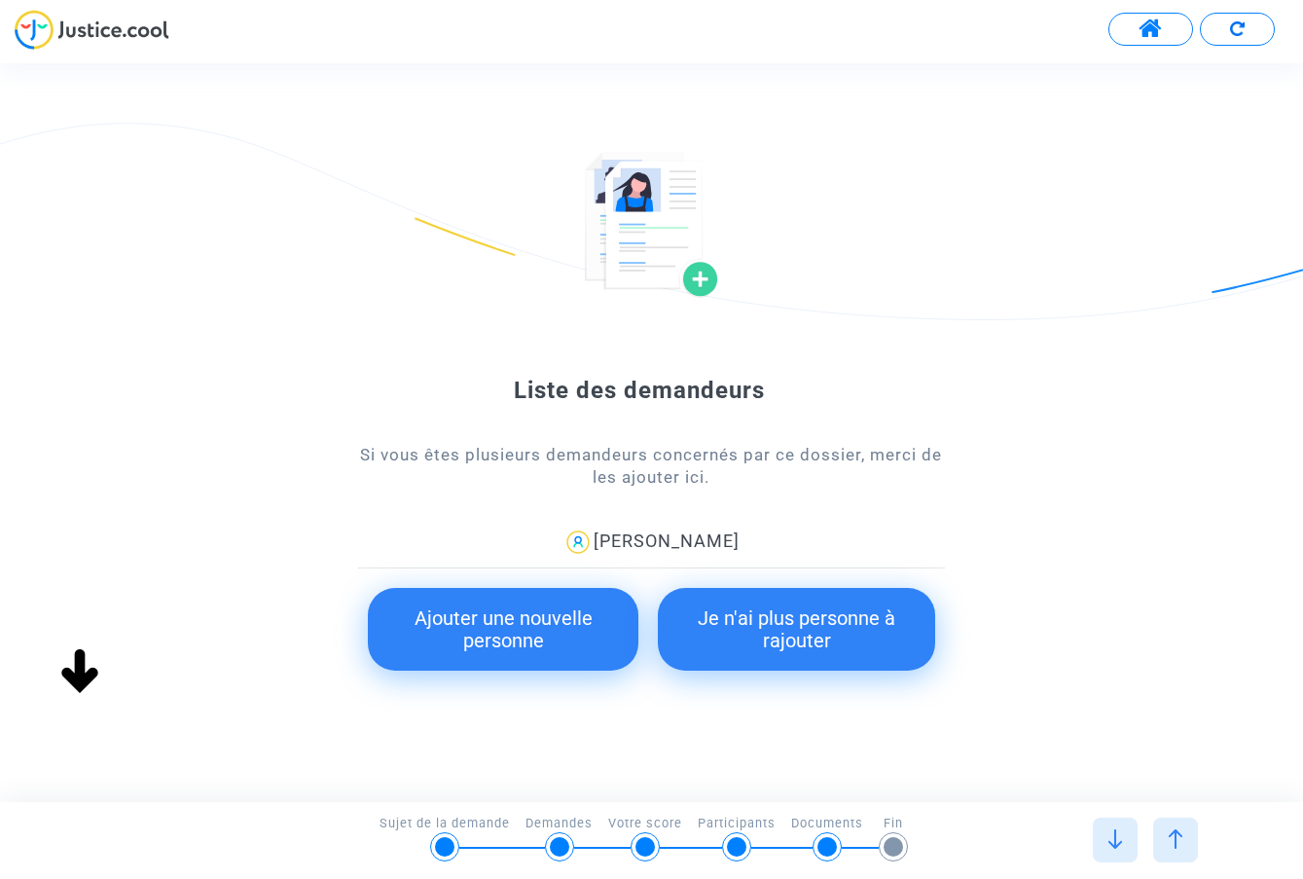
scroll to position [0, 0]
type input "française"
click at [815, 633] on button "Je n'ai plus personne à rajouter" at bounding box center [796, 629] width 276 height 83
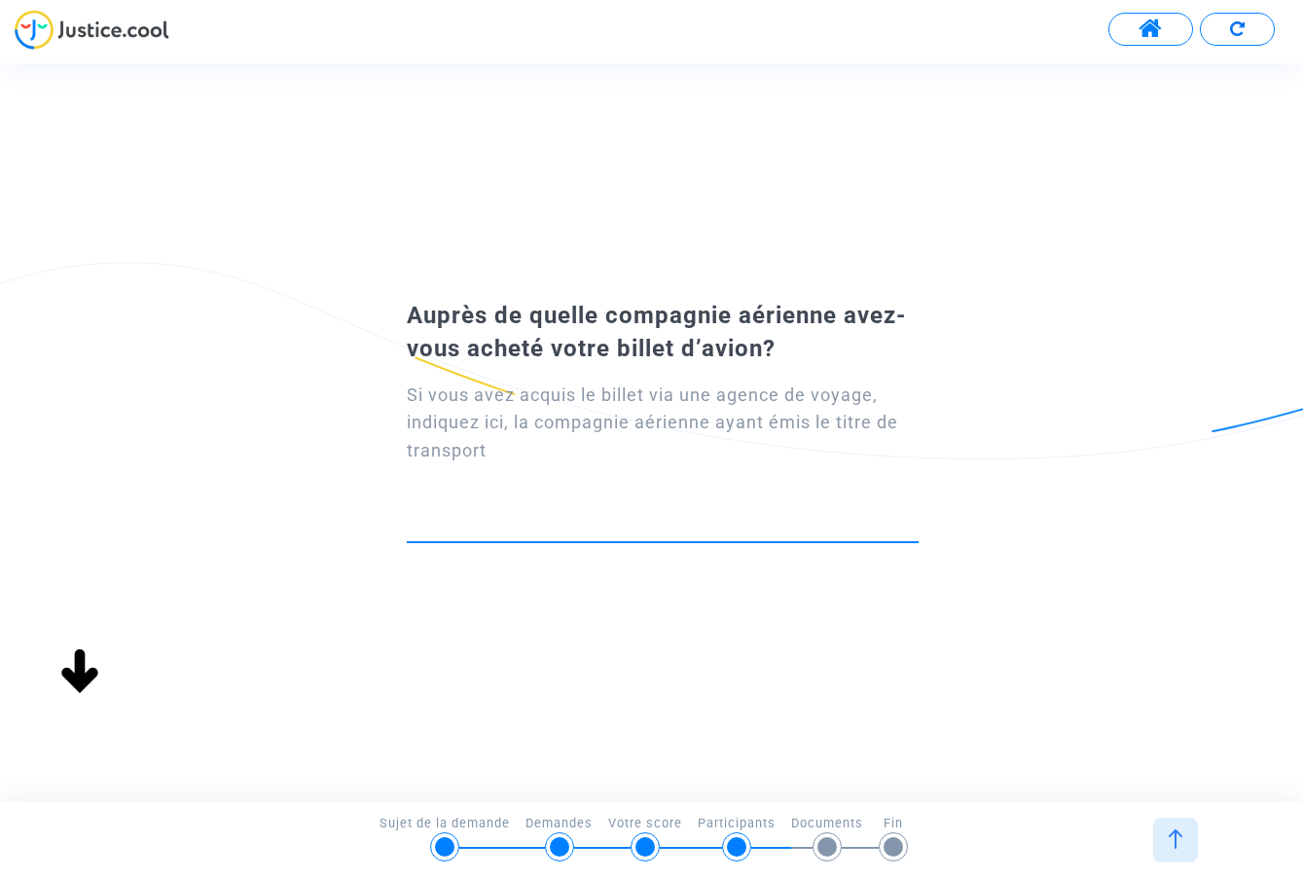
click at [1179, 834] on img at bounding box center [1175, 838] width 19 height 19
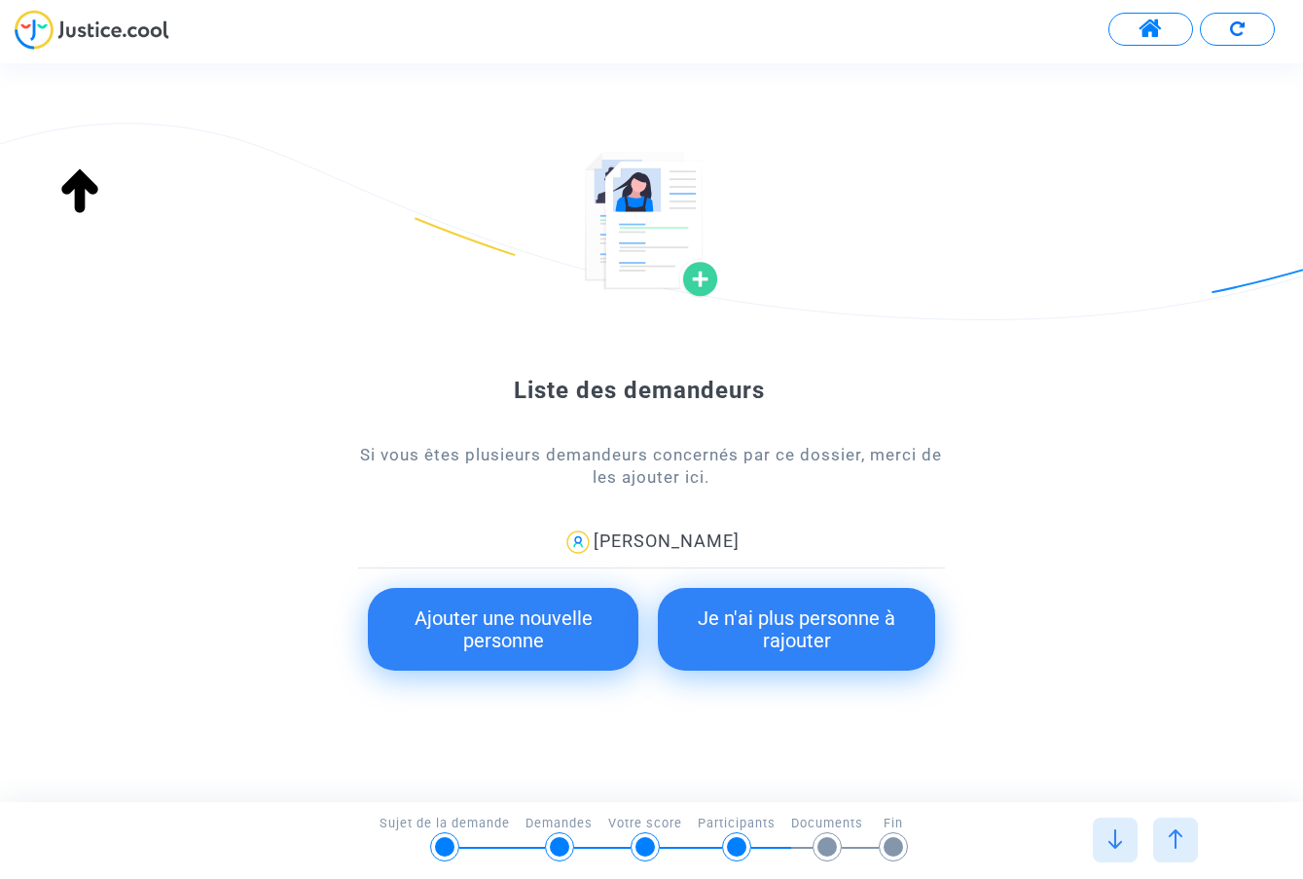
click at [1179, 835] on img at bounding box center [1175, 838] width 19 height 19
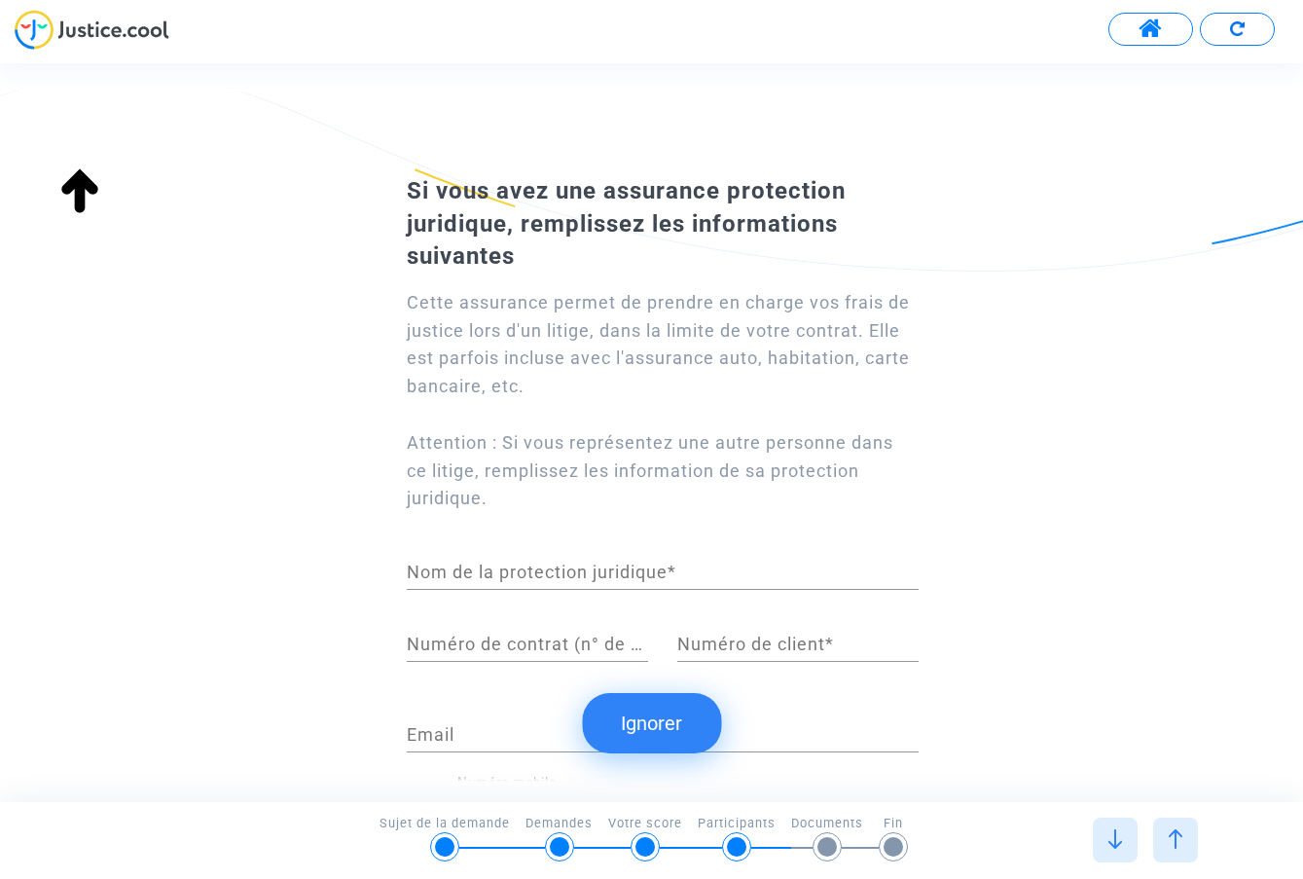
type input "française"
click at [1179, 835] on img at bounding box center [1175, 838] width 19 height 19
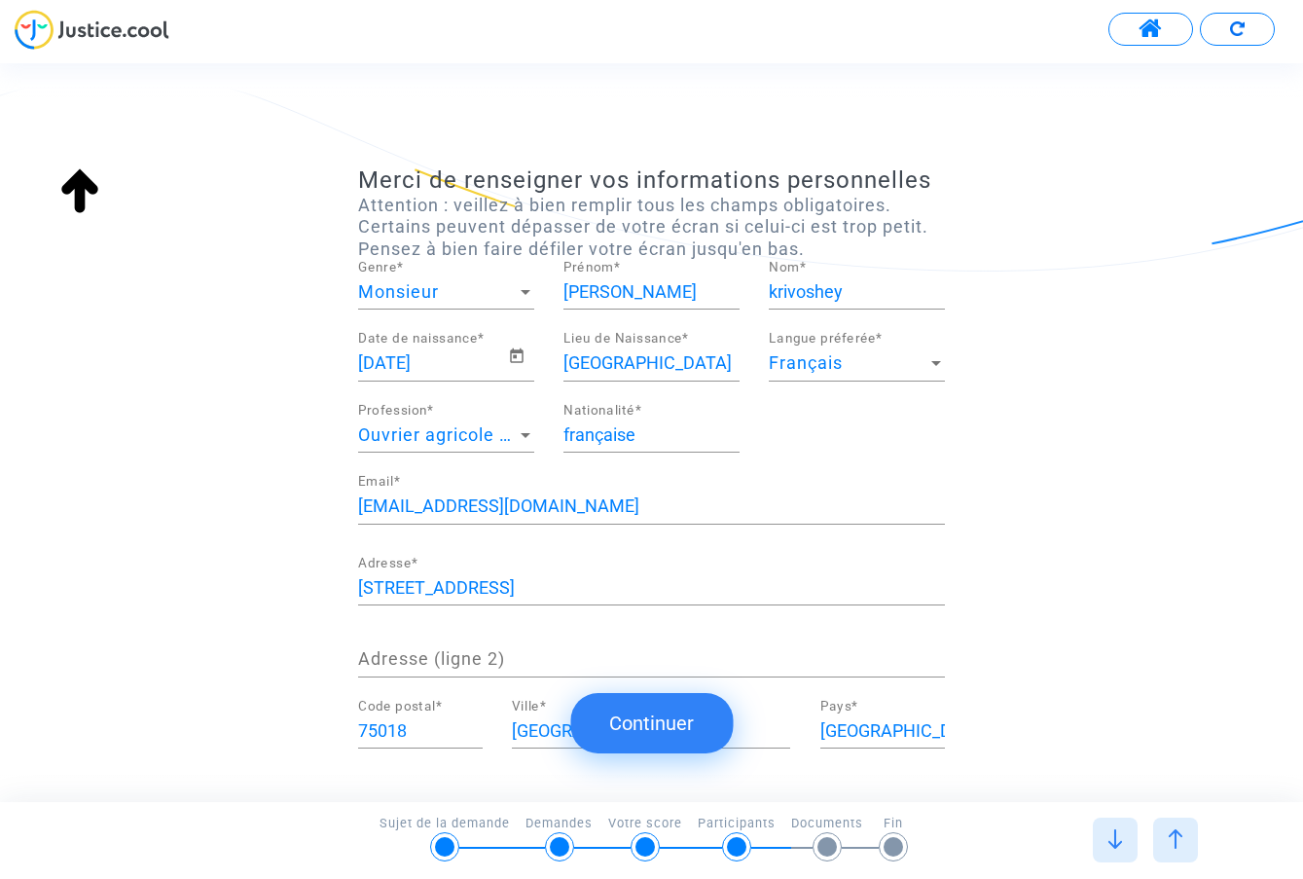
click at [1179, 835] on img at bounding box center [1175, 838] width 19 height 19
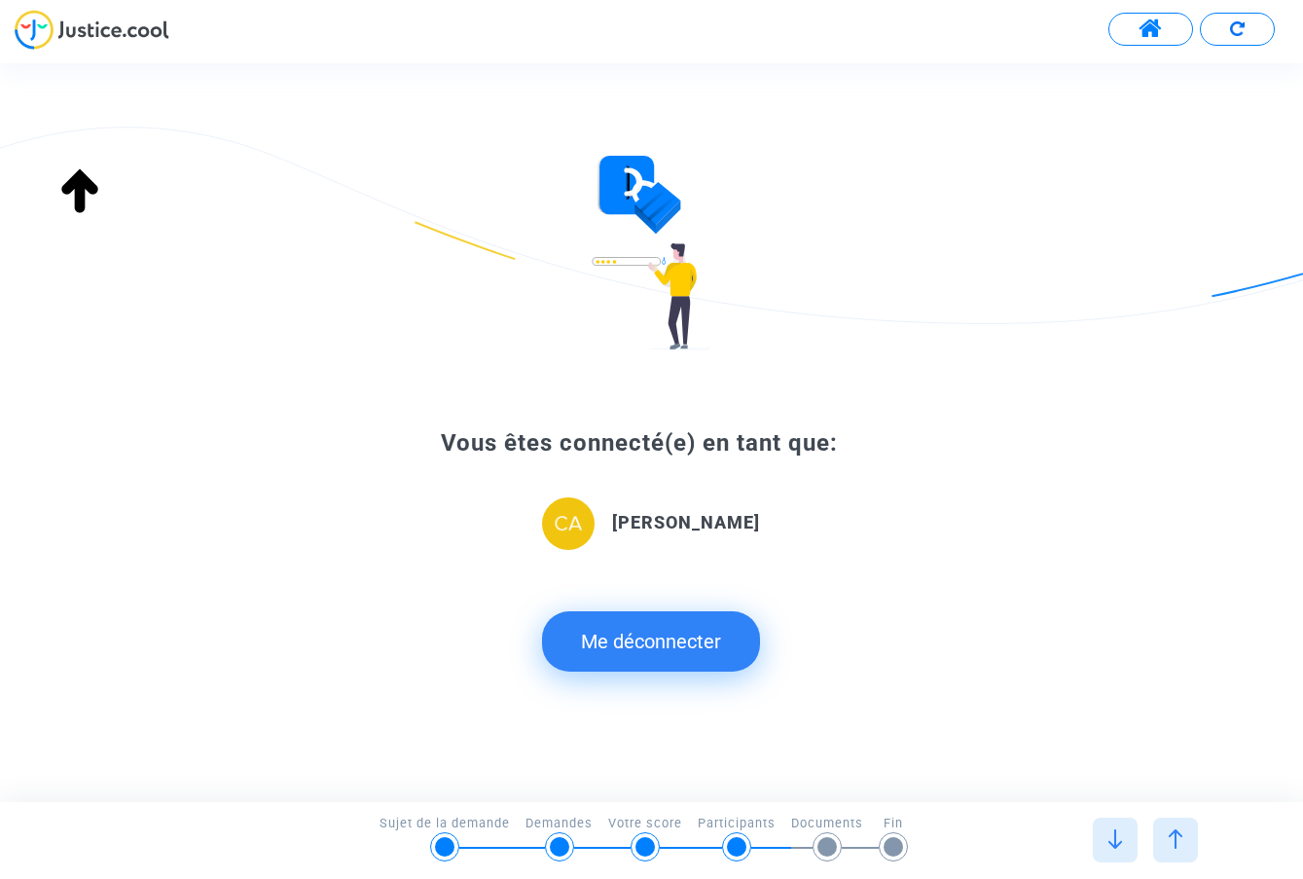
click at [1179, 835] on img at bounding box center [1175, 838] width 19 height 19
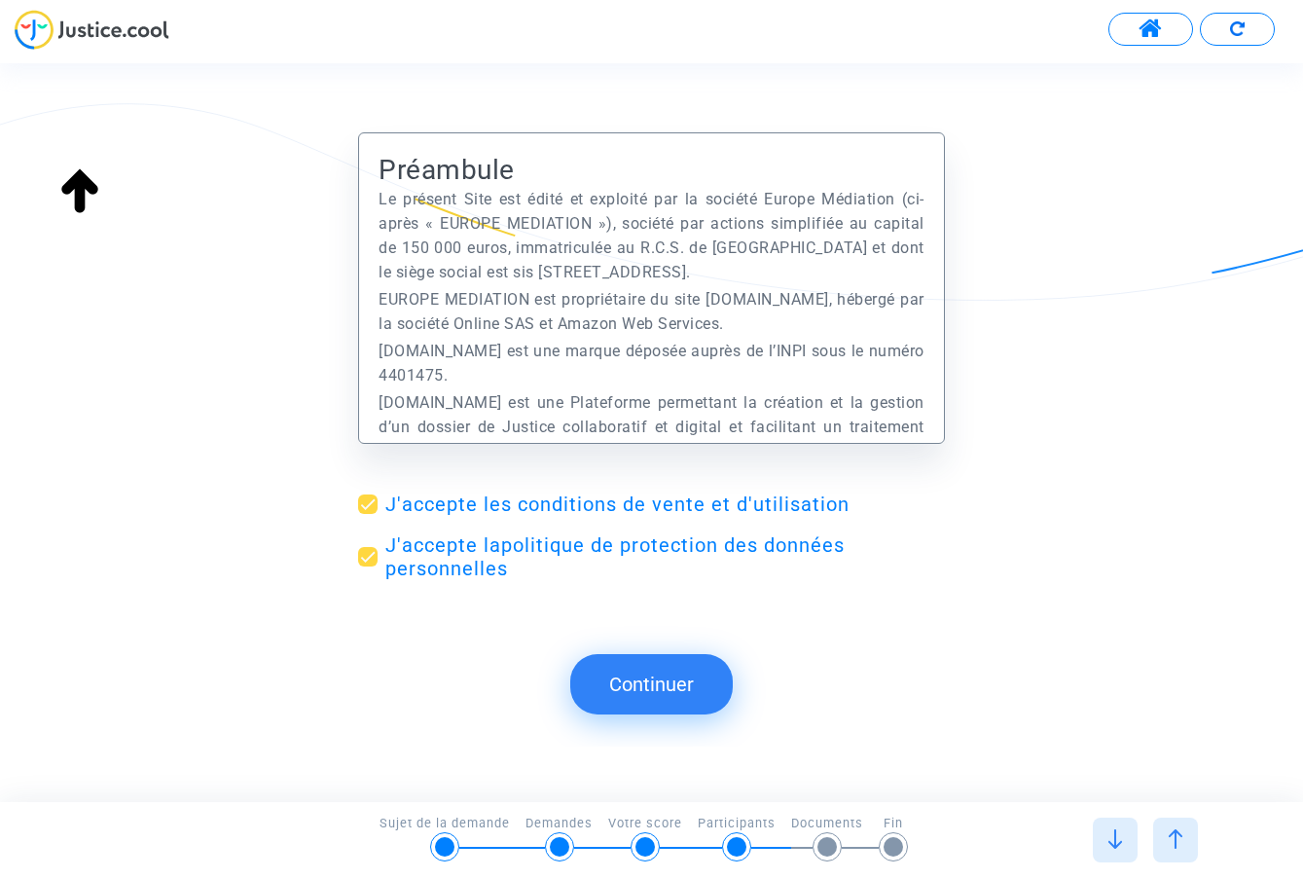
click at [1179, 835] on img at bounding box center [1175, 838] width 19 height 19
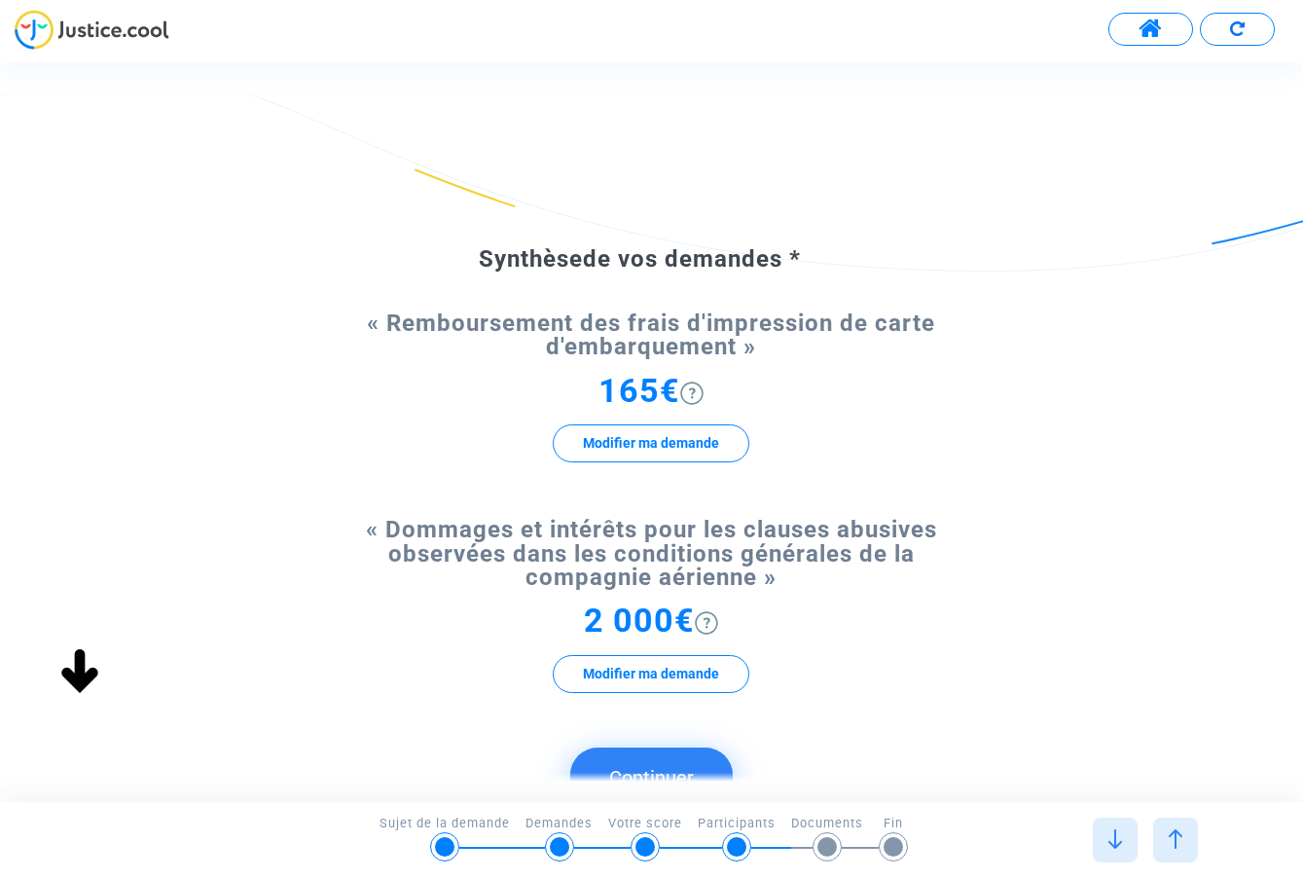
click at [1122, 841] on img at bounding box center [1114, 838] width 19 height 19
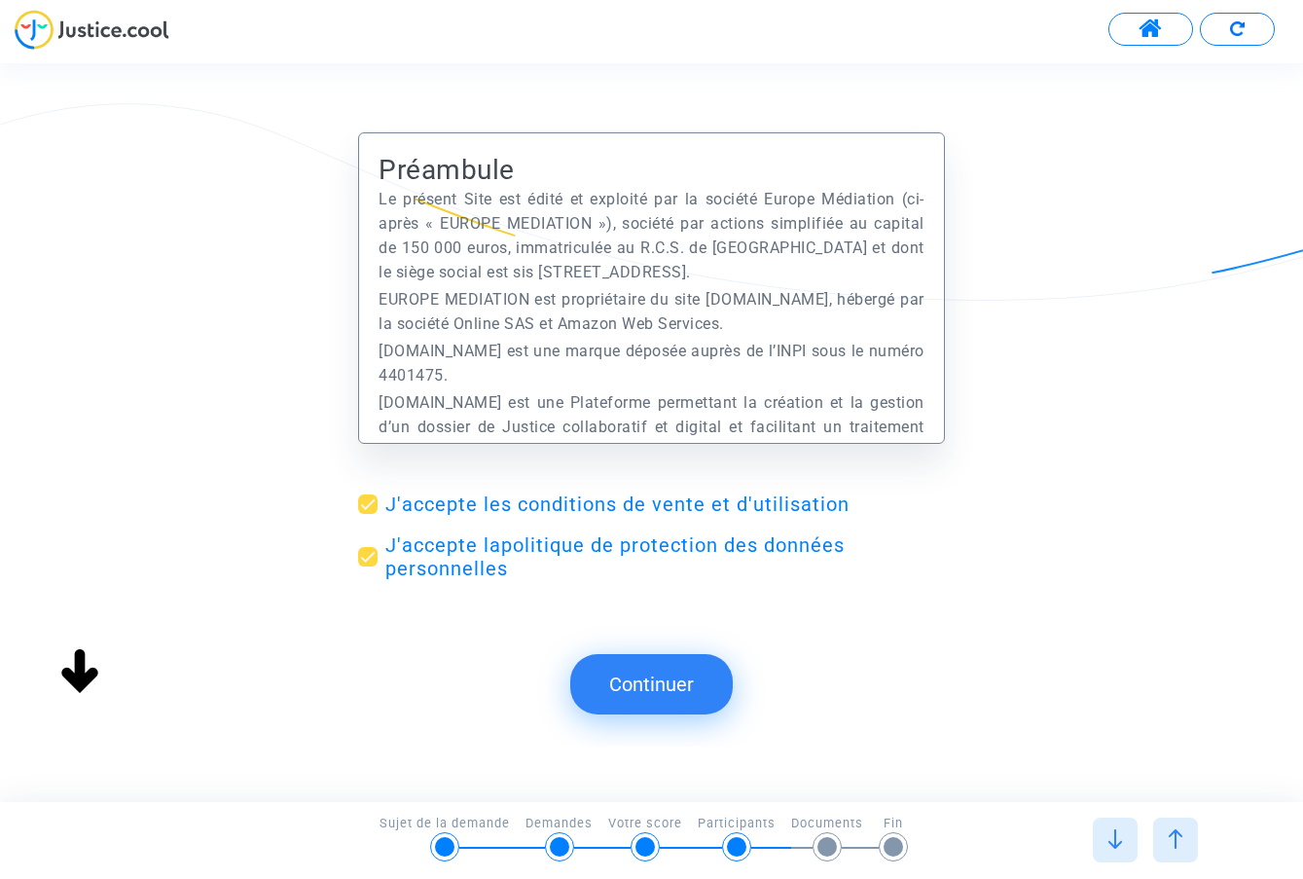
click at [1117, 831] on img at bounding box center [1114, 838] width 19 height 19
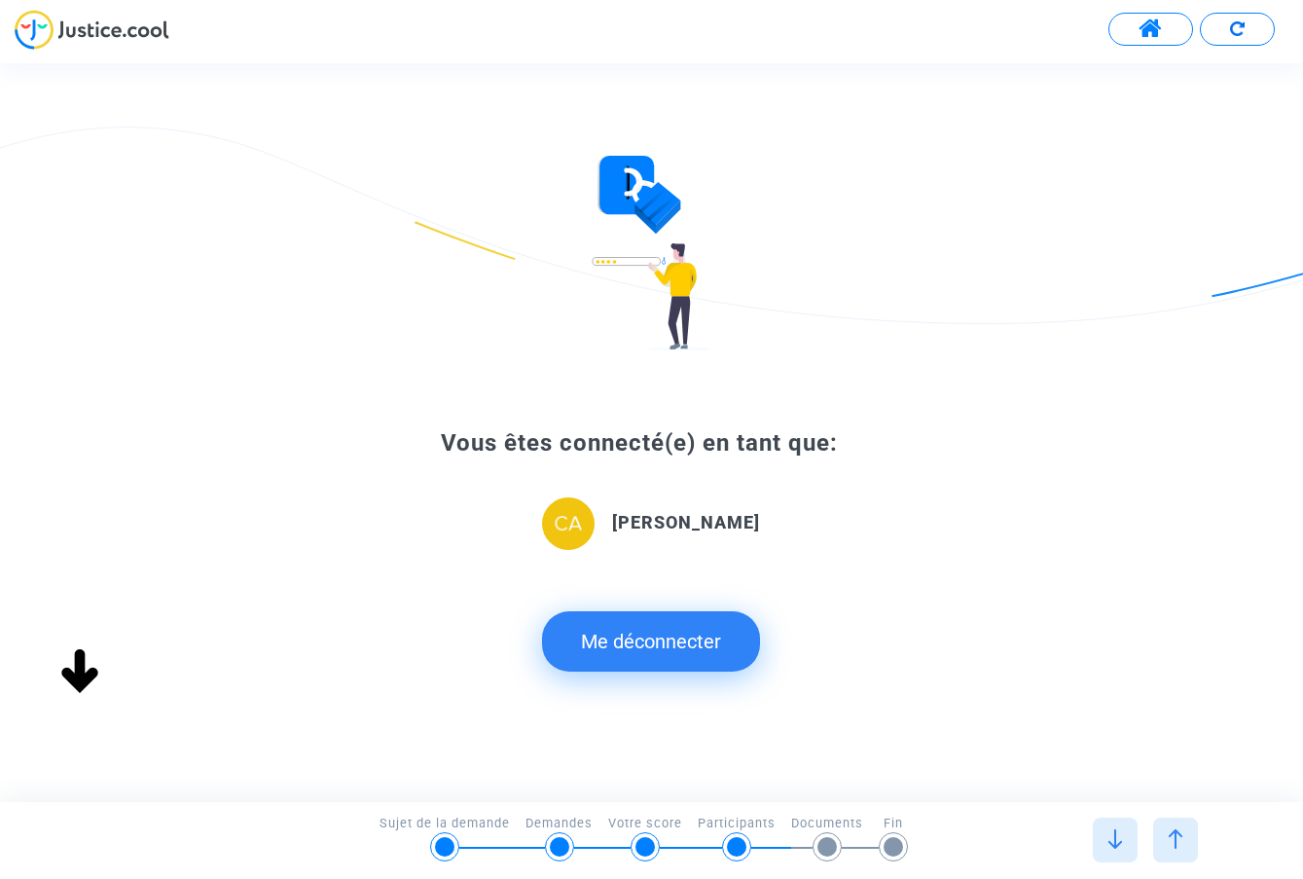
type input "française"
click at [1119, 830] on img at bounding box center [1114, 838] width 19 height 19
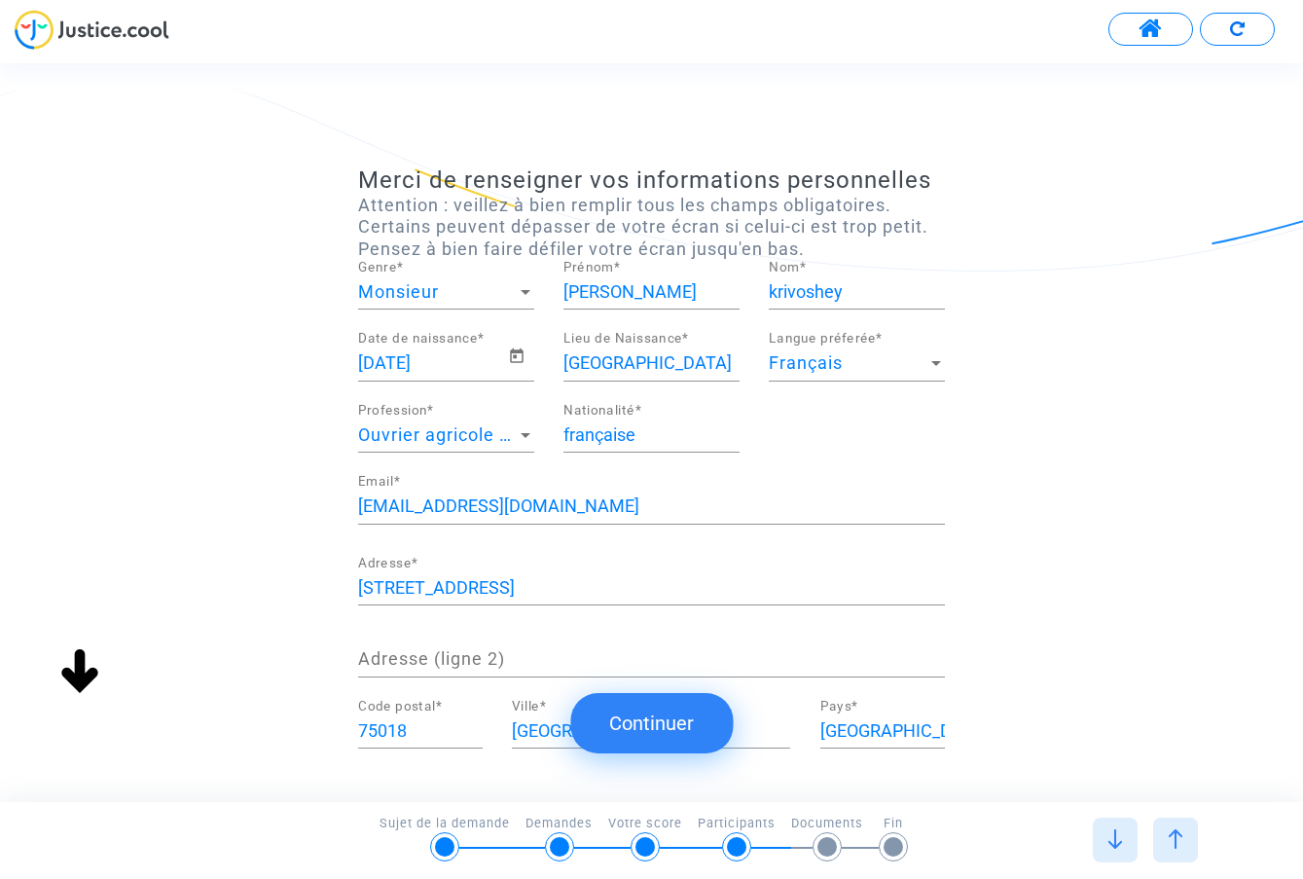
click at [1119, 830] on img at bounding box center [1114, 838] width 19 height 19
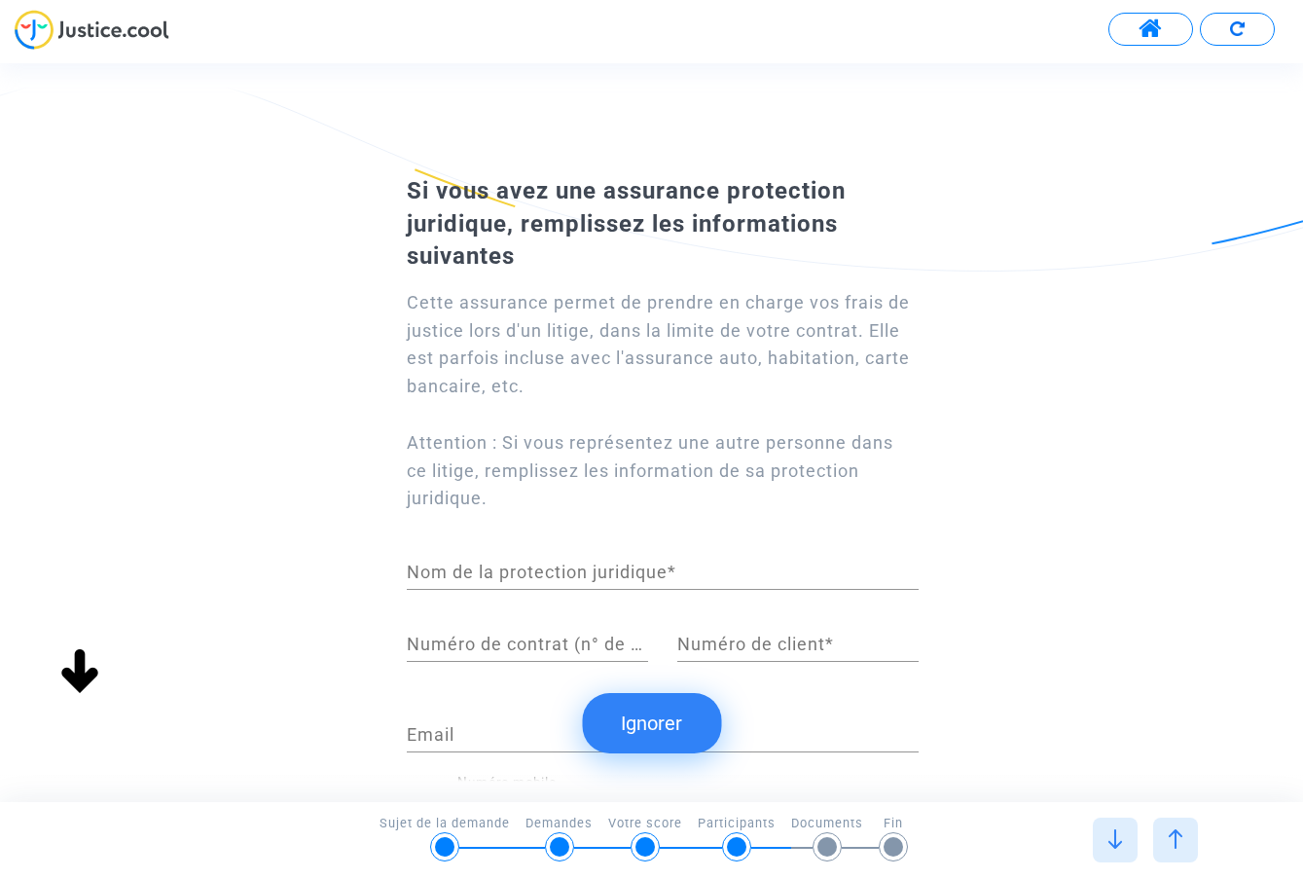
click at [1119, 830] on img at bounding box center [1114, 838] width 19 height 19
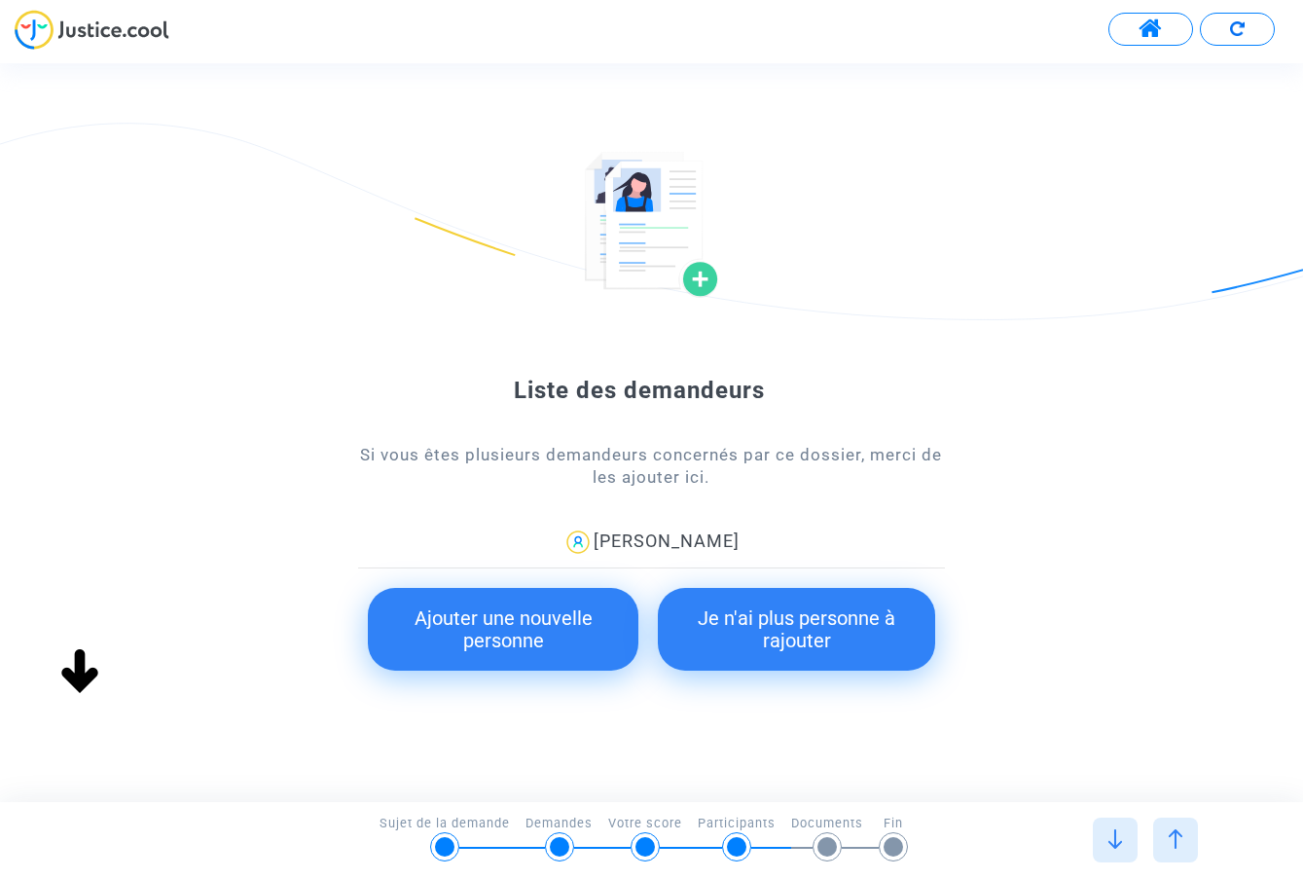
click at [787, 610] on button "Je n'ai plus personne à rajouter" at bounding box center [796, 629] width 276 height 83
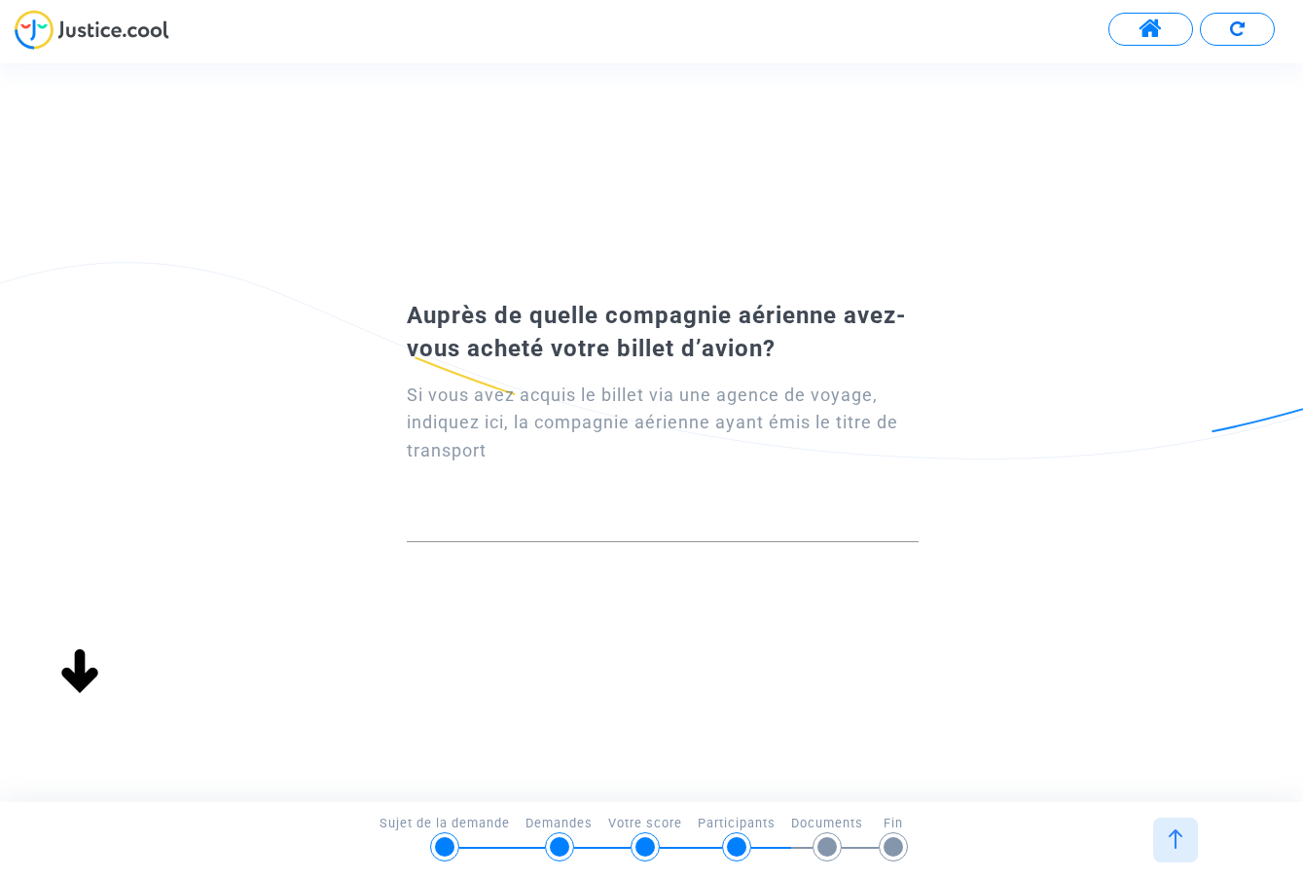
click at [680, 524] on input at bounding box center [663, 524] width 512 height 19
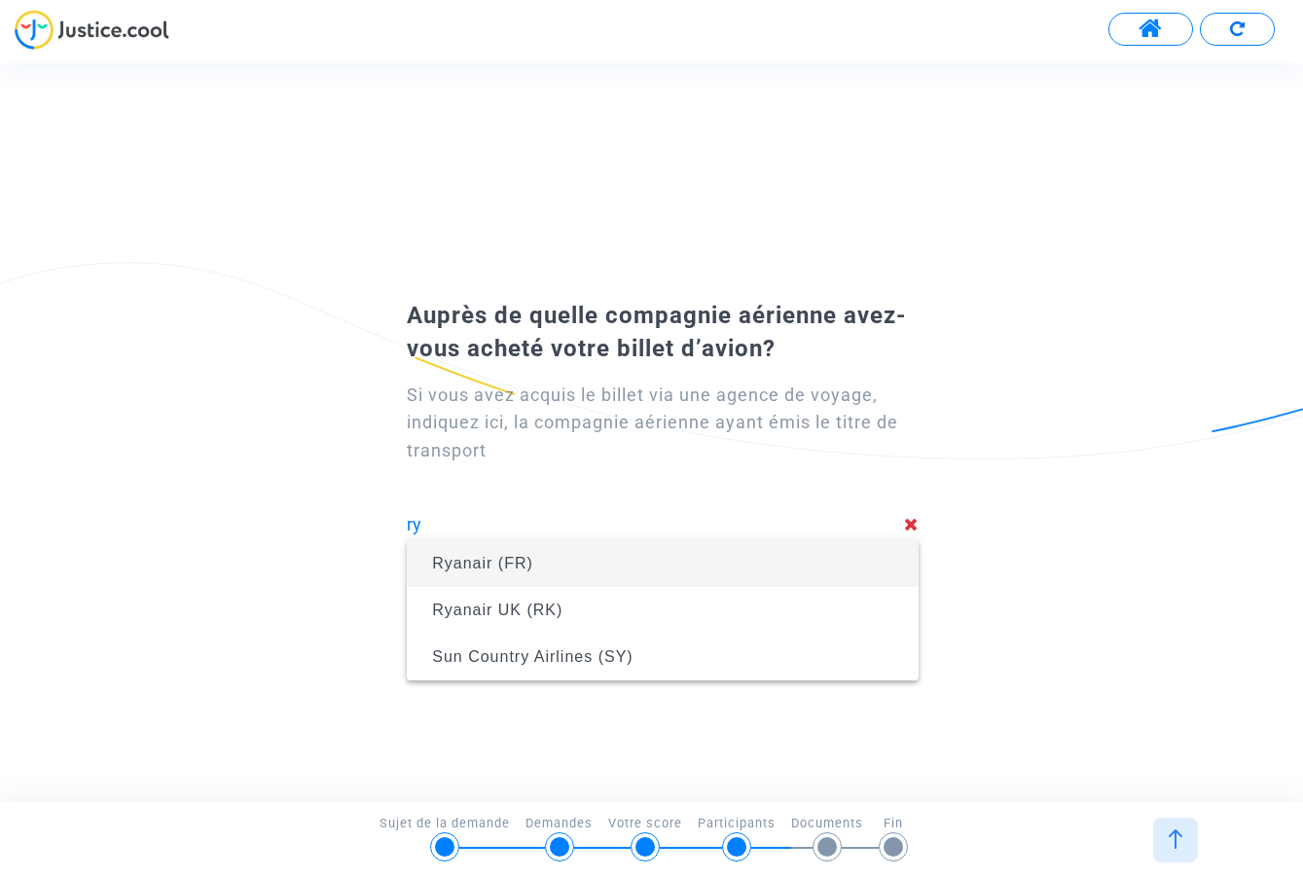
click at [475, 560] on span "Ryanair (FR)" at bounding box center [482, 563] width 101 height 17
type input "Ryanair (FR)"
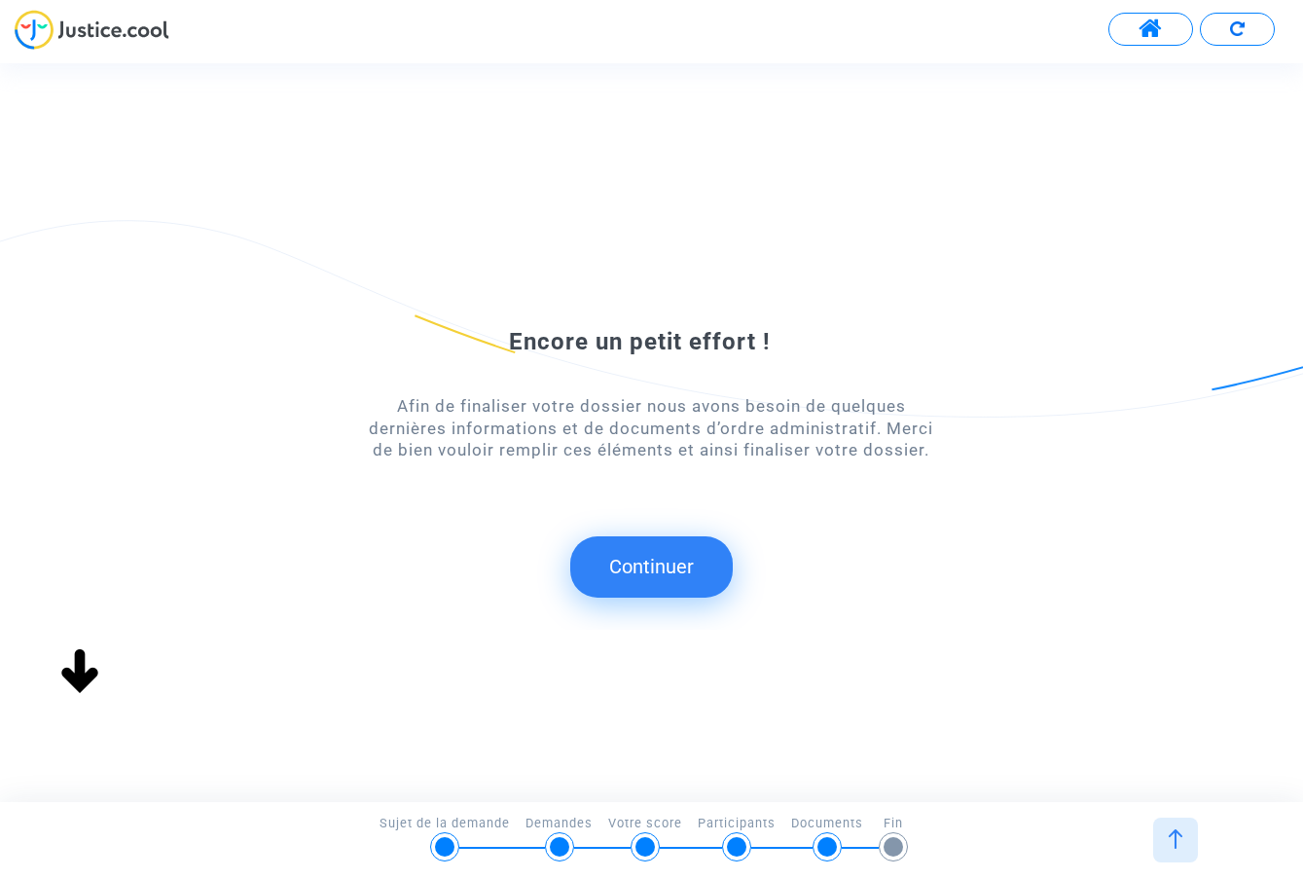
click at [662, 565] on button "Continuer" at bounding box center [651, 566] width 163 height 60
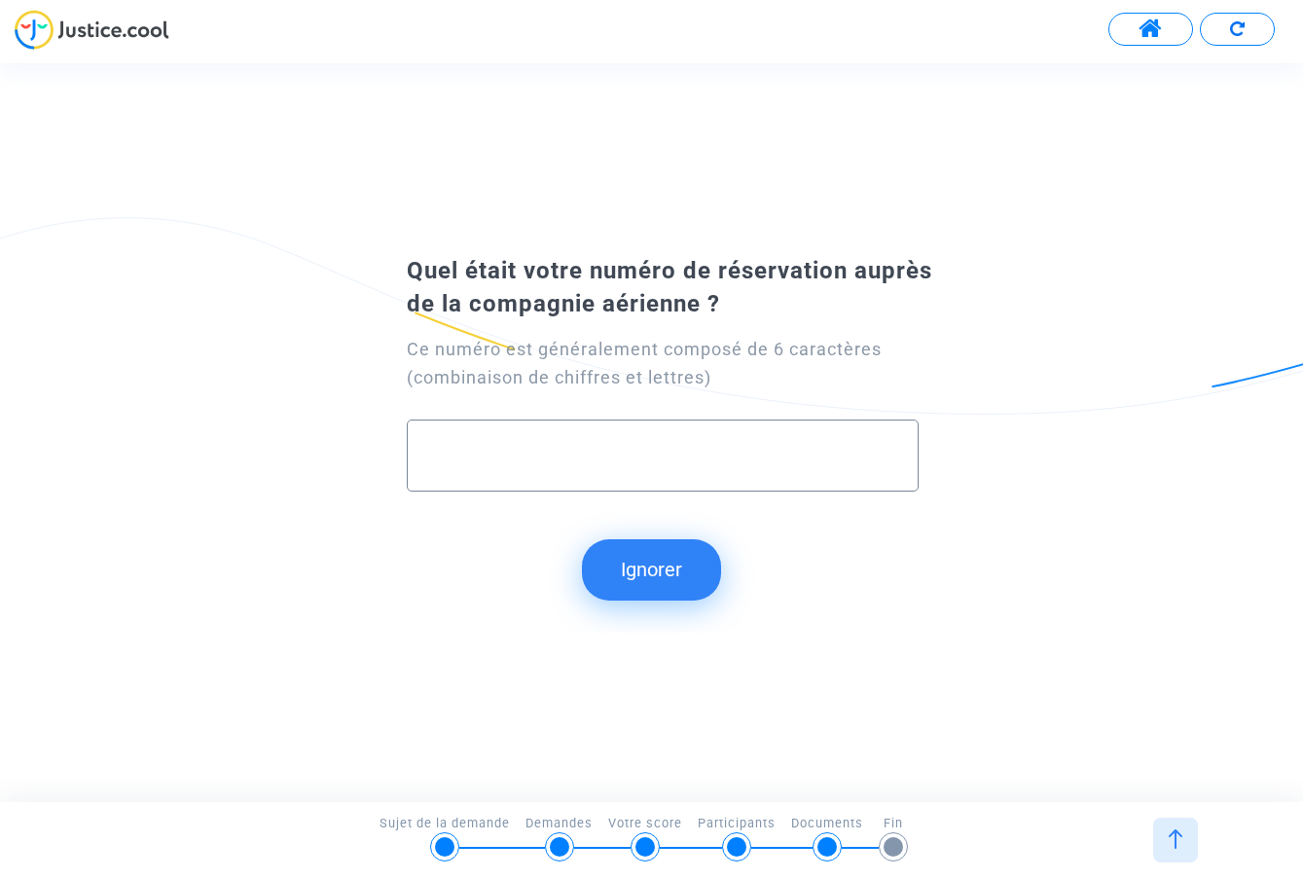
click at [485, 447] on input "text" at bounding box center [662, 456] width 471 height 22
paste input "IU8N3Q"
type input "IU8N3Q"
click at [636, 555] on button "Continuer" at bounding box center [651, 569] width 163 height 60
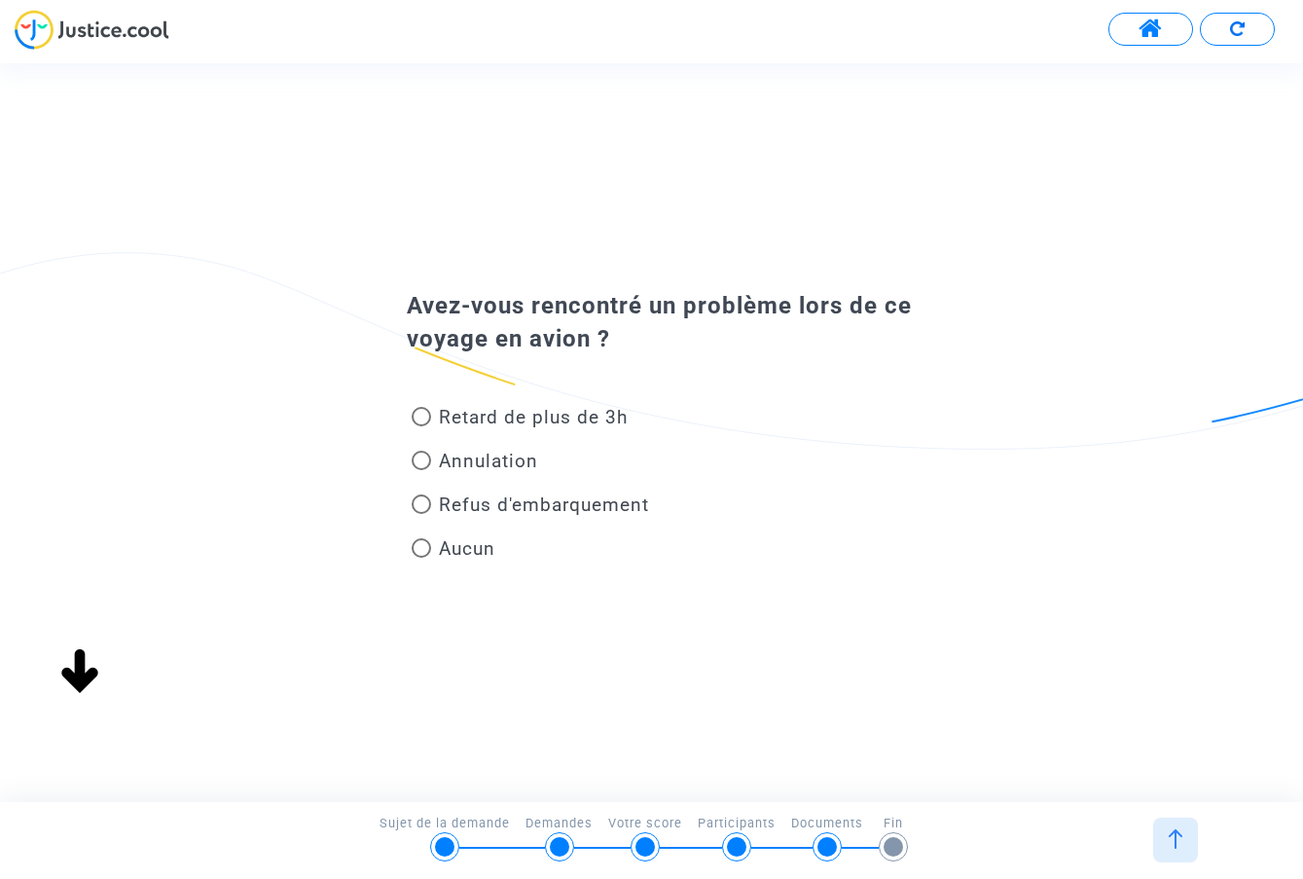
click at [421, 499] on span at bounding box center [421, 503] width 19 height 19
click at [421, 514] on input "Refus d'embarquement" at bounding box center [420, 514] width 1 height 1
radio input "true"
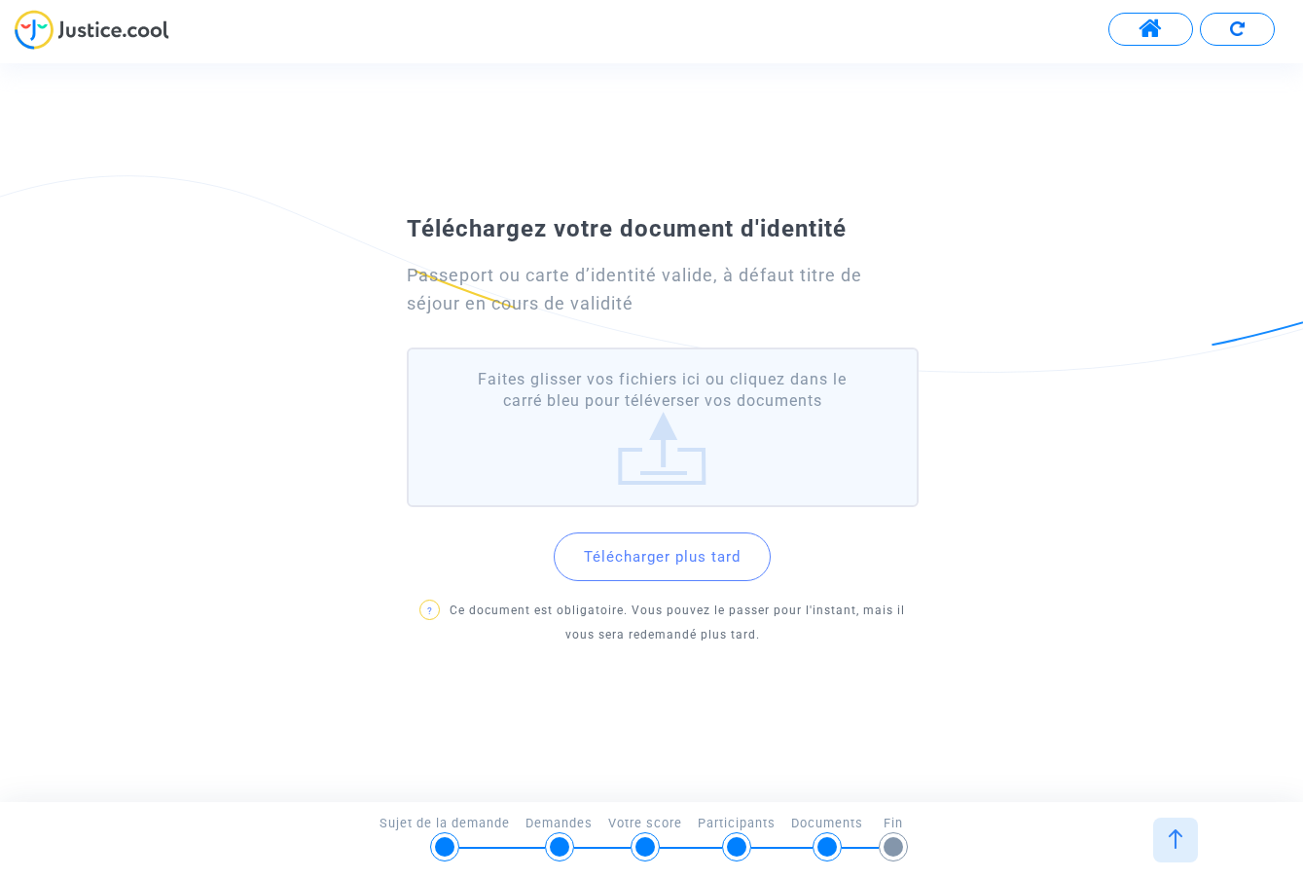
click at [633, 461] on label "Faites glisser vos fichiers ici ou cliquez dans le carré bleu pour téléverser v…" at bounding box center [663, 427] width 512 height 161
click at [0, 0] on input "Faites glisser vos fichiers ici ou cliquez dans le carré bleu pour téléverser v…" at bounding box center [0, 0] width 0 height 0
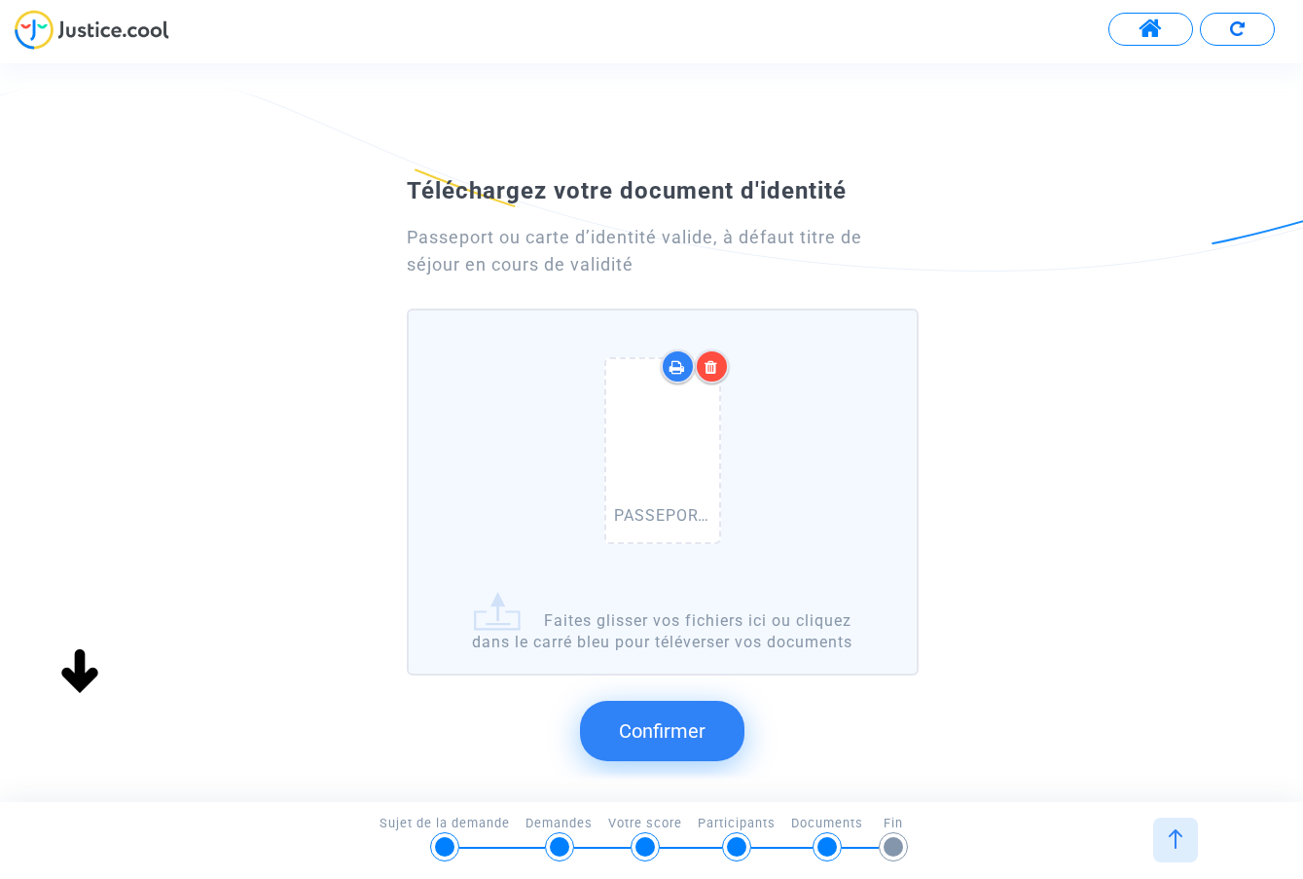
click at [698, 730] on span "Confirmer" at bounding box center [662, 730] width 87 height 23
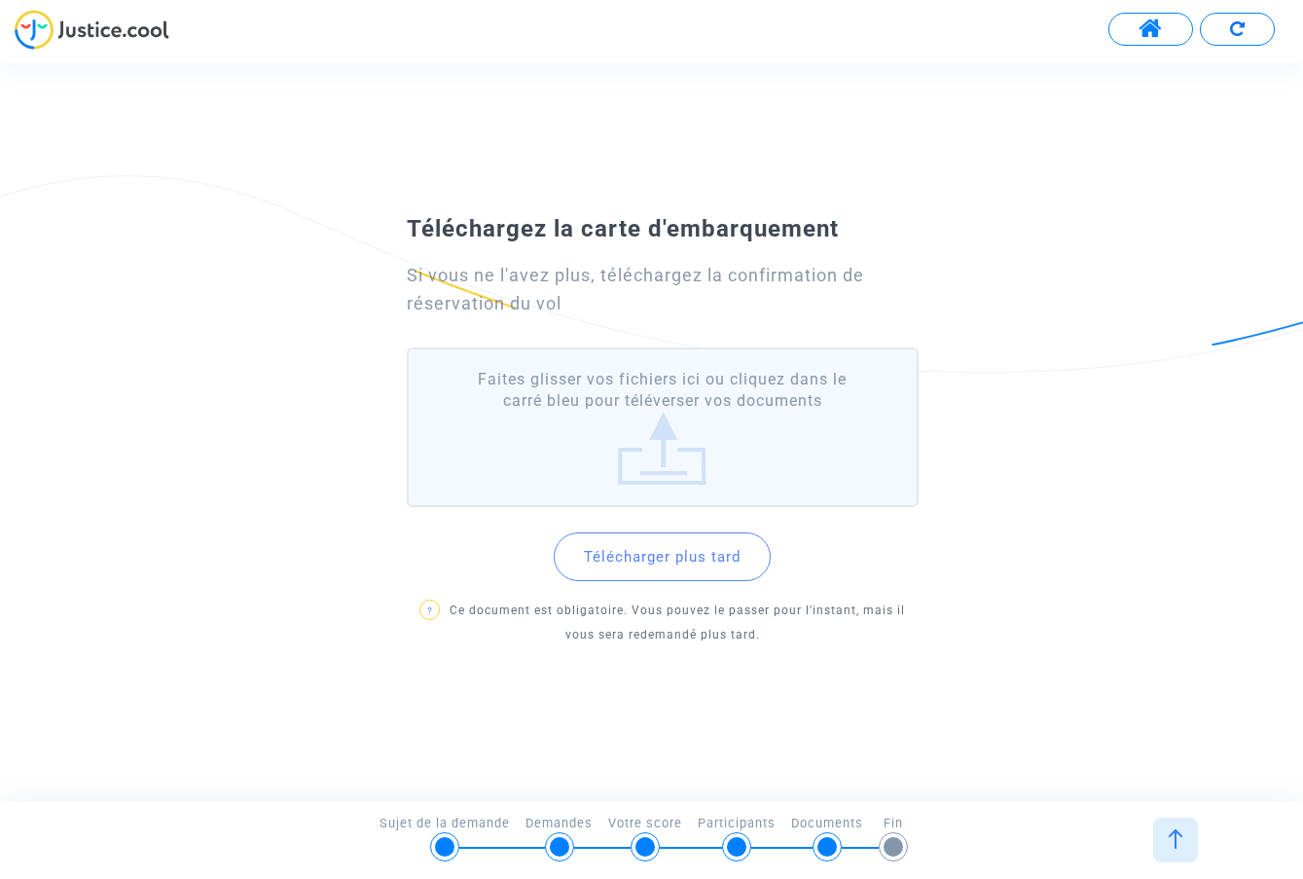
click at [668, 554] on button "Télécharger plus tard" at bounding box center [662, 556] width 217 height 49
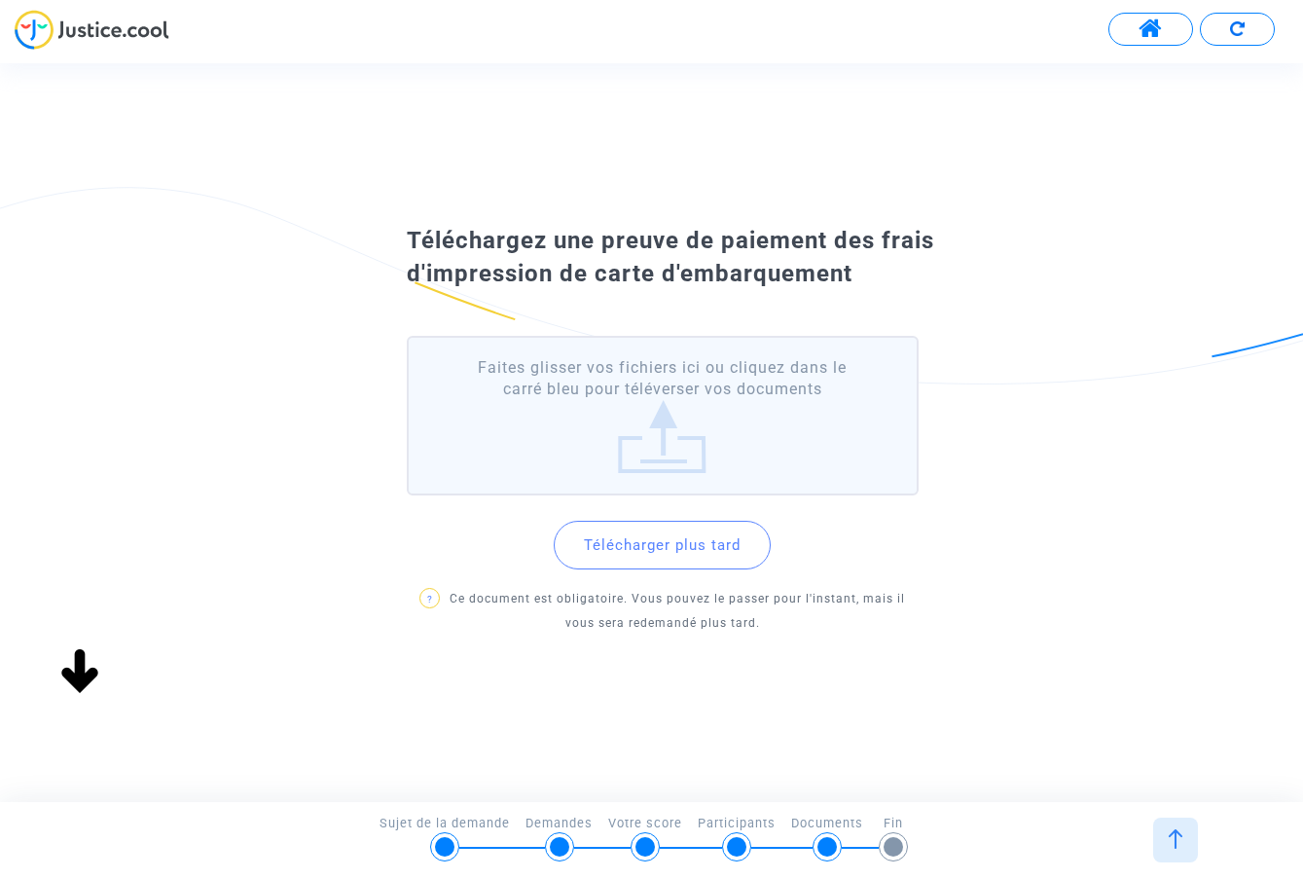
click at [1175, 836] on img at bounding box center [1175, 838] width 19 height 19
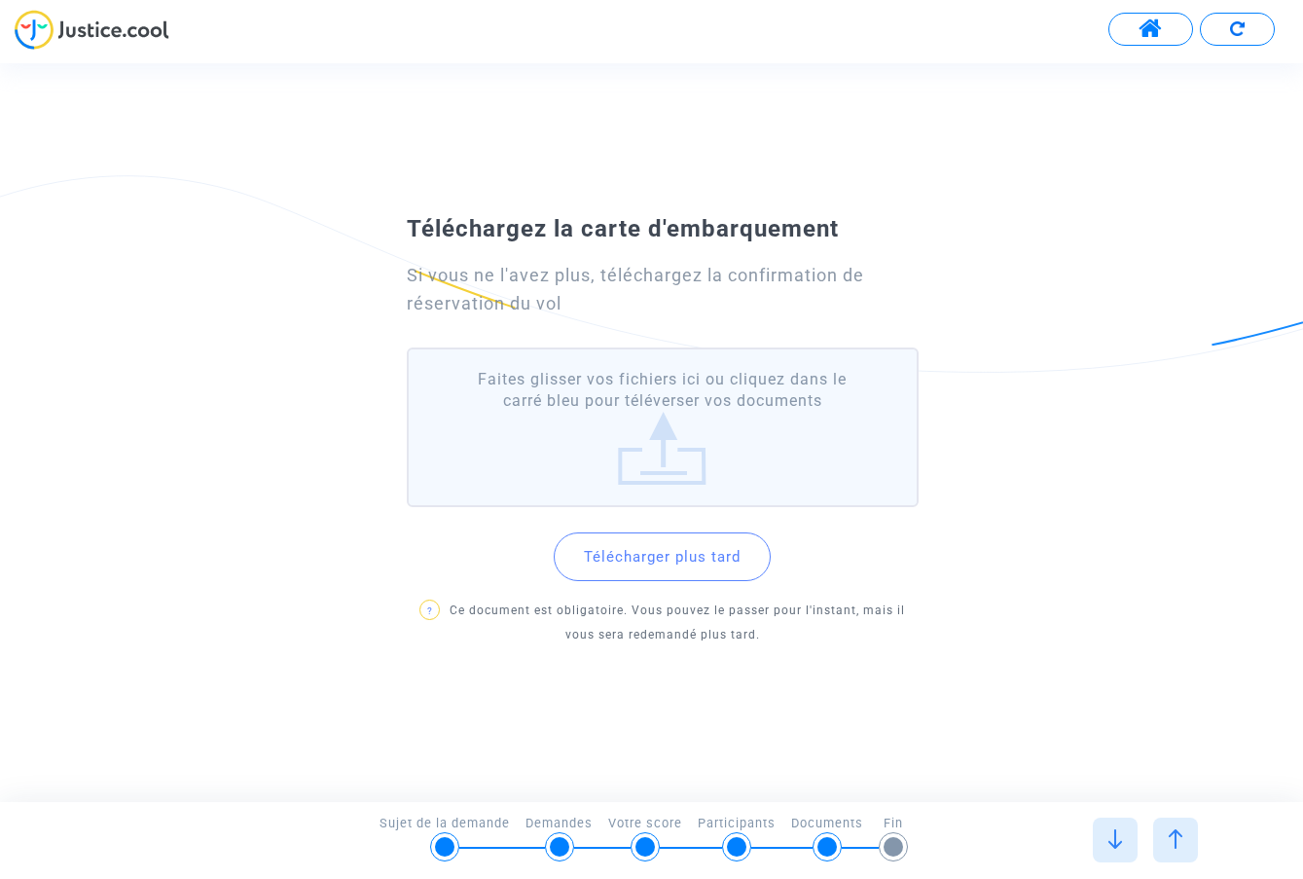
click at [678, 452] on label "Faites glisser vos fichiers ici ou cliquez dans le carré bleu pour téléverser v…" at bounding box center [663, 427] width 512 height 161
click at [0, 0] on input "Faites glisser vos fichiers ici ou cliquez dans le carré bleu pour téléverser v…" at bounding box center [0, 0] width 0 height 0
click at [639, 421] on label "Faites glisser vos fichiers ici ou cliquez dans le carré bleu pour téléverser v…" at bounding box center [663, 427] width 512 height 161
click at [0, 0] on input "Faites glisser vos fichiers ici ou cliquez dans le carré bleu pour téléverser v…" at bounding box center [0, 0] width 0 height 0
click at [682, 446] on label "Faites glisser vos fichiers ici ou cliquez dans le carré bleu pour téléverser v…" at bounding box center [663, 427] width 512 height 161
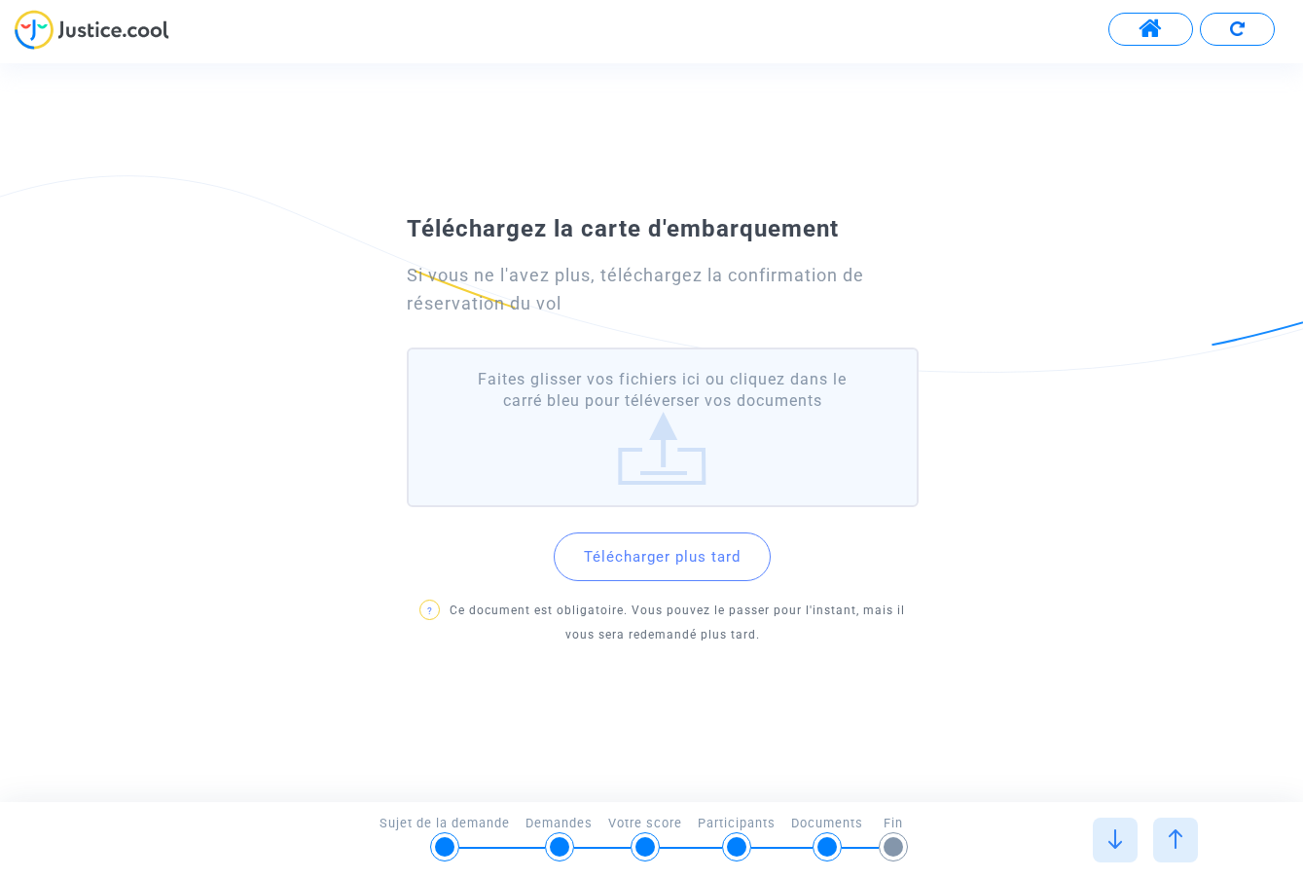
click at [0, 0] on input "Faites glisser vos fichiers ici ou cliquez dans le carré bleu pour téléverser v…" at bounding box center [0, 0] width 0 height 0
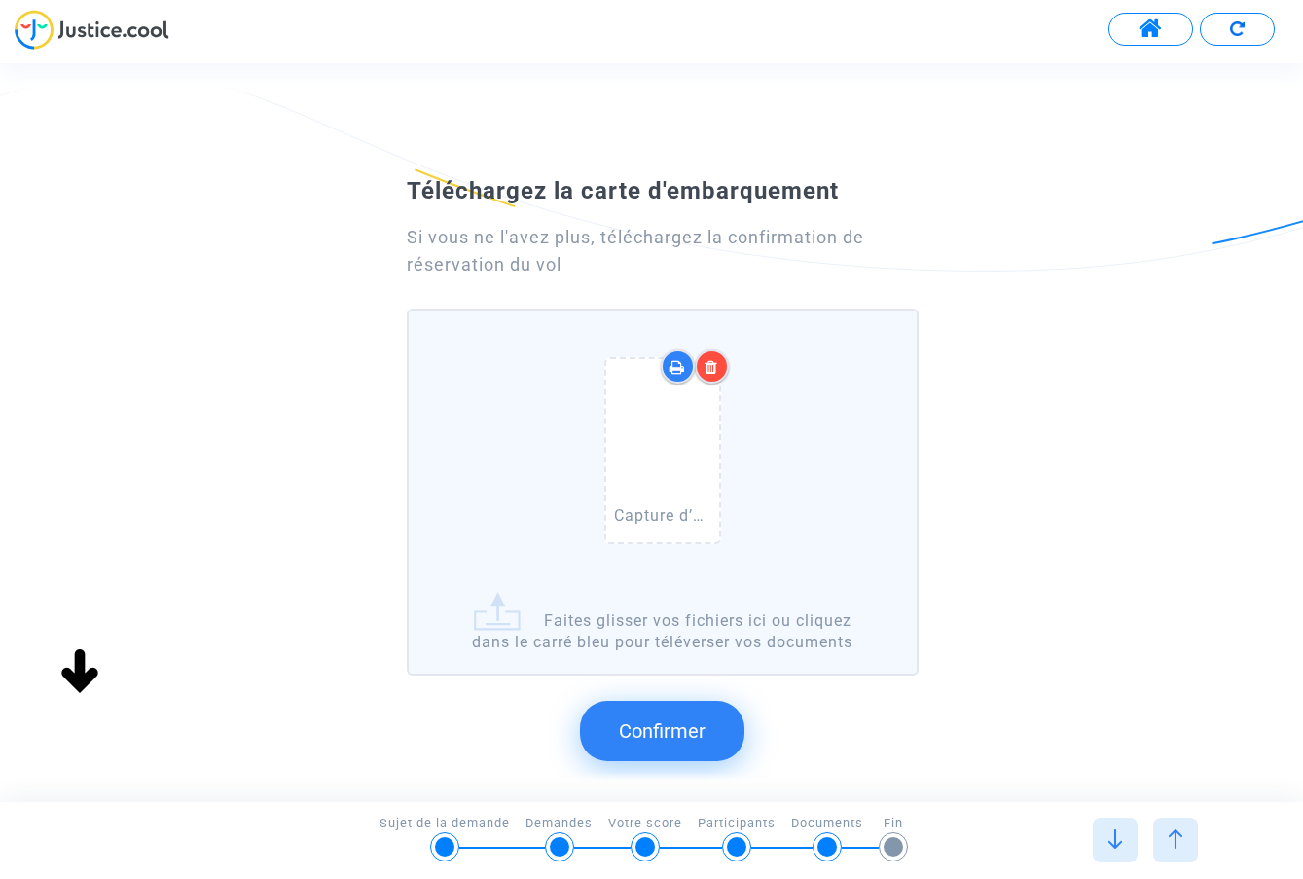
click at [672, 728] on span "Confirmer" at bounding box center [662, 730] width 87 height 23
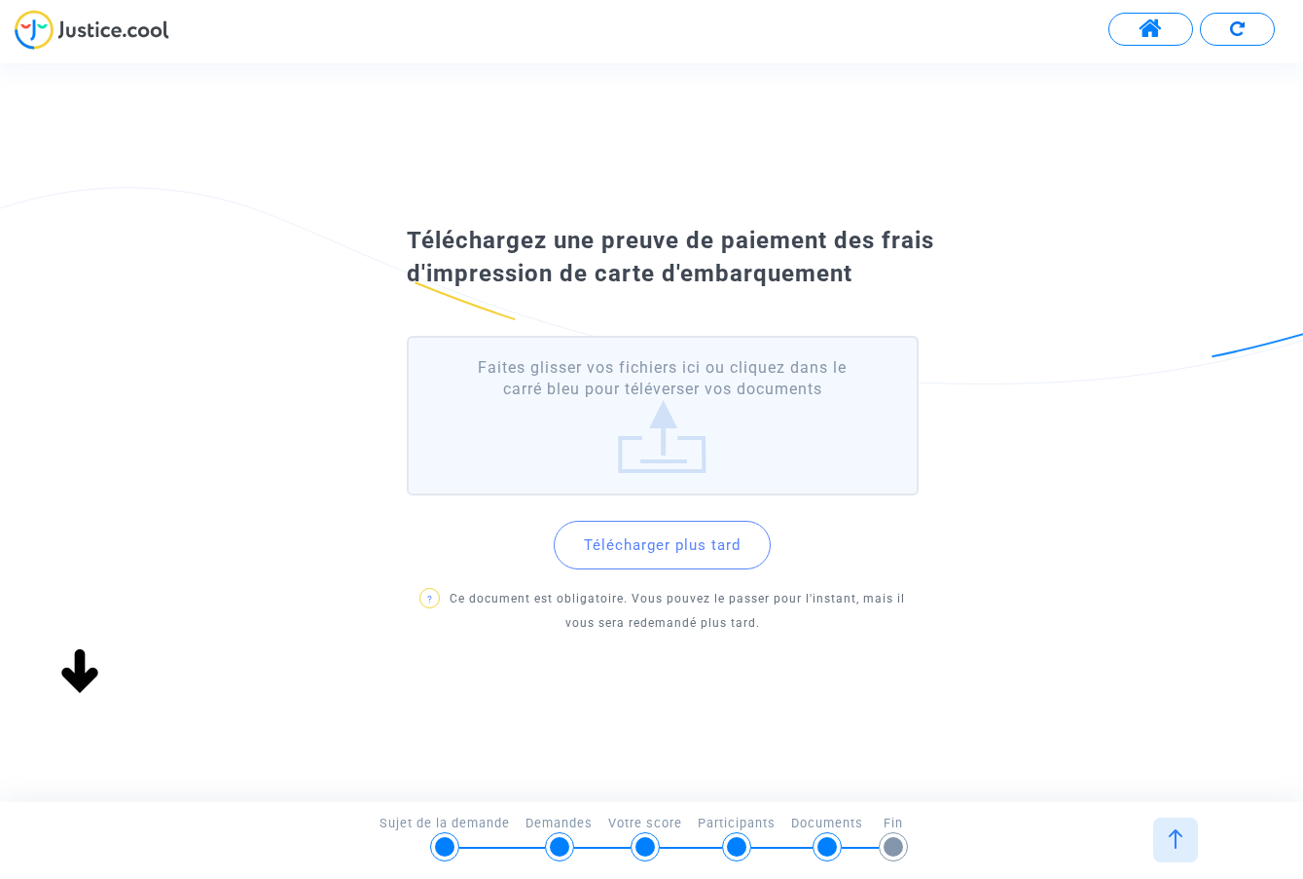
click at [664, 446] on label "Faites glisser vos fichiers ici ou cliquez dans le carré bleu pour téléverser v…" at bounding box center [663, 416] width 512 height 161
click at [0, 0] on input "Faites glisser vos fichiers ici ou cliquez dans le carré bleu pour téléverser v…" at bounding box center [0, 0] width 0 height 0
click at [670, 538] on button "Télécharger plus tard" at bounding box center [662, 545] width 217 height 49
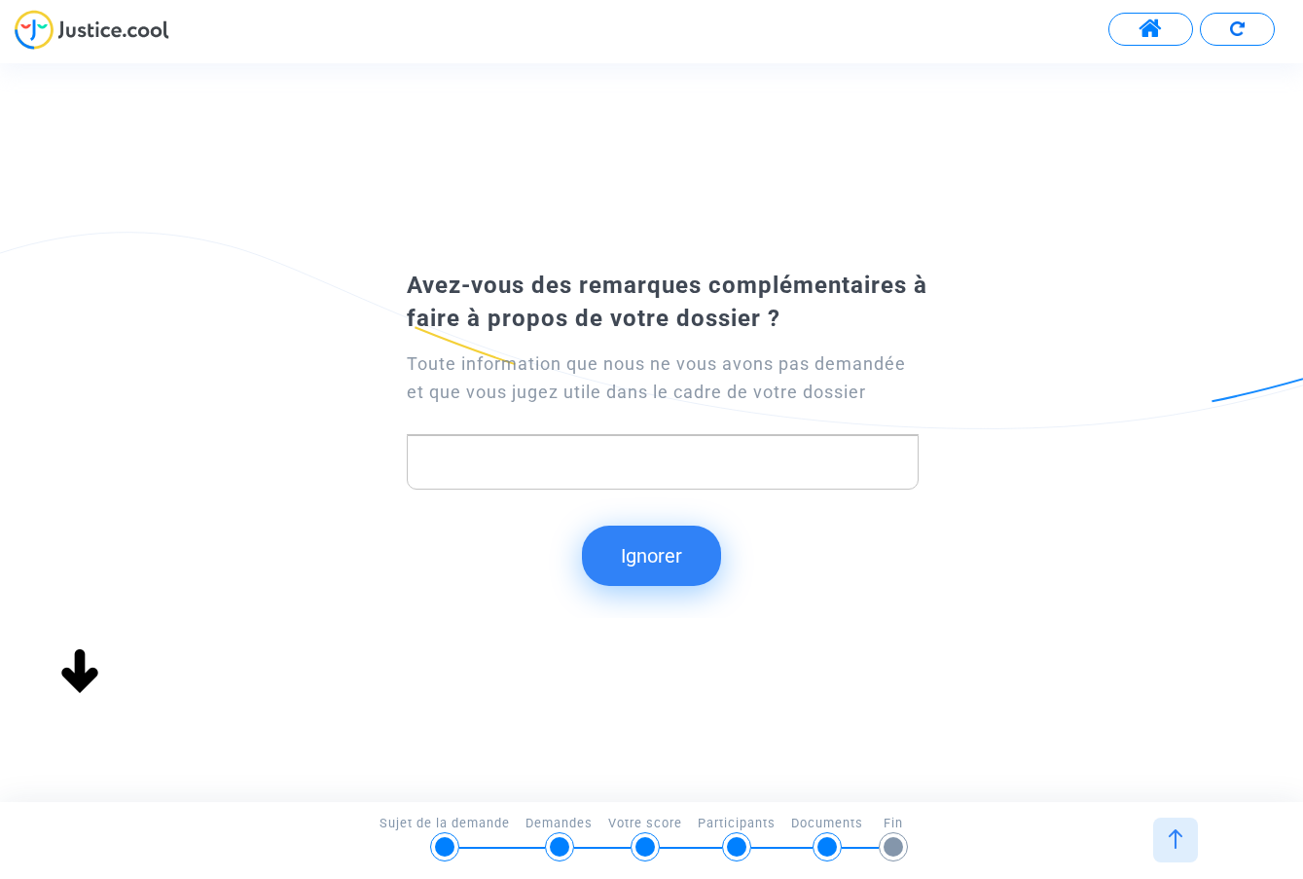
click at [654, 555] on button "Ignorer" at bounding box center [651, 555] width 139 height 60
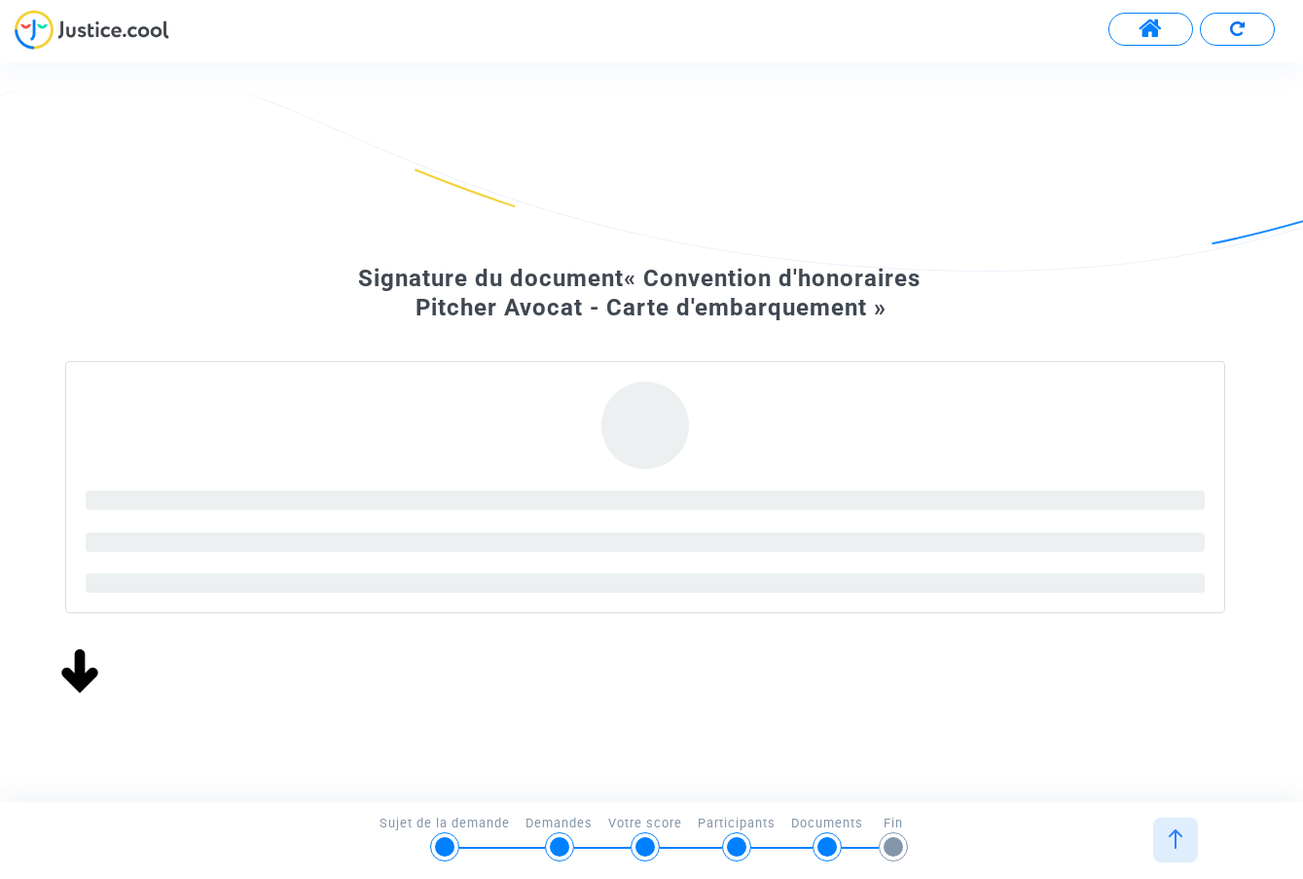
click at [1175, 14] on button at bounding box center [1150, 29] width 85 height 33
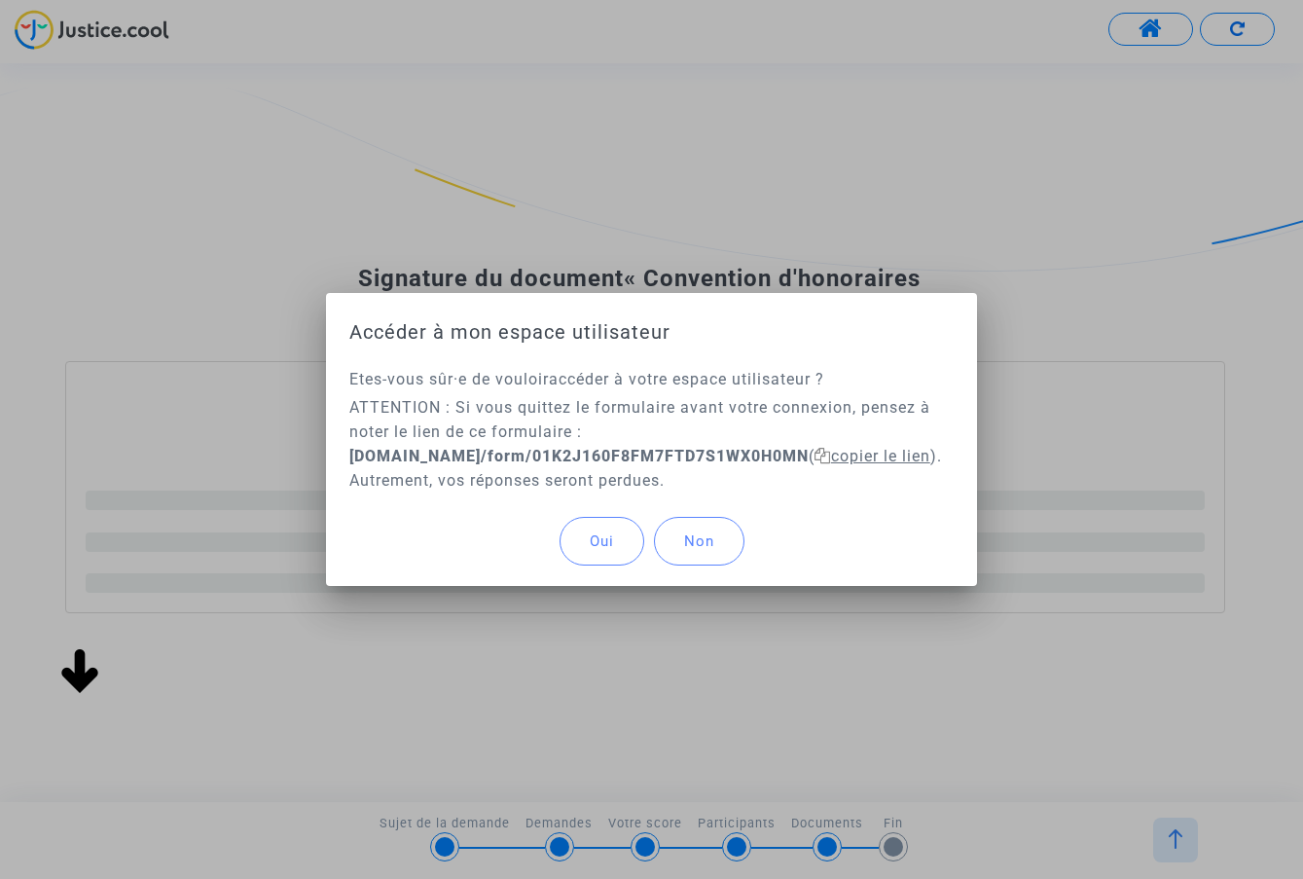
click at [894, 454] on span "copier le lien" at bounding box center [872, 456] width 116 height 18
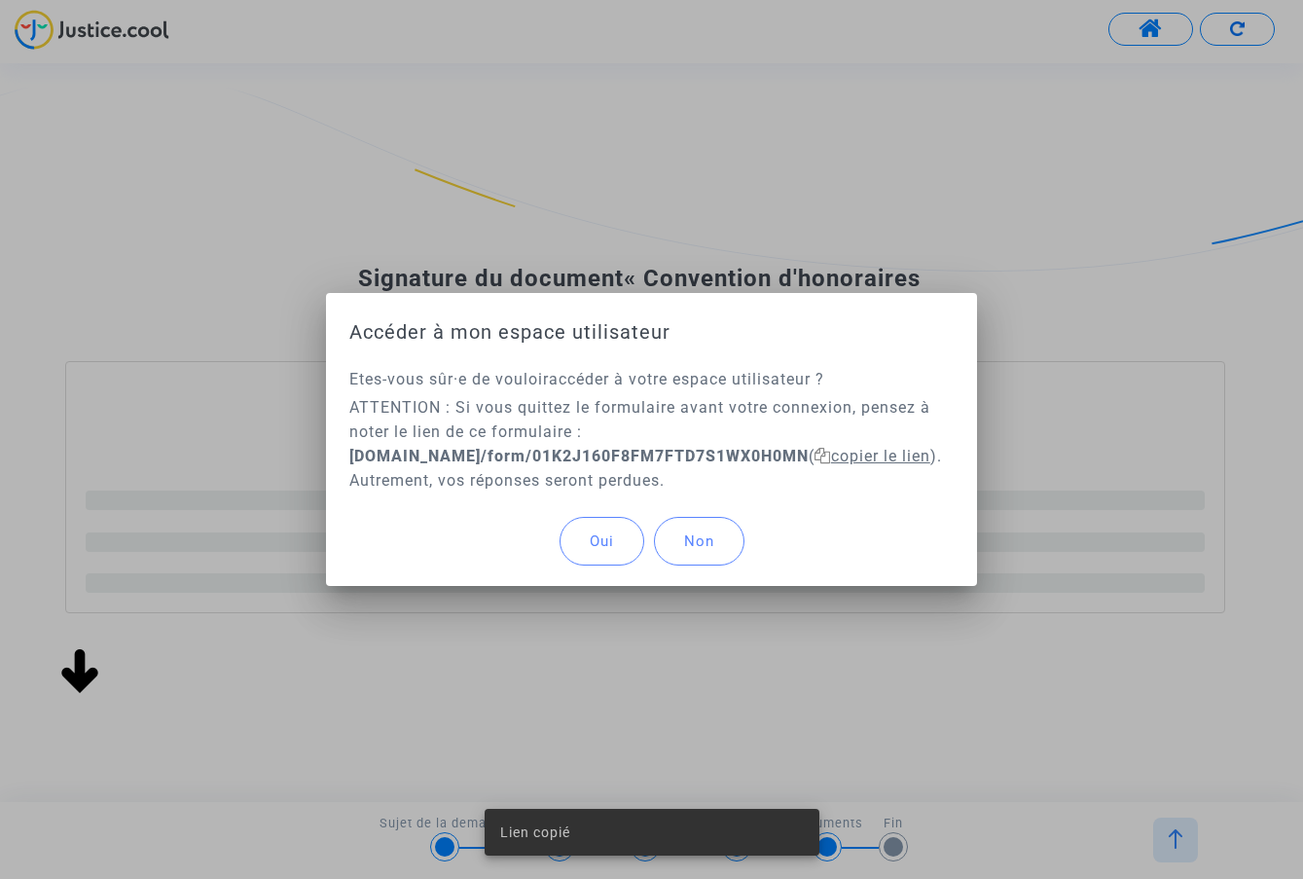
click at [903, 455] on span "copier le lien" at bounding box center [872, 456] width 116 height 18
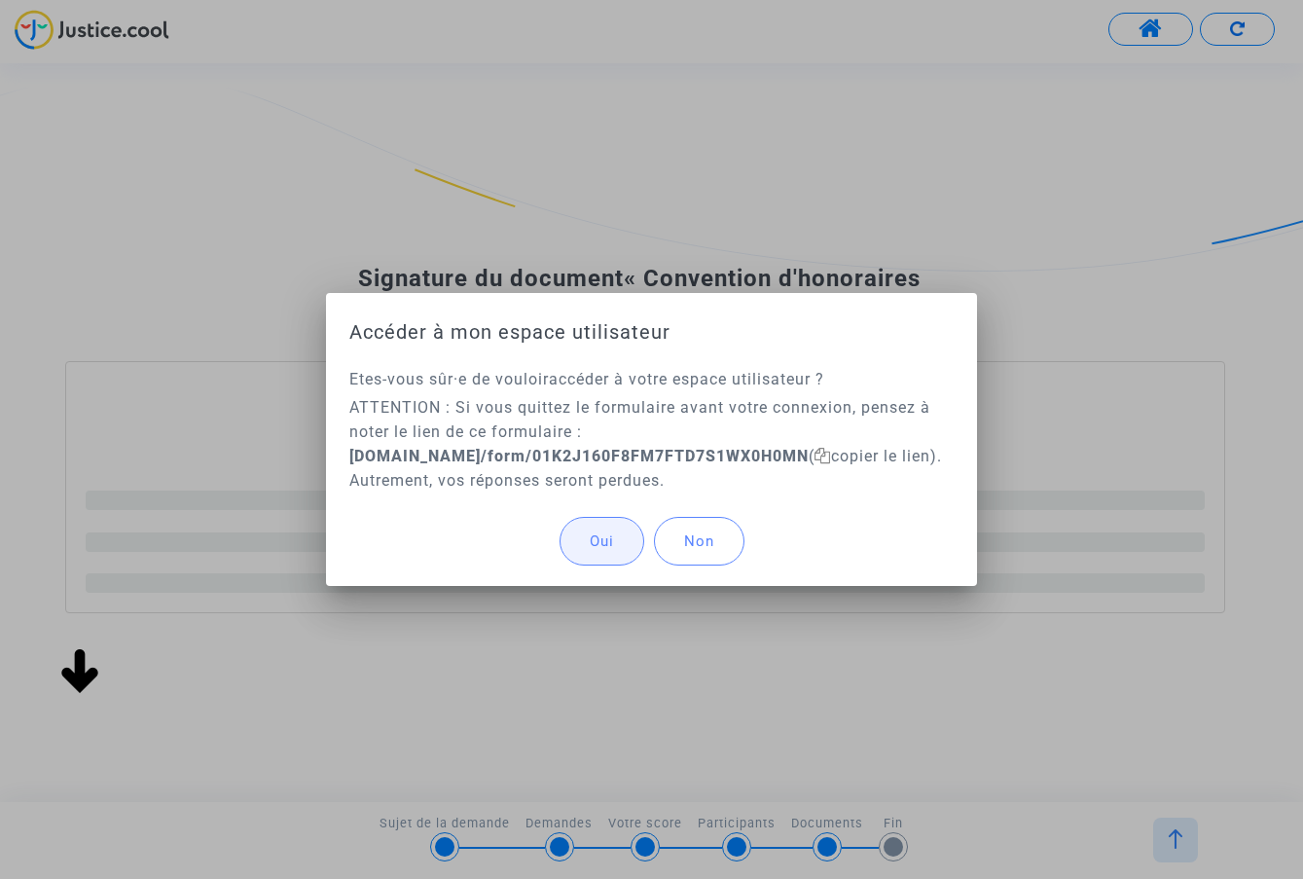
click at [619, 529] on button "Oui" at bounding box center [602, 541] width 85 height 49
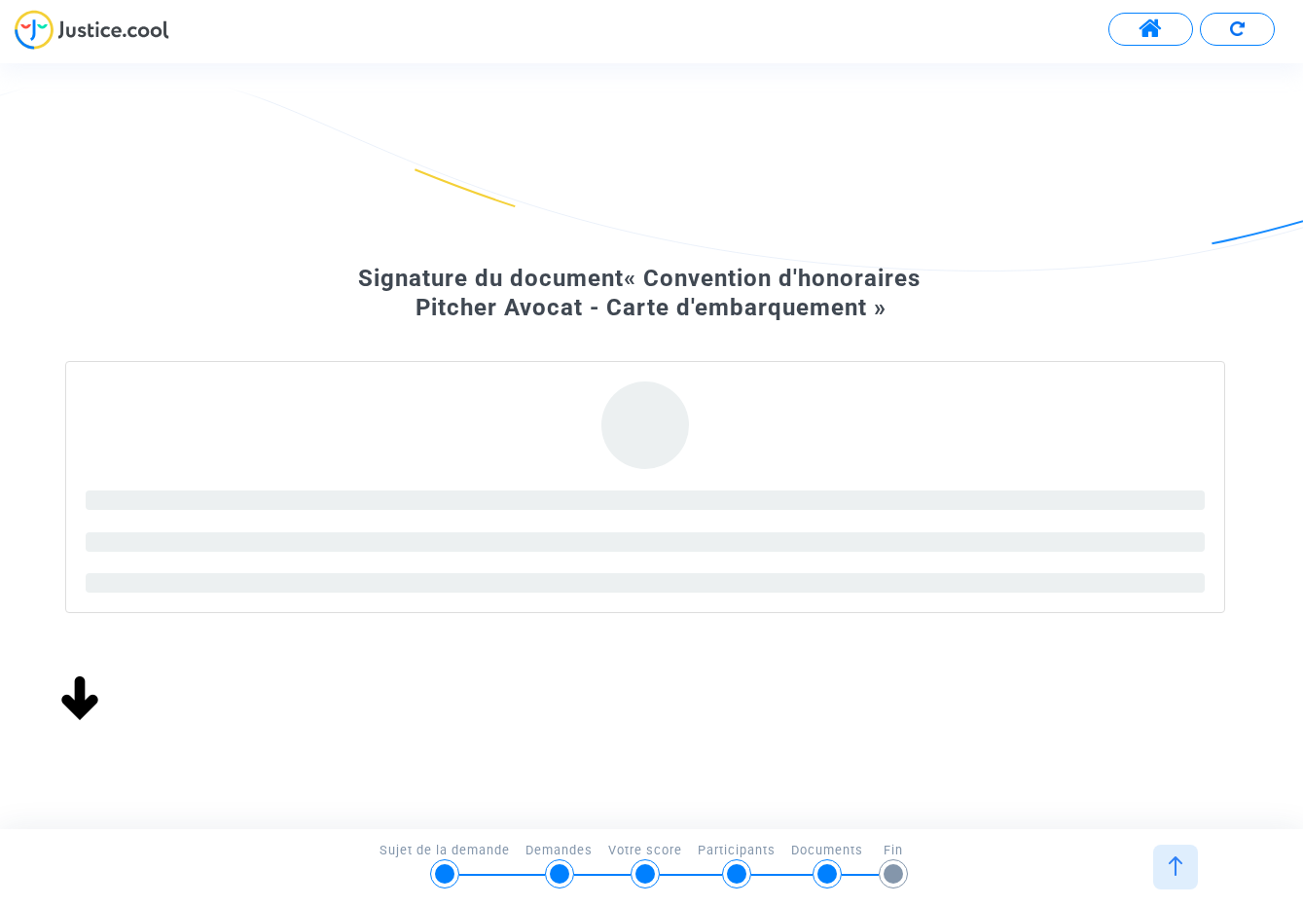
click at [1180, 872] on img at bounding box center [1175, 865] width 19 height 19
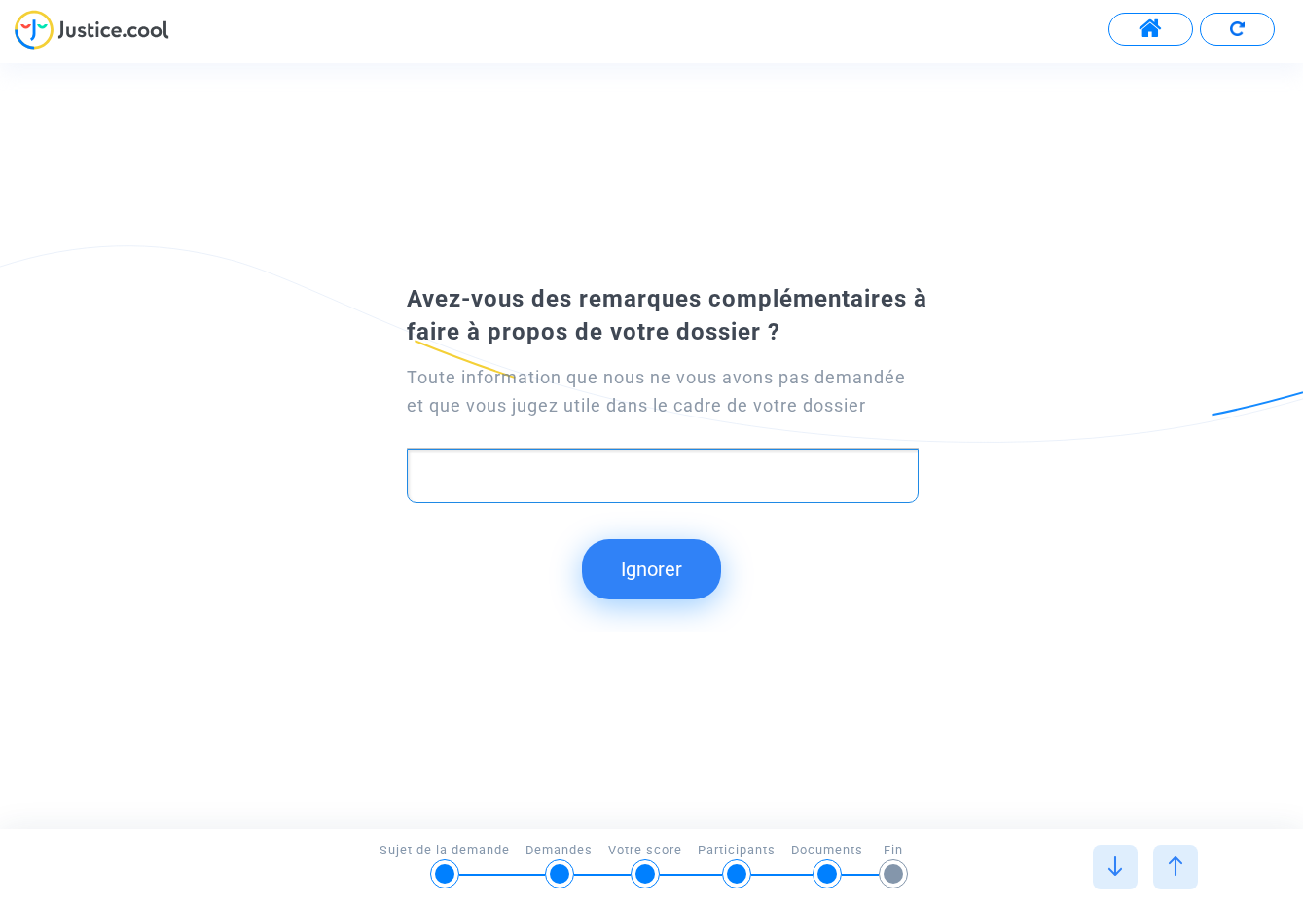
click at [560, 471] on p "Rich Text Editor, main" at bounding box center [662, 475] width 490 height 24
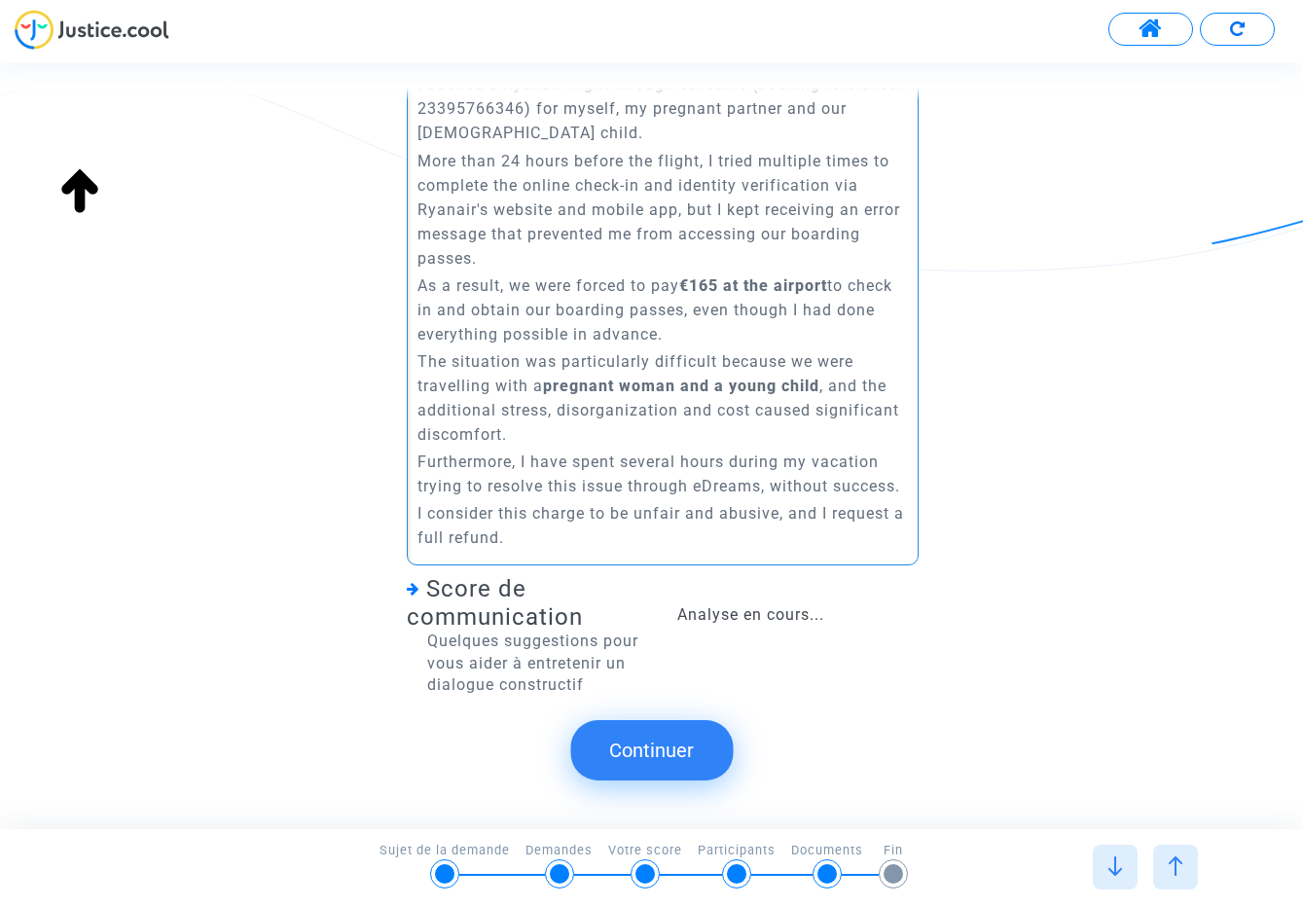
scroll to position [282, 0]
click at [1171, 855] on div at bounding box center [1175, 867] width 45 height 45
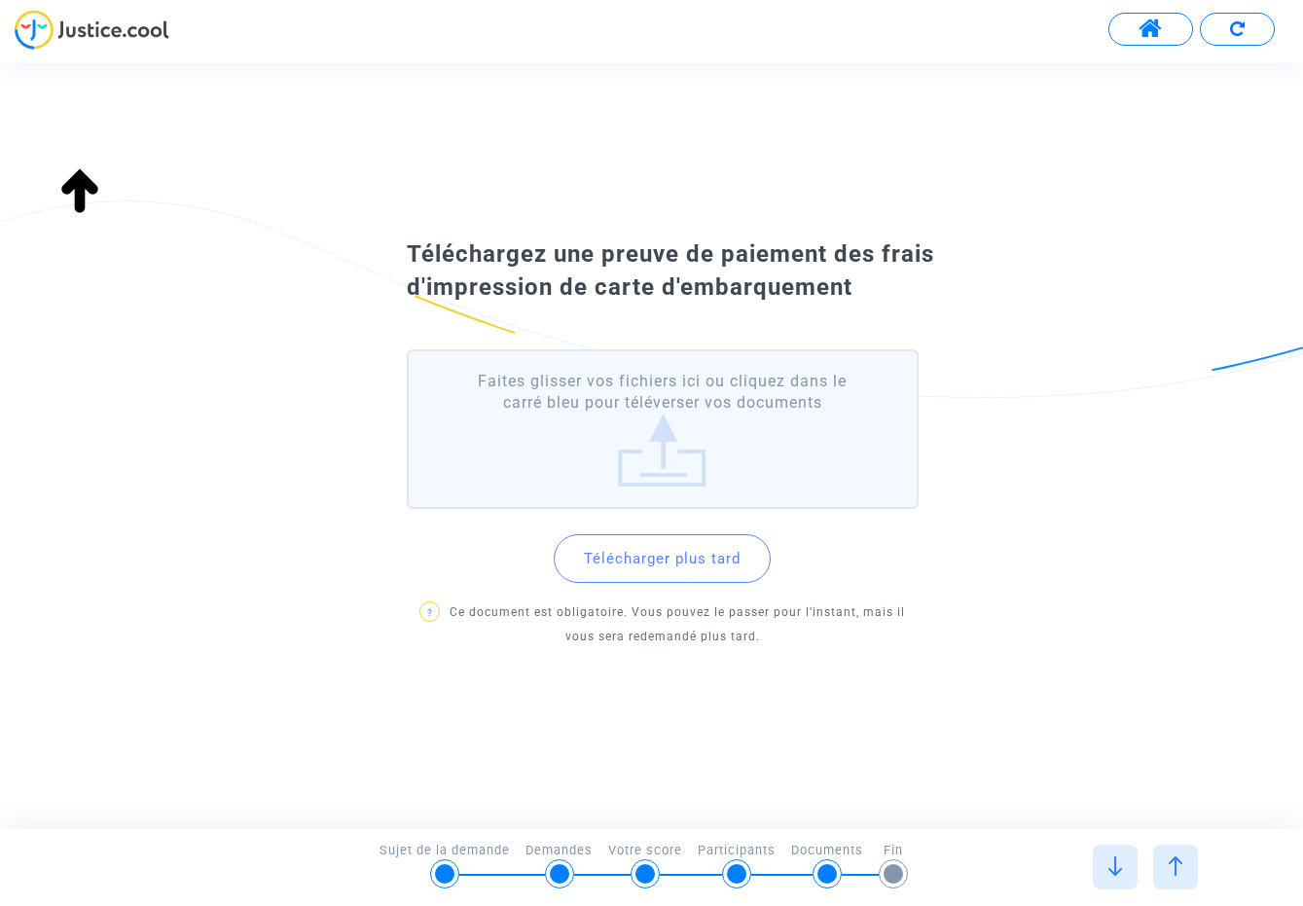
click at [1173, 855] on div at bounding box center [1175, 867] width 45 height 45
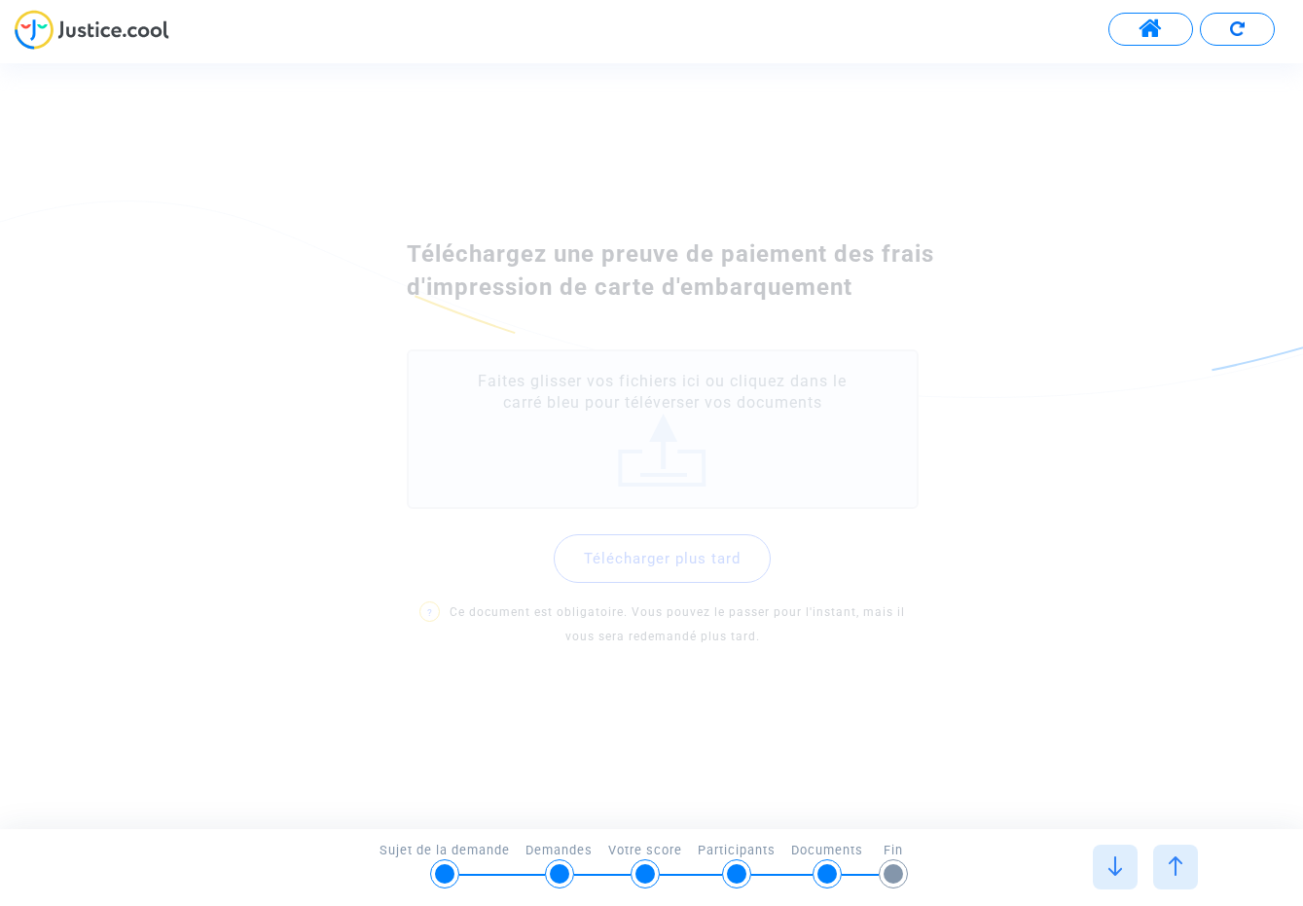
scroll to position [0, 0]
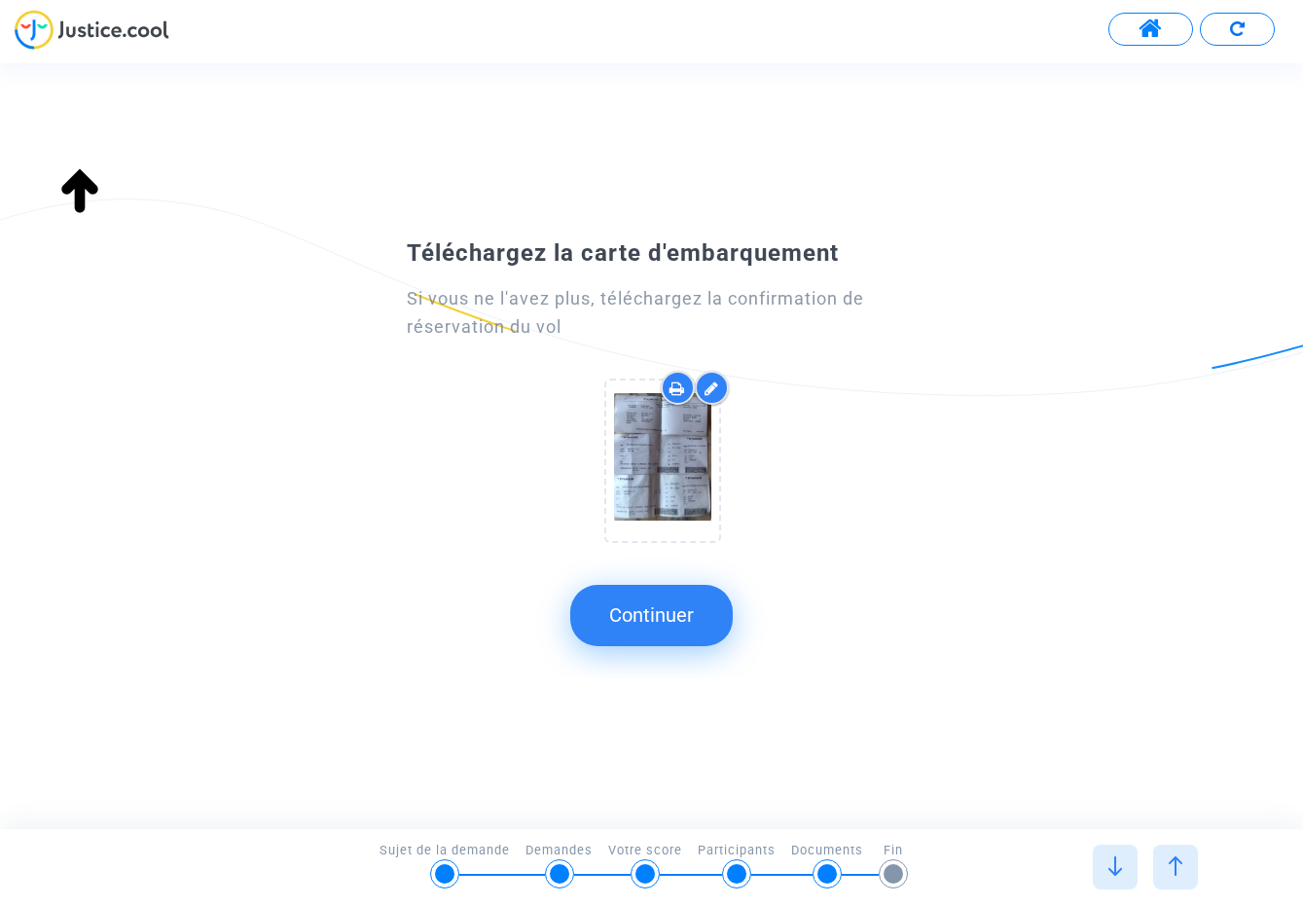
click at [1173, 855] on div at bounding box center [1175, 867] width 45 height 45
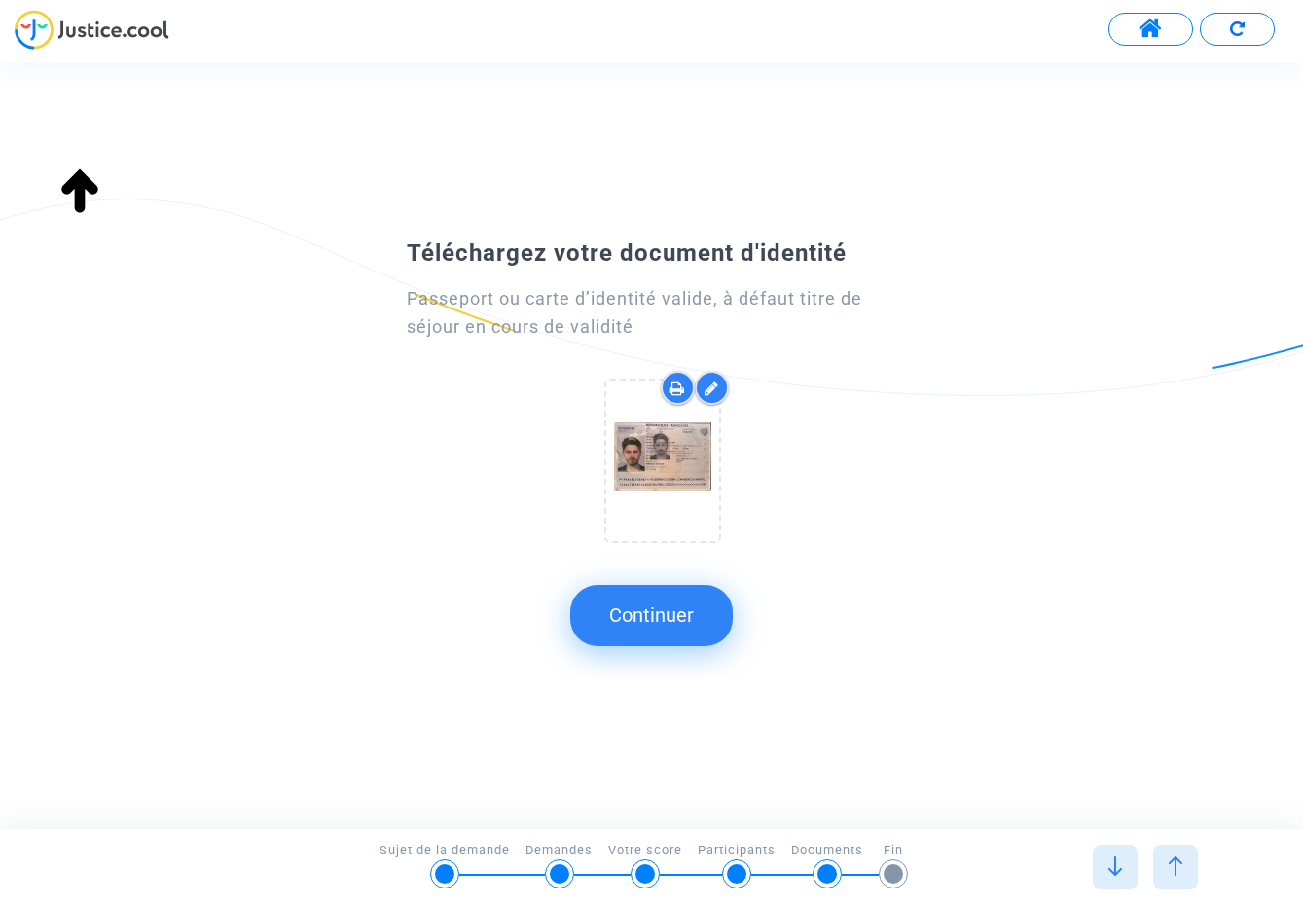
click at [1175, 854] on div at bounding box center [1175, 867] width 45 height 45
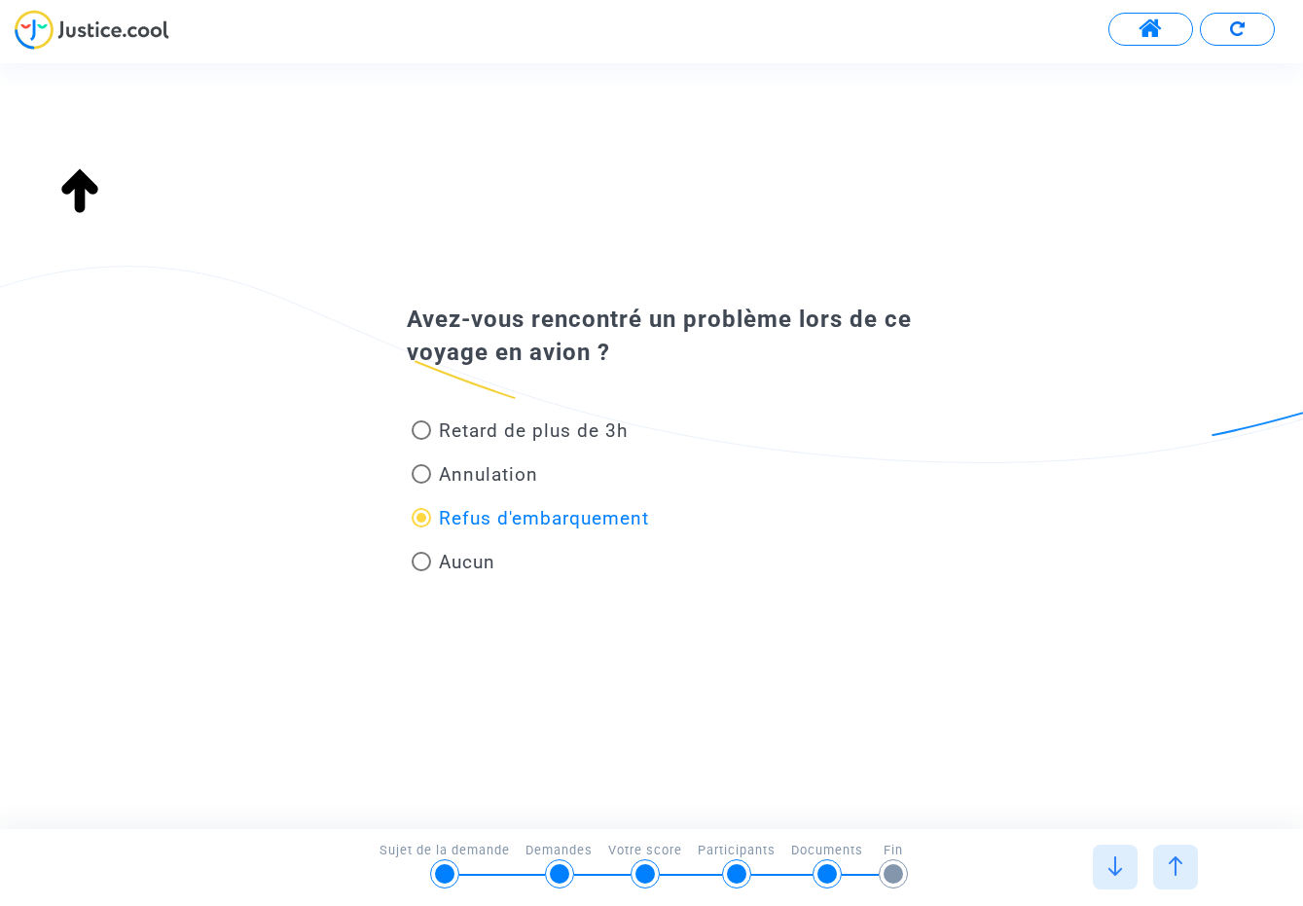
click at [1175, 854] on div at bounding box center [1175, 867] width 45 height 45
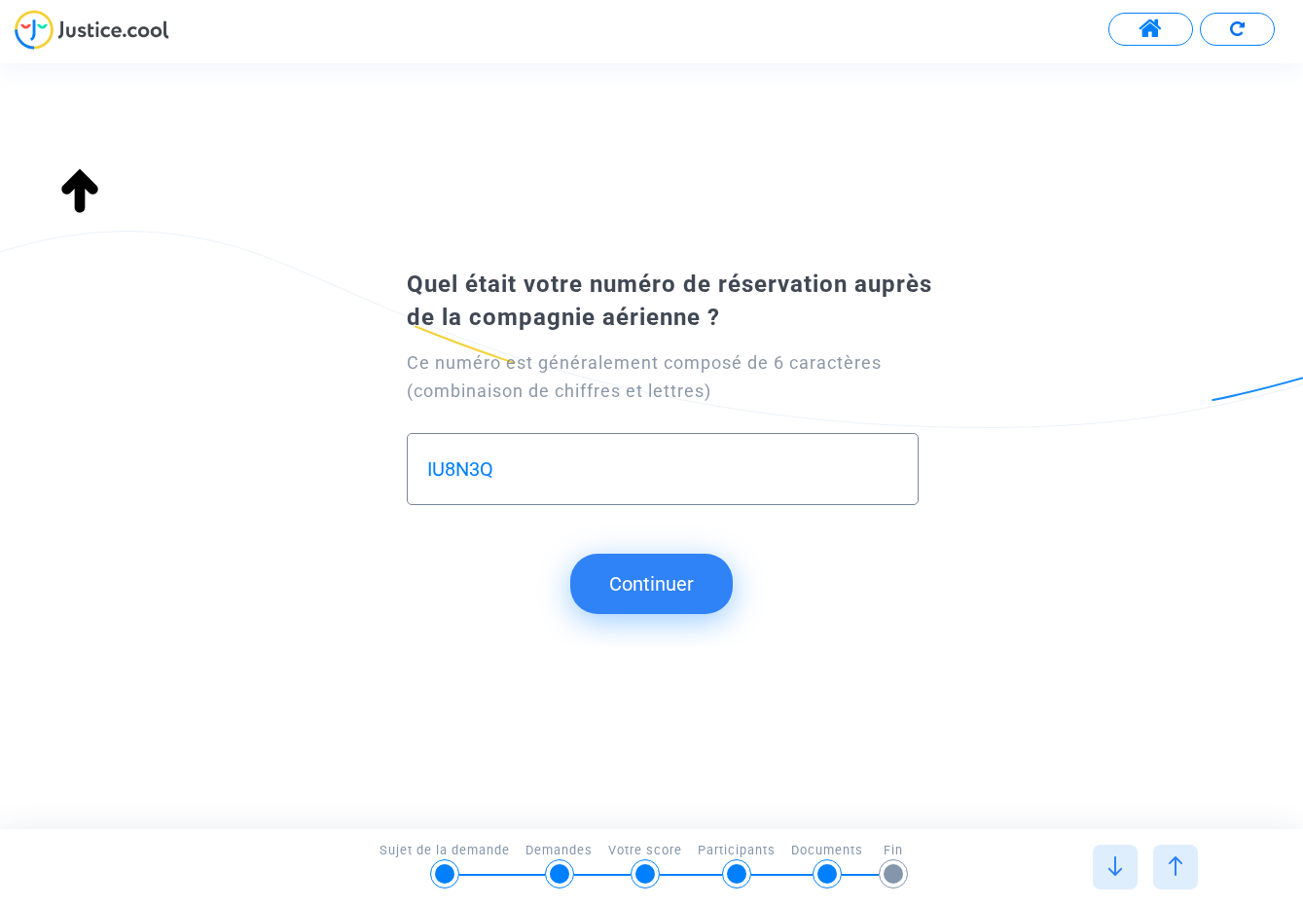
click at [1175, 854] on div at bounding box center [1175, 867] width 45 height 45
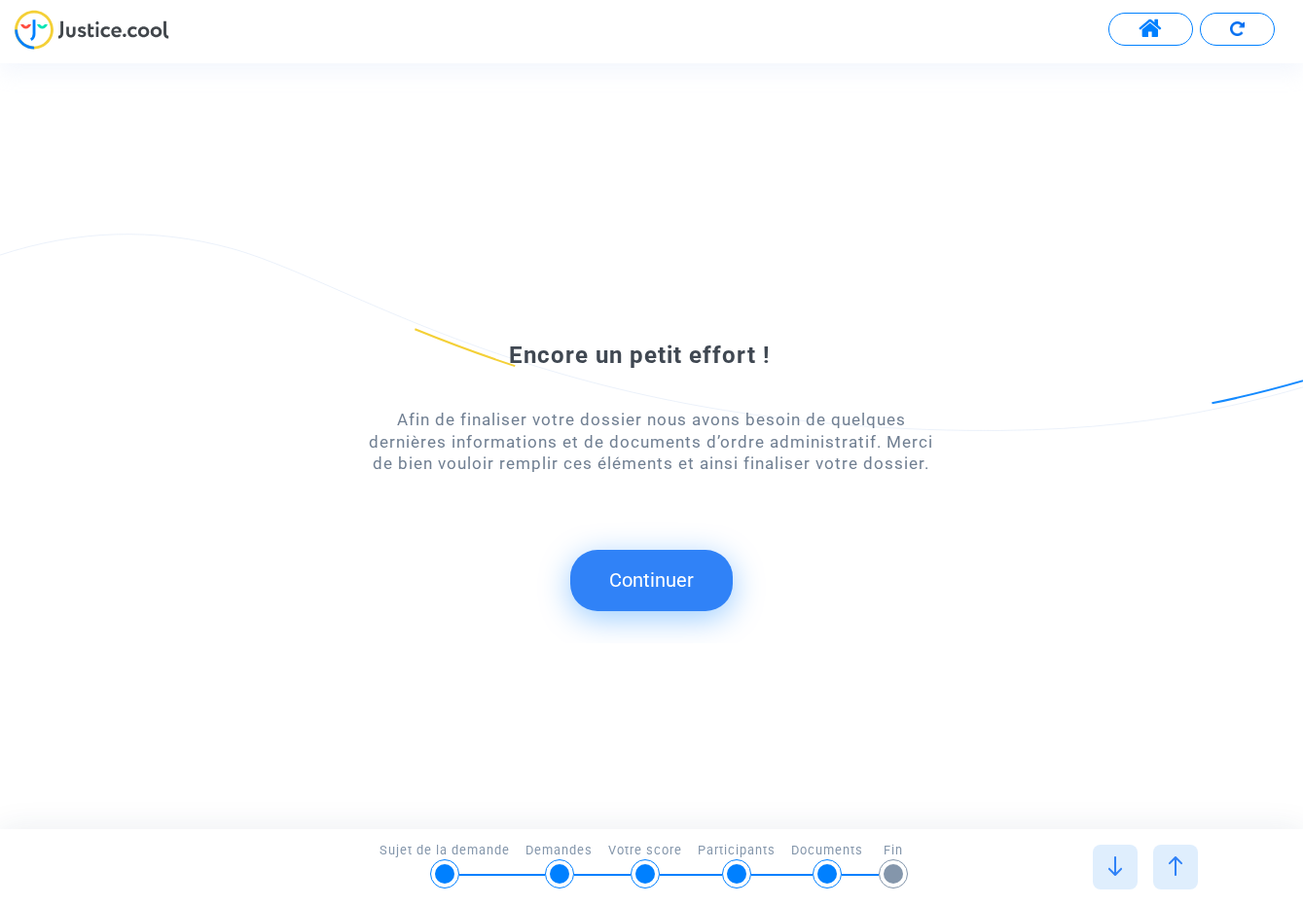
click at [1175, 854] on div at bounding box center [1175, 867] width 45 height 45
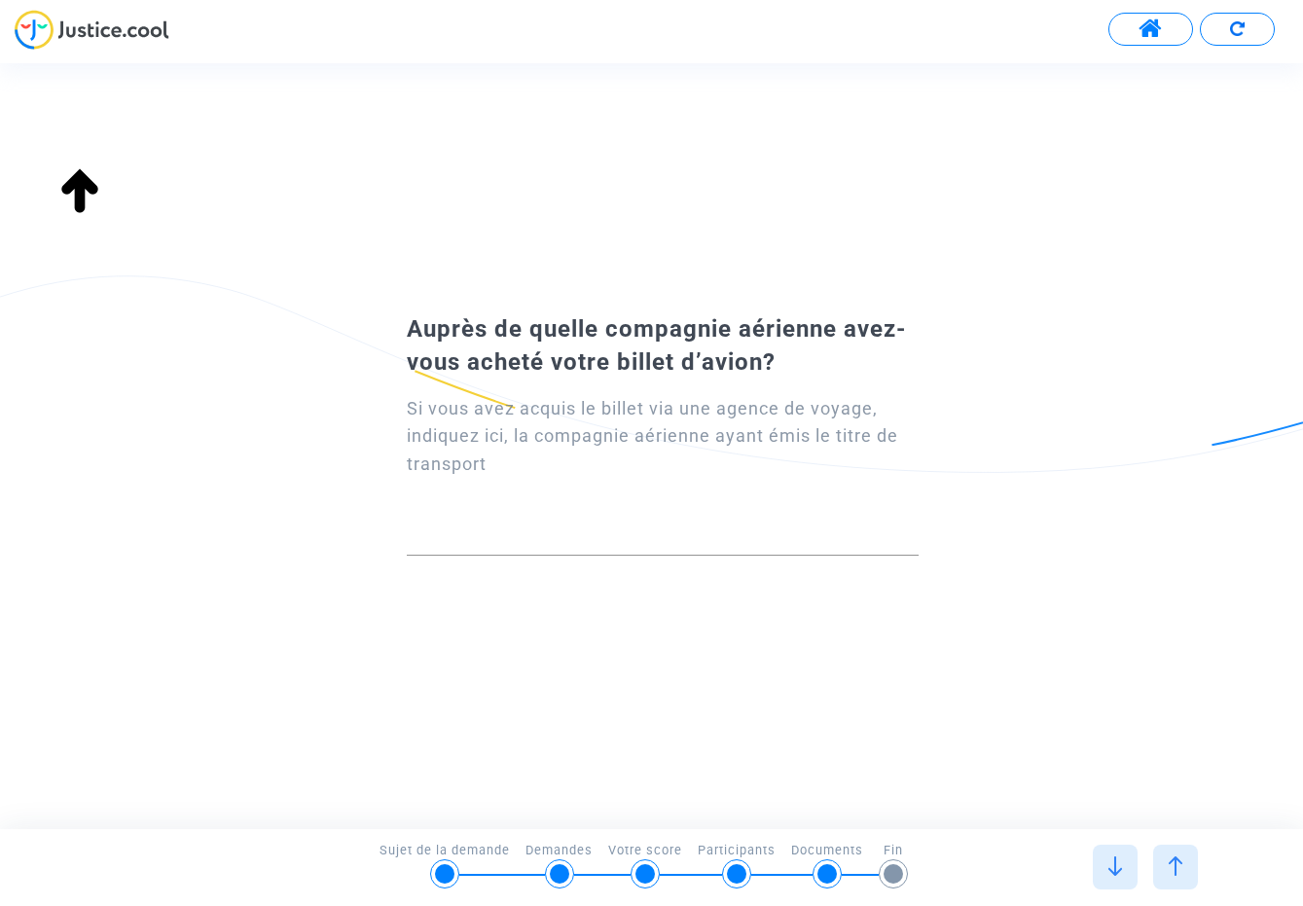
click at [1179, 861] on img at bounding box center [1175, 865] width 19 height 19
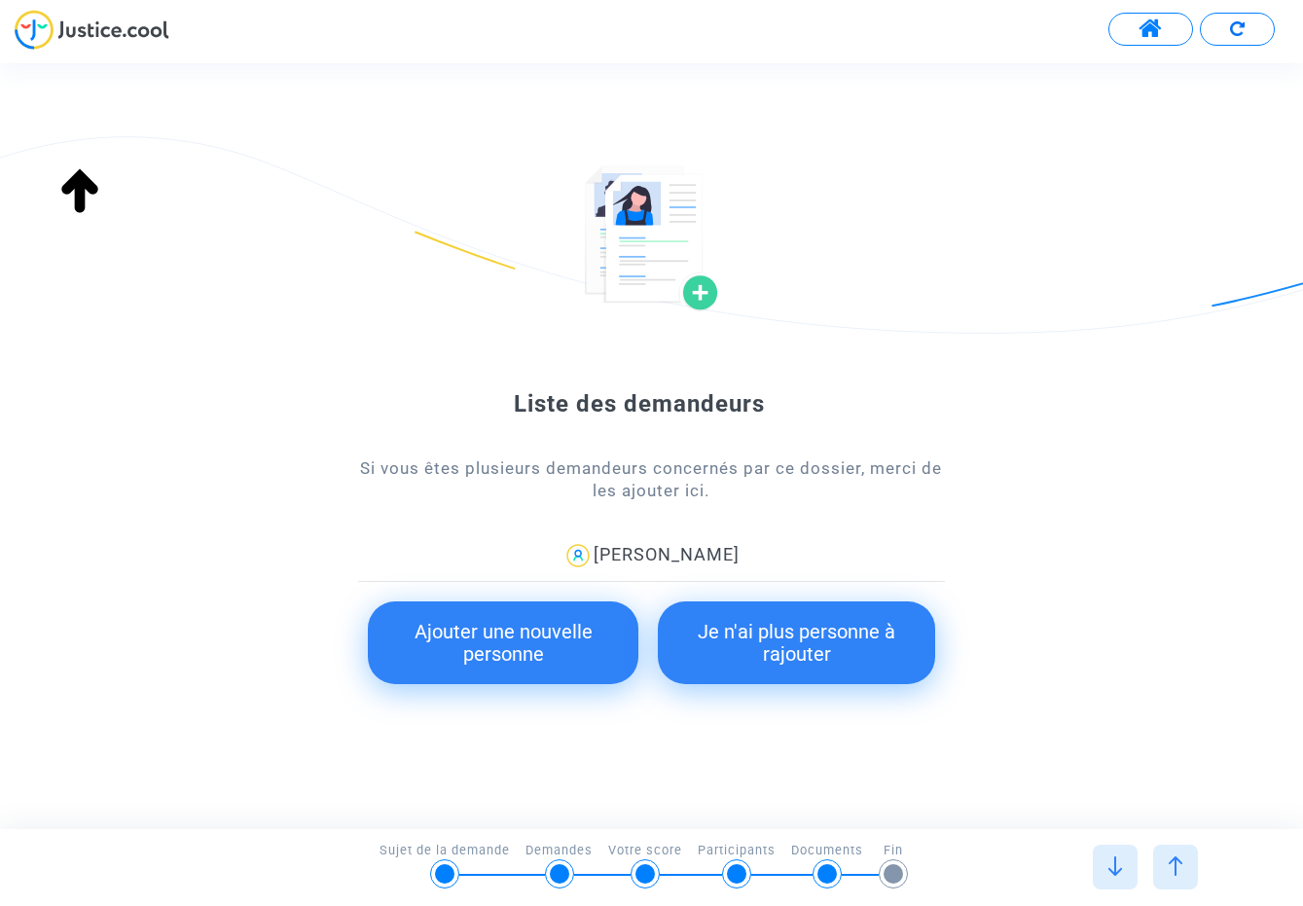
click at [1179, 861] on img at bounding box center [1175, 865] width 19 height 19
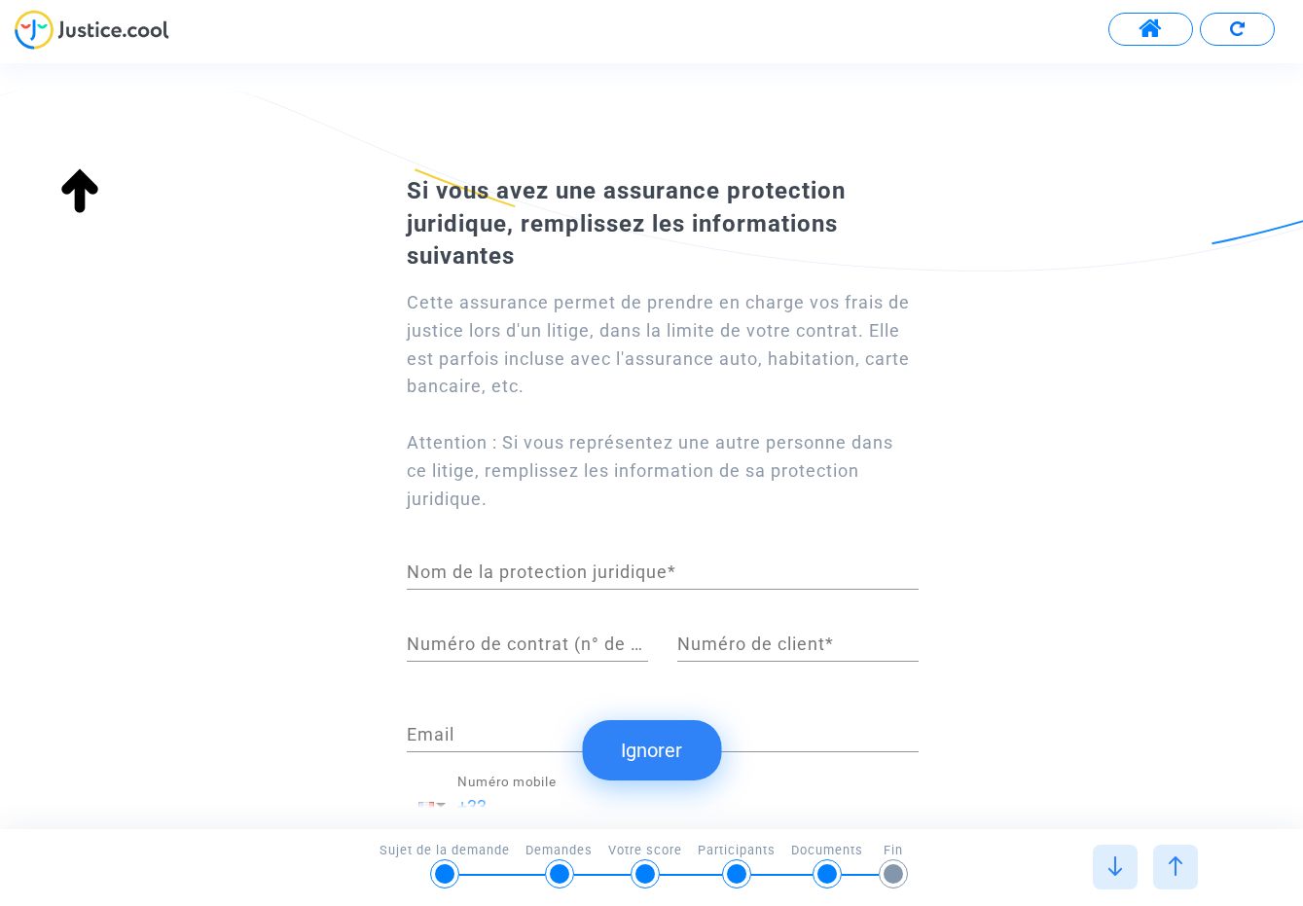
type input "française"
click at [1179, 861] on img at bounding box center [1175, 865] width 19 height 19
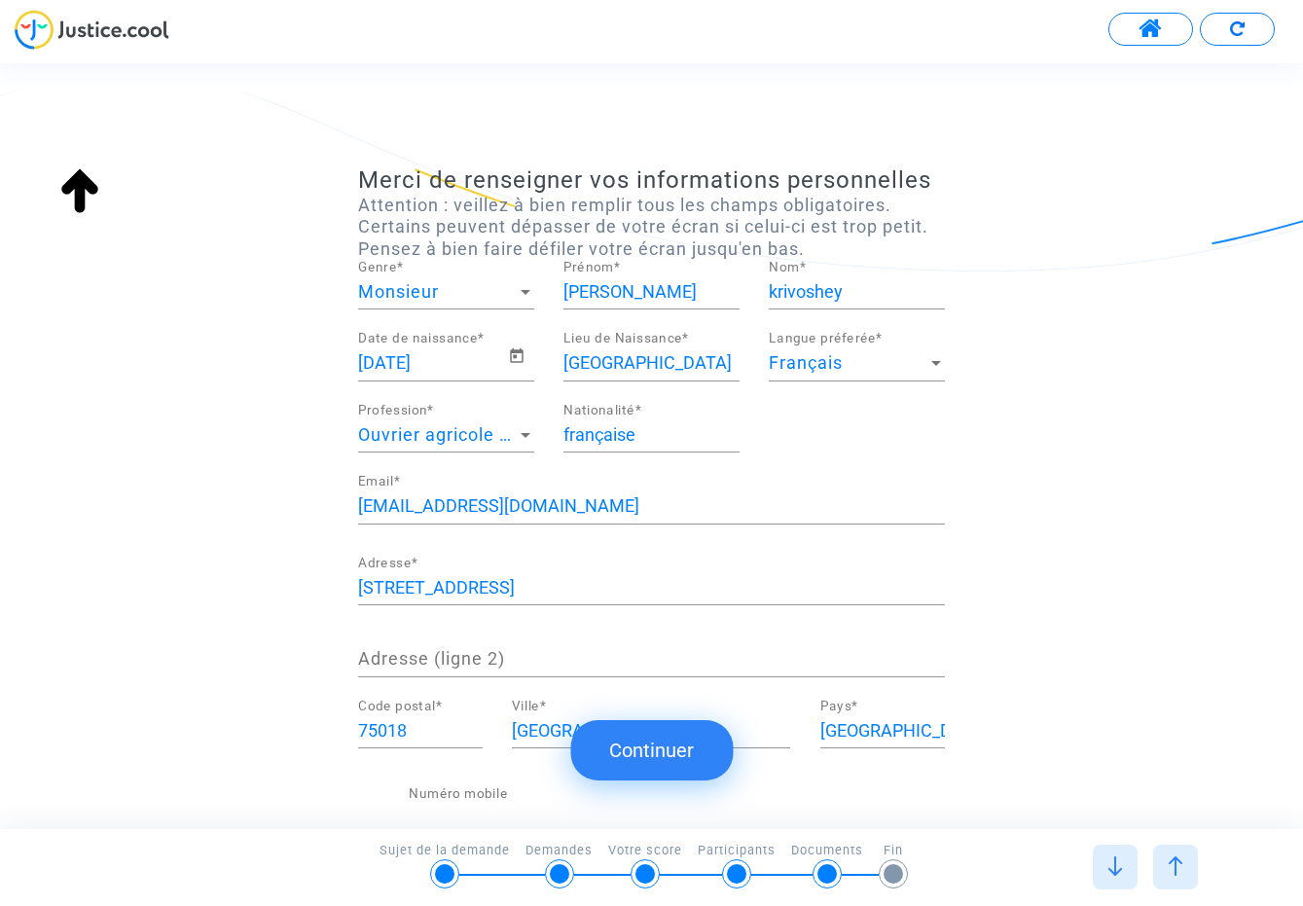
click at [1179, 861] on img at bounding box center [1175, 865] width 19 height 19
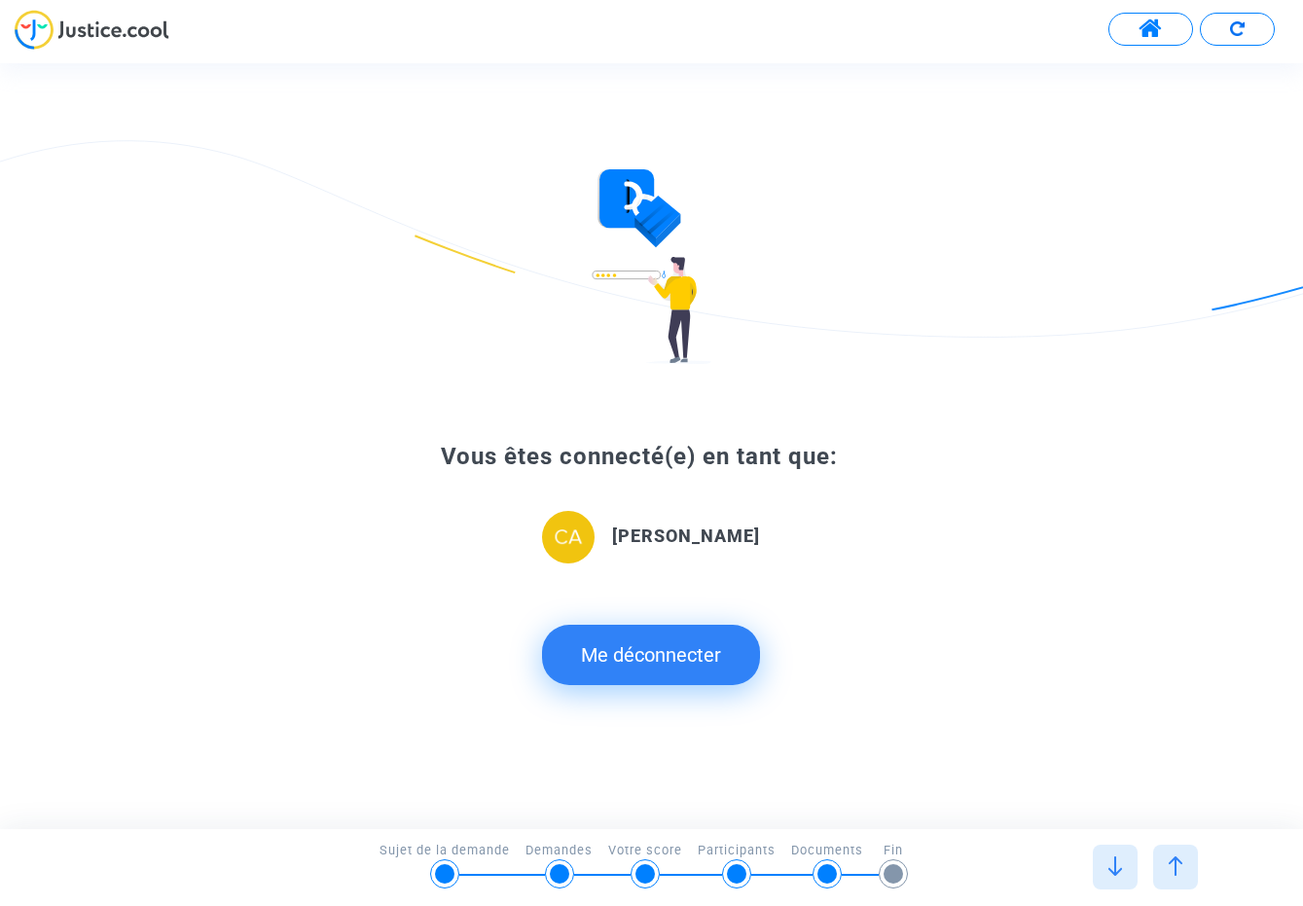
click at [1179, 861] on img at bounding box center [1175, 865] width 19 height 19
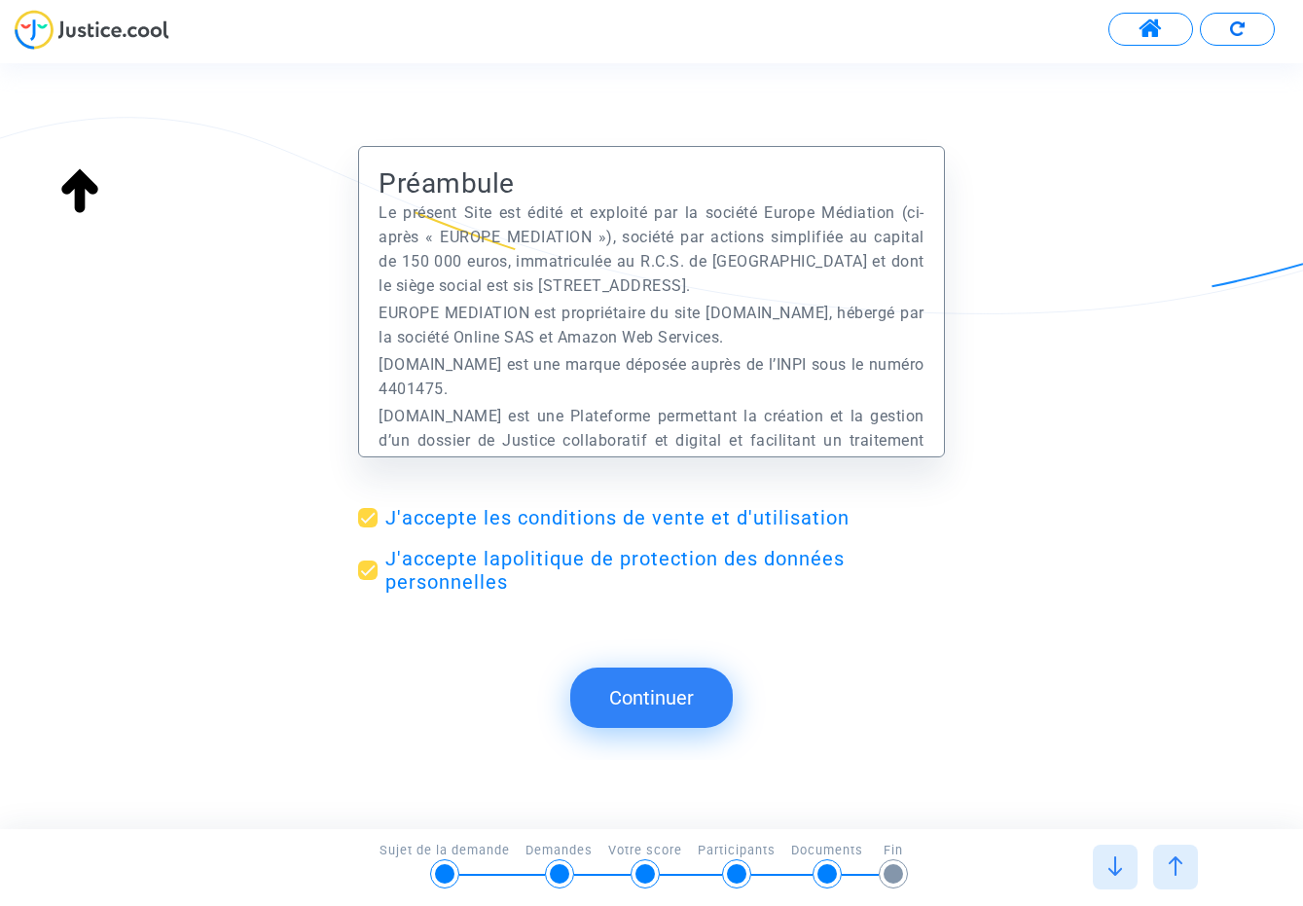
click at [1179, 861] on img at bounding box center [1175, 865] width 19 height 19
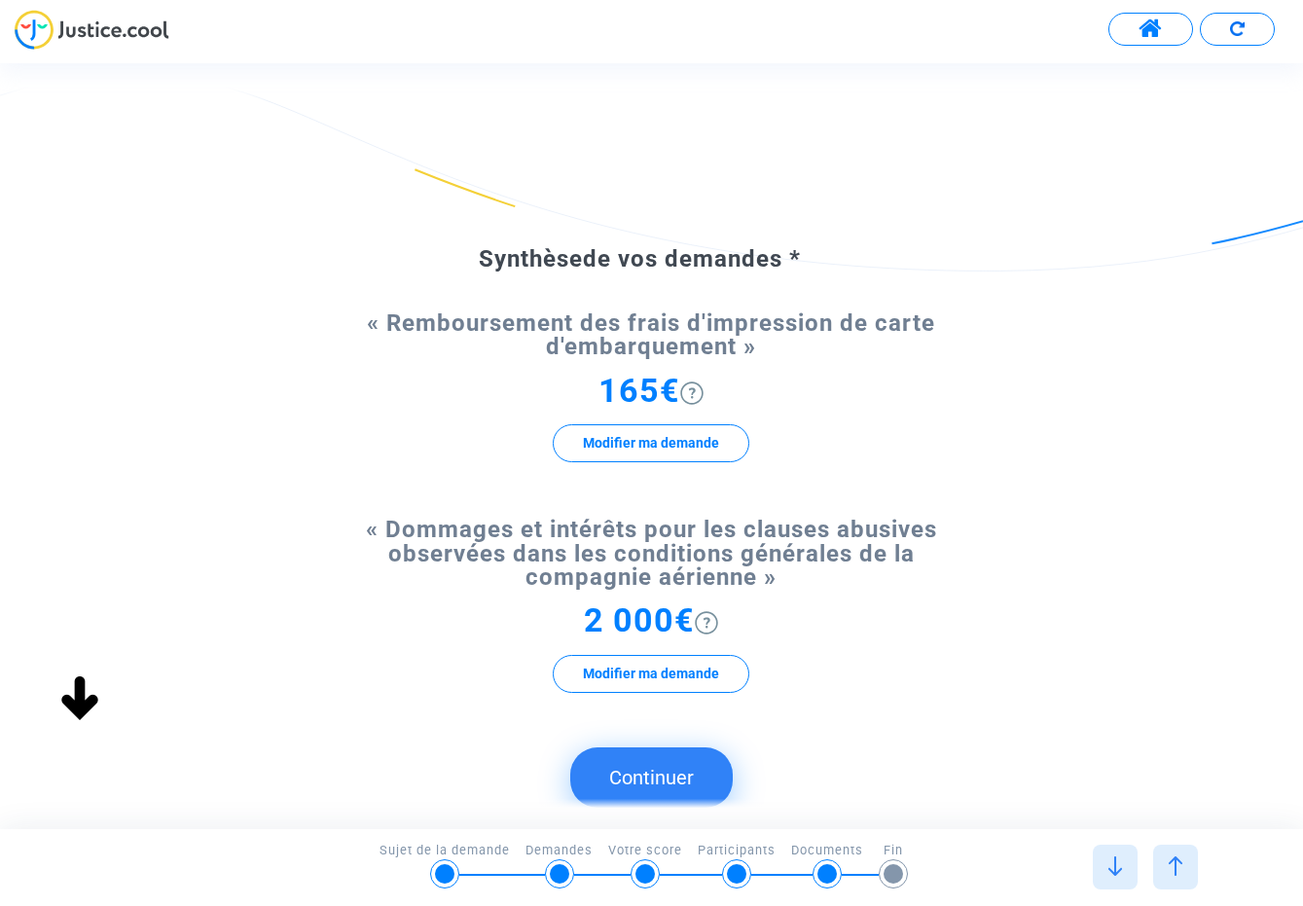
click at [596, 623] on span "2 000€" at bounding box center [639, 619] width 111 height 39
click at [712, 622] on img at bounding box center [706, 622] width 23 height 23
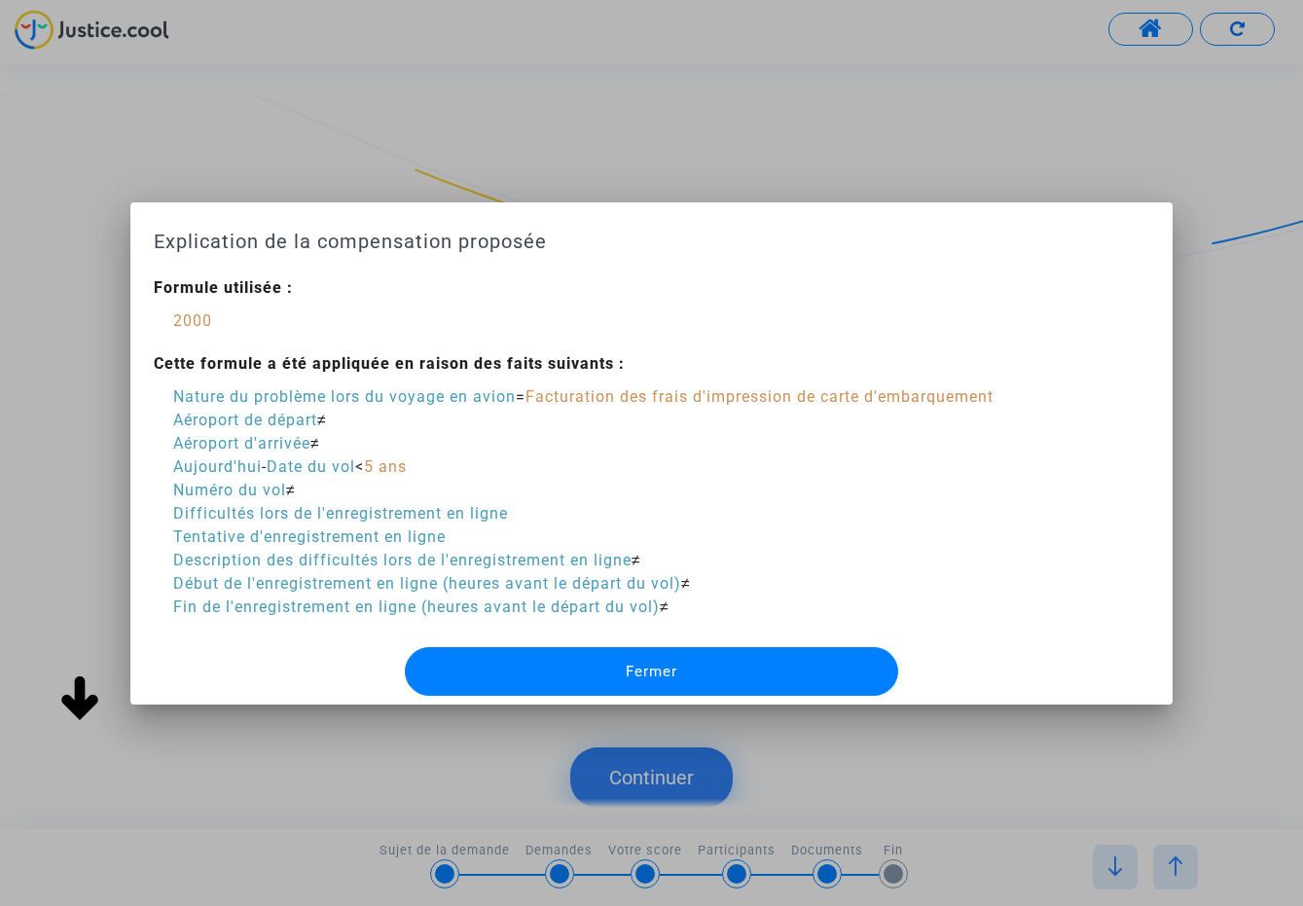
click at [710, 662] on button "Fermer" at bounding box center [652, 671] width 494 height 49
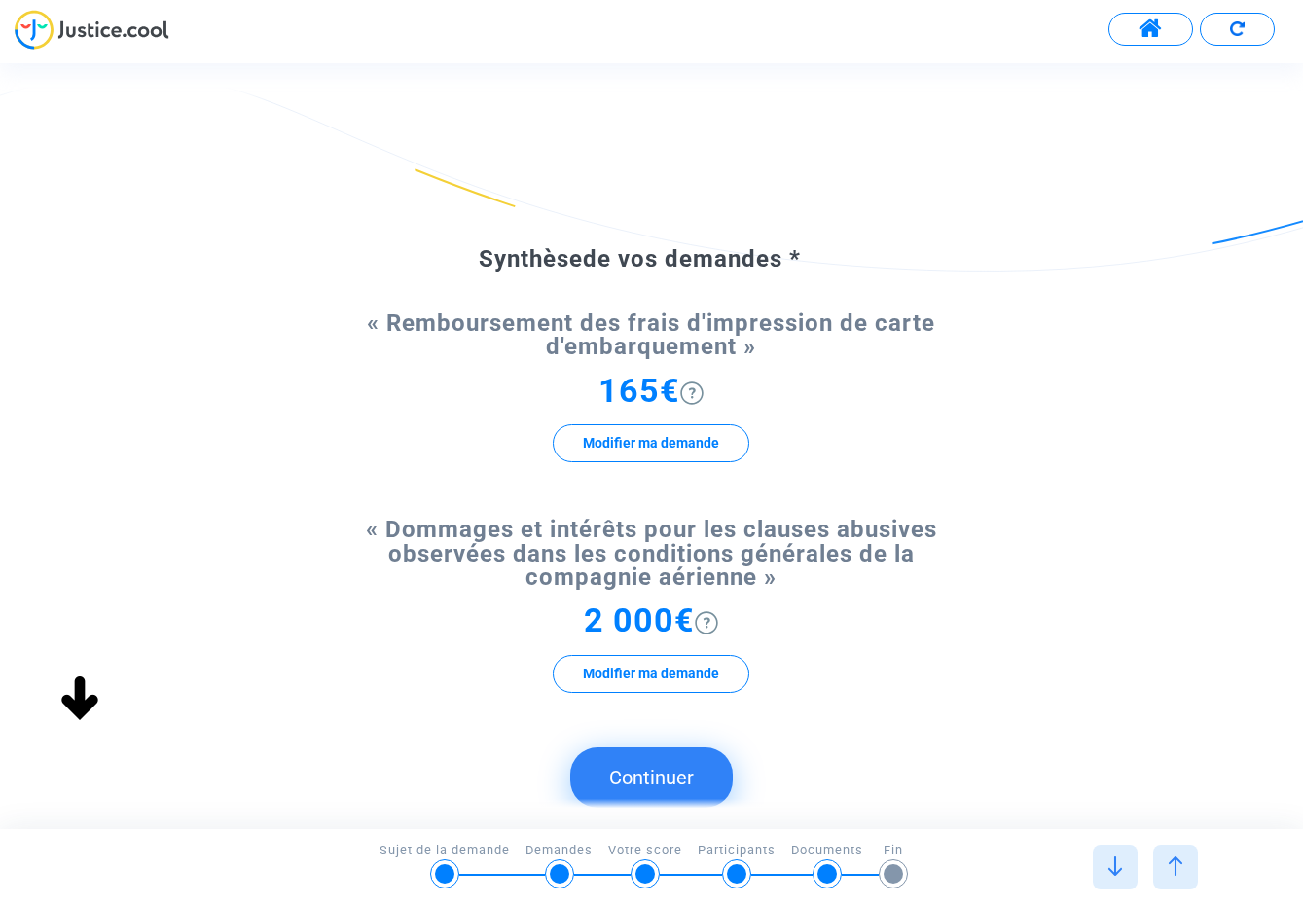
click at [657, 669] on button "Modifier ma demande" at bounding box center [651, 674] width 197 height 38
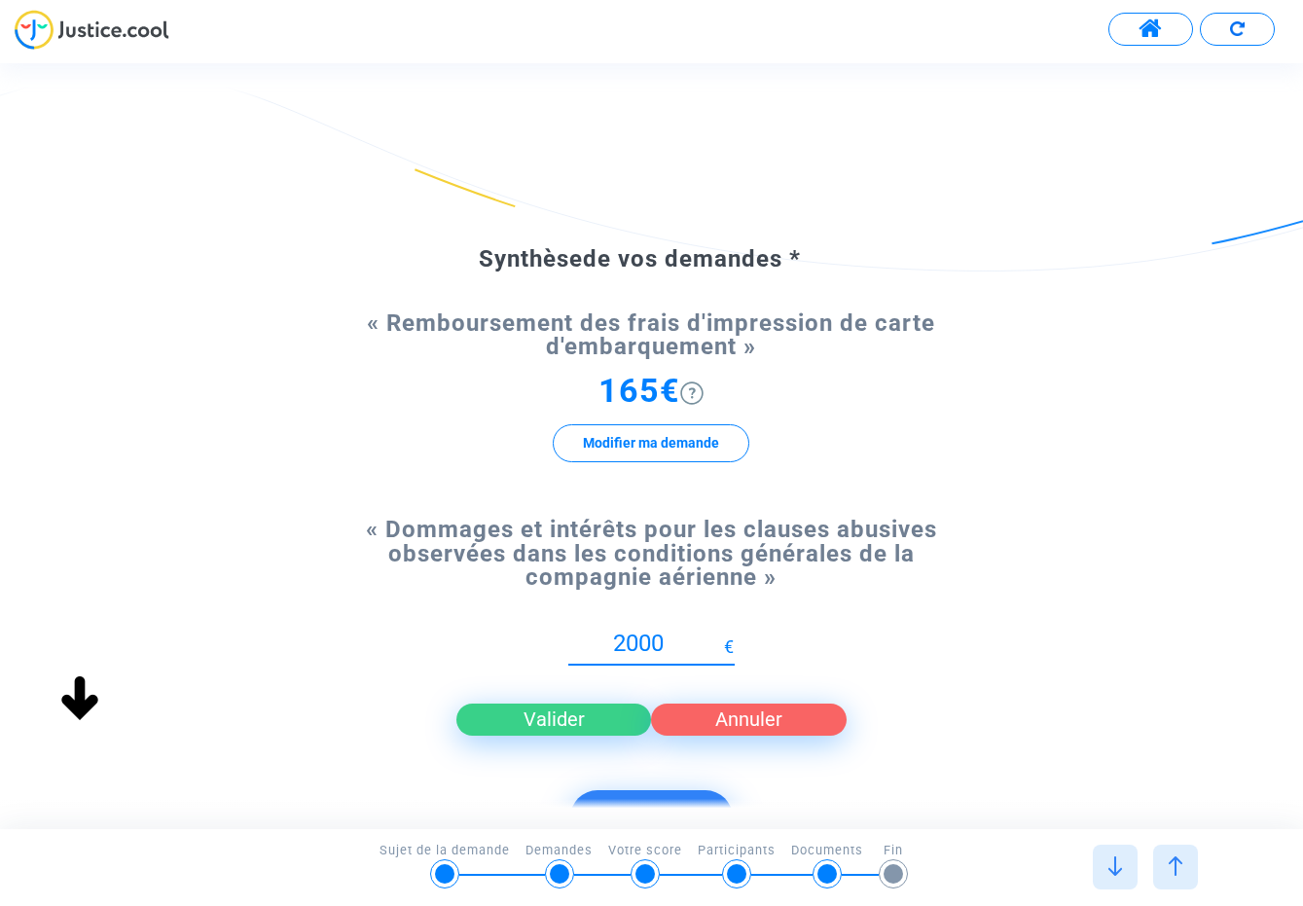
drag, startPoint x: 631, startPoint y: 638, endPoint x: 605, endPoint y: 635, distance: 25.5
click at [605, 635] on input "2000" at bounding box center [646, 644] width 156 height 26
type input "300"
click at [596, 715] on button "Valider" at bounding box center [554, 719] width 196 height 31
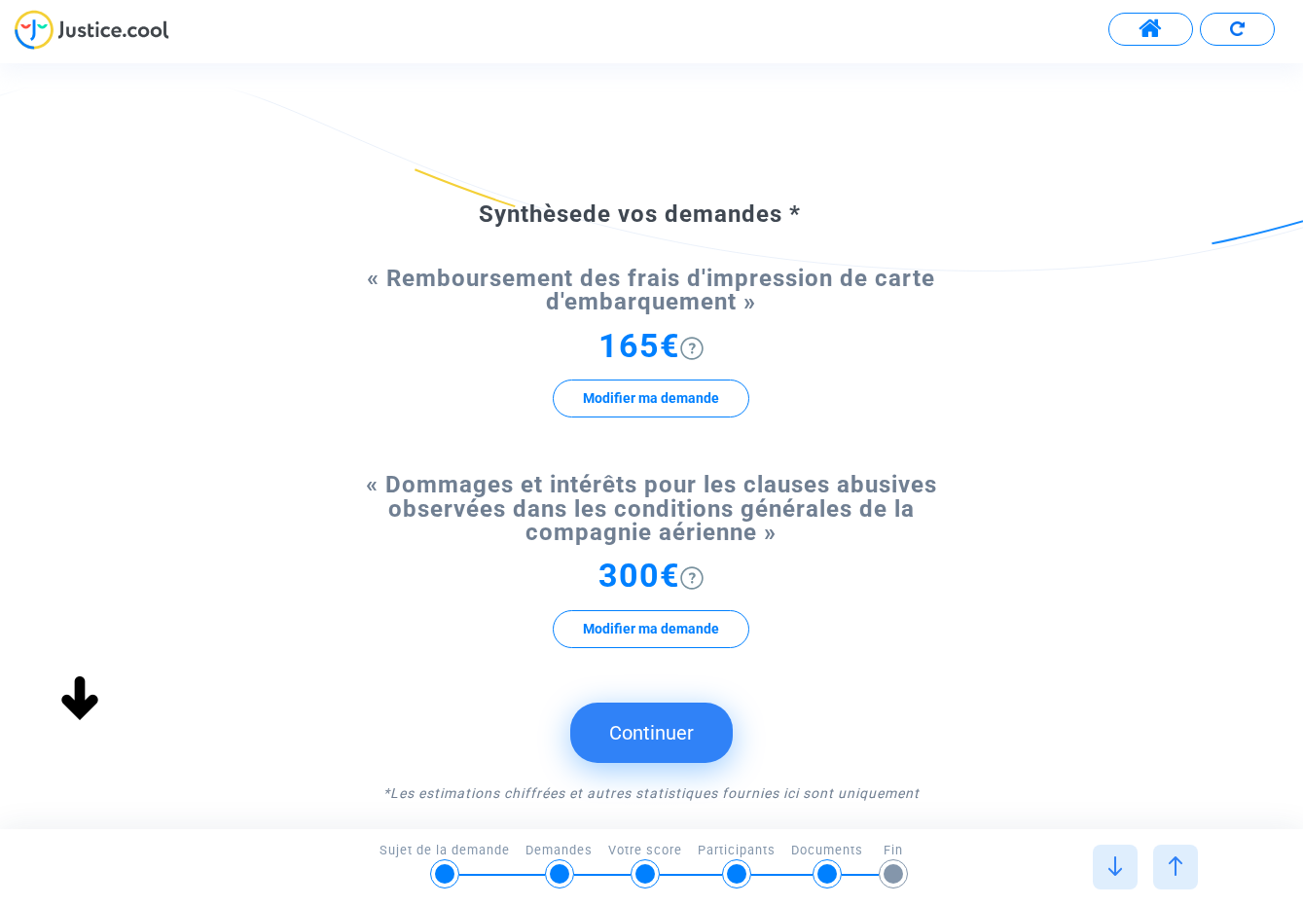
scroll to position [52, 0]
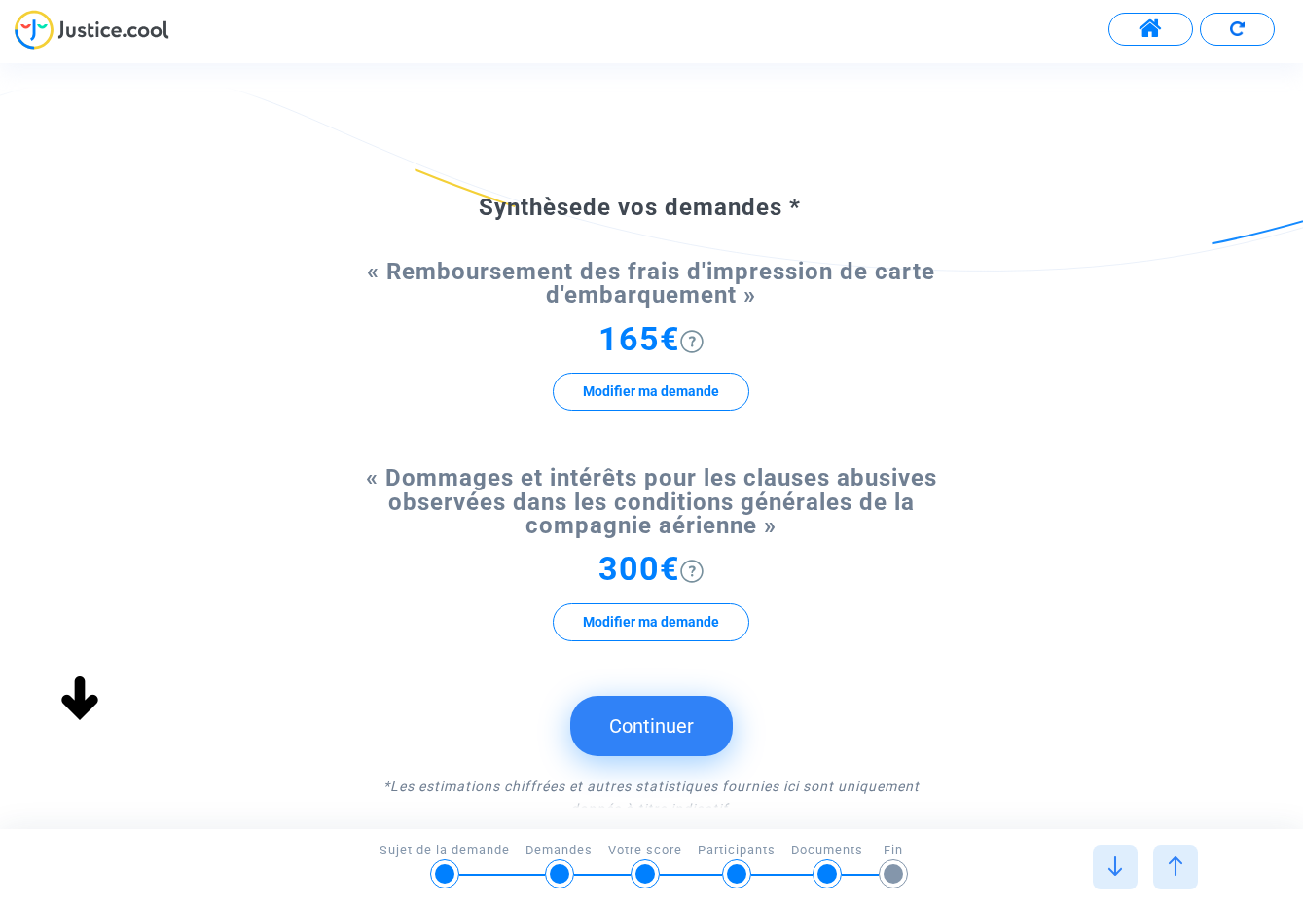
click at [679, 725] on button "Continuer" at bounding box center [651, 726] width 163 height 60
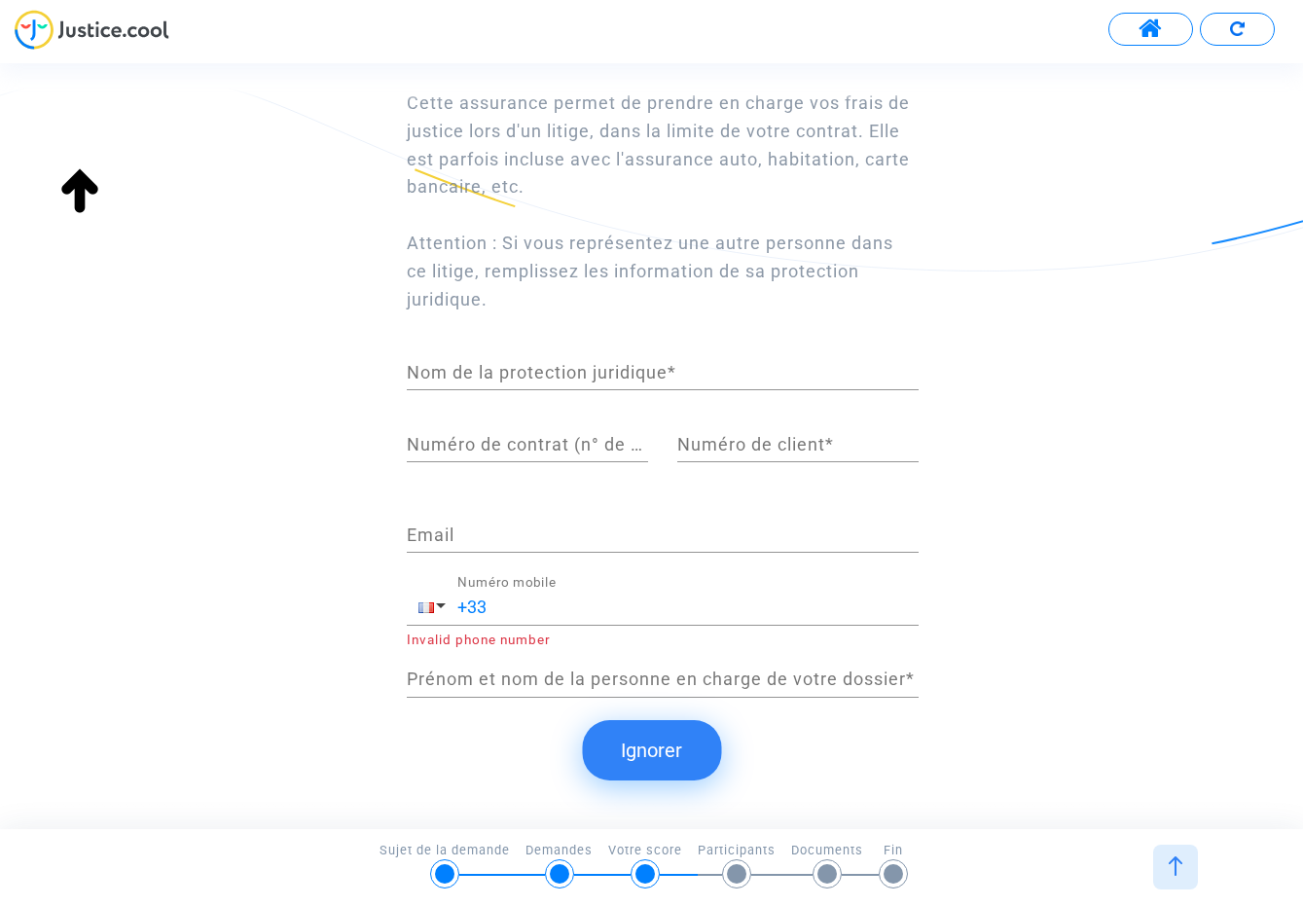
scroll to position [199, 0]
click at [666, 745] on button "Ignorer" at bounding box center [651, 750] width 139 height 60
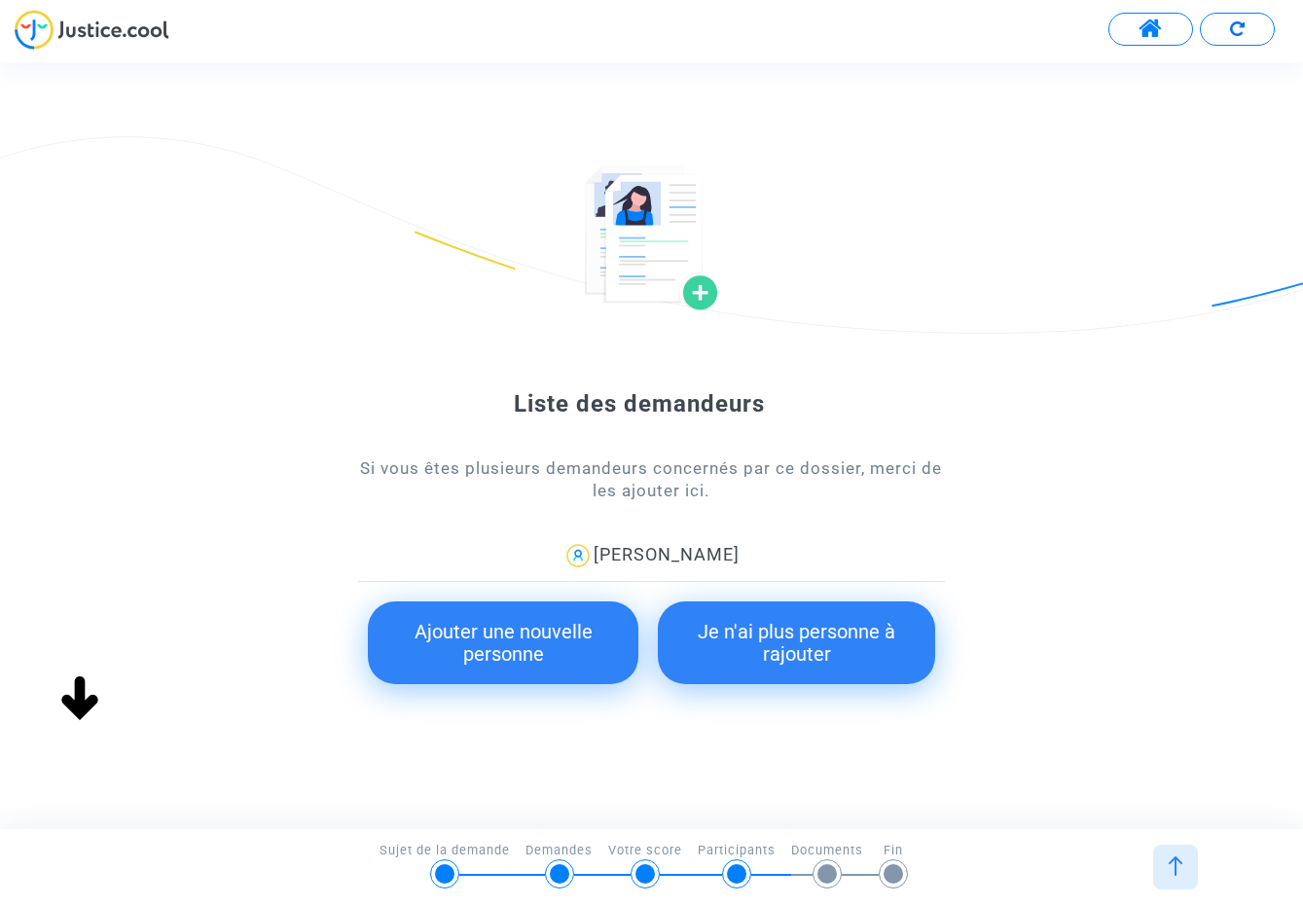
scroll to position [0, 0]
click at [816, 647] on button "Je n'ai plus personne à rajouter" at bounding box center [796, 642] width 276 height 83
